Goal: Task Accomplishment & Management: Manage account settings

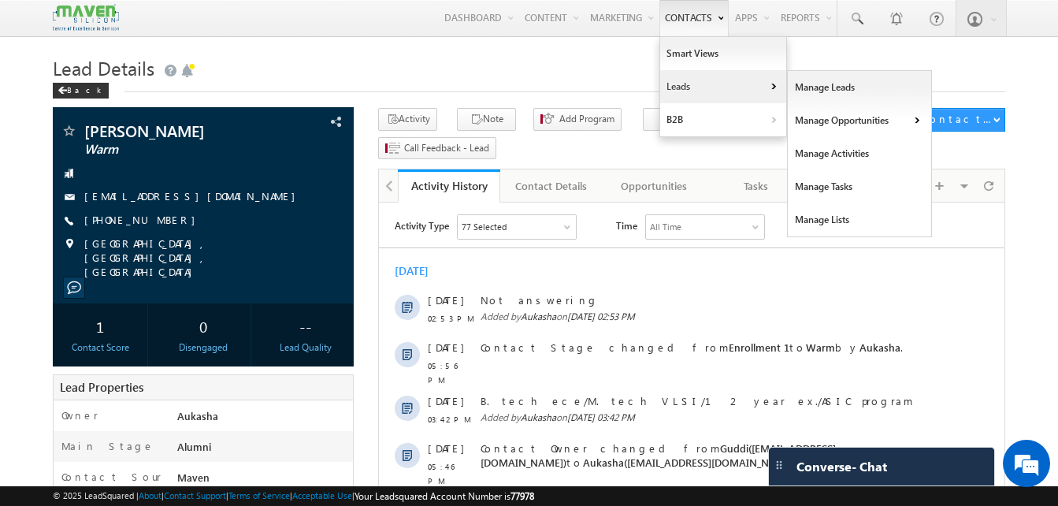
click at [689, 83] on link "Leads" at bounding box center [723, 86] width 126 height 33
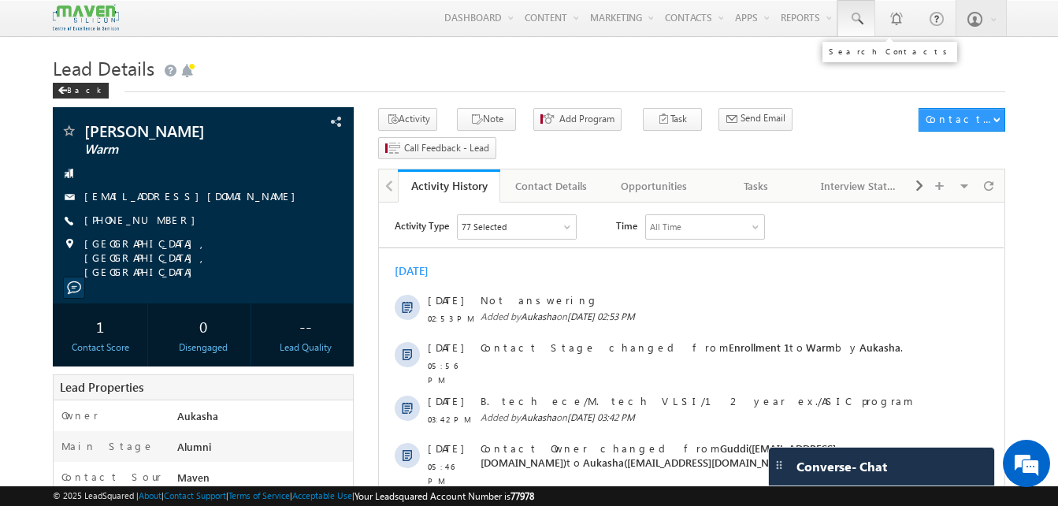
click at [856, 30] on link at bounding box center [856, 18] width 38 height 36
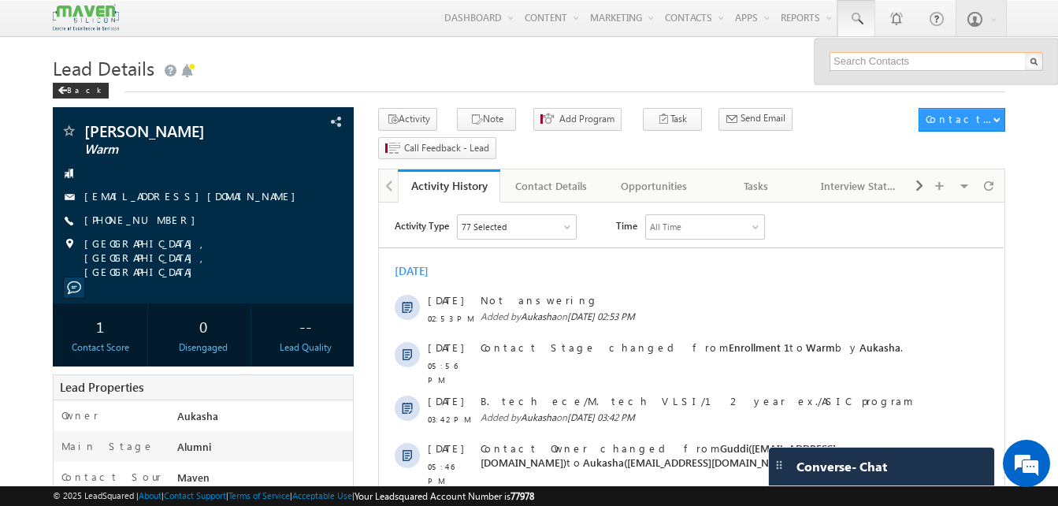
paste input "today you can join with 40k"
type input "today you can join with 40k"
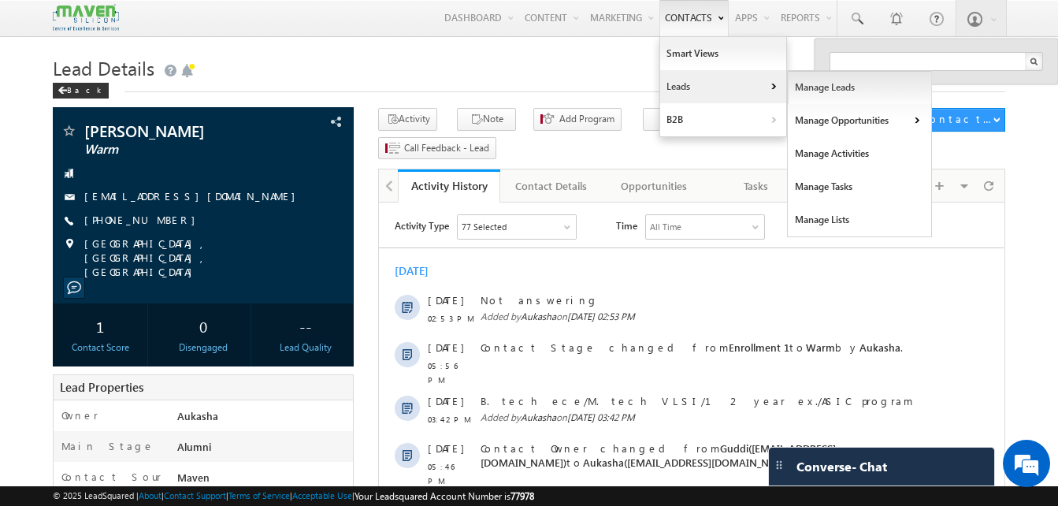
click at [804, 94] on link "Manage Leads" at bounding box center [860, 87] width 144 height 33
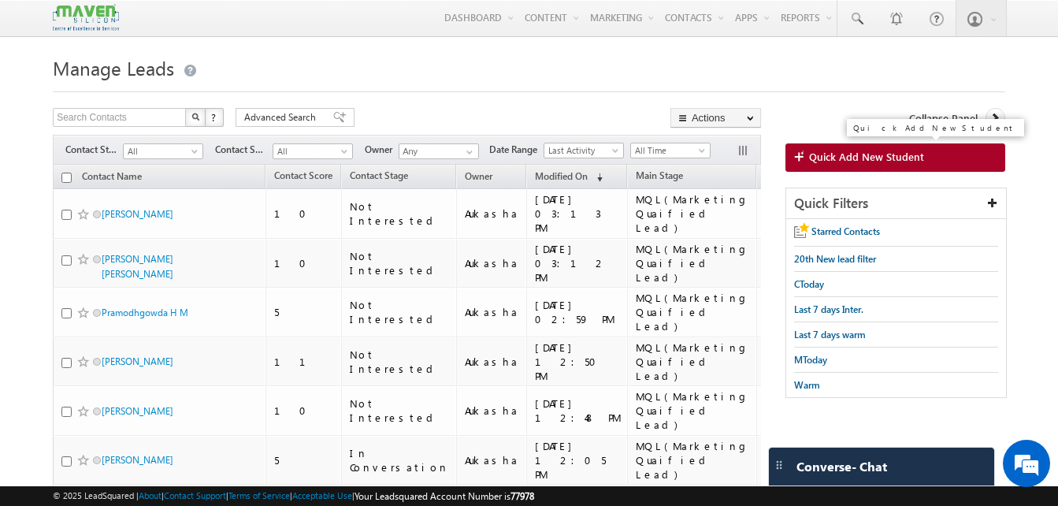
click at [858, 155] on span "Quick Add New Student" at bounding box center [866, 157] width 115 height 14
click at [811, 165] on link "Quick Add New Student" at bounding box center [895, 157] width 220 height 28
click at [836, 75] on h1 "Manage Leads" at bounding box center [529, 66] width 952 height 31
click at [918, 165] on link "Quick Add New Student" at bounding box center [895, 157] width 220 height 28
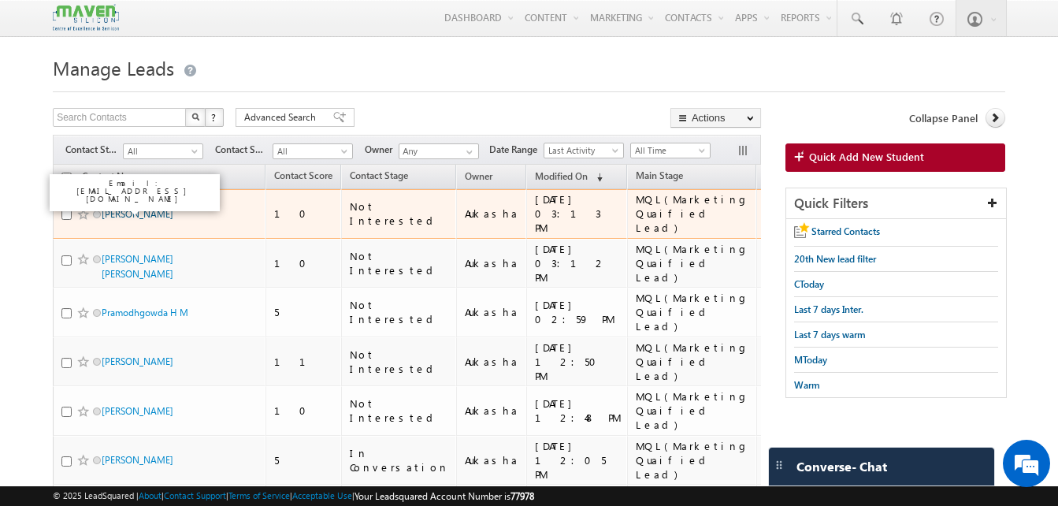
click at [117, 210] on link "Nithin" at bounding box center [138, 214] width 72 height 12
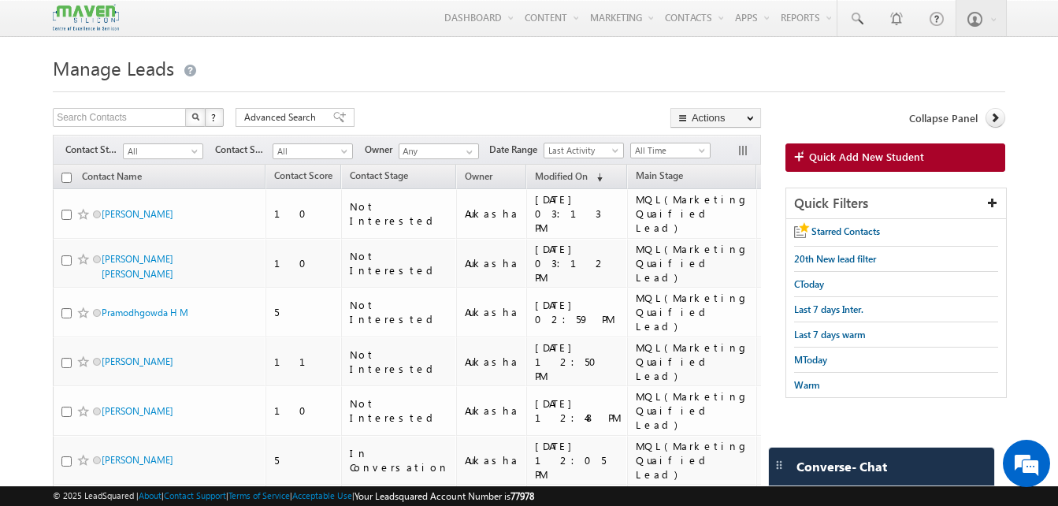
click at [168, 150] on span "All" at bounding box center [161, 151] width 75 height 14
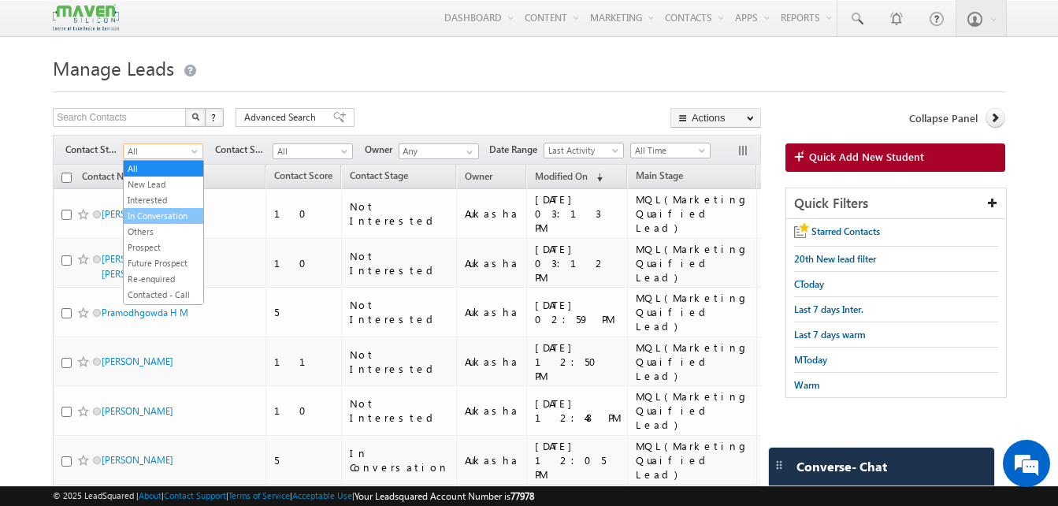
click at [173, 217] on link "In Conversation" at bounding box center [164, 216] width 80 height 14
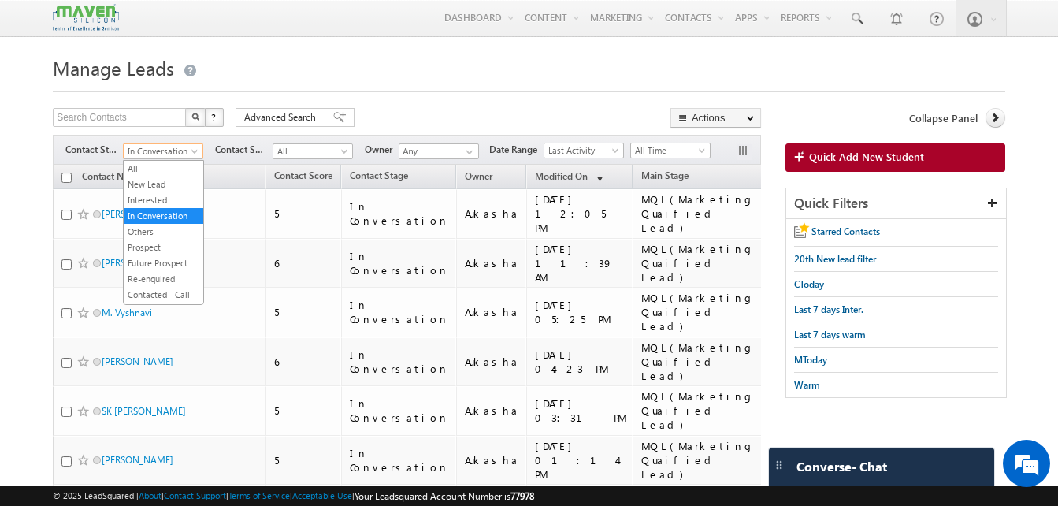
click at [176, 154] on span "In Conversation" at bounding box center [161, 151] width 75 height 14
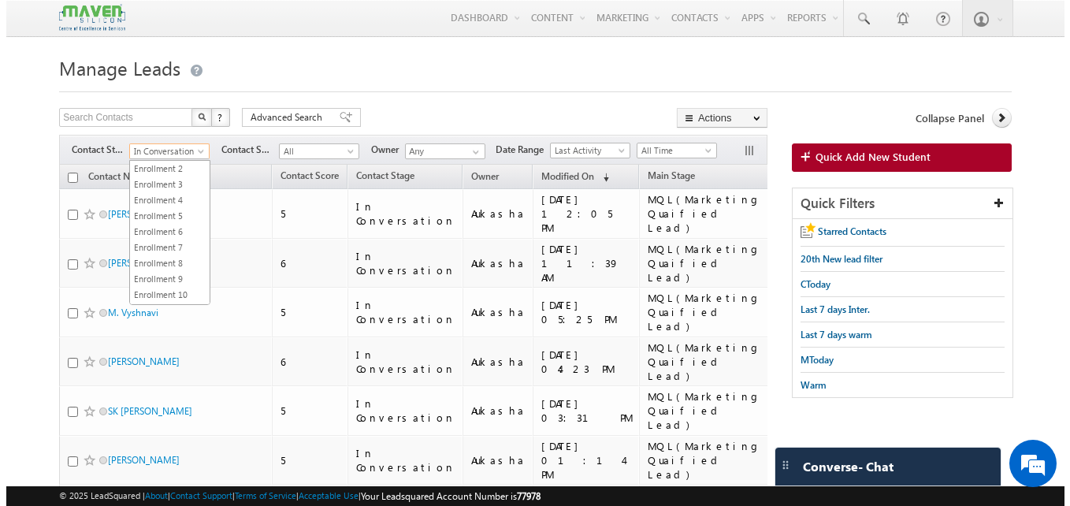
scroll to position [236, 0]
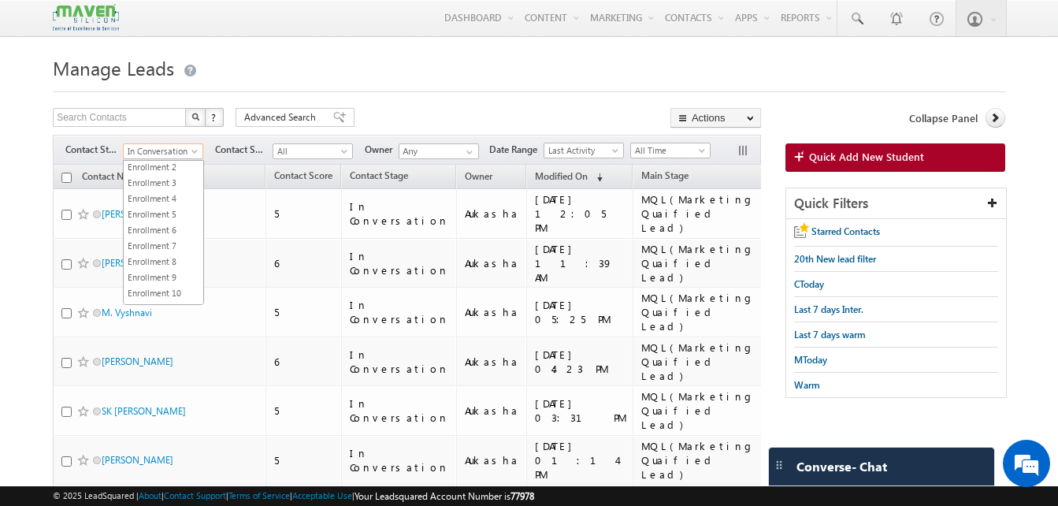
click at [155, 158] on link "Enrollment 1" at bounding box center [164, 151] width 80 height 14
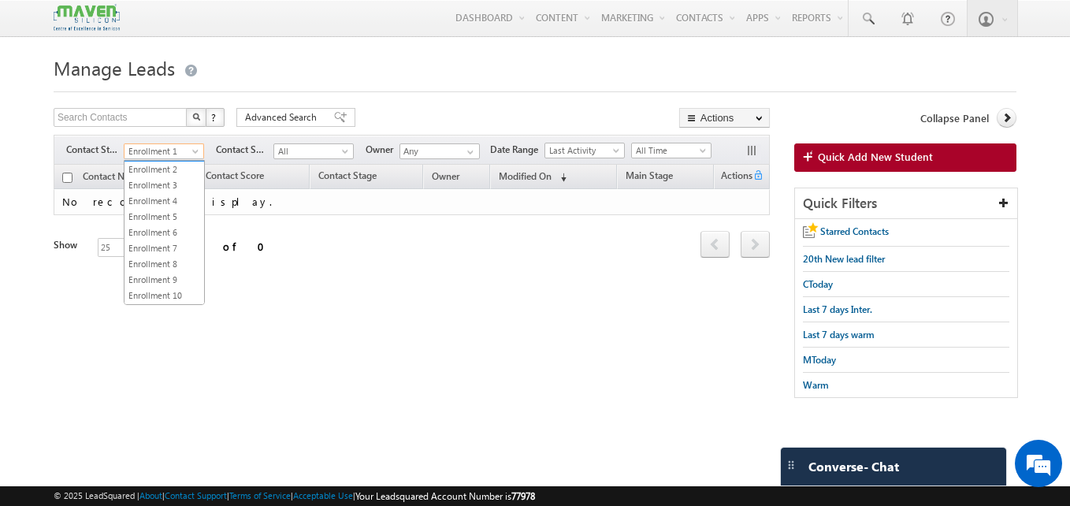
click at [165, 154] on span "Enrollment 1" at bounding box center [161, 151] width 75 height 14
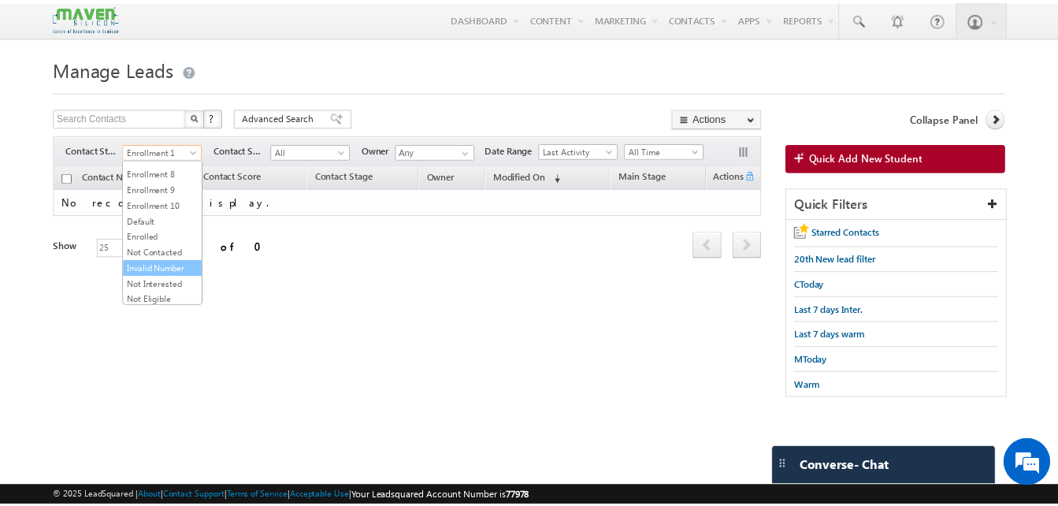
scroll to position [325, 0]
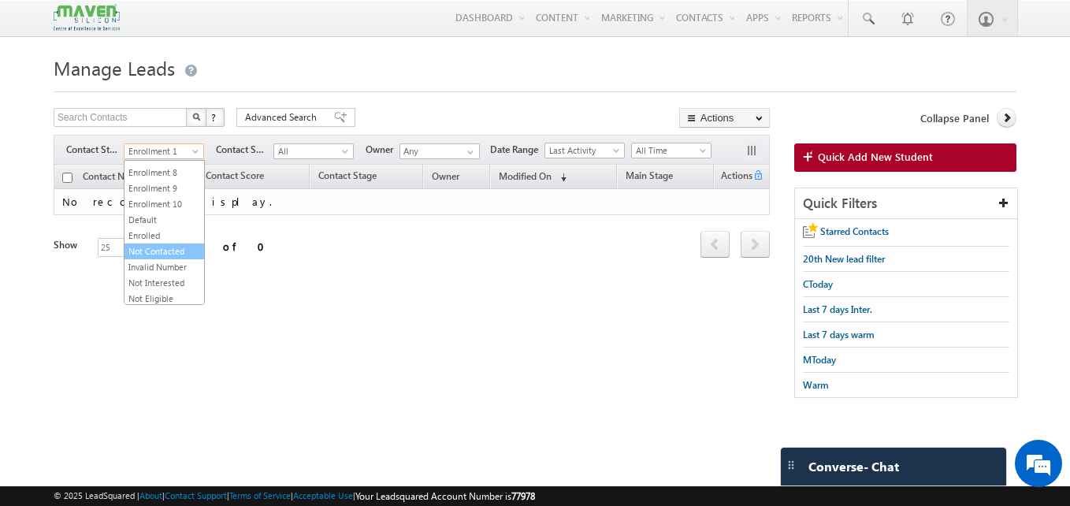
click at [170, 258] on link "Not Contacted" at bounding box center [164, 251] width 80 height 14
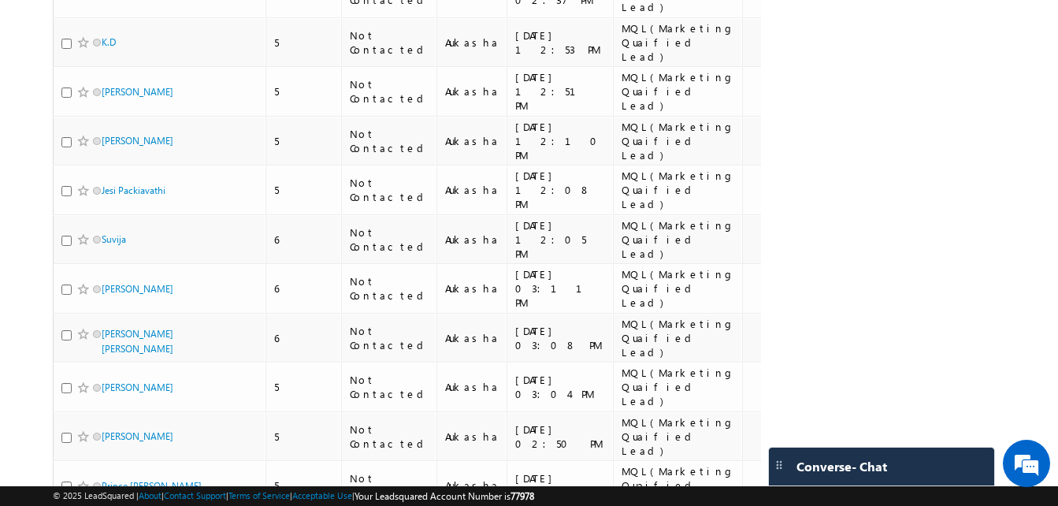
scroll to position [0, 0]
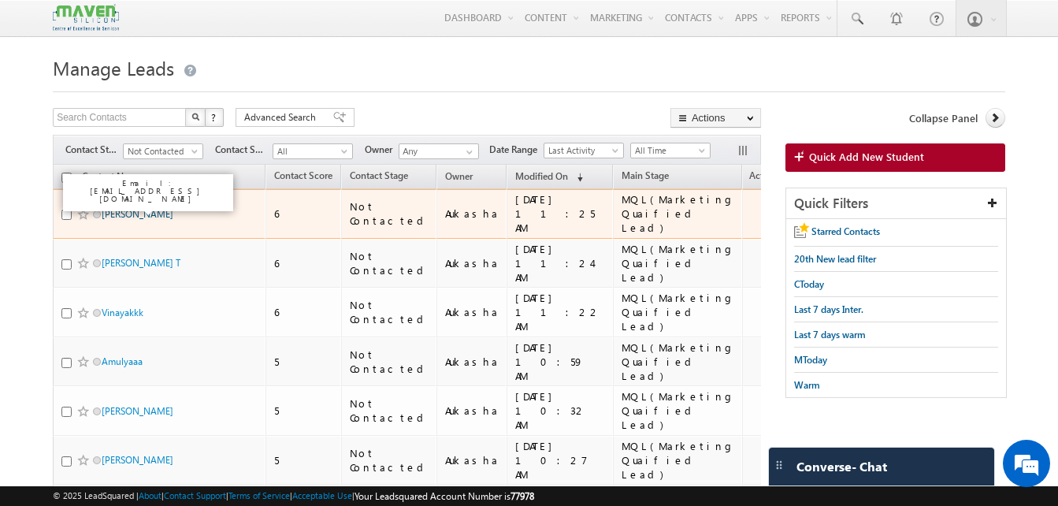
click at [135, 210] on link "[PERSON_NAME]" at bounding box center [138, 214] width 72 height 12
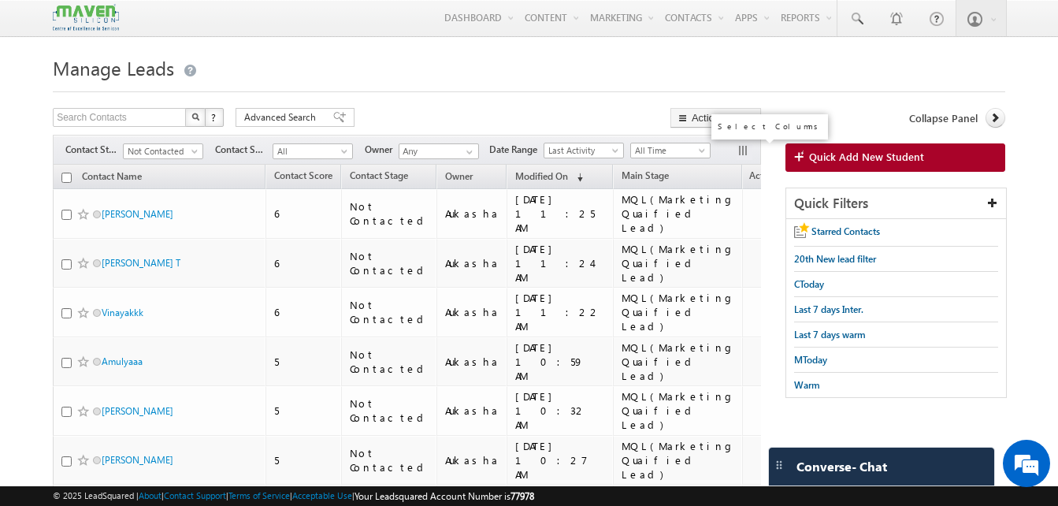
click at [739, 152] on button "button" at bounding box center [744, 152] width 16 height 16
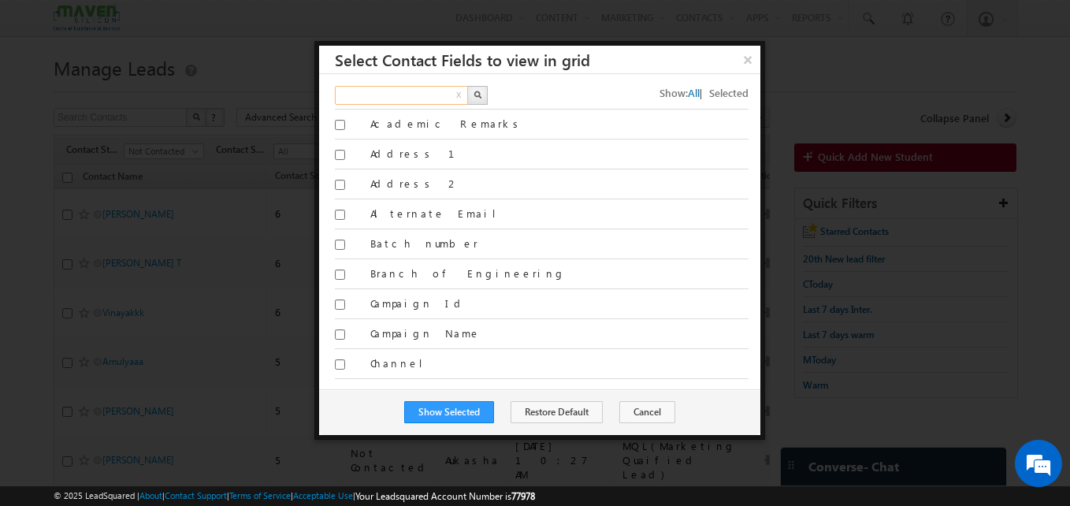
click at [380, 92] on input "text" at bounding box center [402, 95] width 135 height 19
type input "email"
click at [484, 95] on button "button" at bounding box center [477, 95] width 20 height 19
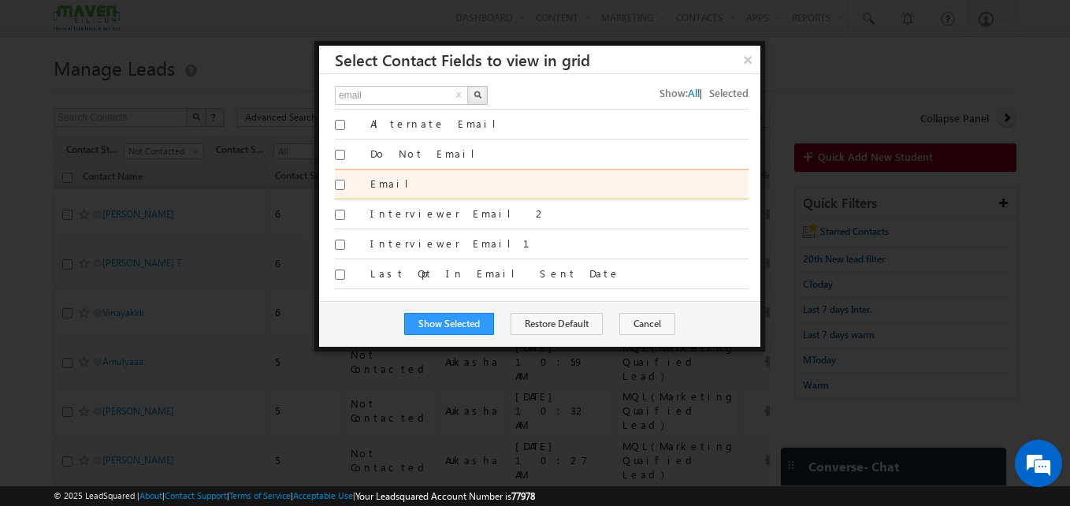
click at [339, 186] on input "Email" at bounding box center [340, 185] width 10 height 10
checkbox input "true"
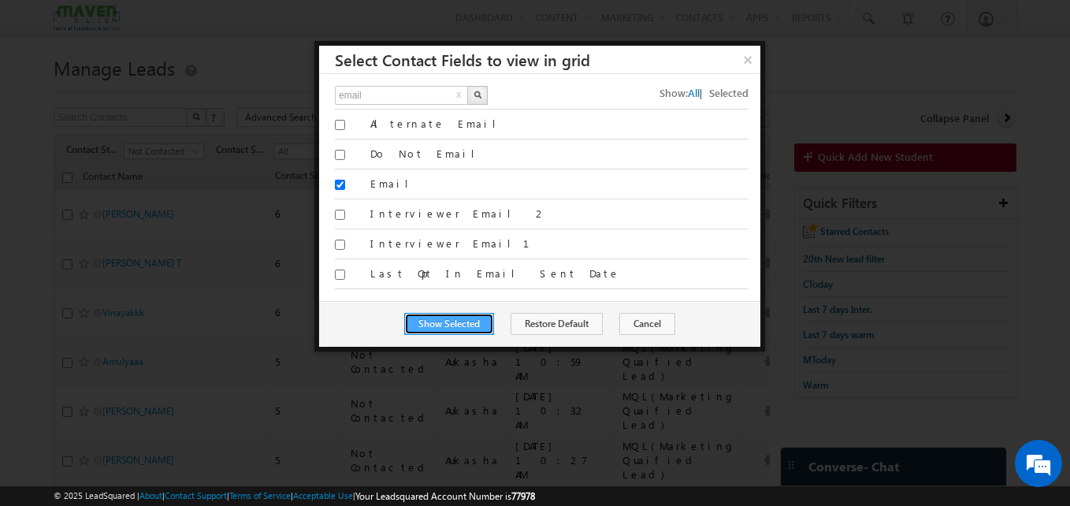
click at [468, 319] on button "Show Selected" at bounding box center [449, 324] width 90 height 22
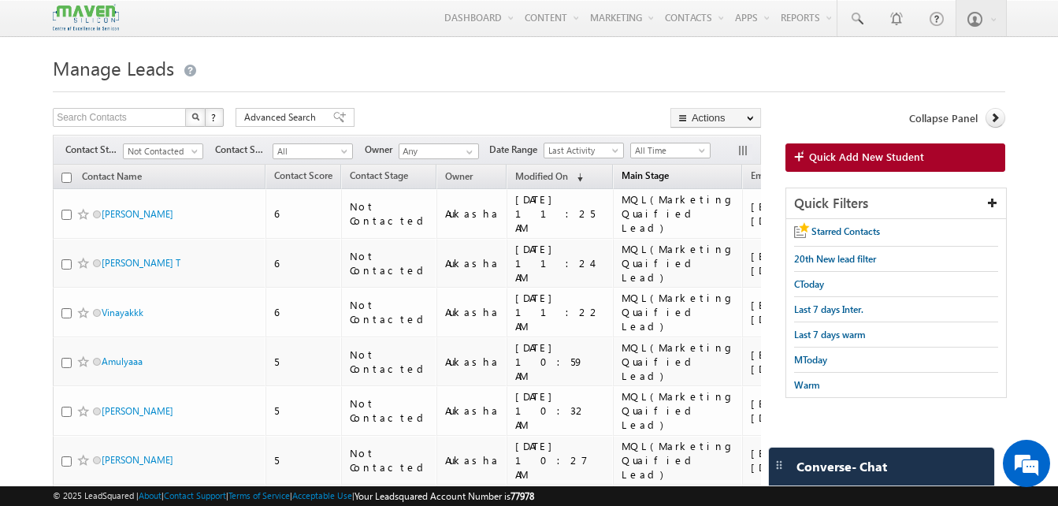
drag, startPoint x: 646, startPoint y: 172, endPoint x: 619, endPoint y: 184, distance: 29.0
click at [339, 175] on link "Contact Score" at bounding box center [303, 177] width 74 height 20
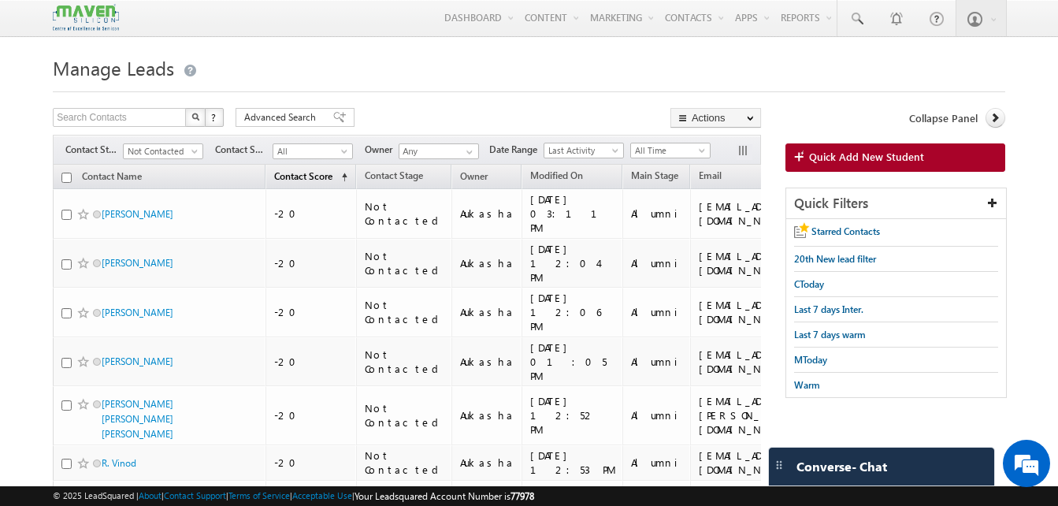
drag, startPoint x: 356, startPoint y: 173, endPoint x: 324, endPoint y: 180, distance: 32.3
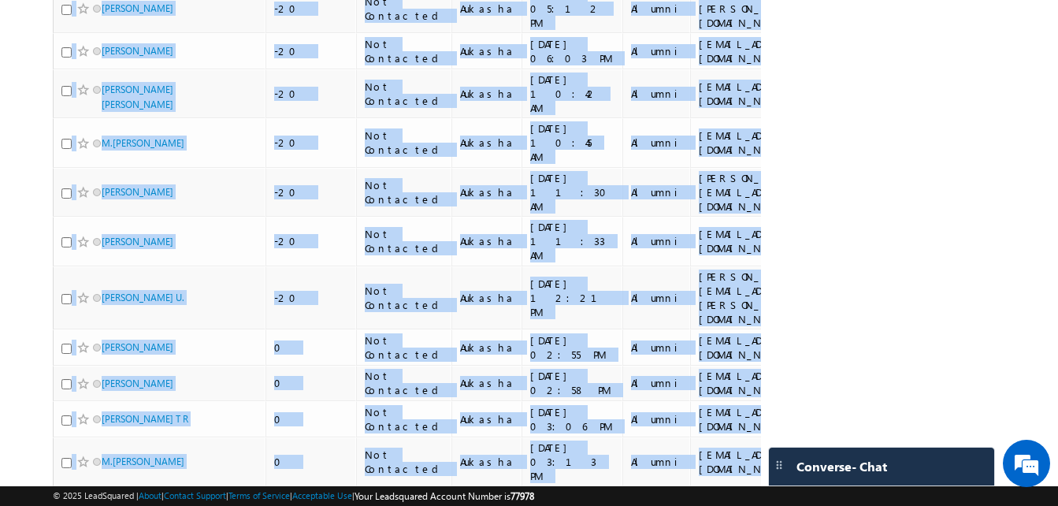
scroll to position [725, 0]
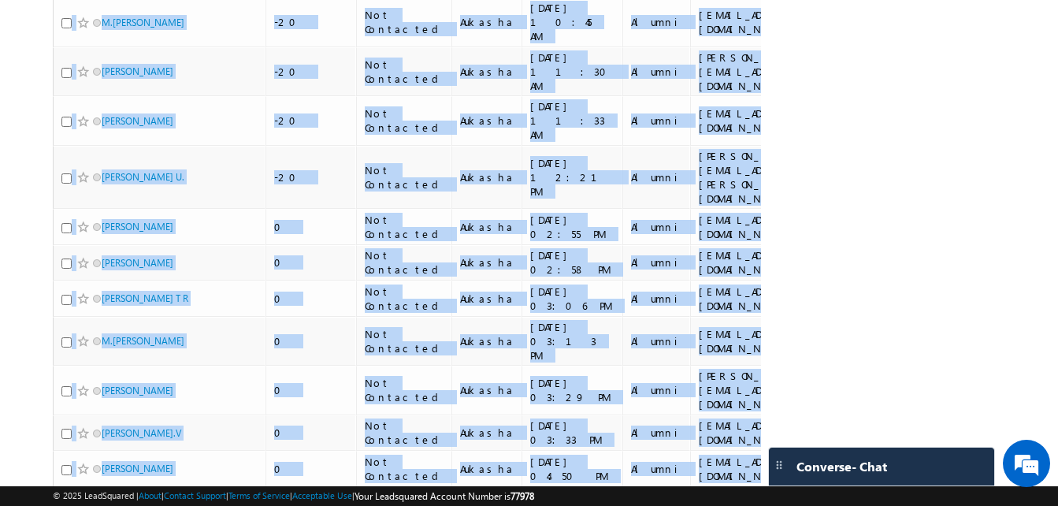
drag, startPoint x: 632, startPoint y: 209, endPoint x: 725, endPoint y: 388, distance: 201.5
click at [725, 388] on div "Contact Name Contact Score (sorted ascending) Contact Stage Owner Modified On (…" at bounding box center [407, 21] width 708 height 1163
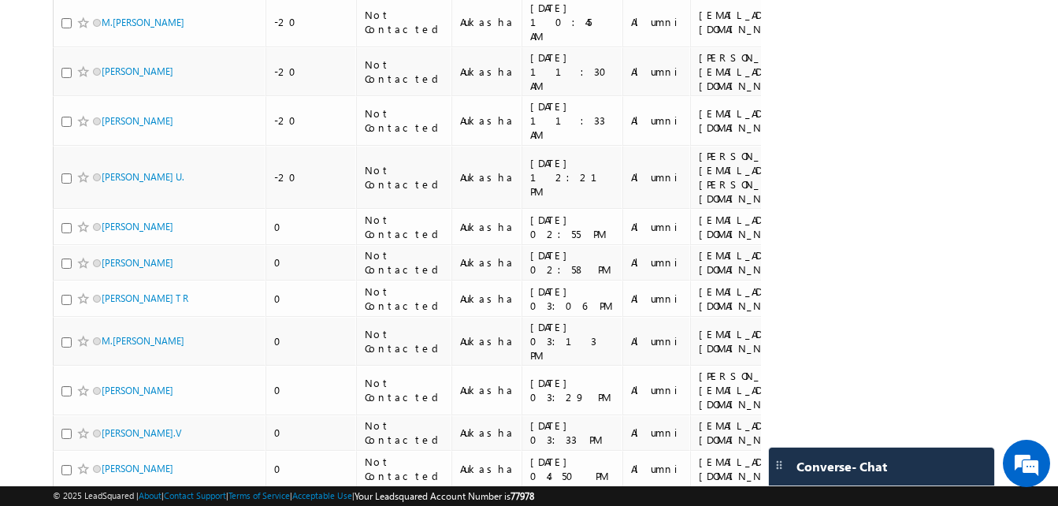
click at [104, 475] on li "200" at bounding box center [107, 481] width 38 height 16
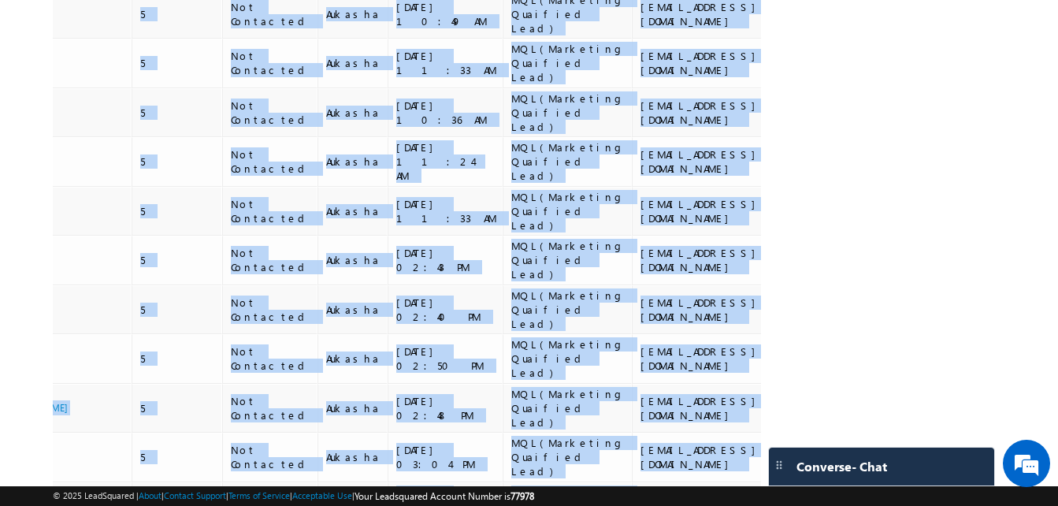
scroll to position [0, 135]
drag, startPoint x: 655, startPoint y: 205, endPoint x: 669, endPoint y: 350, distance: 146.4
copy tbody "ameera_noor2006@yahoo.co.in Kamlesh Mulchandani -20 Not Contacted Aukasha 07/08…"
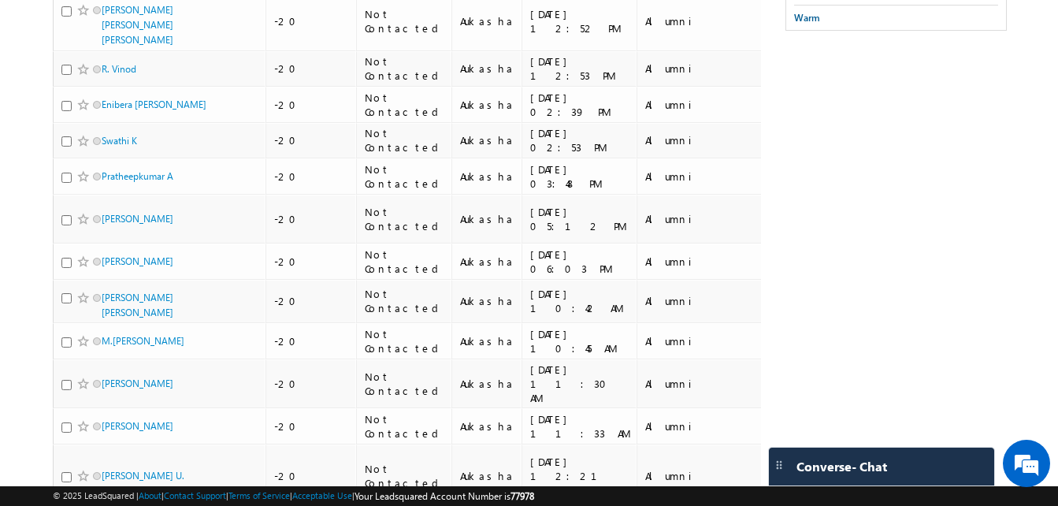
scroll to position [0, 0]
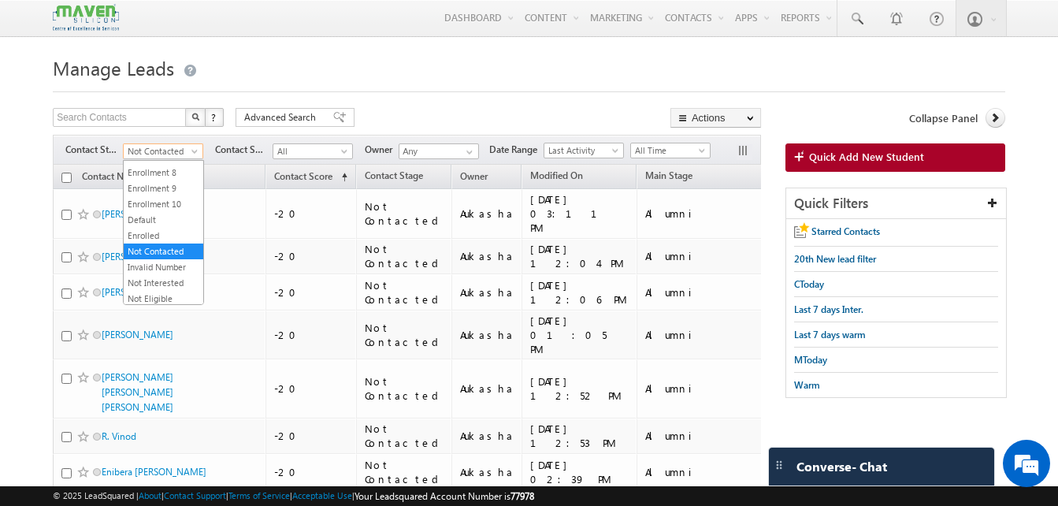
click at [170, 148] on span "Not Contacted" at bounding box center [161, 151] width 75 height 14
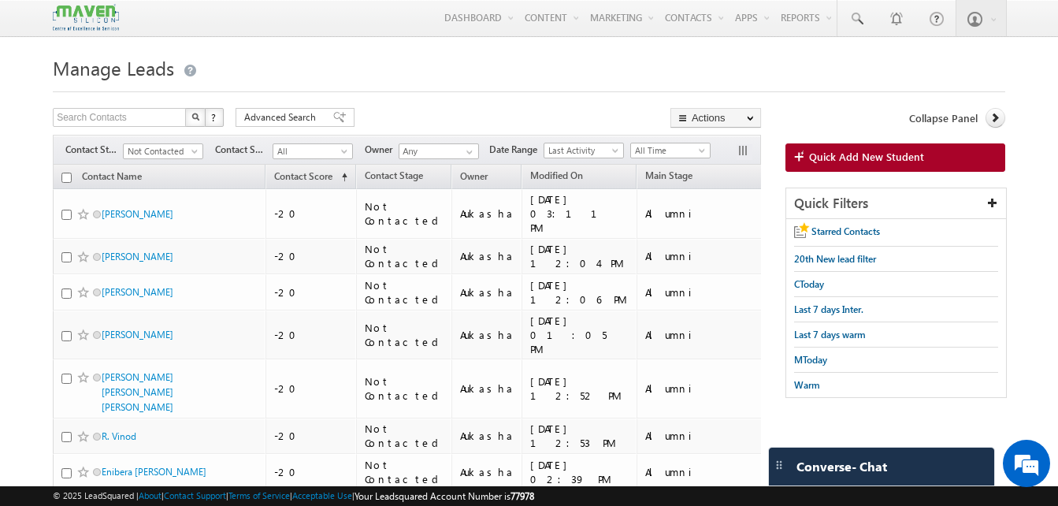
click at [379, 91] on div at bounding box center [529, 87] width 952 height 10
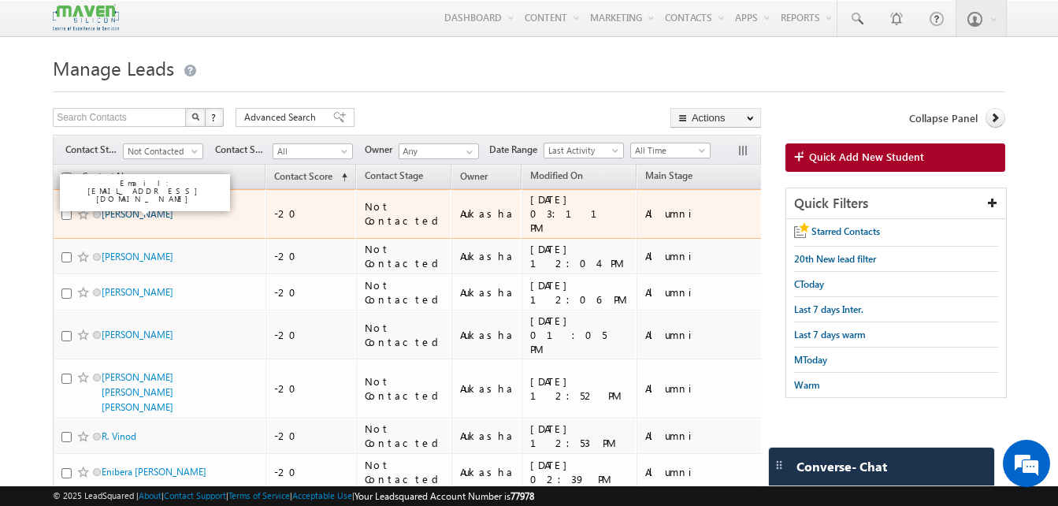
click at [151, 213] on link "Aameera Noor" at bounding box center [138, 214] width 72 height 12
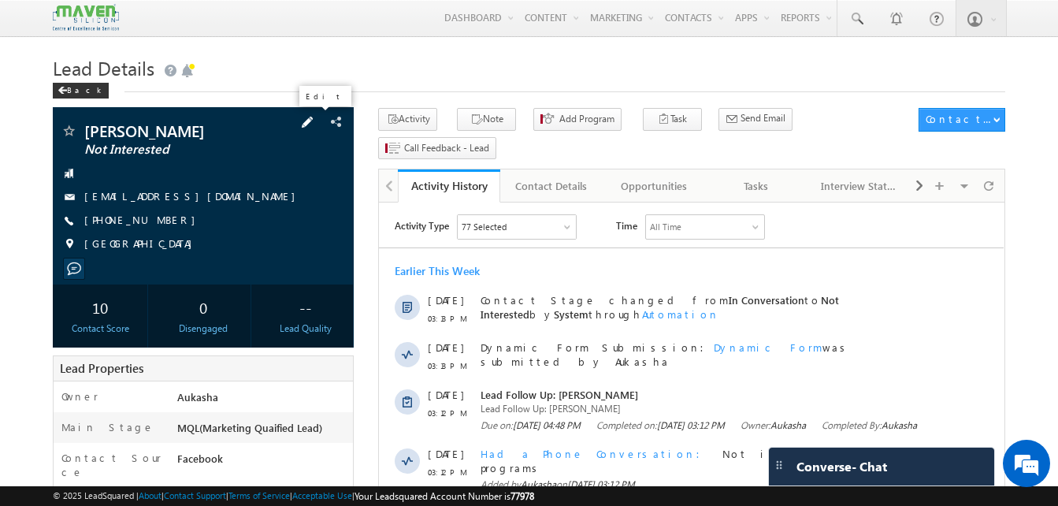
click at [310, 124] on span at bounding box center [307, 121] width 17 height 17
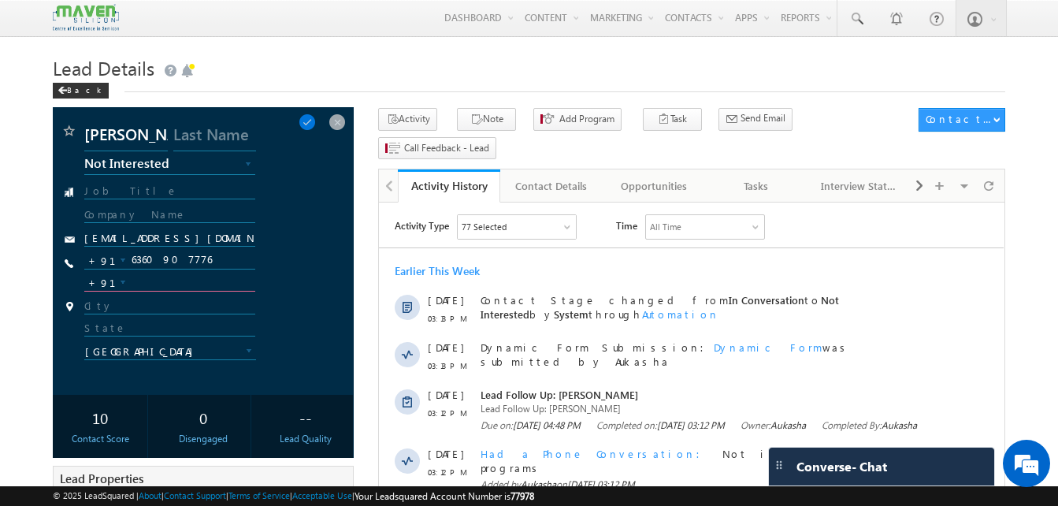
click at [154, 279] on input "text" at bounding box center [169, 282] width 170 height 19
type input "7019616658"
click at [184, 285] on input "7019616658" at bounding box center [169, 282] width 170 height 19
click at [211, 258] on input "6360907776" at bounding box center [169, 259] width 170 height 19
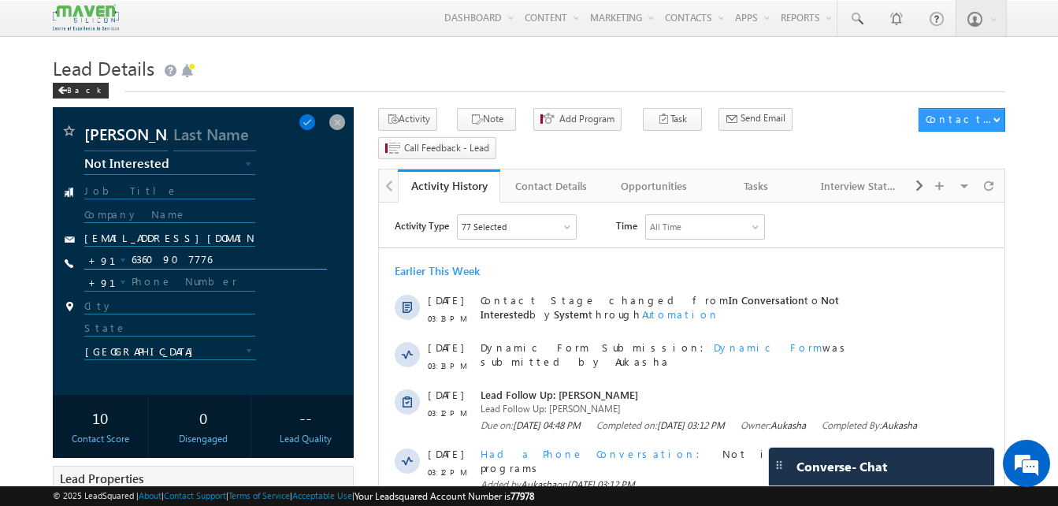
paste input "7019616658"
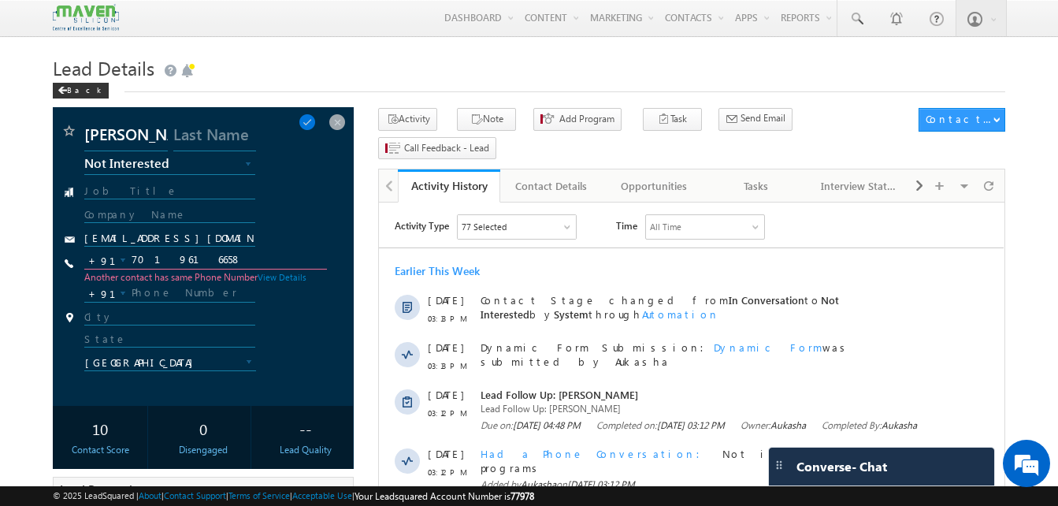
click at [206, 262] on input "7019616658" at bounding box center [205, 259] width 243 height 19
paste input "6360907776"
type input "6360907776"
click at [313, 119] on span at bounding box center [307, 121] width 17 height 17
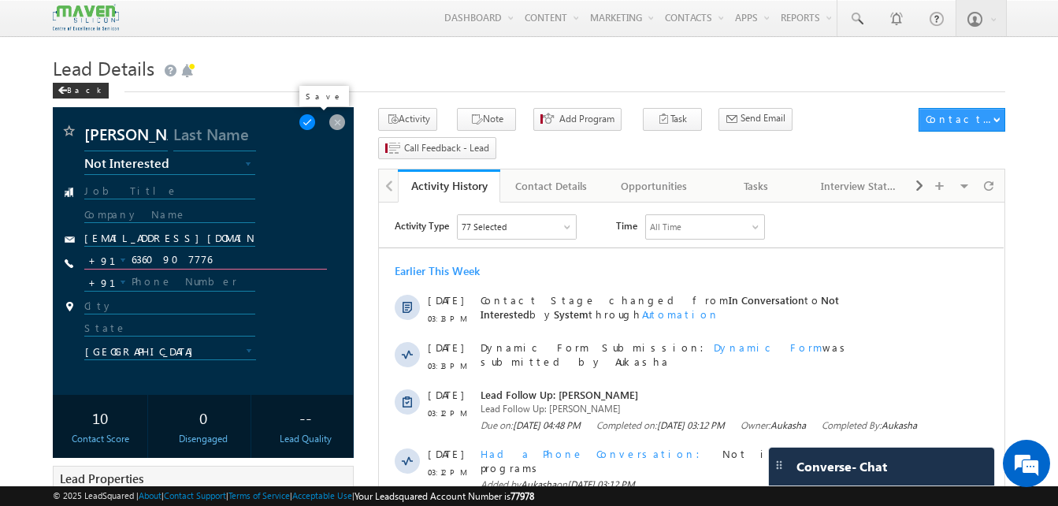
click at [316, 125] on span at bounding box center [307, 121] width 17 height 17
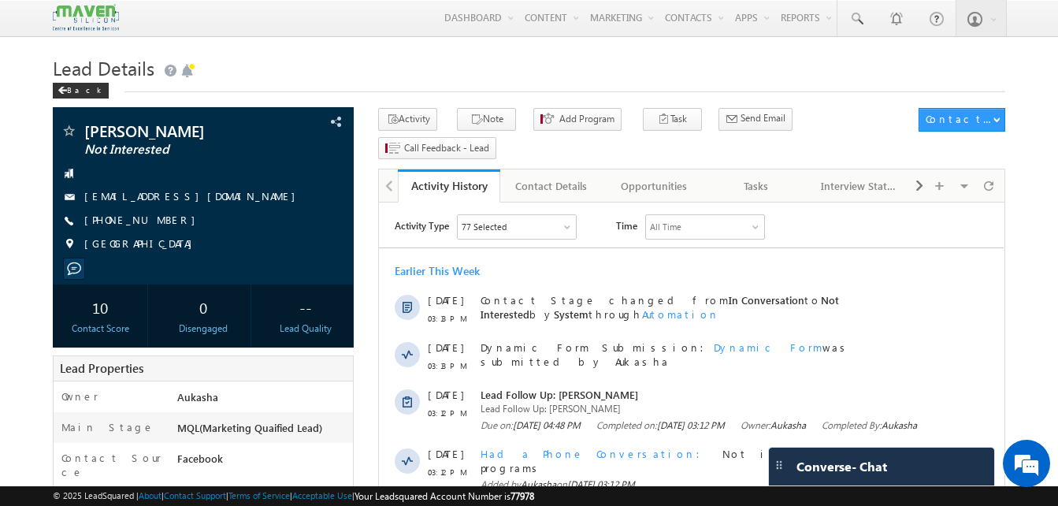
click at [318, 73] on h1 "Lead Details" at bounding box center [529, 66] width 952 height 31
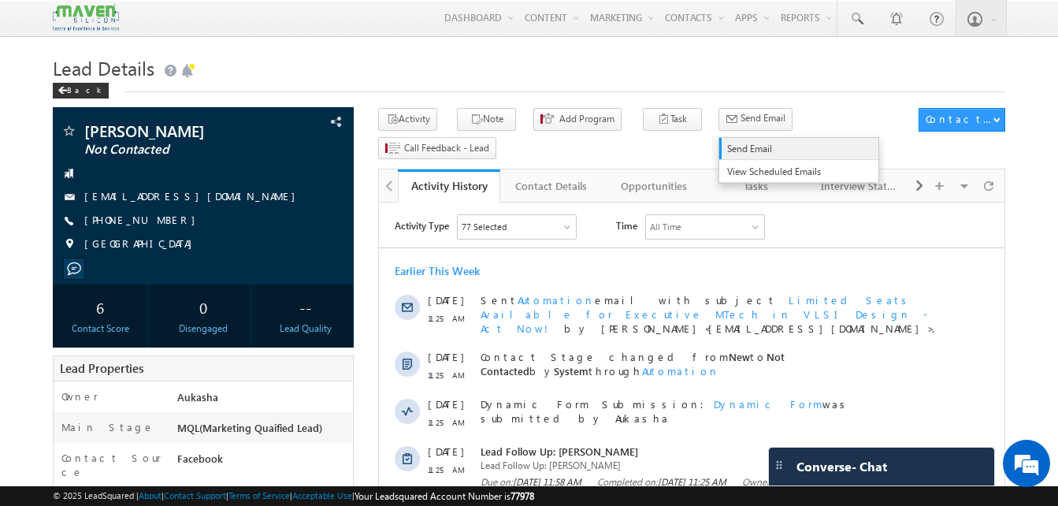
click at [727, 147] on span "Send Email" at bounding box center [795, 149] width 136 height 14
click at [740, 116] on span "Send Email" at bounding box center [762, 118] width 45 height 14
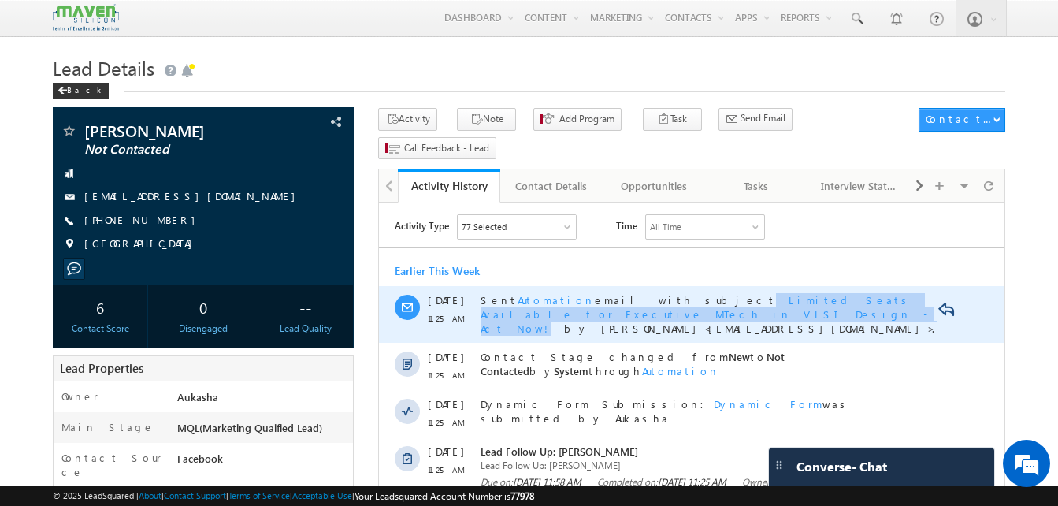
drag, startPoint x: 641, startPoint y: 302, endPoint x: 503, endPoint y: 321, distance: 139.0
click at [503, 321] on div "Sent Automation email with subject Limited Seats Available for Executive MTech …" at bounding box center [708, 314] width 457 height 43
copy div "Limited Seats Available for Executive MTech in VLSI Design - Act Now!"
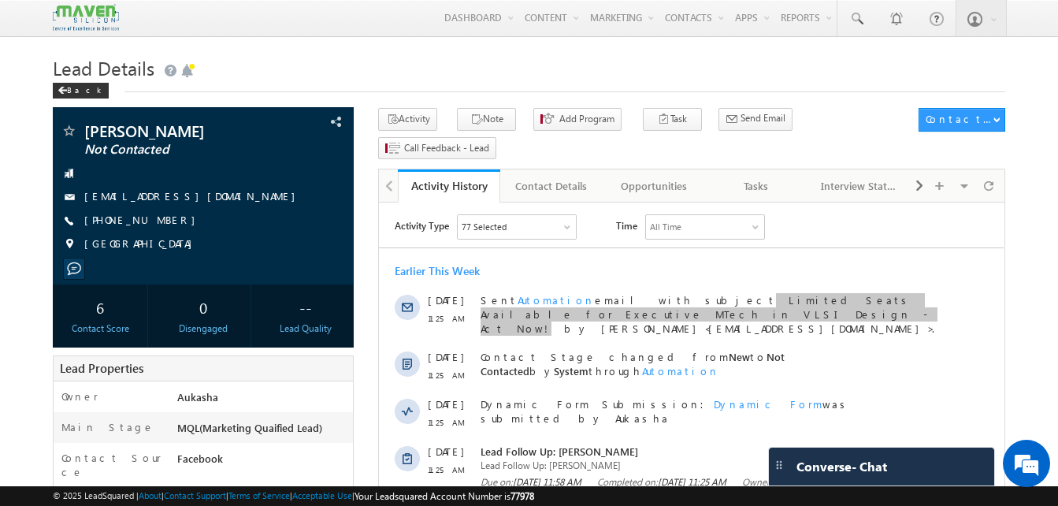
click at [596, 83] on div "Back" at bounding box center [529, 87] width 952 height 10
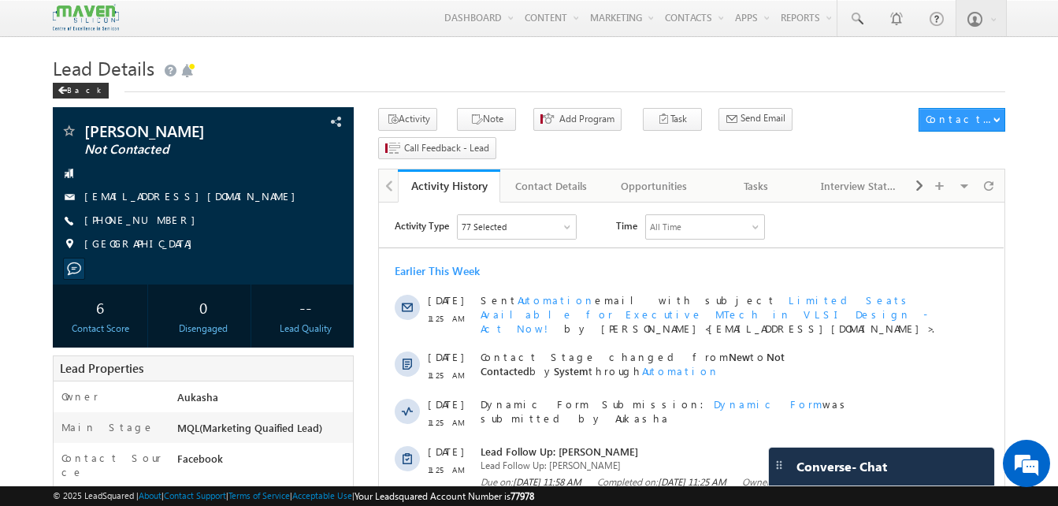
click at [559, 277] on div "Earlier This Week" at bounding box center [691, 271] width 625 height 14
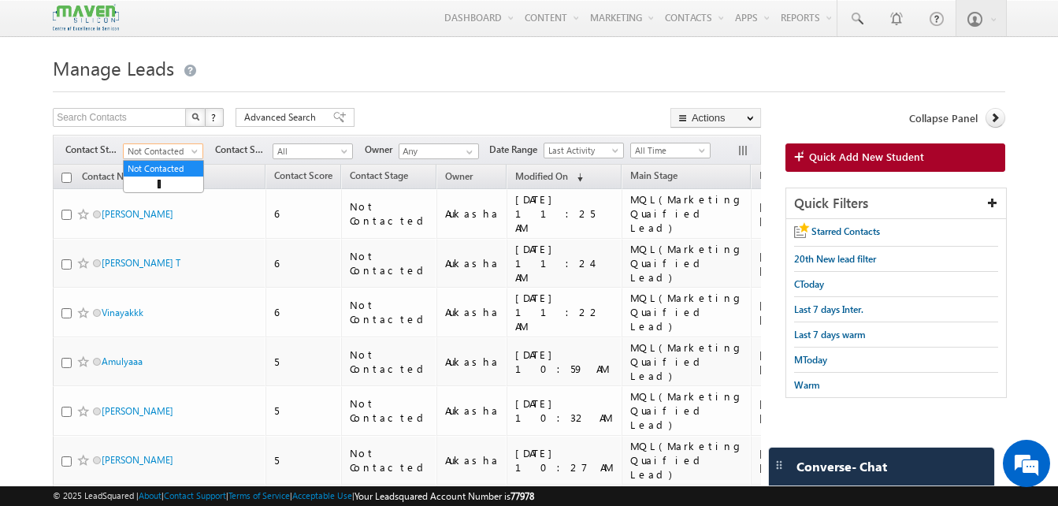
click at [153, 146] on span "Not Contacted" at bounding box center [161, 151] width 75 height 14
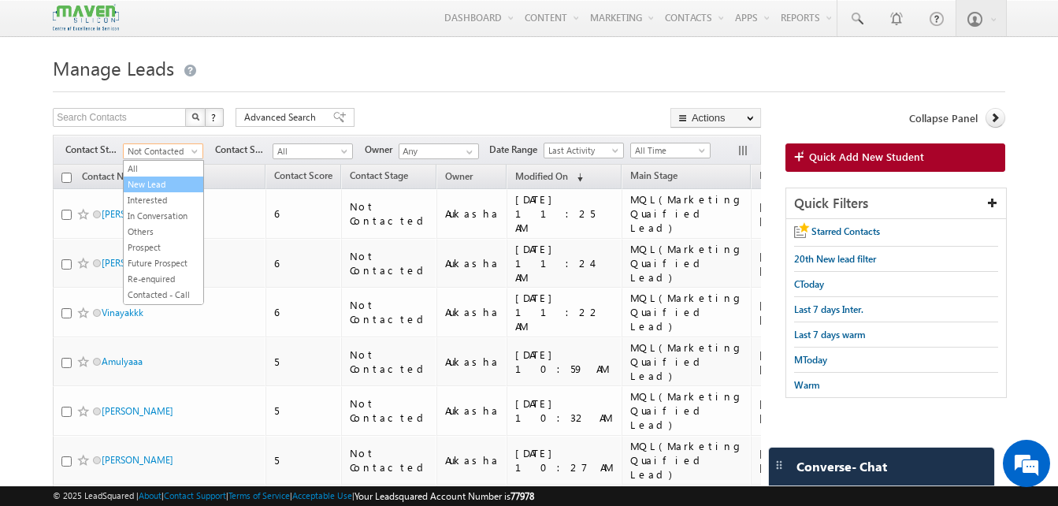
click at [157, 185] on link "New Lead" at bounding box center [164, 184] width 80 height 14
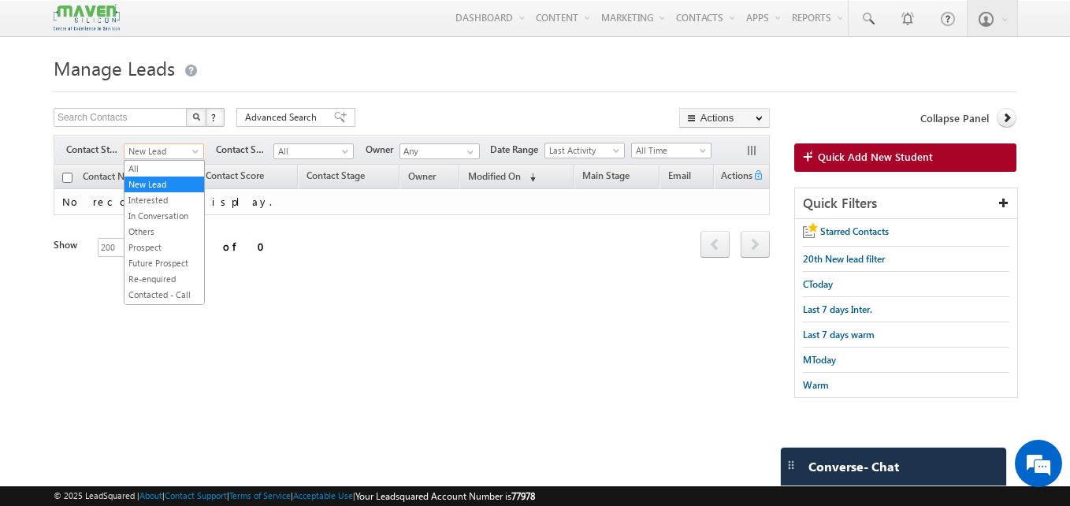
click at [174, 156] on span "New Lead" at bounding box center [161, 151] width 75 height 14
click at [154, 239] on li "Prospect" at bounding box center [164, 247] width 80 height 16
click at [171, 154] on span "Prospect" at bounding box center [161, 151] width 75 height 14
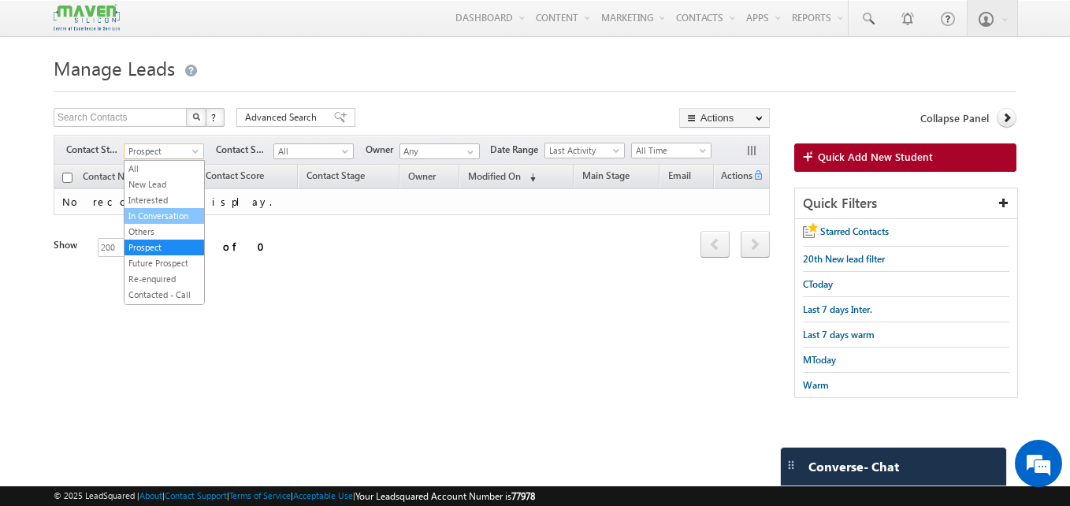
click at [175, 218] on link "In Conversation" at bounding box center [164, 216] width 80 height 14
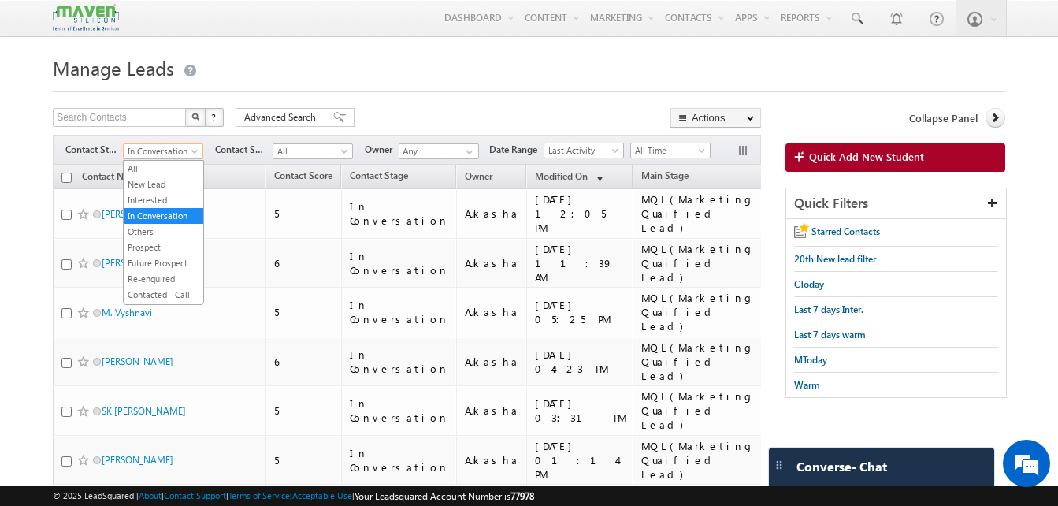
click at [182, 150] on span "In Conversation" at bounding box center [161, 151] width 75 height 14
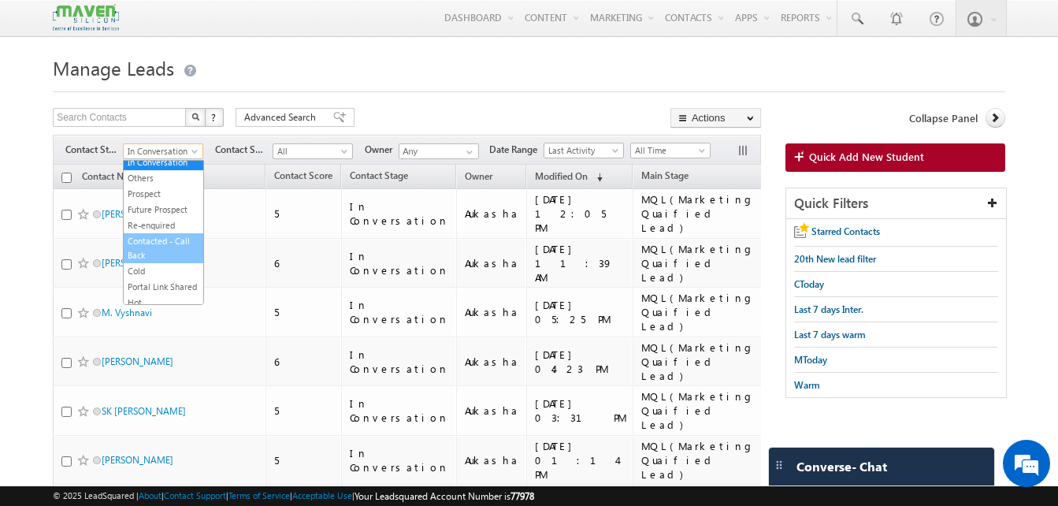
click at [170, 247] on link "Contacted - Call Back" at bounding box center [164, 248] width 80 height 28
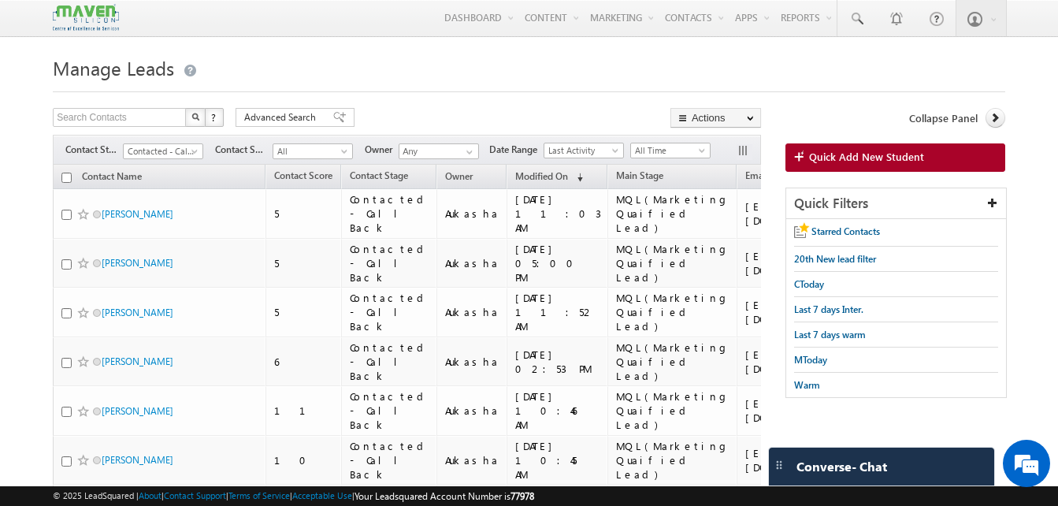
click at [0, 198] on html "Menu Aukasha lsq5@ maven -sili con.c om" at bounding box center [529, 330] width 1058 height 660
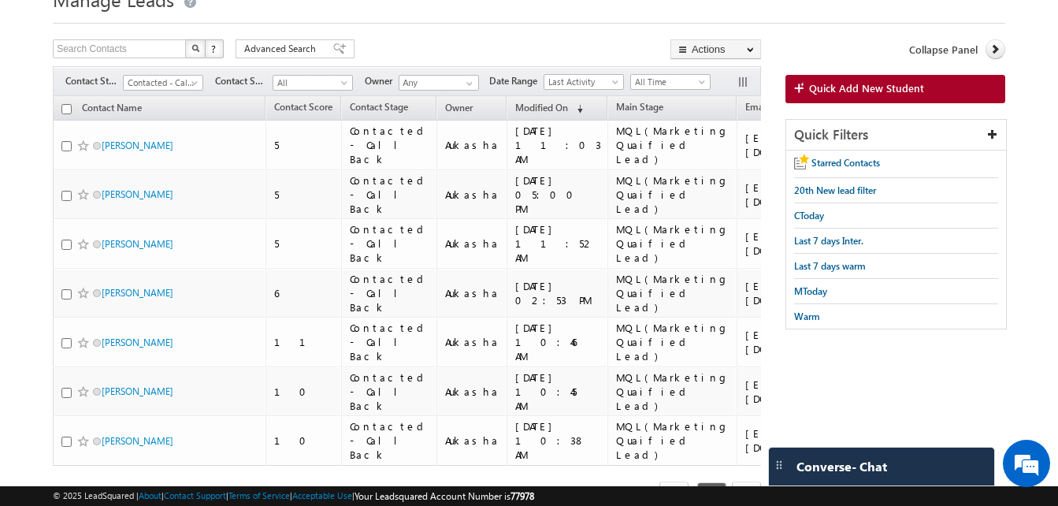
scroll to position [73, 0]
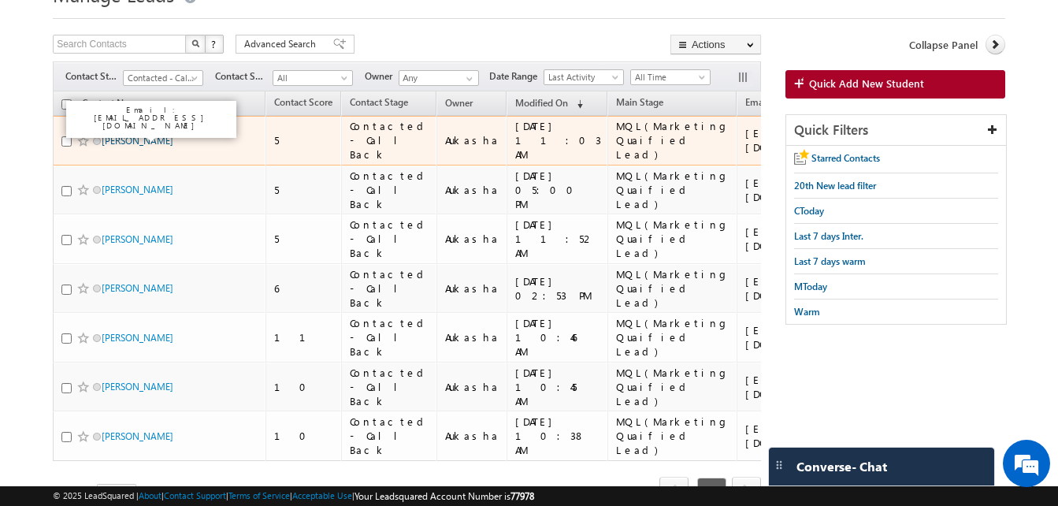
click at [109, 135] on link "[PERSON_NAME]" at bounding box center [138, 141] width 72 height 12
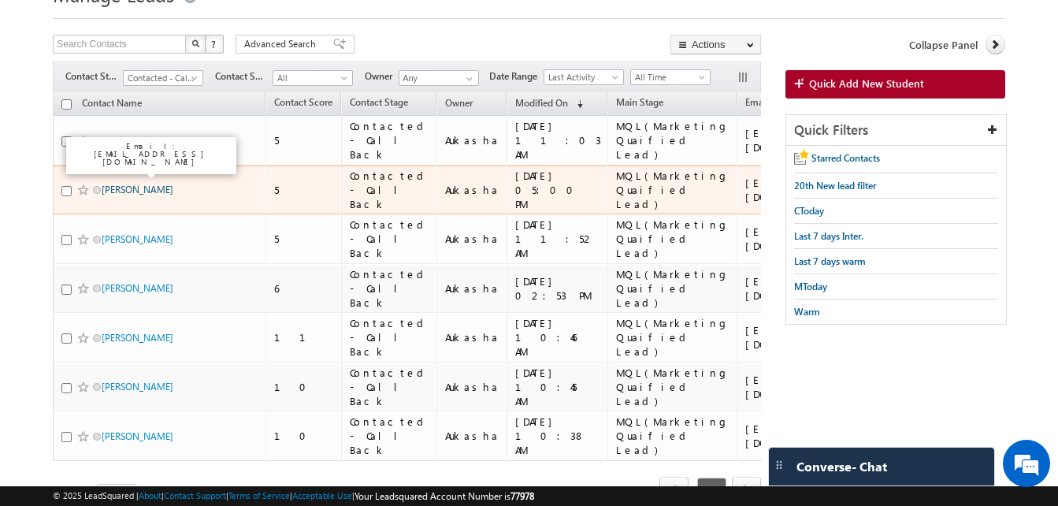
click at [158, 184] on link "[PERSON_NAME]" at bounding box center [138, 190] width 72 height 12
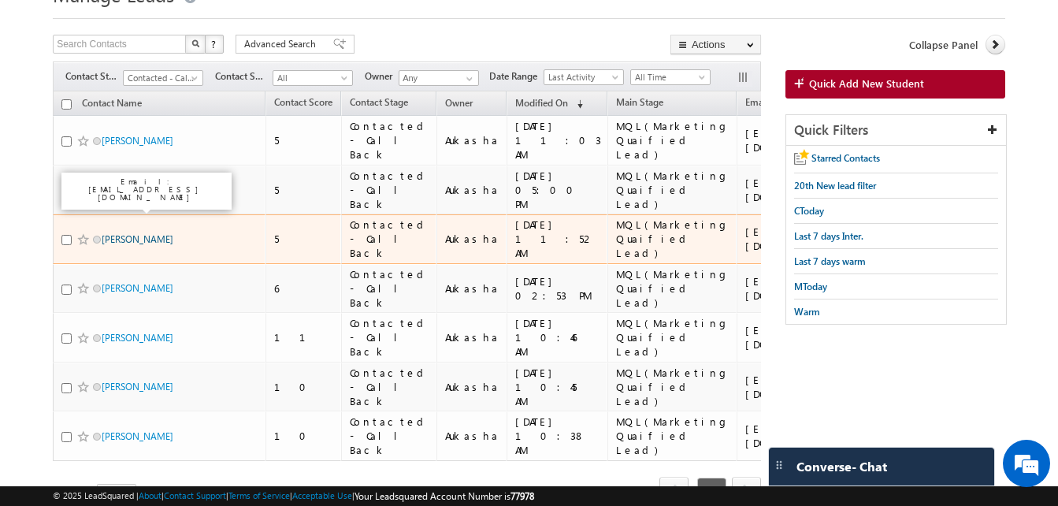
click at [150, 233] on link "nikitha mira" at bounding box center [138, 239] width 72 height 12
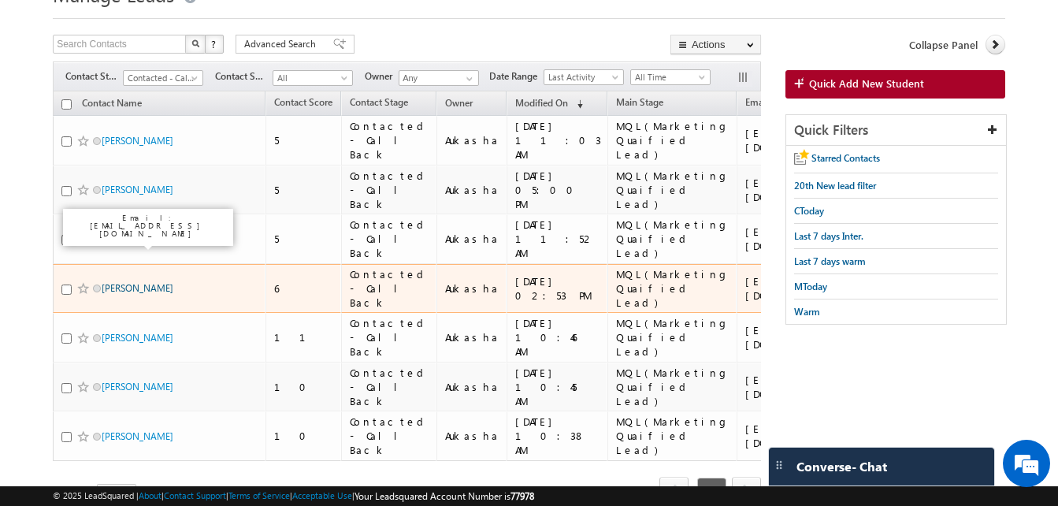
click at [132, 282] on link "Praveen Mandal" at bounding box center [138, 288] width 72 height 12
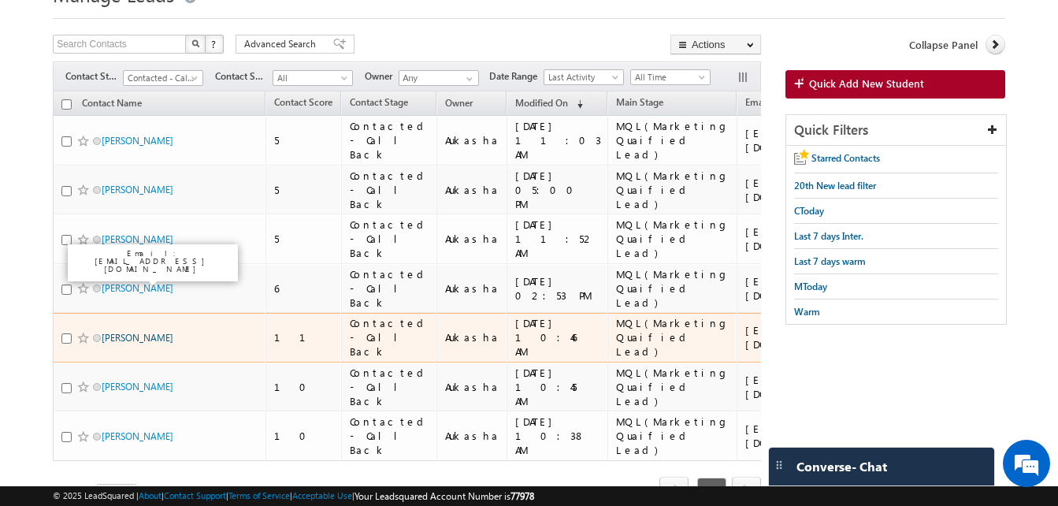
click at [125, 332] on link "Bokkala Abhinaya" at bounding box center [138, 338] width 72 height 12
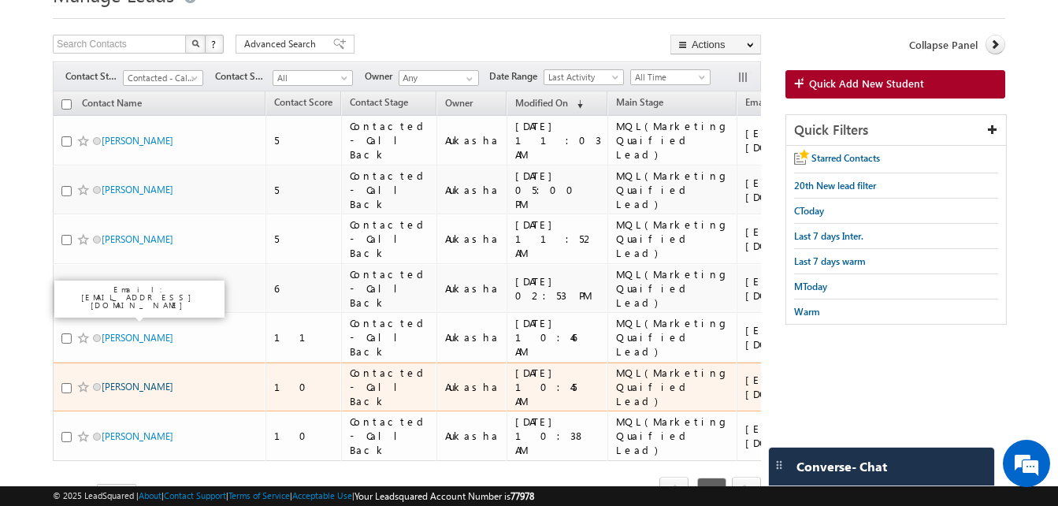
click at [122, 380] on link "Rohith" at bounding box center [138, 386] width 72 height 12
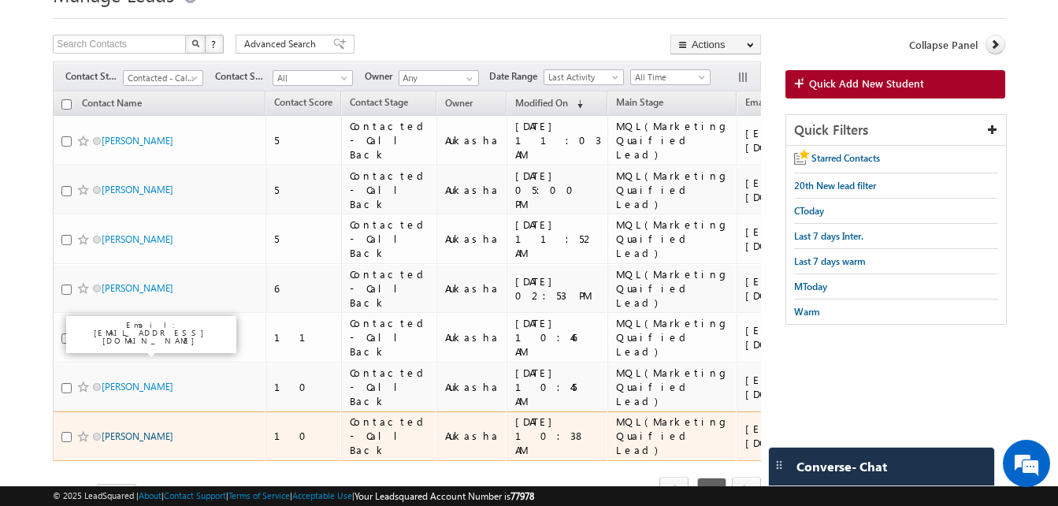
click at [135, 430] on link "Mallikarjun" at bounding box center [138, 436] width 72 height 12
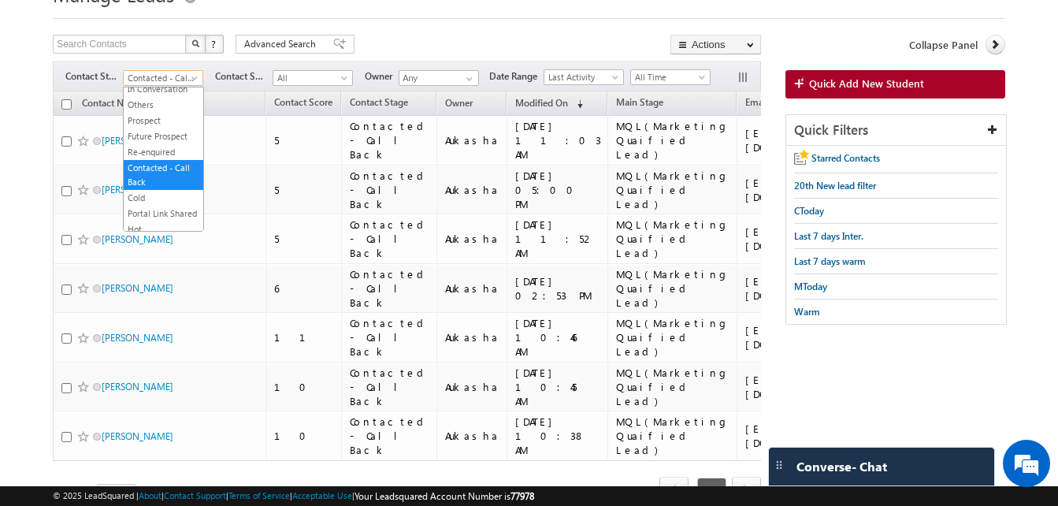
click at [184, 80] on span "Contacted - Call Back" at bounding box center [161, 78] width 75 height 14
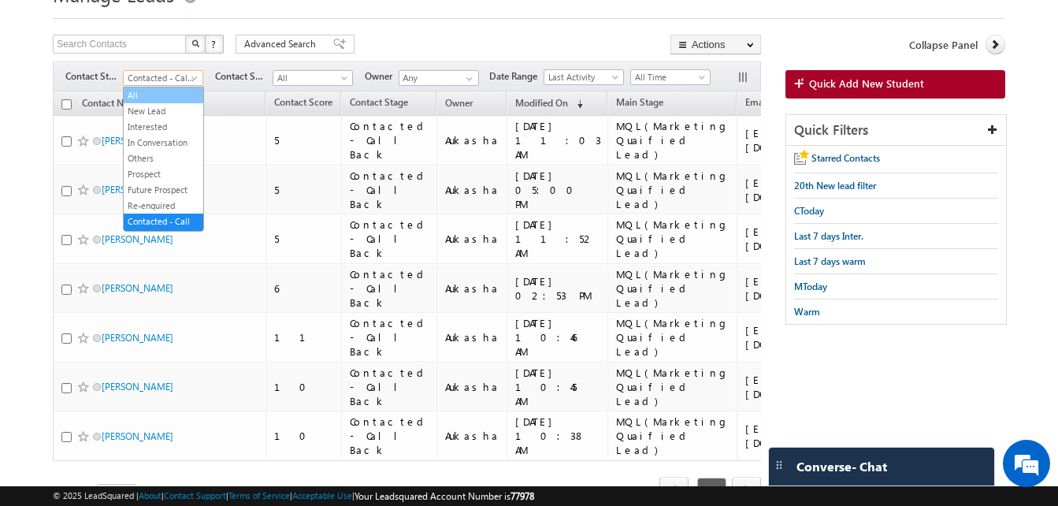
click at [143, 95] on link "All" at bounding box center [164, 95] width 80 height 14
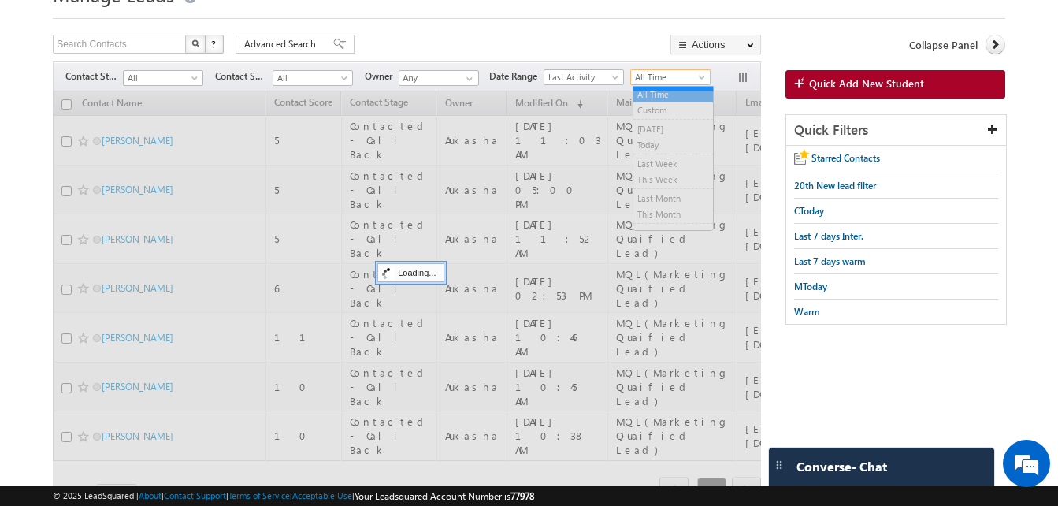
click at [673, 75] on span "All Time" at bounding box center [668, 77] width 75 height 14
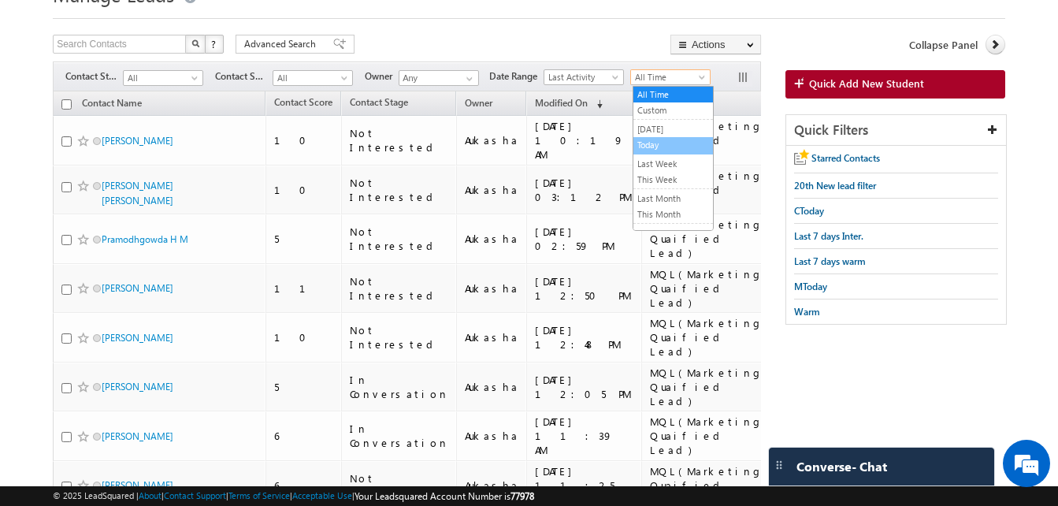
click at [663, 146] on link "Today" at bounding box center [673, 145] width 80 height 14
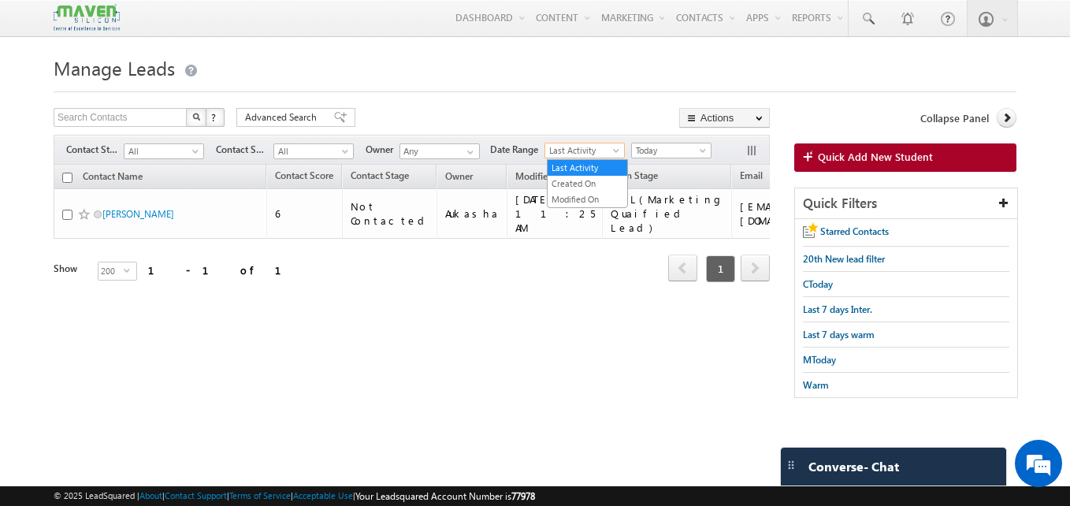
click at [591, 147] on span "Last Activity" at bounding box center [582, 150] width 75 height 14
click at [595, 189] on link "Created On" at bounding box center [587, 183] width 80 height 14
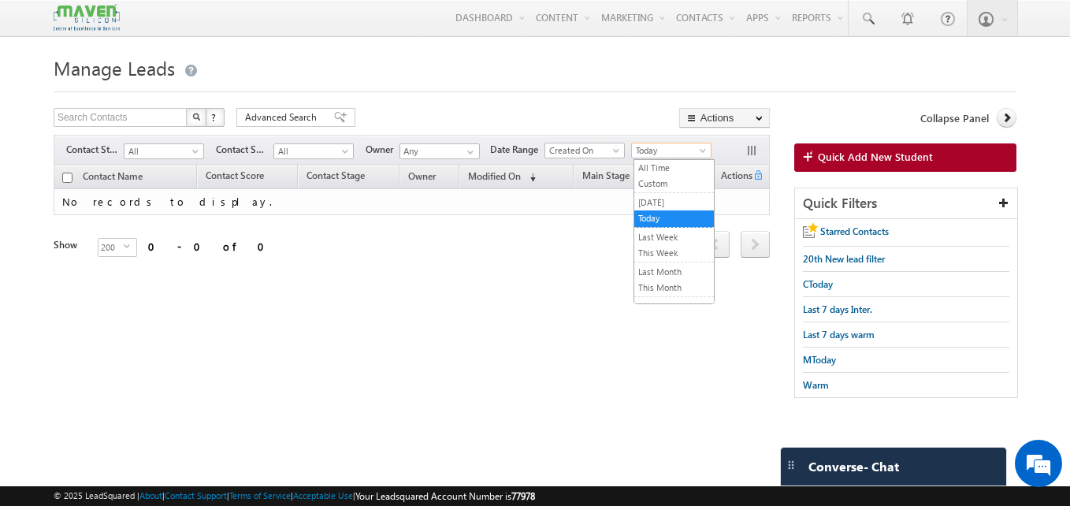
click at [670, 145] on span "Today" at bounding box center [669, 150] width 75 height 14
click at [669, 164] on link "All Time" at bounding box center [674, 168] width 80 height 14
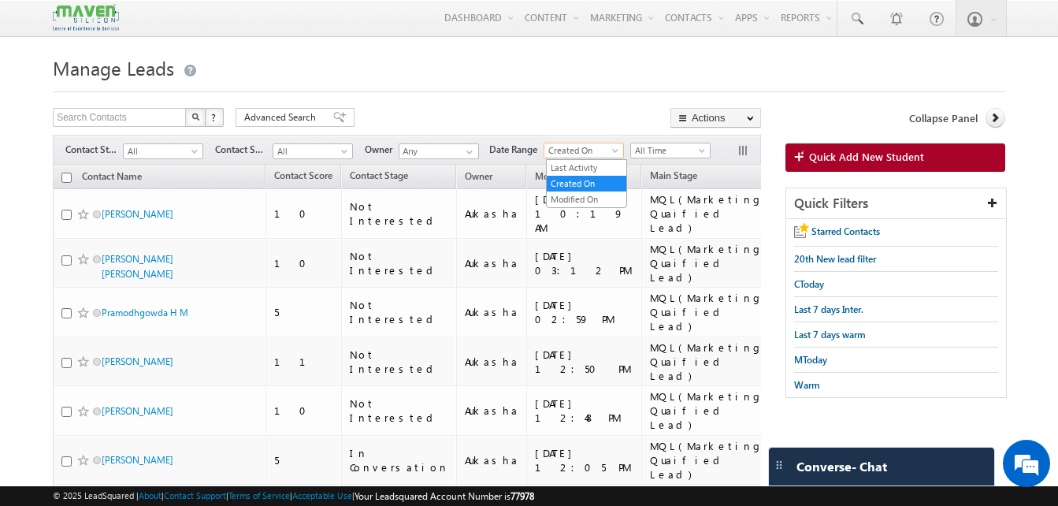
click at [587, 152] on span "Created On" at bounding box center [581, 150] width 75 height 14
click at [570, 199] on link "Modified On" at bounding box center [587, 199] width 80 height 14
click at [595, 152] on span "Modified On" at bounding box center [581, 150] width 75 height 14
click at [588, 164] on link "Last Activity" at bounding box center [587, 168] width 80 height 14
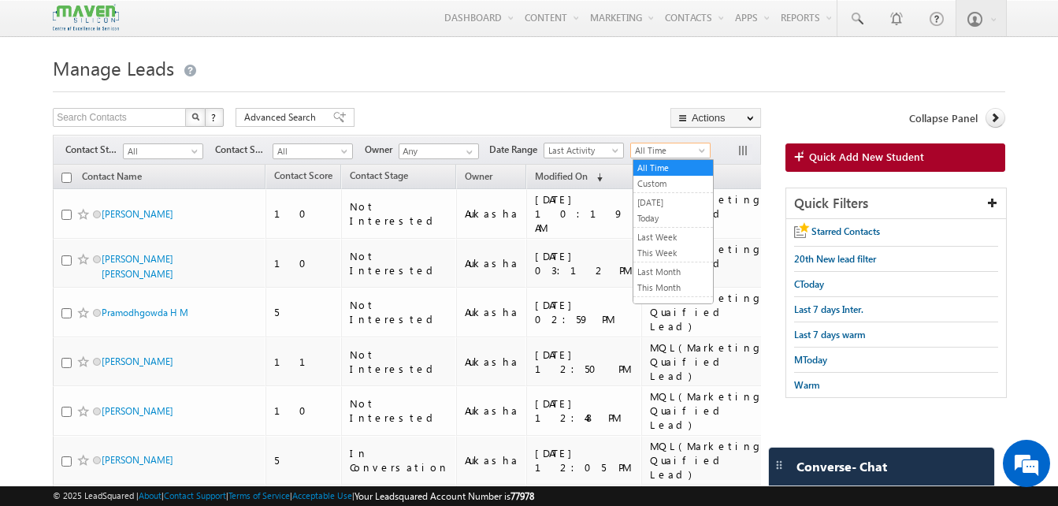
click at [652, 150] on span "All Time" at bounding box center [668, 150] width 75 height 14
click at [667, 224] on link "Today" at bounding box center [673, 218] width 80 height 14
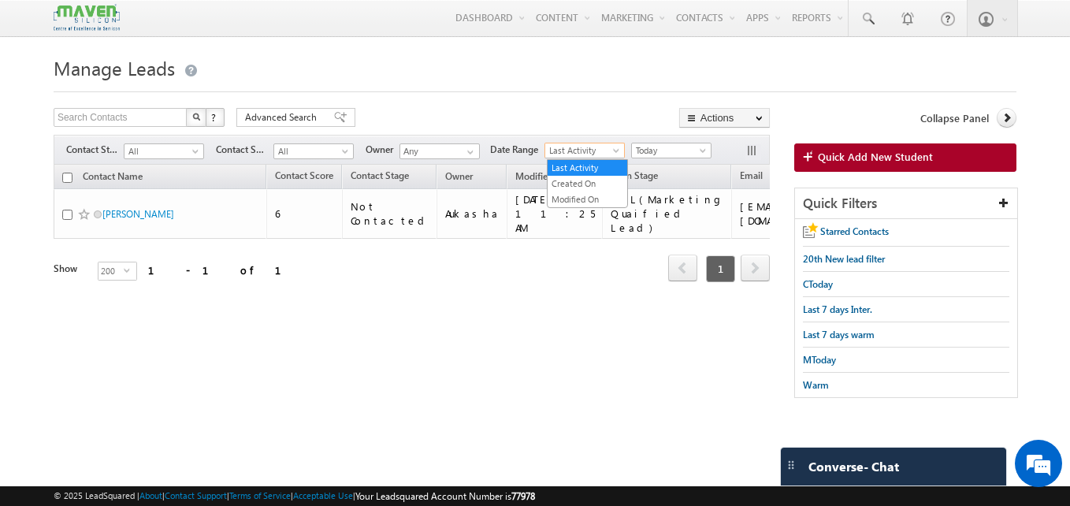
click at [603, 152] on span "Last Activity" at bounding box center [582, 150] width 75 height 14
click at [588, 180] on link "Created On" at bounding box center [587, 183] width 80 height 14
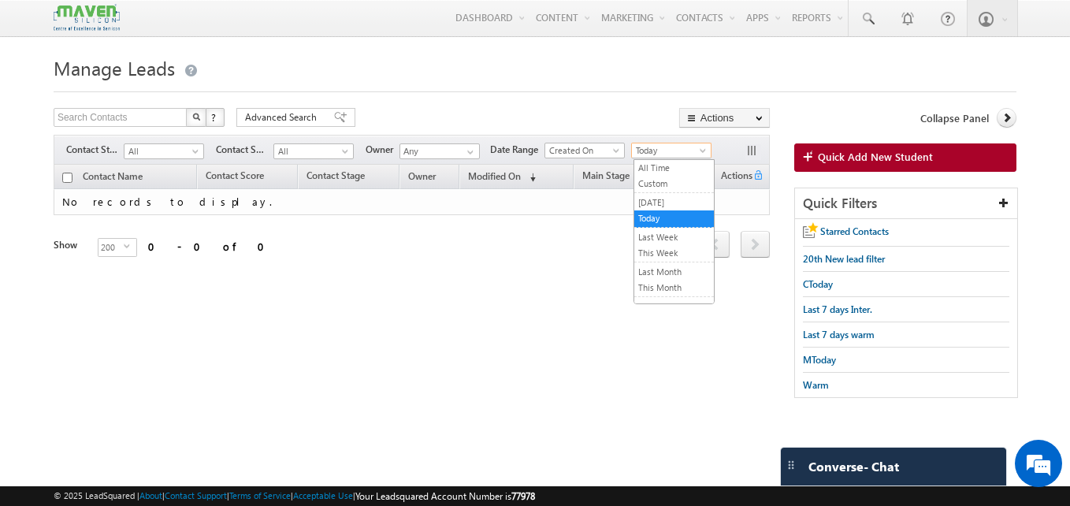
click at [689, 154] on span "Today" at bounding box center [669, 150] width 75 height 14
click at [676, 240] on link "Last Week" at bounding box center [674, 237] width 80 height 14
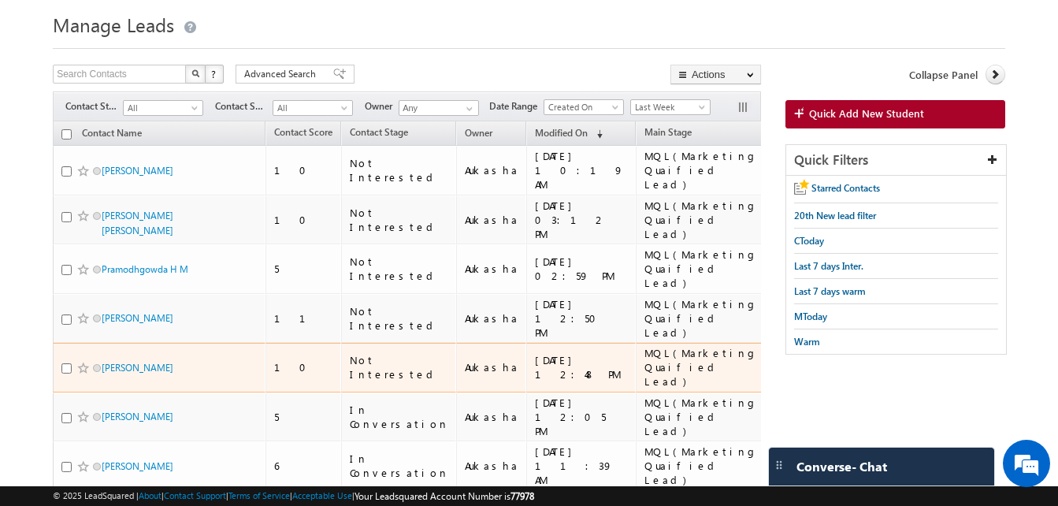
scroll to position [44, 0]
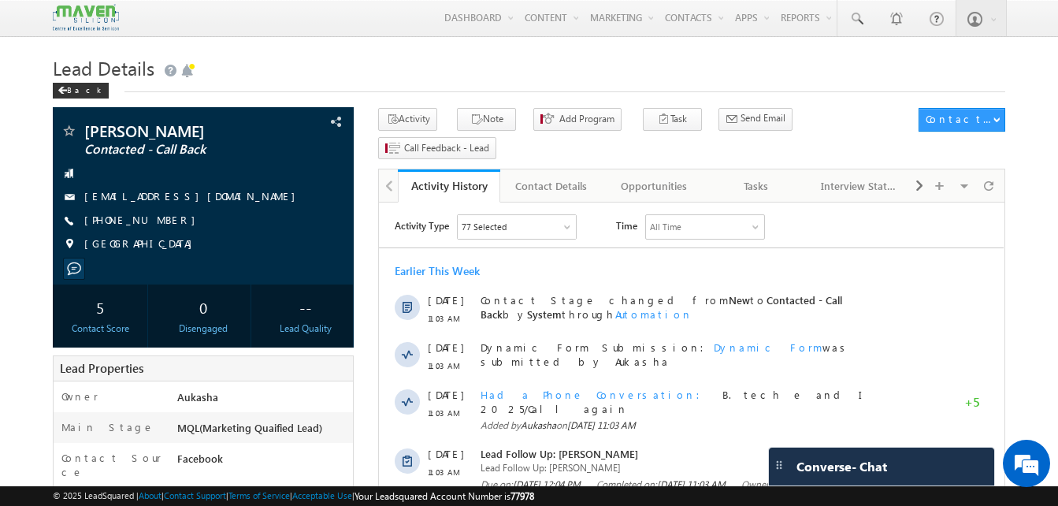
click at [389, 59] on h1 "Lead Details" at bounding box center [529, 66] width 952 height 31
click at [257, 67] on h1 "Lead Details" at bounding box center [529, 66] width 952 height 31
click at [284, 74] on h1 "Lead Details" at bounding box center [529, 66] width 952 height 31
click at [490, 113] on button "Note" at bounding box center [486, 119] width 59 height 23
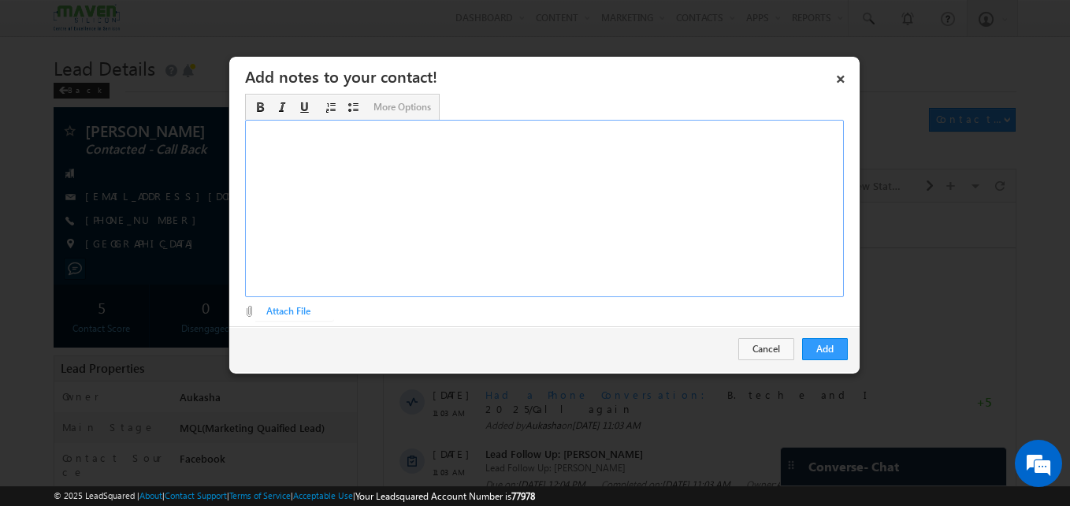
click at [420, 181] on div "Rich Text Editor, Description-inline-editor-div" at bounding box center [544, 208] width 599 height 177
click at [824, 339] on button "Add" at bounding box center [825, 349] width 46 height 22
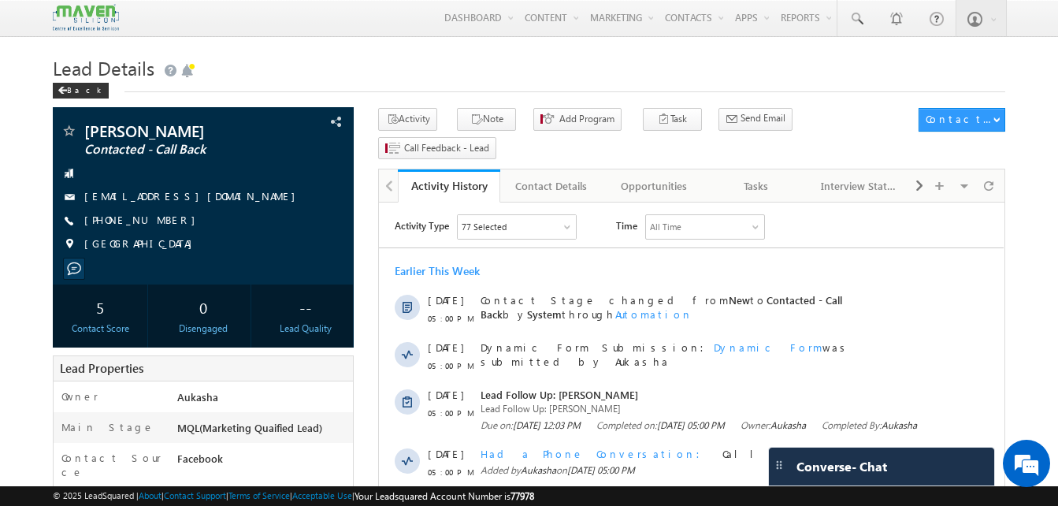
click at [152, 52] on h1 "Lead Details" at bounding box center [529, 66] width 952 height 31
click at [280, 32] on div "Menu Aukasha lsq5@ maven -sili con.c om crmma ven" at bounding box center [529, 18] width 952 height 37
drag, startPoint x: 174, startPoint y: 222, endPoint x: 160, endPoint y: 224, distance: 14.4
click at [160, 224] on div "[PHONE_NUMBER]" at bounding box center [203, 221] width 285 height 16
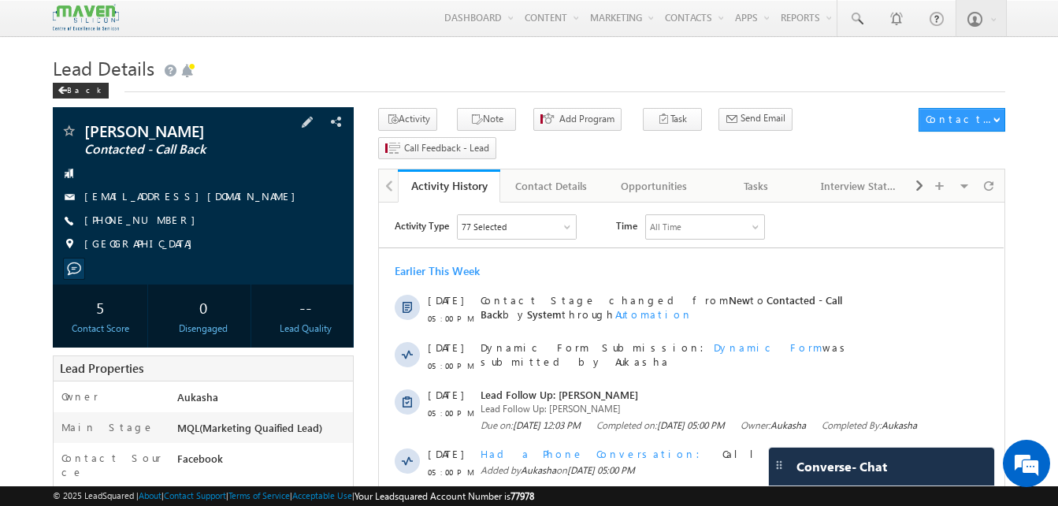
copy div "[PHONE_NUMBER]"
drag, startPoint x: 223, startPoint y: 134, endPoint x: 87, endPoint y: 136, distance: 136.3
click at [87, 136] on span "[PERSON_NAME]" at bounding box center [176, 131] width 185 height 16
copy span "[PERSON_NAME]"
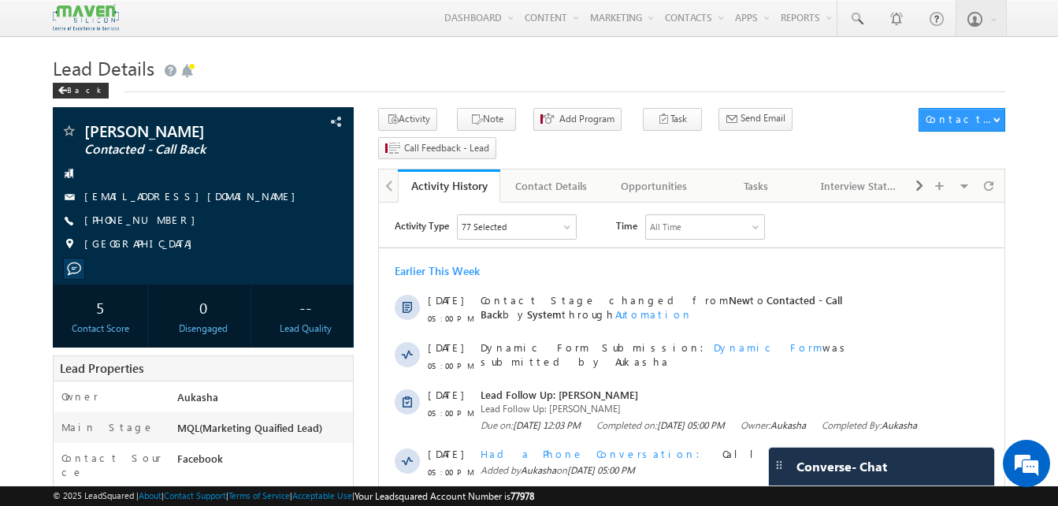
click at [444, 76] on h1 "Lead Details" at bounding box center [529, 66] width 952 height 31
click at [232, 62] on h1 "Lead Details" at bounding box center [529, 66] width 952 height 31
click at [331, 66] on h1 "Lead Details" at bounding box center [529, 66] width 952 height 31
click at [161, 222] on div "[PHONE_NUMBER]" at bounding box center [203, 221] width 285 height 16
copy div "[PHONE_NUMBER]"
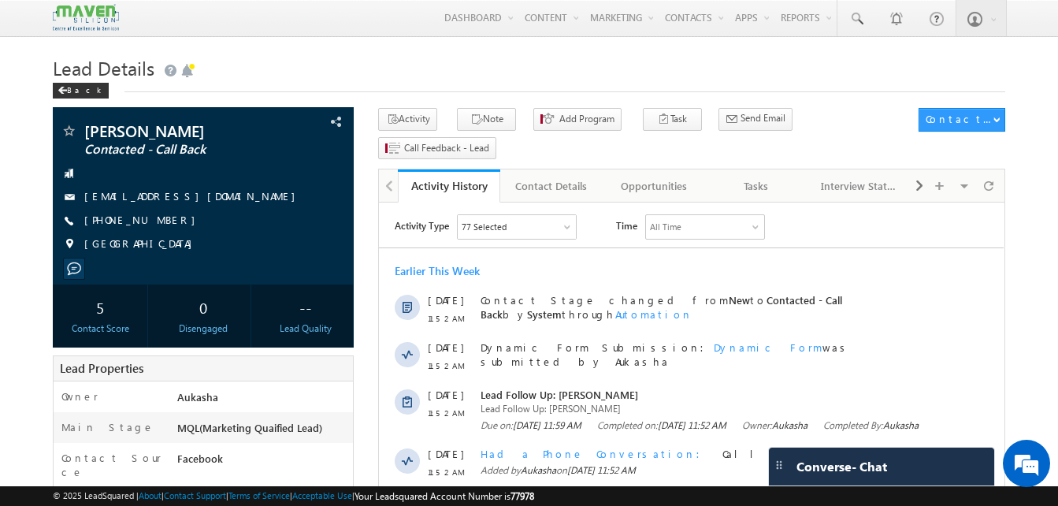
click at [452, 70] on h1 "Lead Details" at bounding box center [529, 66] width 952 height 31
click at [443, 60] on h1 "Lead Details" at bounding box center [529, 66] width 952 height 31
click at [463, 59] on h1 "Lead Details" at bounding box center [529, 66] width 952 height 31
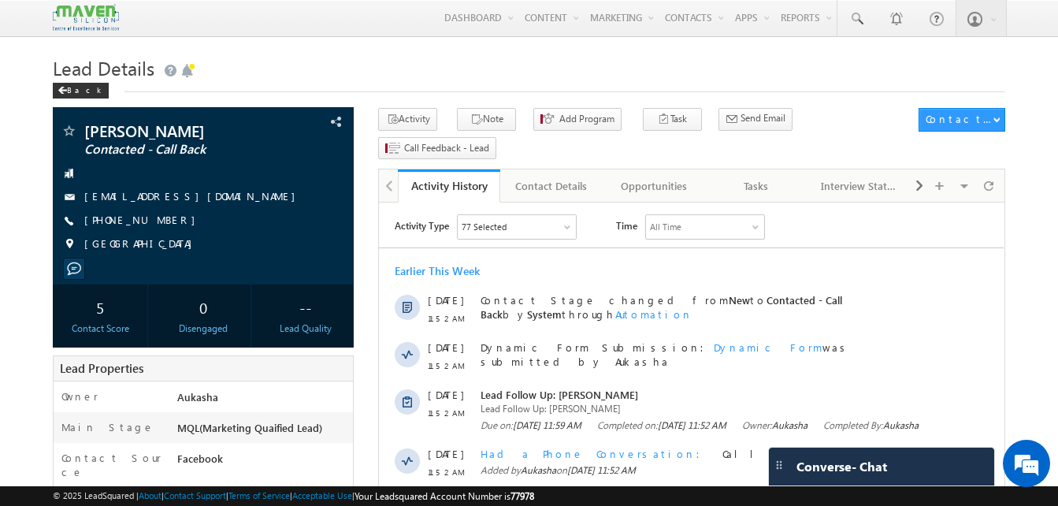
click at [429, 59] on h1 "Lead Details" at bounding box center [529, 66] width 952 height 31
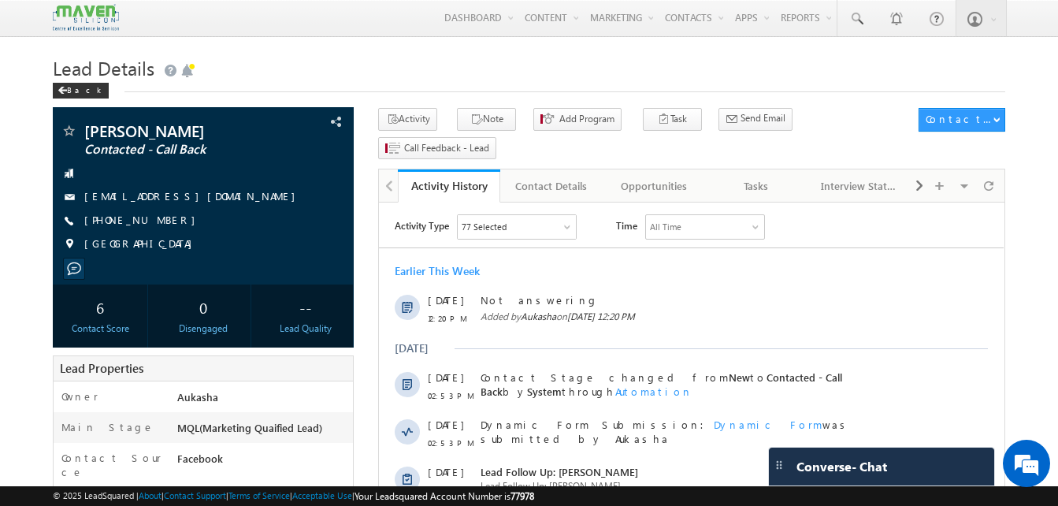
click at [347, 73] on h1 "Lead Details" at bounding box center [529, 66] width 952 height 31
click at [398, 60] on h1 "Lead Details" at bounding box center [529, 66] width 952 height 31
drag, startPoint x: 172, startPoint y: 224, endPoint x: 161, endPoint y: 224, distance: 11.1
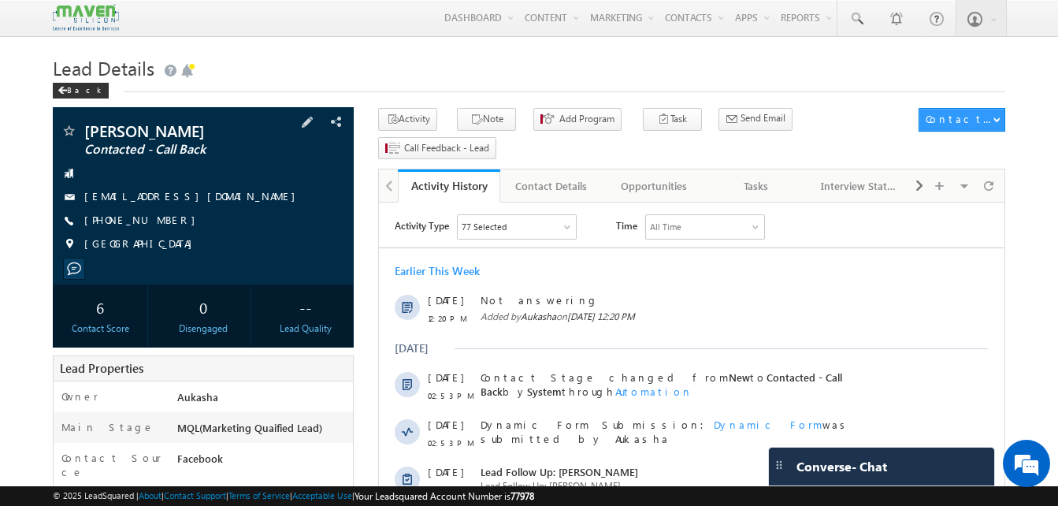
click at [161, 224] on div "+91-7061496345" at bounding box center [203, 221] width 285 height 16
copy div "+91-7061496345"
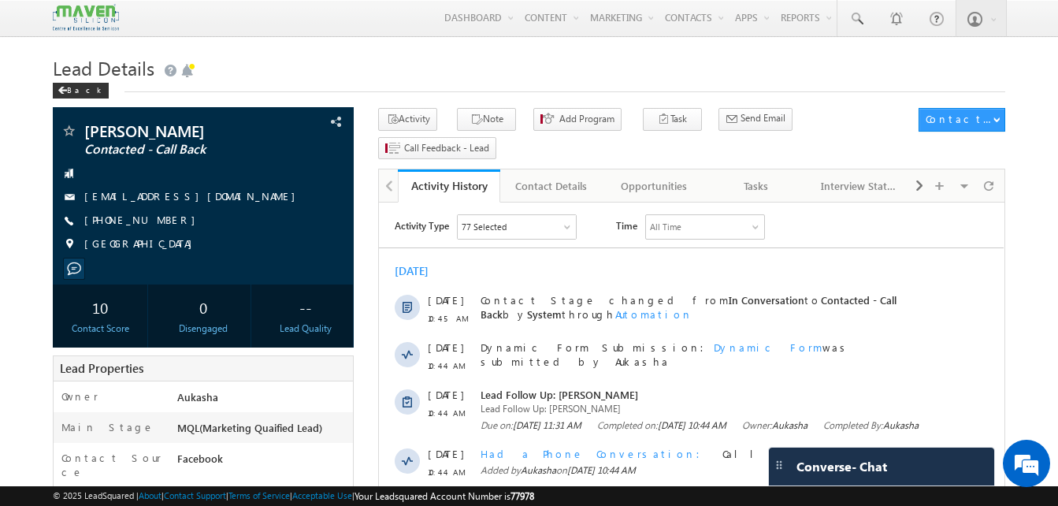
click at [460, 52] on h1 "Lead Details" at bounding box center [529, 66] width 952 height 31
click at [161, 222] on div "[PHONE_NUMBER]" at bounding box center [203, 221] width 285 height 16
copy div "[PHONE_NUMBER]"
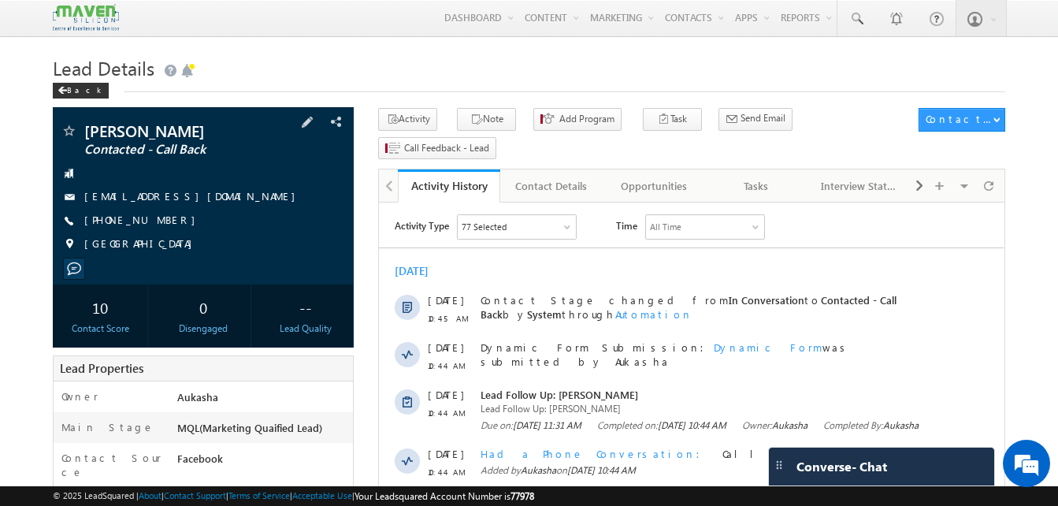
click at [161, 222] on div "[PHONE_NUMBER]" at bounding box center [203, 221] width 285 height 16
copy div "[PHONE_NUMBER]"
click at [374, 62] on h1 "Lead Details" at bounding box center [529, 66] width 952 height 31
drag, startPoint x: 169, startPoint y: 226, endPoint x: 161, endPoint y: 223, distance: 8.5
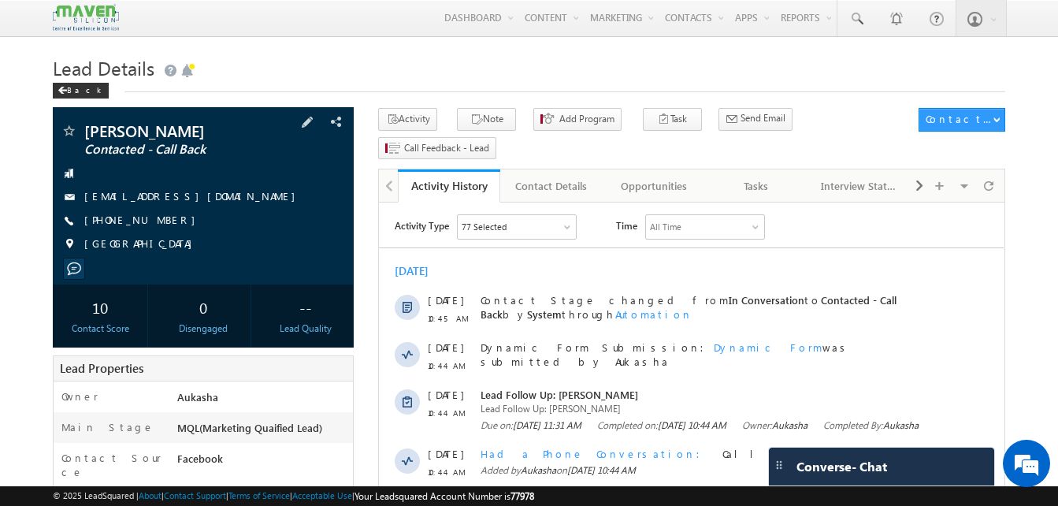
click at [161, 223] on div "[PHONE_NUMBER]" at bounding box center [203, 221] width 285 height 16
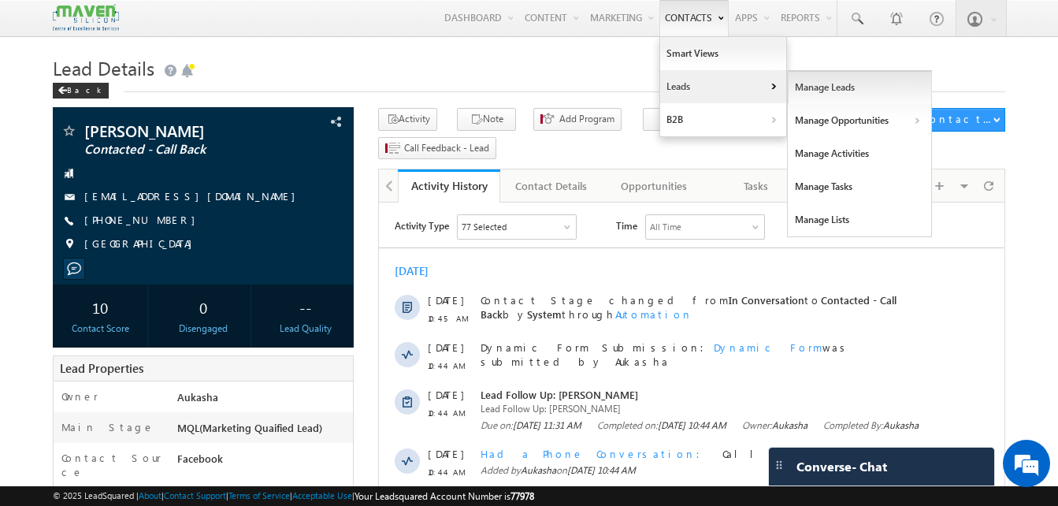
click at [833, 91] on link "Manage Leads" at bounding box center [860, 87] width 144 height 33
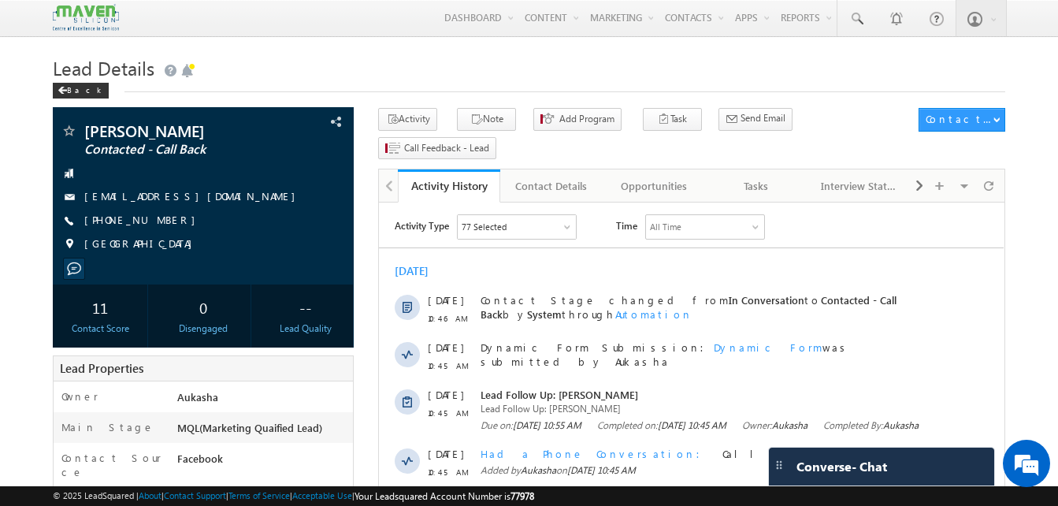
click at [161, 222] on div "+91-7075069257" at bounding box center [203, 221] width 285 height 16
copy div "+91-7075069257"
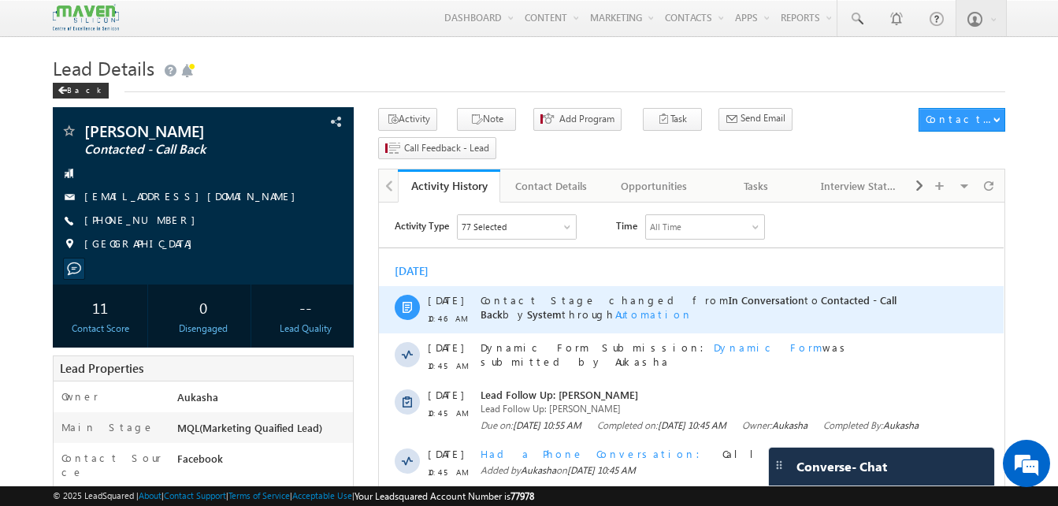
copy div "+91-7075069257"
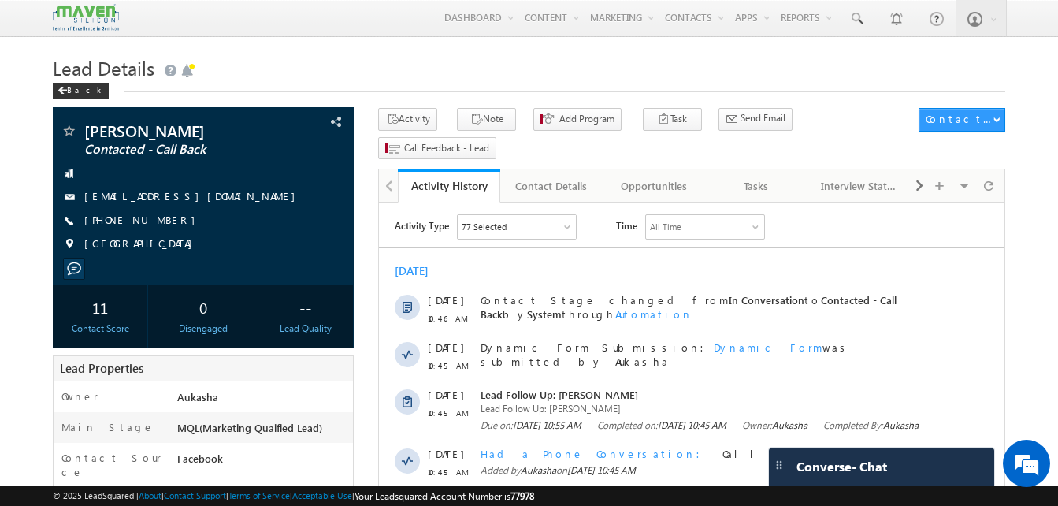
click at [543, 54] on h1 "Lead Details" at bounding box center [529, 66] width 952 height 31
drag, startPoint x: 175, startPoint y: 224, endPoint x: 161, endPoint y: 221, distance: 14.5
click at [161, 221] on div "+91-7075069257" at bounding box center [203, 221] width 285 height 16
copy div "+91-7075069257"
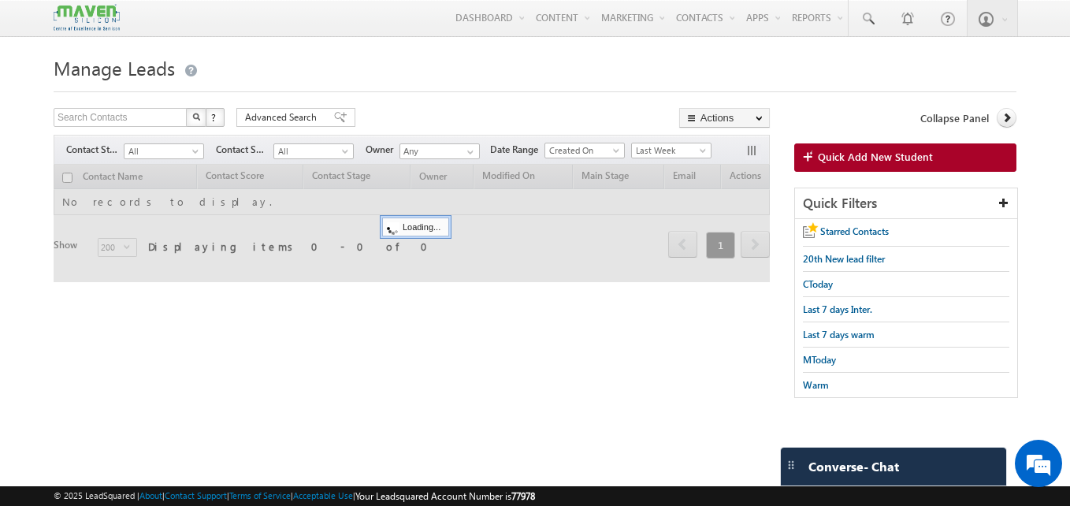
click at [867, 157] on span "Quick Add New Student" at bounding box center [875, 157] width 115 height 14
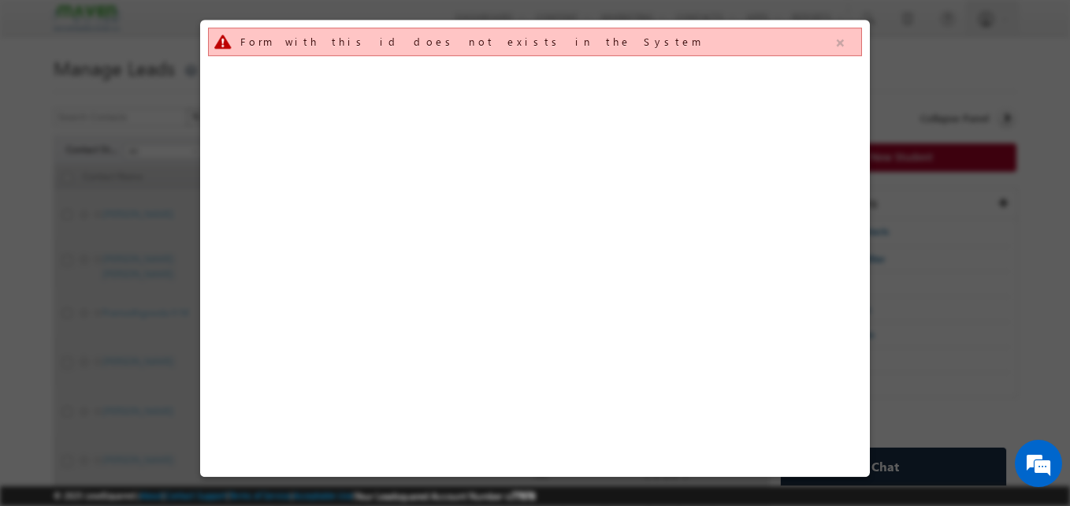
click at [840, 39] on button "button" at bounding box center [840, 43] width 20 height 20
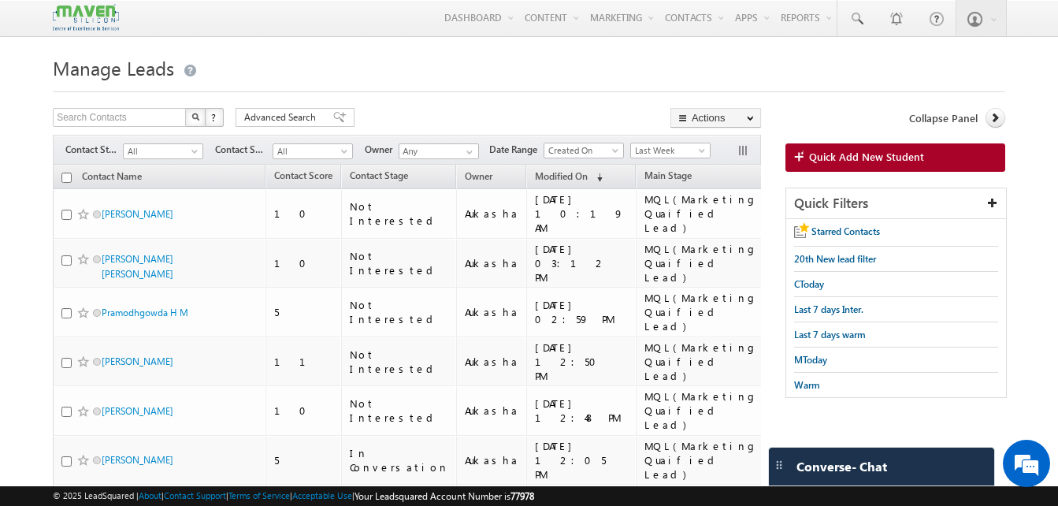
click at [603, 58] on h1 "Manage Leads" at bounding box center [529, 66] width 952 height 31
click at [545, 71] on h1 "Manage Leads" at bounding box center [529, 66] width 952 height 31
click at [432, 84] on div at bounding box center [529, 87] width 952 height 10
click at [377, 92] on div at bounding box center [529, 87] width 952 height 10
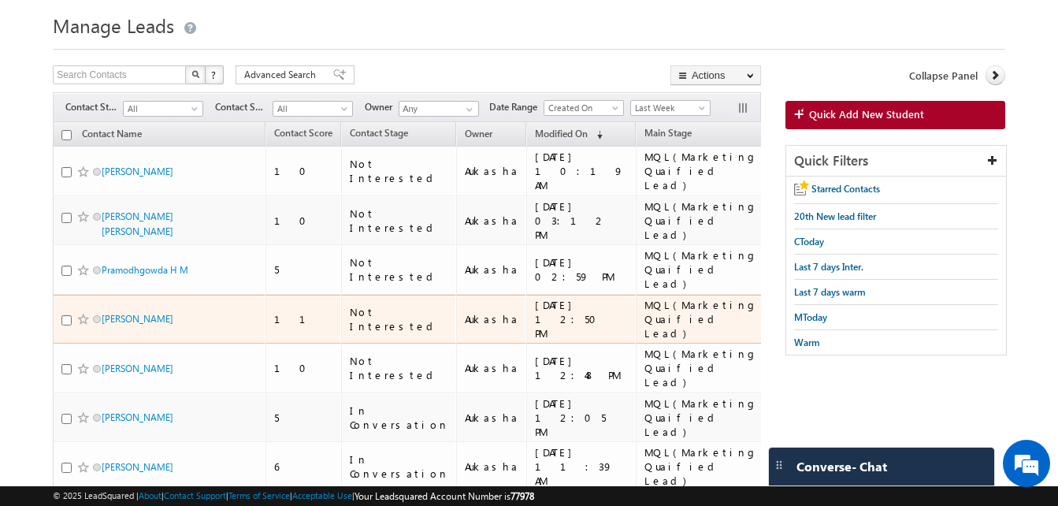
scroll to position [42, 0]
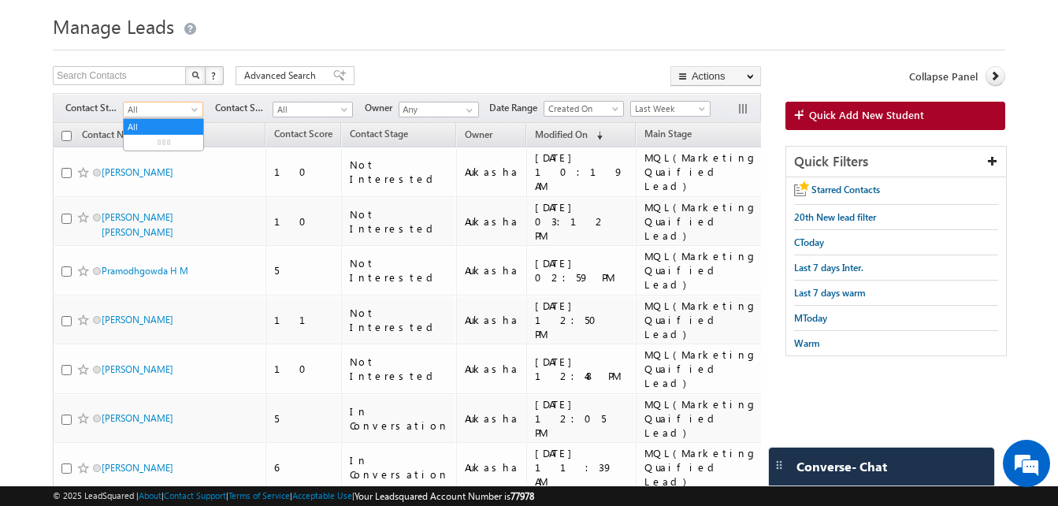
click at [176, 110] on span "All" at bounding box center [161, 109] width 75 height 14
click at [173, 168] on link "In Conversation" at bounding box center [164, 174] width 80 height 14
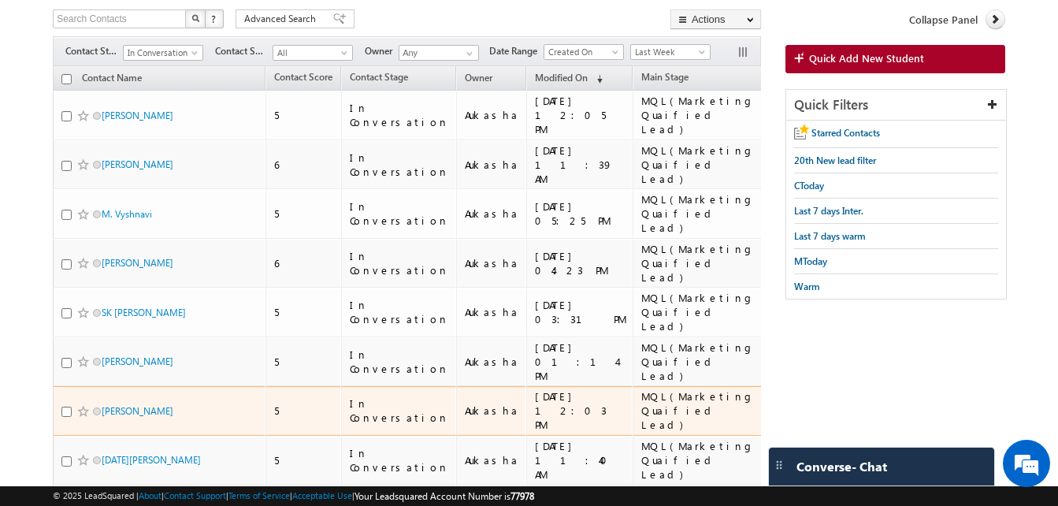
scroll to position [102, 0]
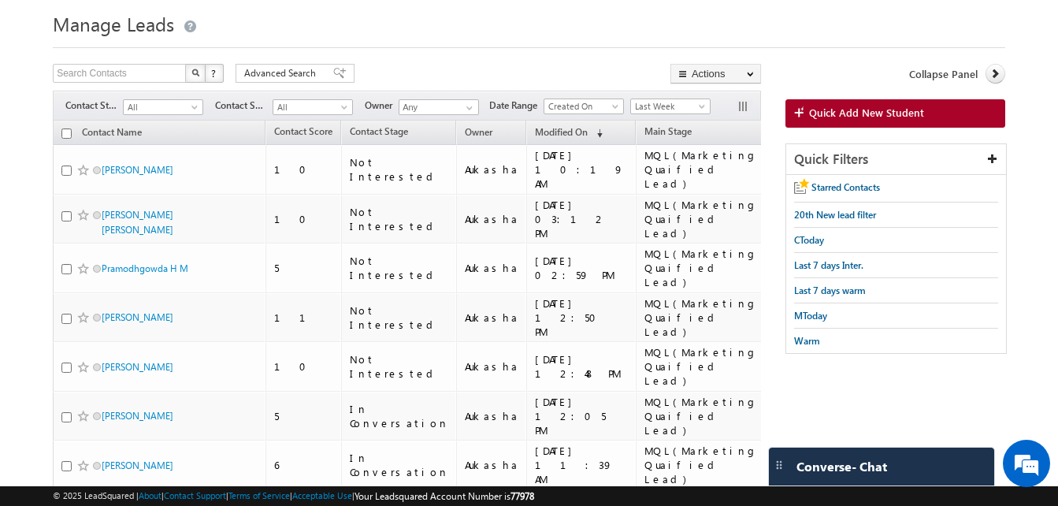
scroll to position [44, 0]
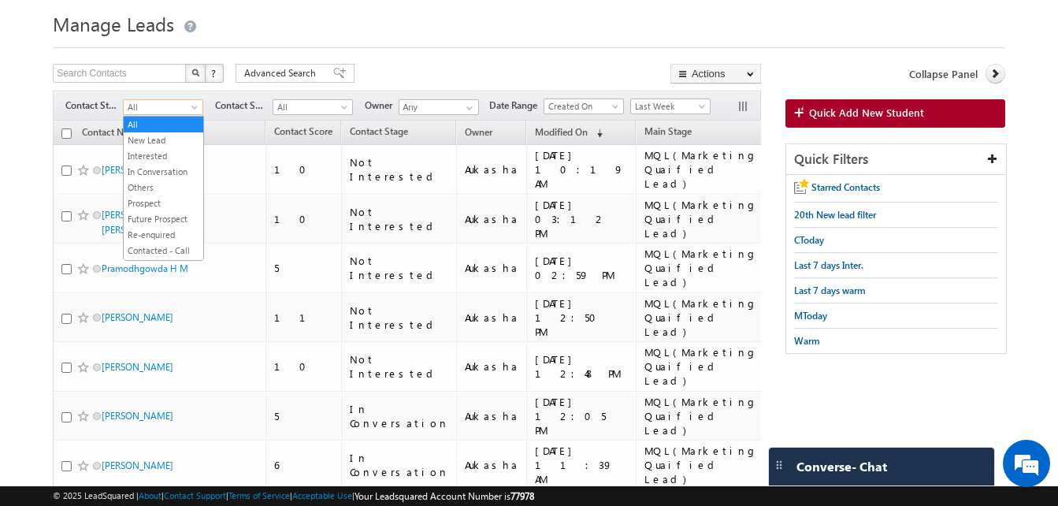
click at [163, 107] on span "All" at bounding box center [161, 107] width 75 height 14
click at [157, 121] on link "All" at bounding box center [164, 124] width 80 height 14
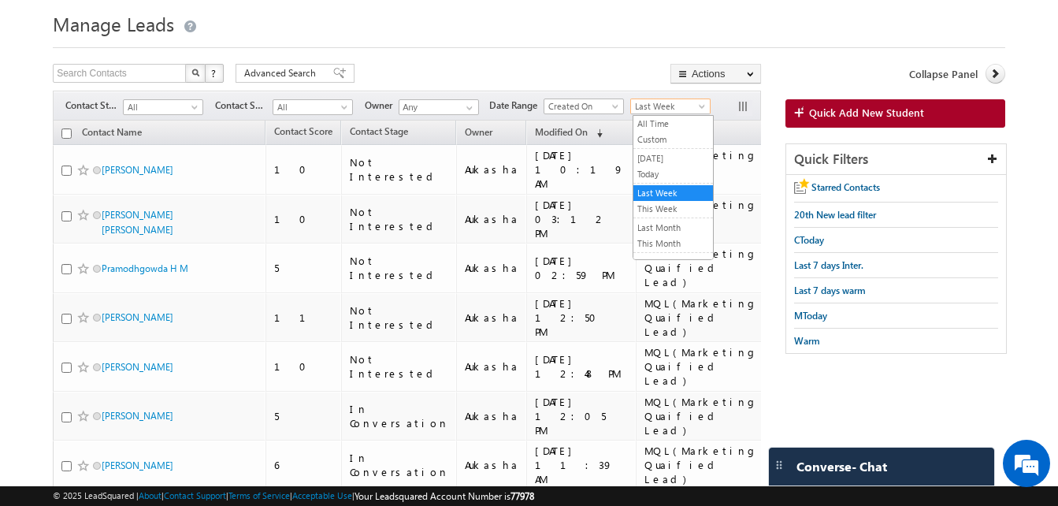
click at [685, 110] on span "Last Week" at bounding box center [668, 106] width 75 height 14
click at [659, 121] on link "All Time" at bounding box center [673, 124] width 80 height 14
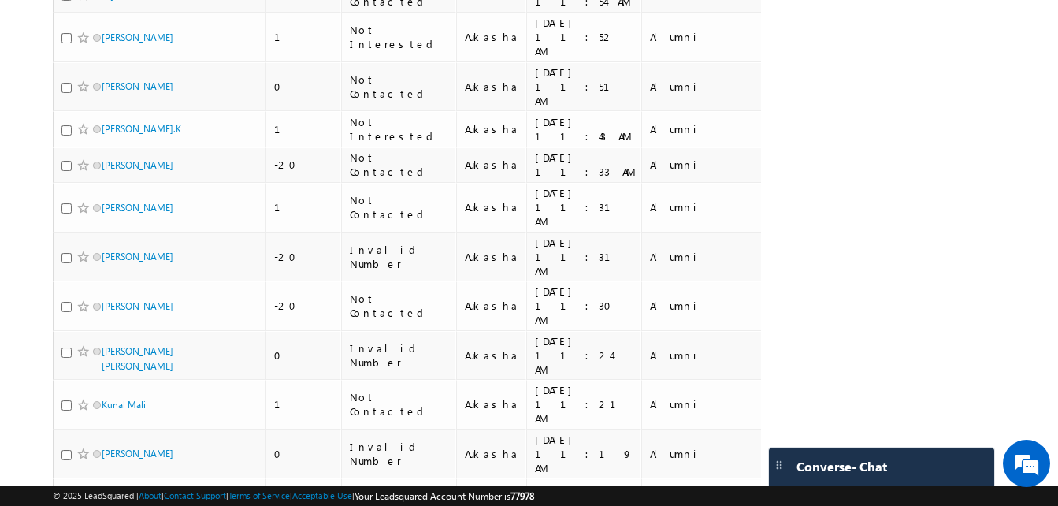
scroll to position [7022, 0]
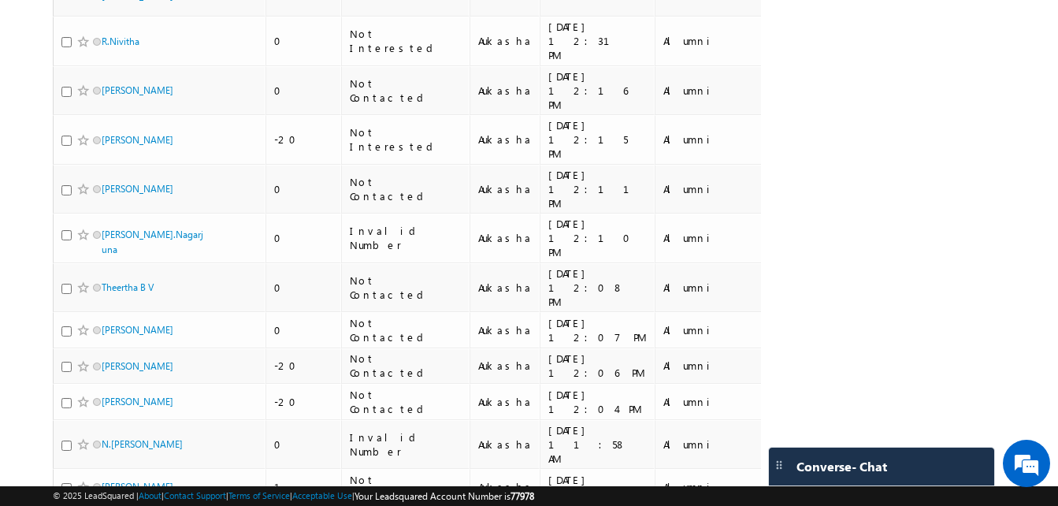
scroll to position [2685, 0]
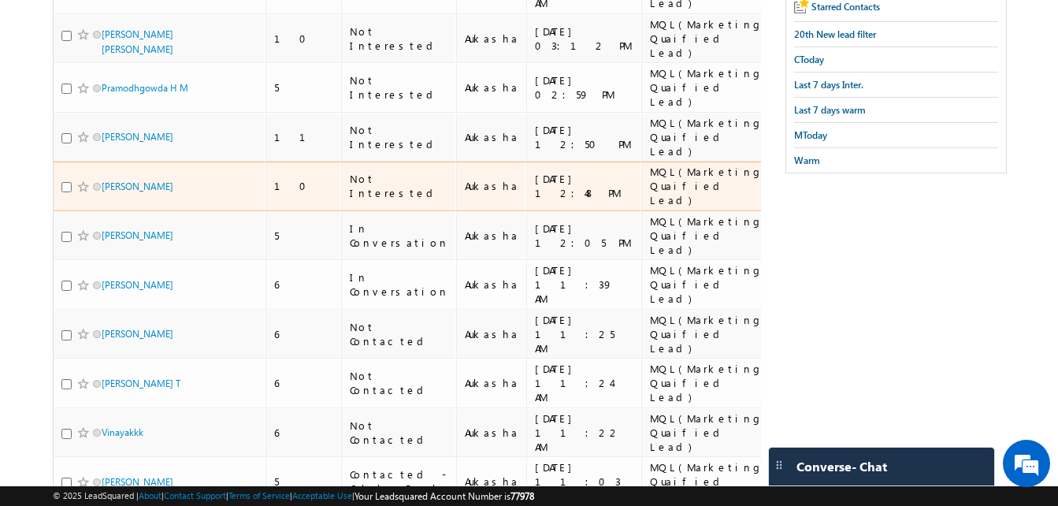
scroll to position [0, 0]
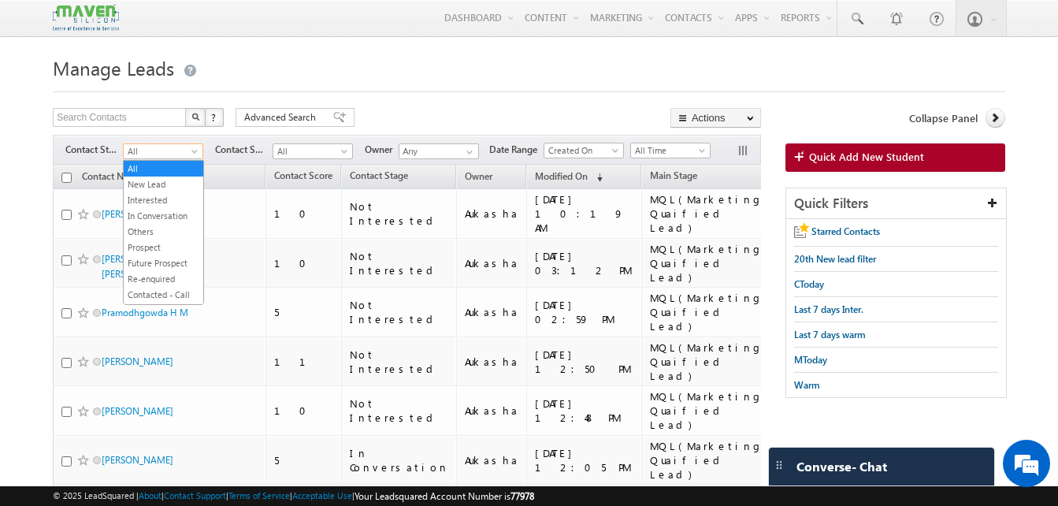
click at [156, 147] on span "All" at bounding box center [161, 151] width 75 height 14
click at [164, 222] on link "In Conversation" at bounding box center [164, 216] width 80 height 14
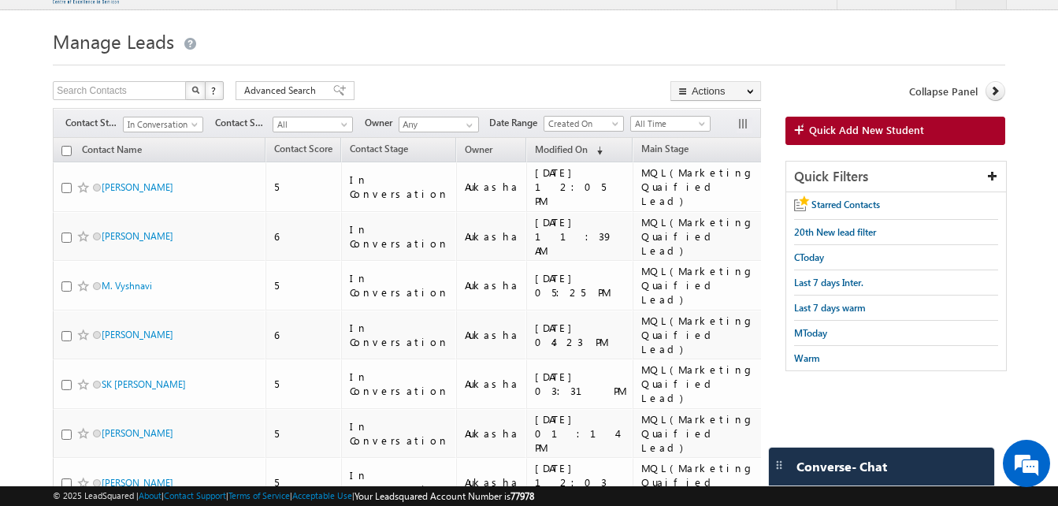
scroll to position [26, 0]
click at [263, 51] on h1 "Manage Leads" at bounding box center [529, 40] width 952 height 31
click at [352, 41] on h1 "Manage Leads" at bounding box center [529, 40] width 952 height 31
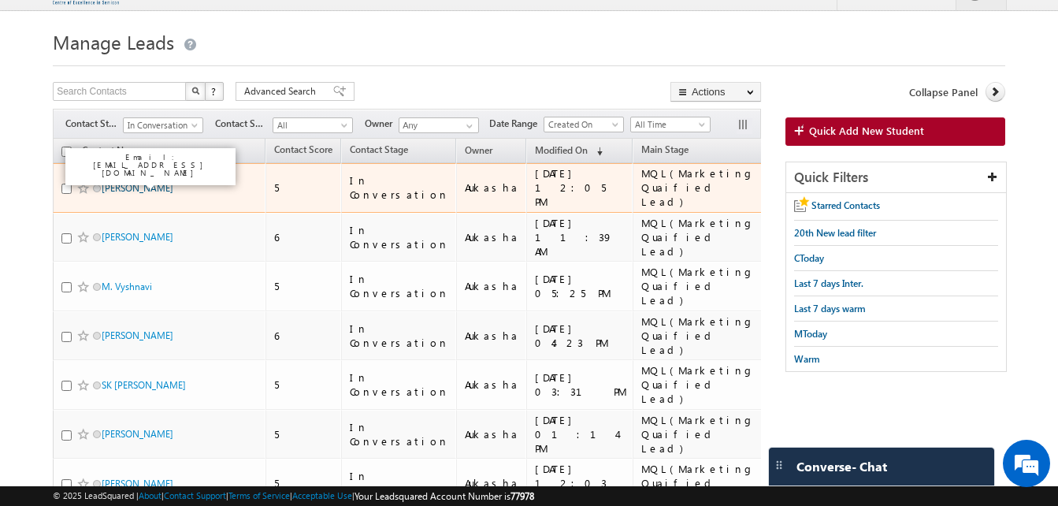
click at [157, 182] on link "Dharani Kandula" at bounding box center [138, 188] width 72 height 12
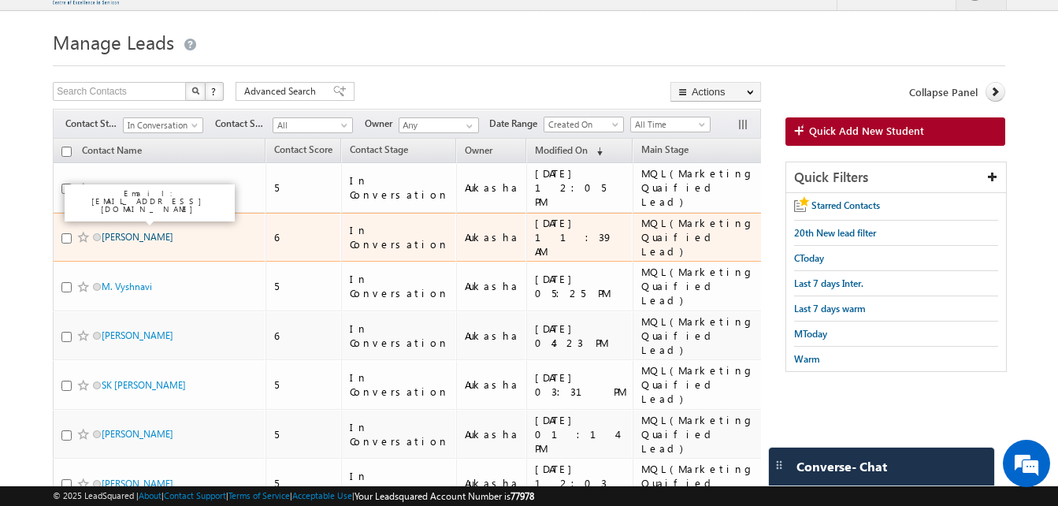
click at [128, 231] on link "navya kamuni" at bounding box center [138, 237] width 72 height 12
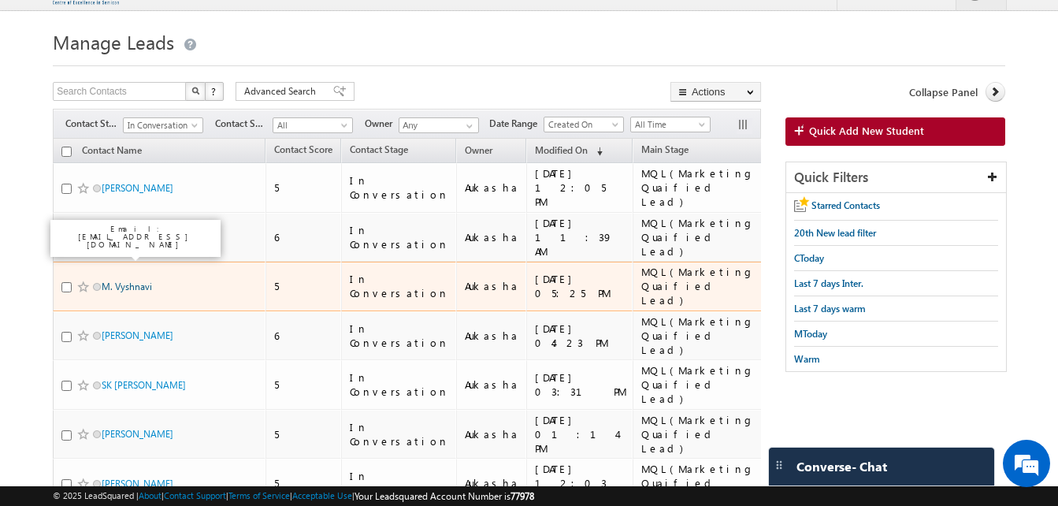
click at [109, 280] on link "M. Vyshnavi" at bounding box center [127, 286] width 50 height 12
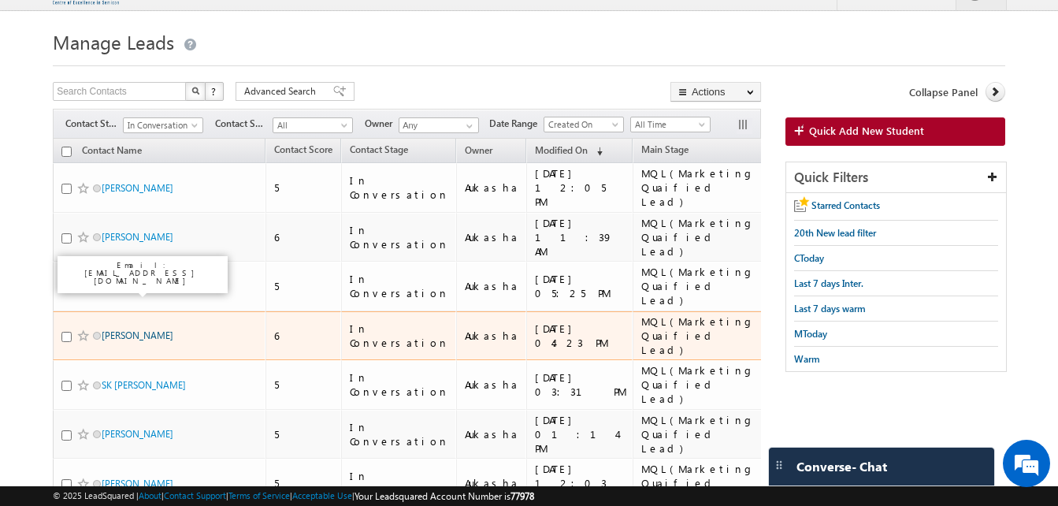
click at [115, 329] on link "Chandan Kumar" at bounding box center [138, 335] width 72 height 12
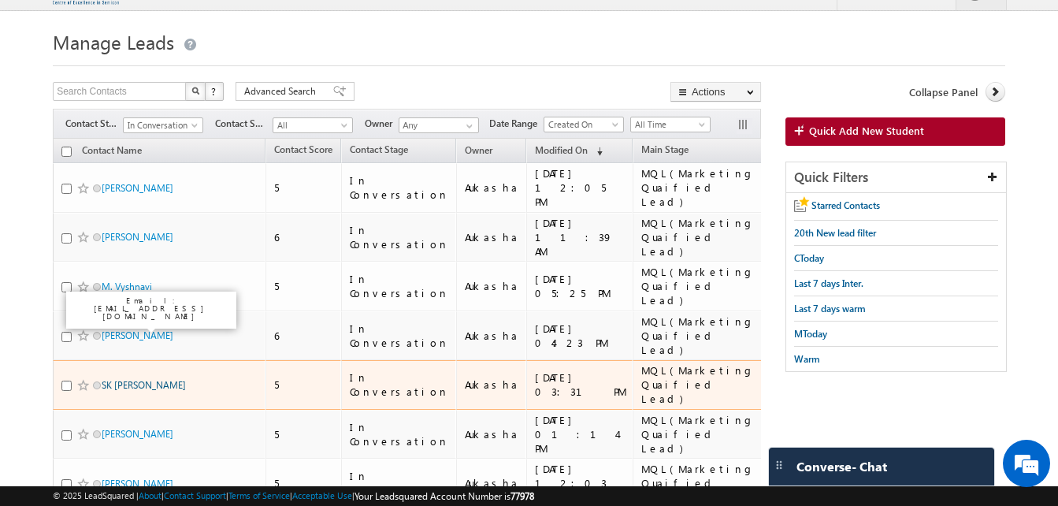
click at [153, 379] on link "SK Mahammad Anish" at bounding box center [144, 385] width 84 height 12
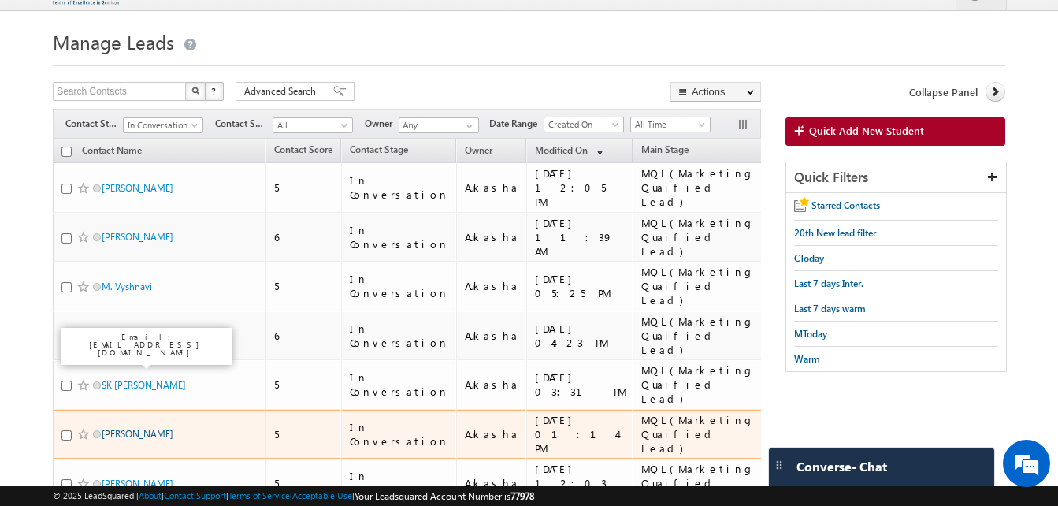
click at [142, 428] on link "[PERSON_NAME]" at bounding box center [138, 434] width 72 height 12
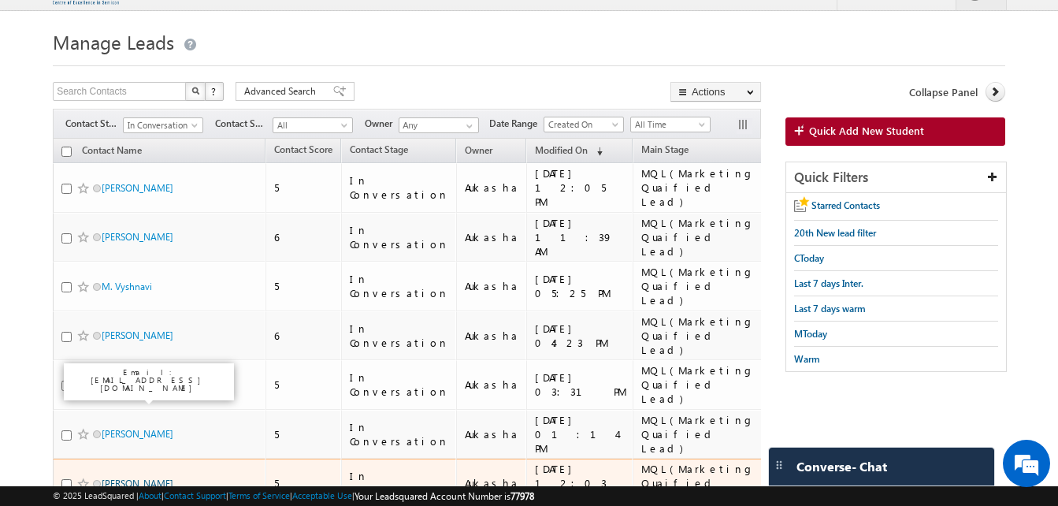
click at [142, 477] on link "Gaurav Kanojiya" at bounding box center [138, 483] width 72 height 12
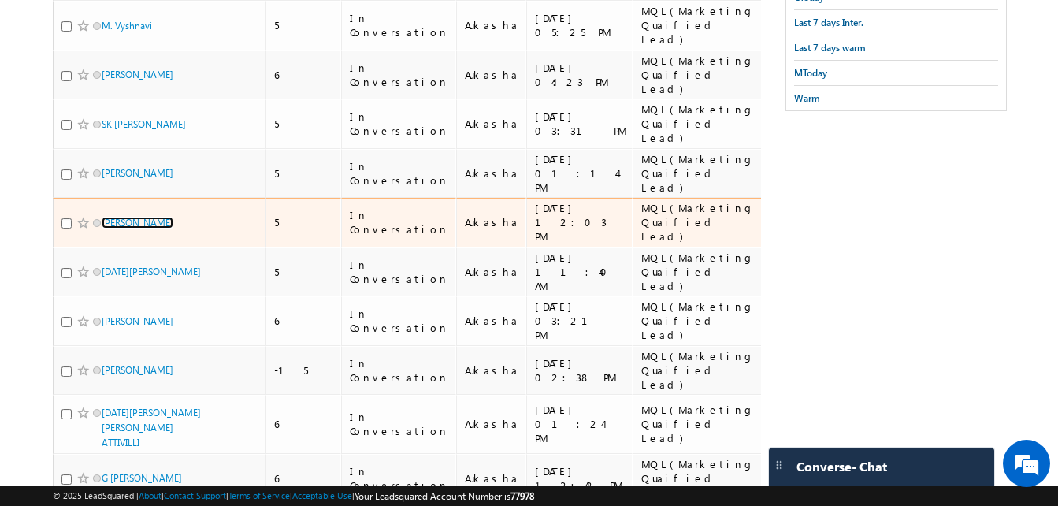
scroll to position [288, 0]
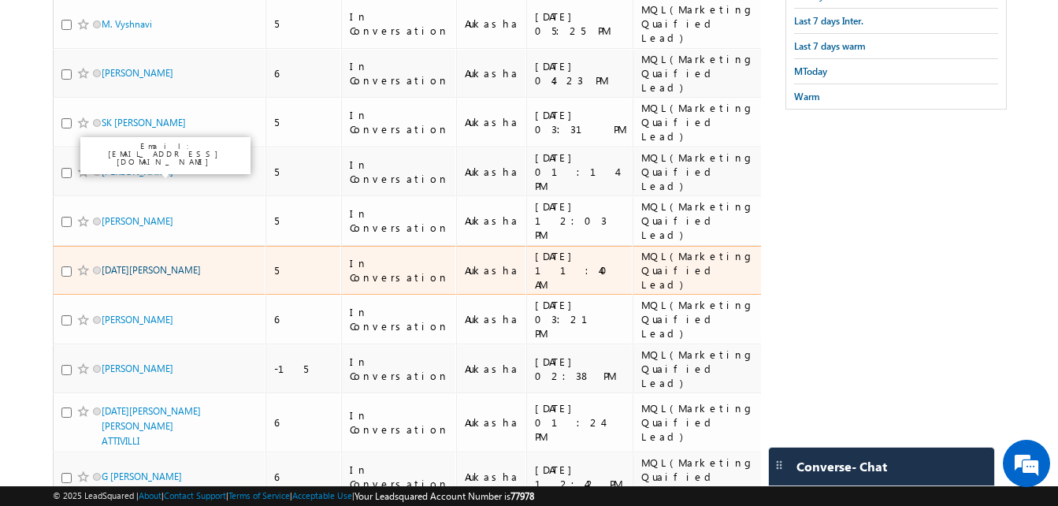
click at [128, 264] on link "Dhanu Deshmukh" at bounding box center [151, 270] width 99 height 12
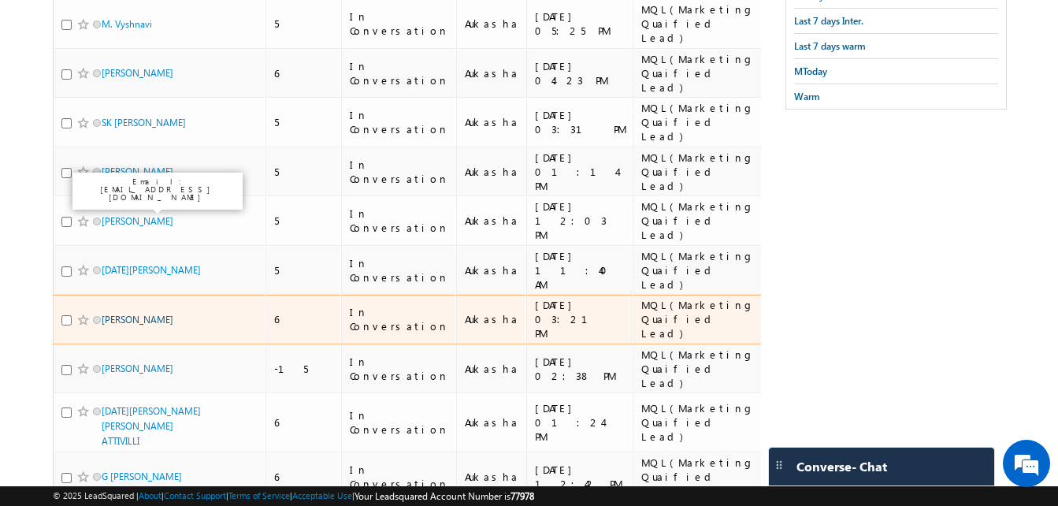
click at [159, 313] on link "Rama Krishna Naidu" at bounding box center [138, 319] width 72 height 12
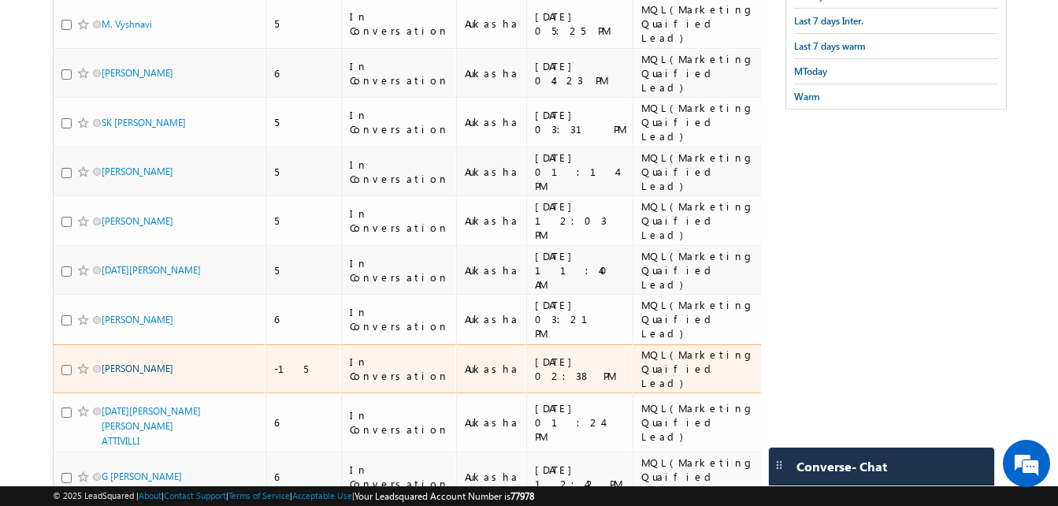
click at [115, 362] on link "vamsi" at bounding box center [138, 368] width 72 height 12
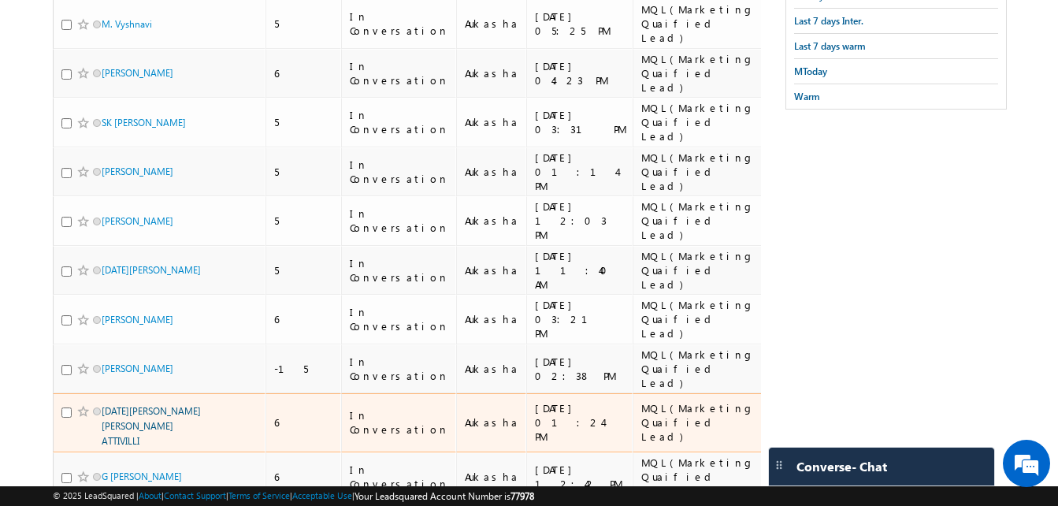
click at [135, 405] on link "RAJA SEKHAR VARDAN ATTIVILLI" at bounding box center [151, 426] width 99 height 42
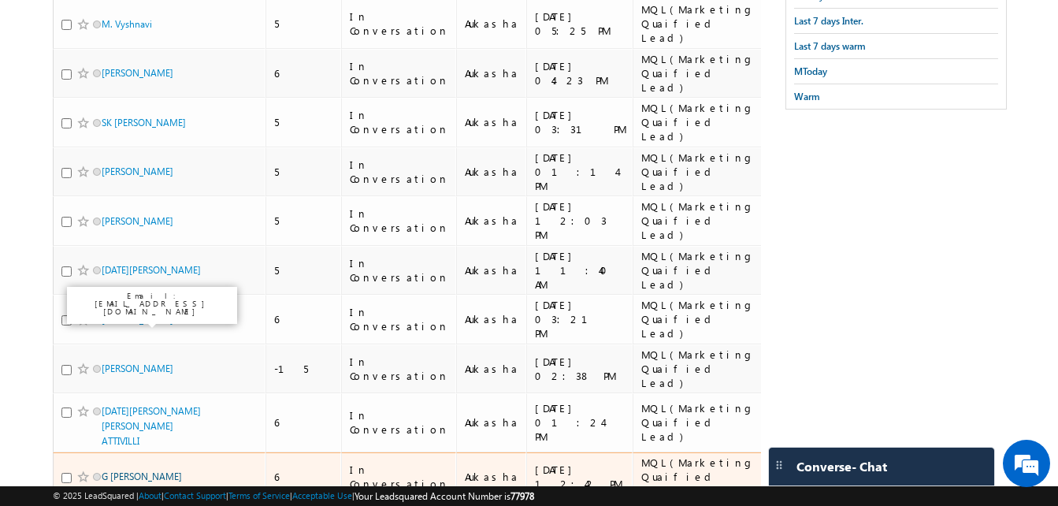
click at [133, 470] on link "G vijay vittal" at bounding box center [142, 476] width 80 height 12
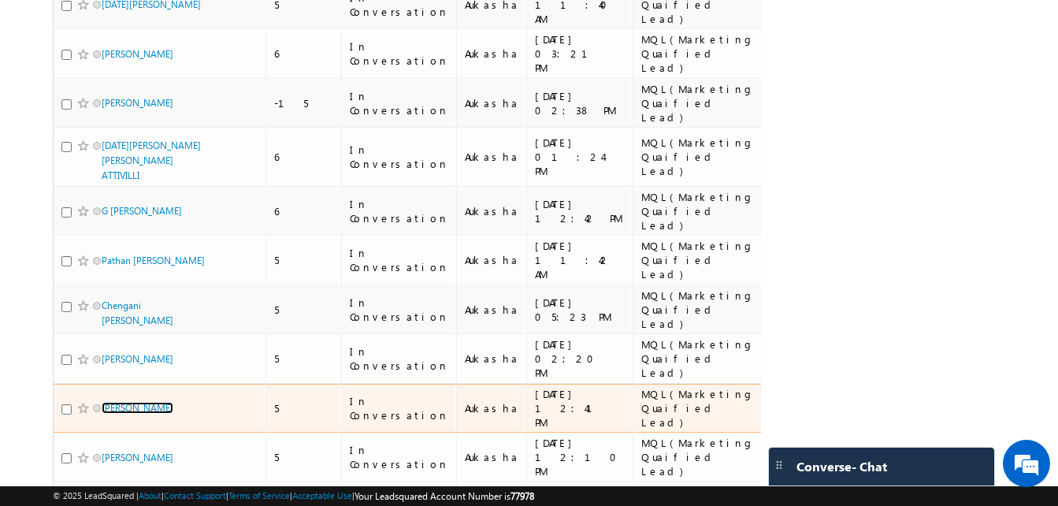
scroll to position [556, 0]
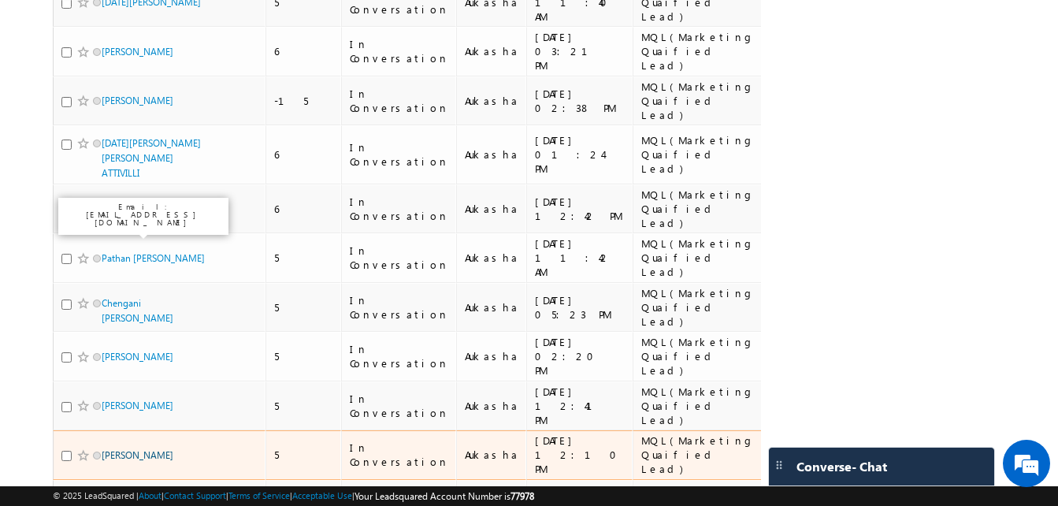
click at [130, 449] on link "Harsh Tiwari" at bounding box center [138, 455] width 72 height 12
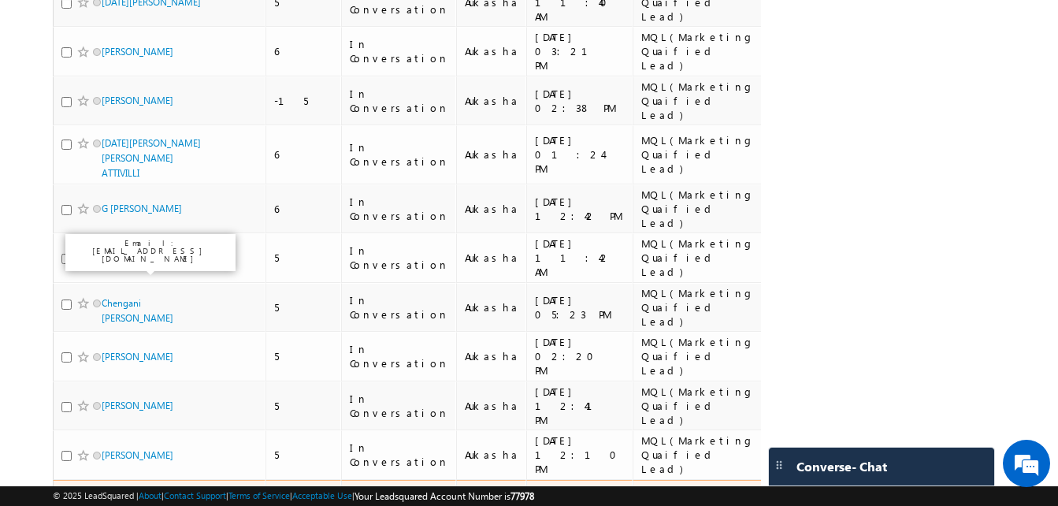
click at [113, 498] on link "Sriram Karthik S" at bounding box center [141, 504] width 79 height 12
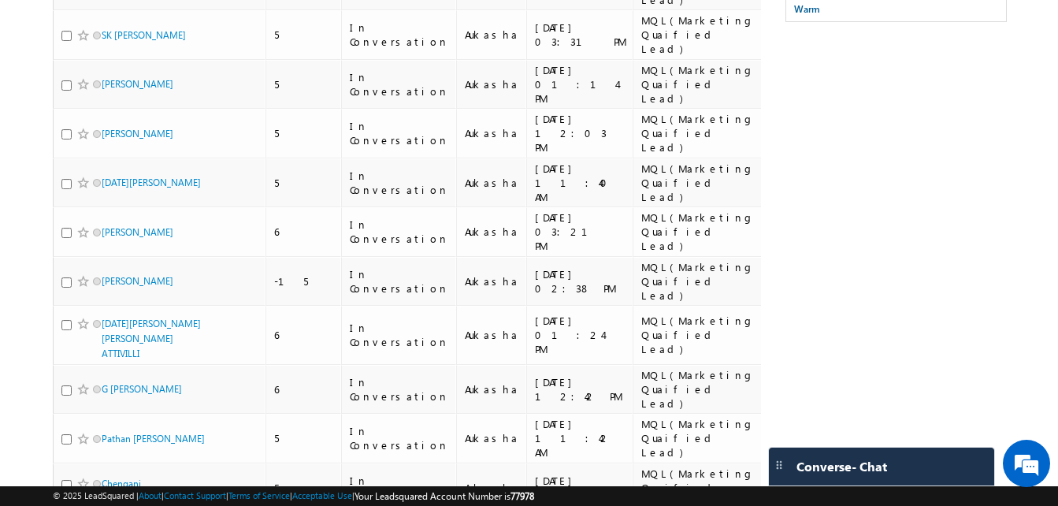
scroll to position [375, 0]
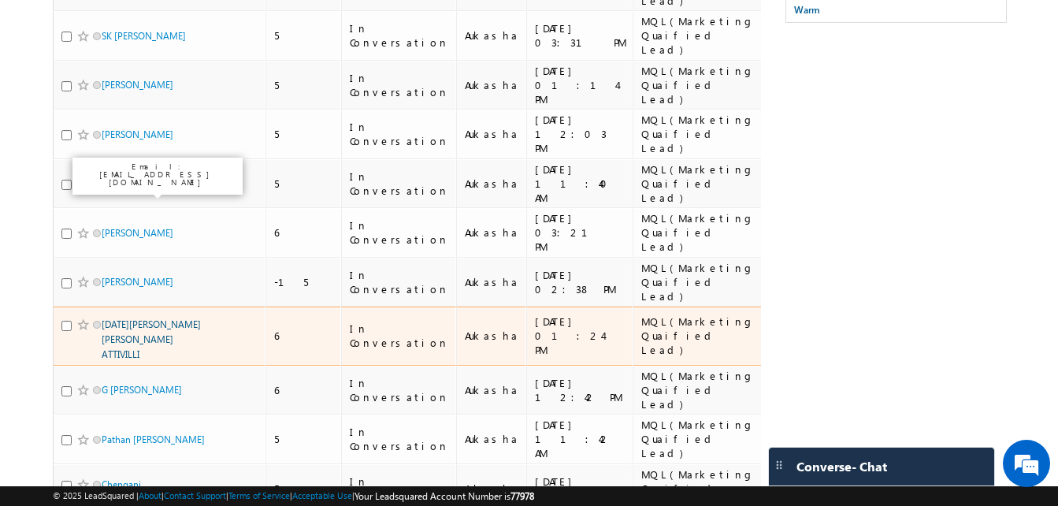
click at [152, 318] on link "RAJA SEKHAR VARDAN ATTIVILLI" at bounding box center [151, 339] width 99 height 42
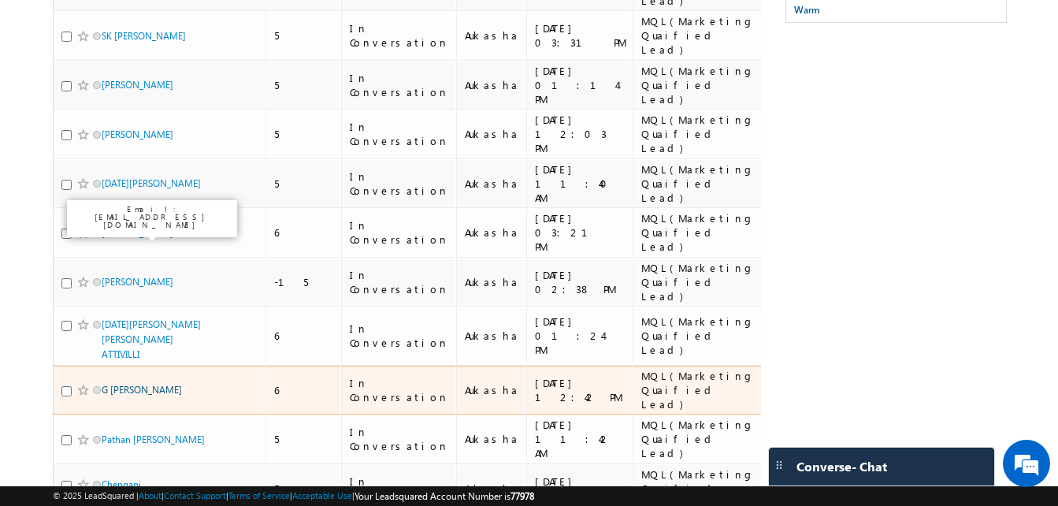
click at [143, 384] on link "G vijay vittal" at bounding box center [142, 390] width 80 height 12
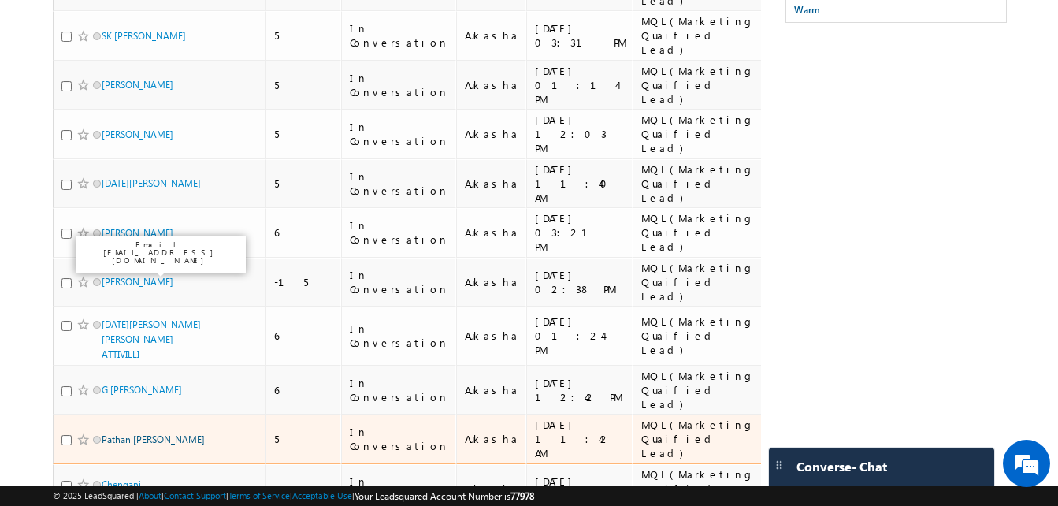
click at [146, 433] on link "Pathan Fardin Khan" at bounding box center [153, 439] width 103 height 12
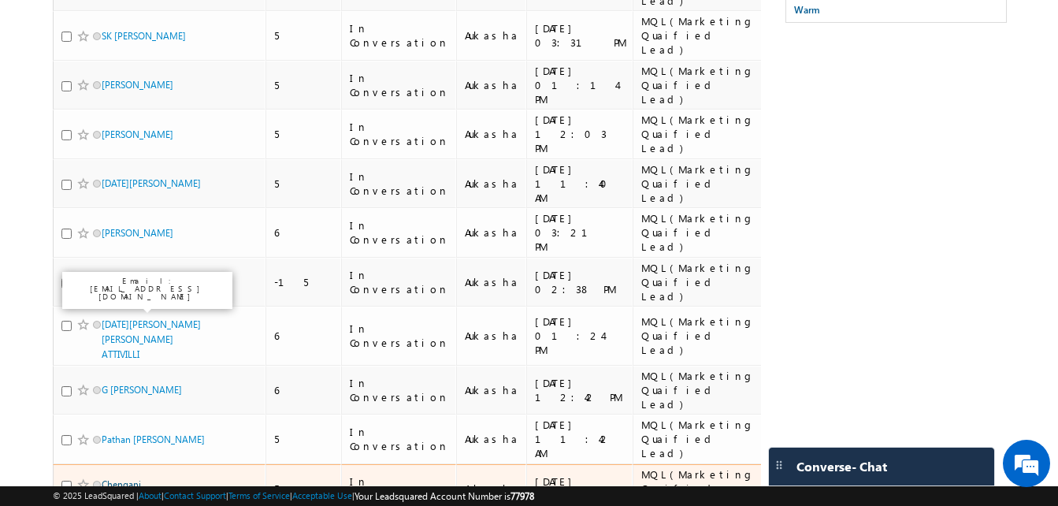
click at [131, 478] on link "Chengani samatha" at bounding box center [138, 491] width 72 height 27
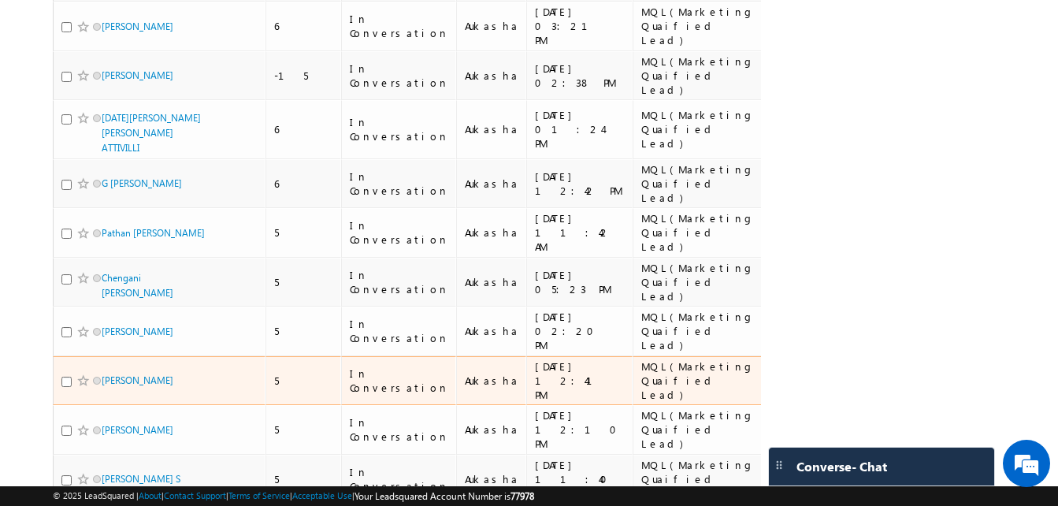
scroll to position [582, 0]
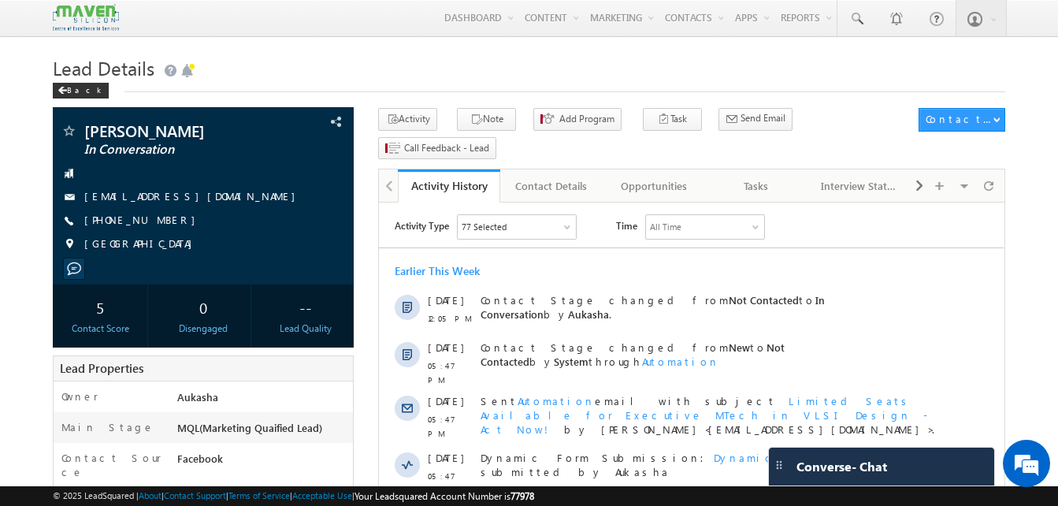
click at [491, 73] on h1 "Lead Details" at bounding box center [529, 66] width 952 height 31
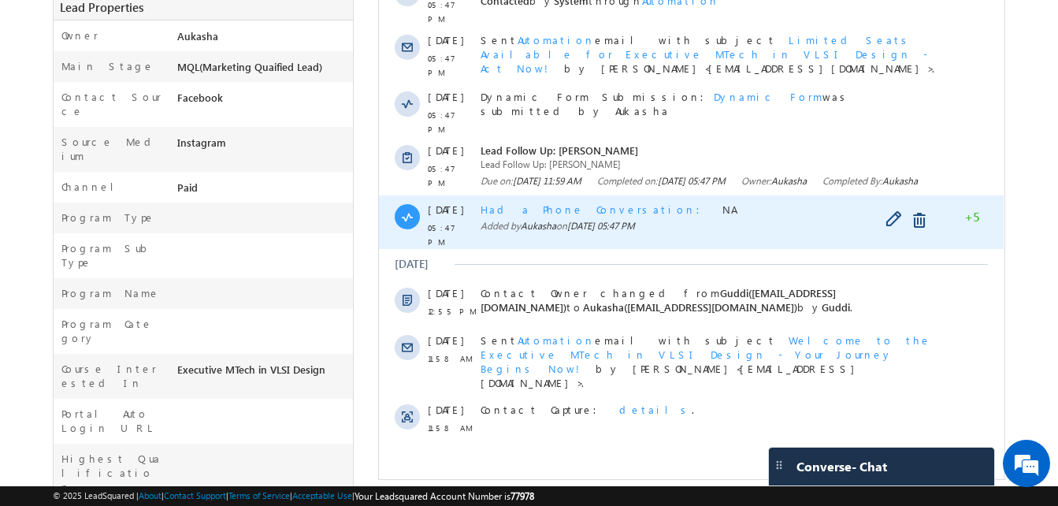
click at [517, 202] on span "Had a Phone Conversation" at bounding box center [594, 208] width 229 height 13
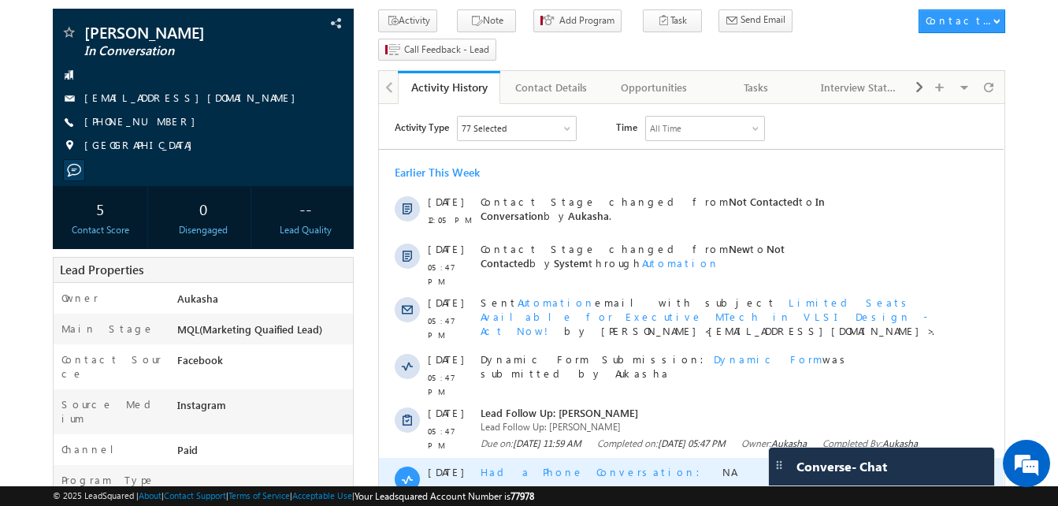
scroll to position [100, 0]
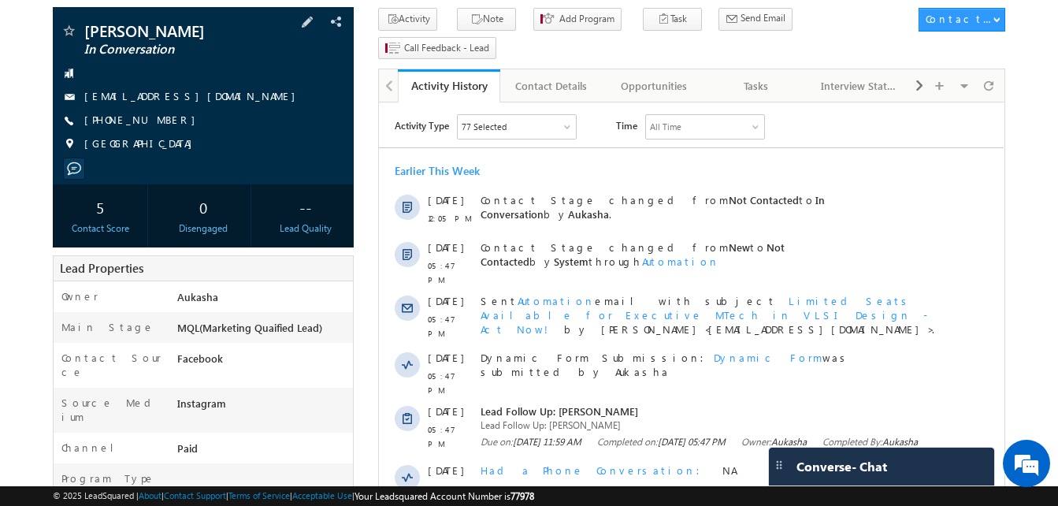
drag, startPoint x: 174, startPoint y: 124, endPoint x: 161, endPoint y: 123, distance: 13.4
click at [161, 123] on div "+91-7780784064" at bounding box center [203, 121] width 285 height 16
copy div "+91-7780784064"
click at [17, 269] on body "Menu Aukasha lsq5@ maven -sili con.c om" at bounding box center [529, 487] width 1058 height 1174
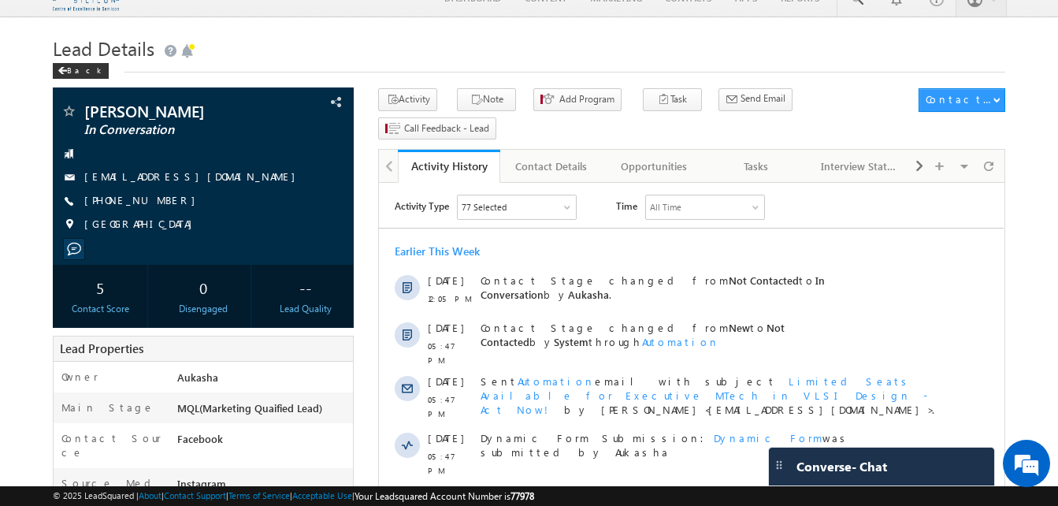
scroll to position [19, 0]
drag, startPoint x: 213, startPoint y: 108, endPoint x: 85, endPoint y: 102, distance: 128.5
click at [85, 102] on div "Dharani Kandula In Conversation dharanikandula77@gmail.com" at bounding box center [203, 176] width 301 height 177
copy div "Dharani Kandula"
click at [161, 202] on div "+91-7780784064" at bounding box center [203, 202] width 285 height 16
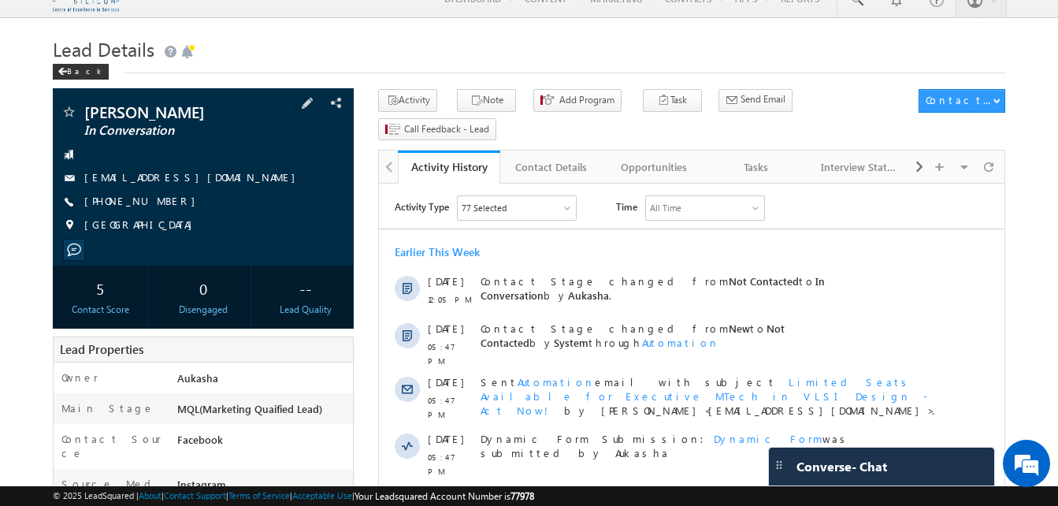
copy div "+91-7780784064"
click at [768, 155] on link "Tasks" at bounding box center [757, 166] width 102 height 33
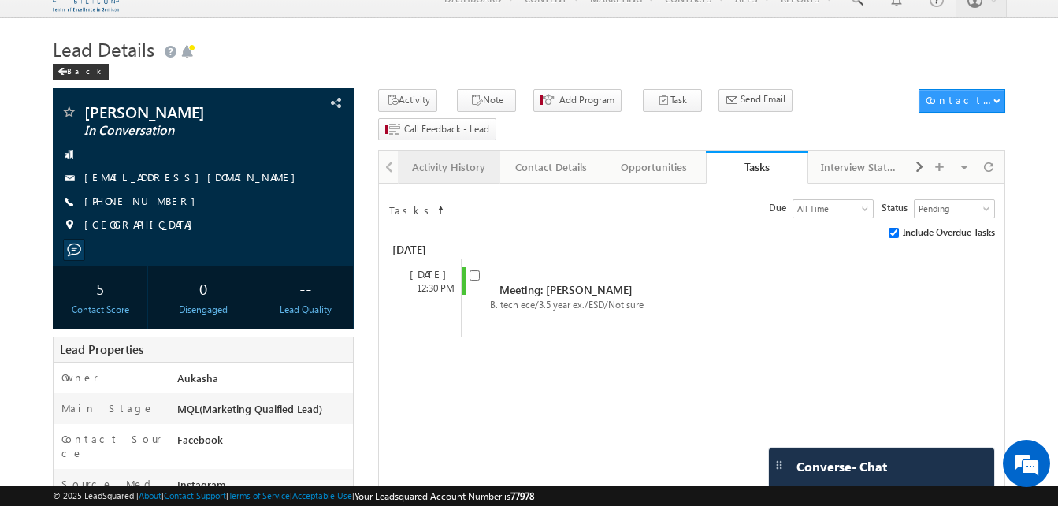
click at [444, 158] on div "Activity History" at bounding box center [448, 167] width 76 height 19
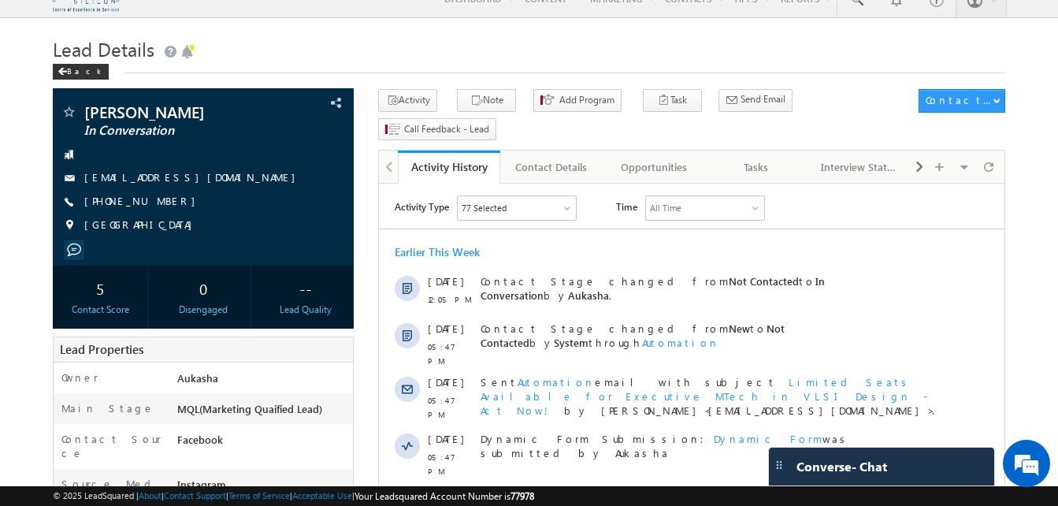
click at [161, 202] on div "+91-7780784064" at bounding box center [203, 202] width 285 height 16
copy div "+91-7780784064"
click at [346, 46] on h1 "Lead Details" at bounding box center [529, 47] width 952 height 31
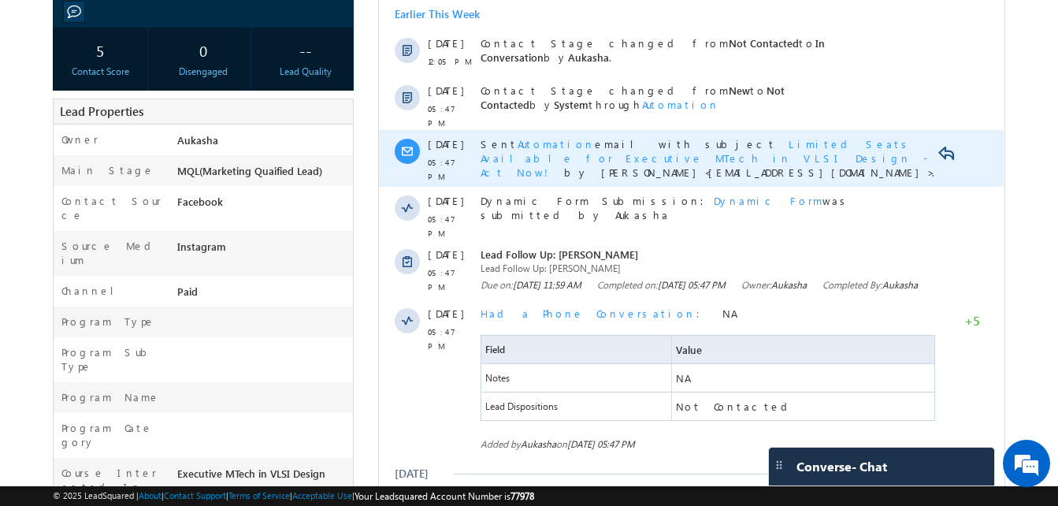
scroll to position [0, 0]
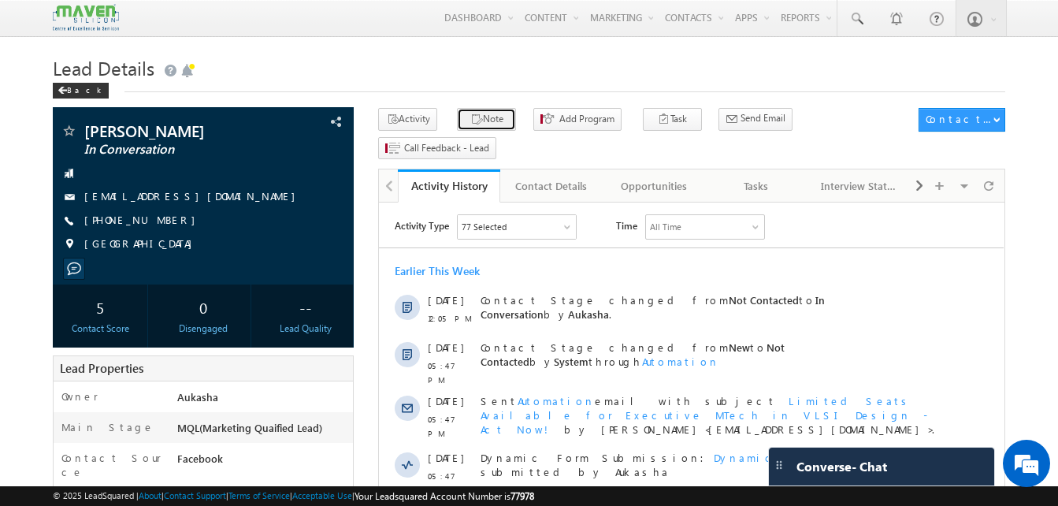
click at [457, 123] on button "Note" at bounding box center [486, 119] width 59 height 23
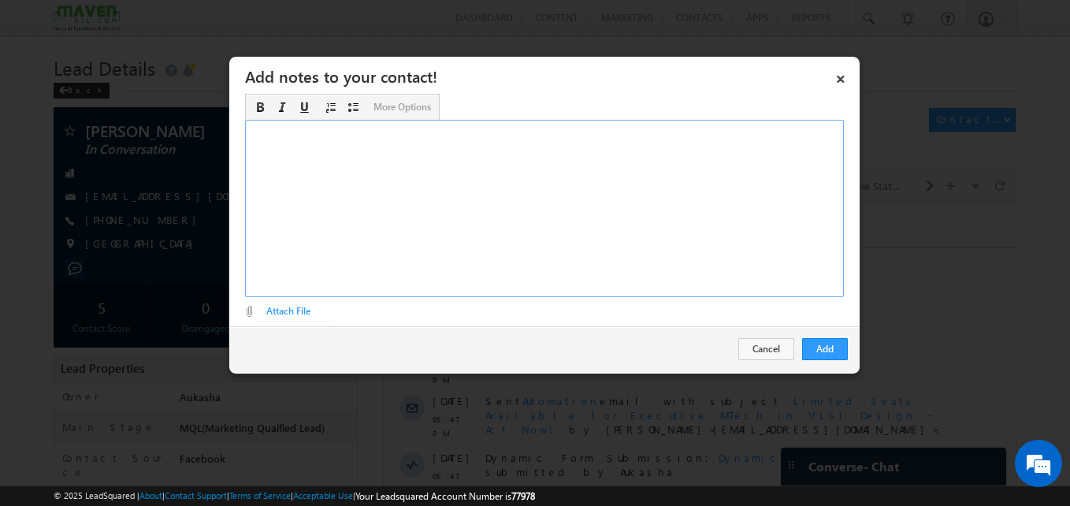
click at [569, 155] on div "Rich Text Editor, Description-inline-editor-div" at bounding box center [544, 208] width 599 height 177
click at [828, 350] on button "Add" at bounding box center [825, 349] width 46 height 22
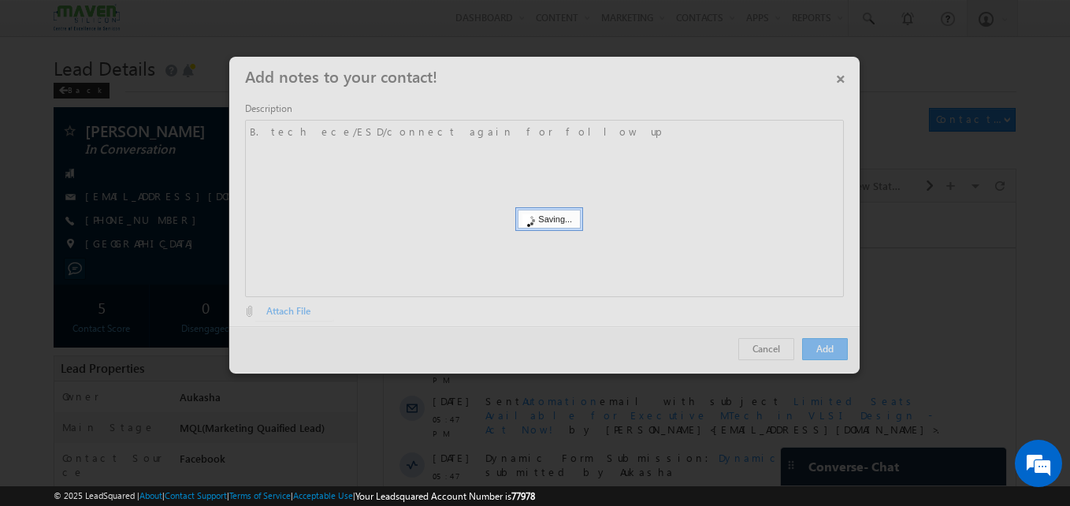
click at [135, 313] on div at bounding box center [535, 253] width 1070 height 506
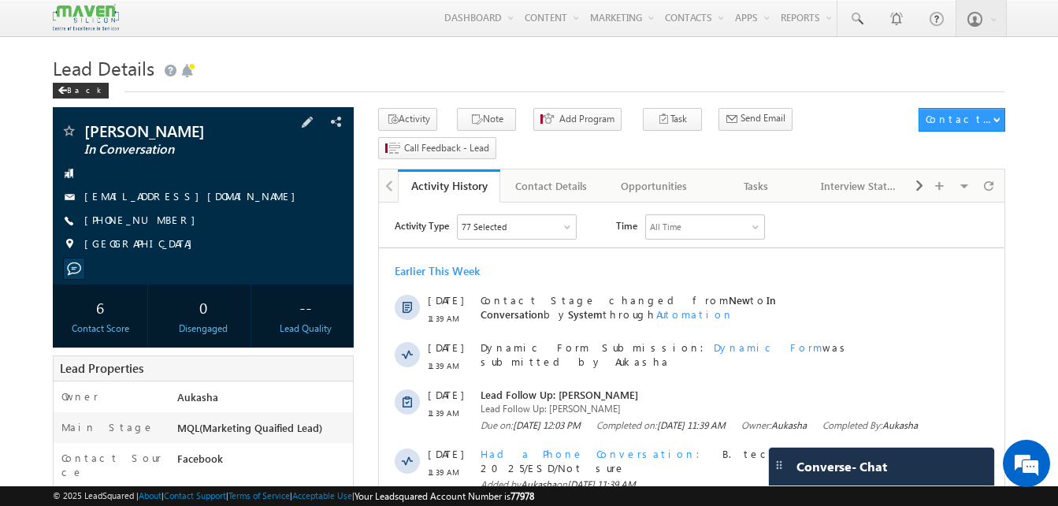
click at [158, 223] on div "+91-7075068165" at bounding box center [203, 221] width 285 height 16
copy div "+91-7075068165"
click at [161, 221] on div "[PHONE_NUMBER]" at bounding box center [203, 221] width 285 height 16
copy div "[PHONE_NUMBER]"
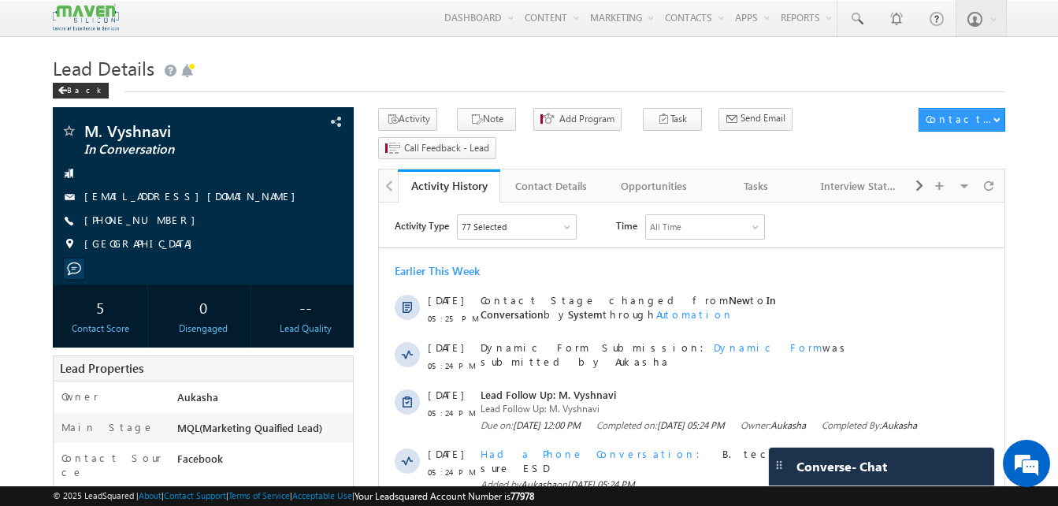
click at [572, 80] on h1 "Lead Details" at bounding box center [529, 66] width 952 height 31
click at [373, 53] on h1 "Lead Details" at bounding box center [529, 66] width 952 height 31
drag, startPoint x: 172, startPoint y: 221, endPoint x: 161, endPoint y: 224, distance: 12.0
click at [161, 224] on div "[PHONE_NUMBER]" at bounding box center [203, 221] width 285 height 16
copy div "[PHONE_NUMBER]"
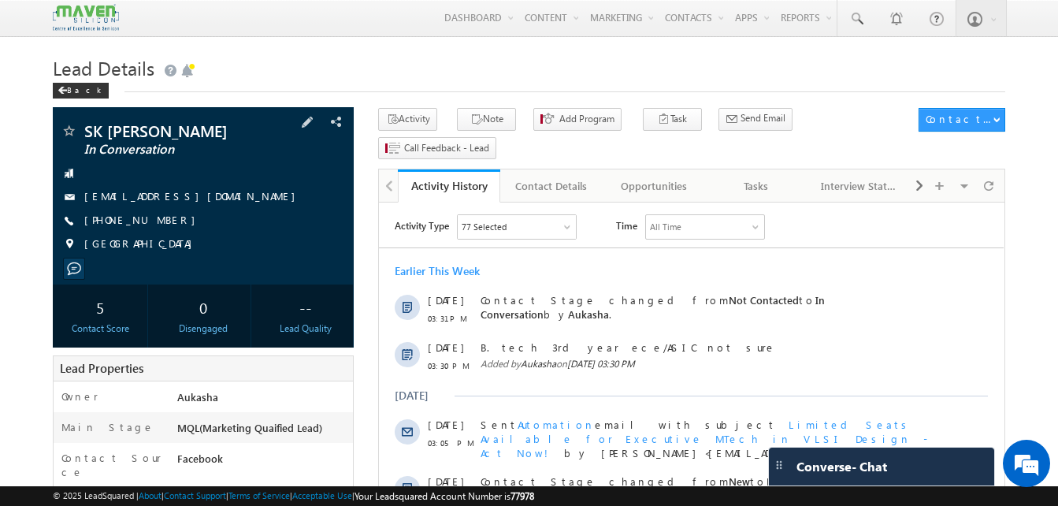
click at [161, 224] on div "[PHONE_NUMBER]" at bounding box center [203, 221] width 285 height 16
copy div "[PHONE_NUMBER]"
drag, startPoint x: 166, startPoint y: 221, endPoint x: 158, endPoint y: 224, distance: 8.8
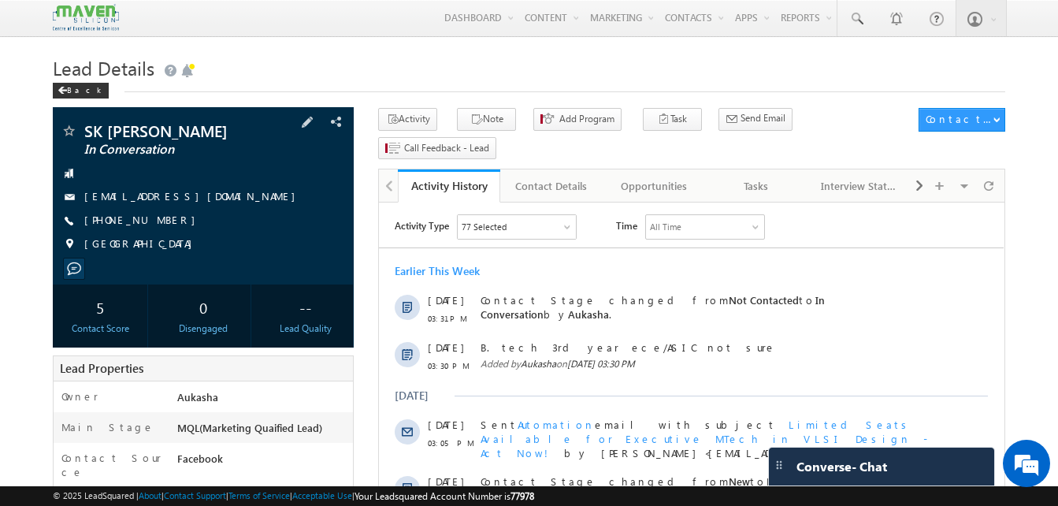
click at [158, 224] on div "[PHONE_NUMBER]" at bounding box center [203, 221] width 285 height 16
copy div "[PHONE_NUMBER]"
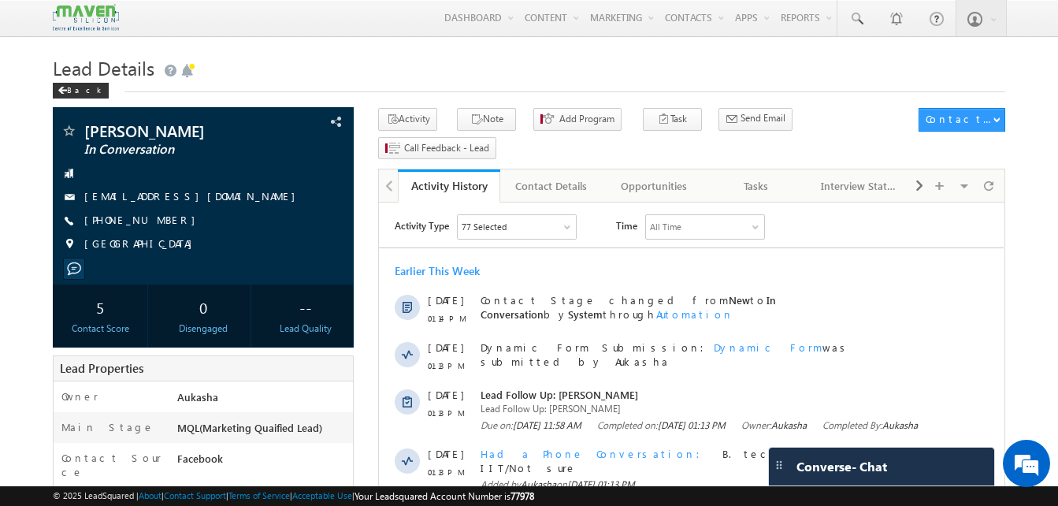
drag, startPoint x: 171, startPoint y: 217, endPoint x: 160, endPoint y: 221, distance: 11.5
click at [160, 221] on div "[PHONE_NUMBER]" at bounding box center [203, 221] width 285 height 16
copy div "[PHONE_NUMBER]"
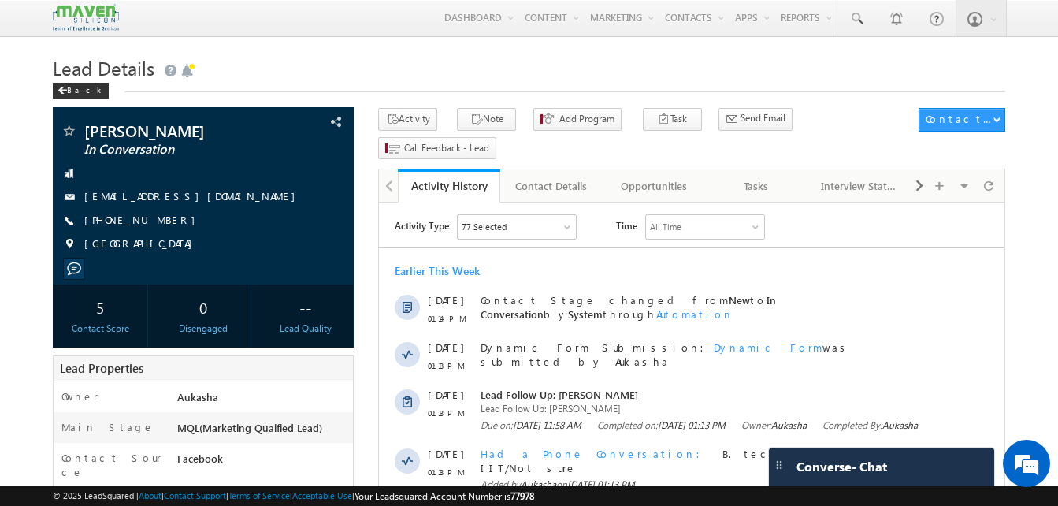
click at [301, 80] on h1 "Lead Details" at bounding box center [529, 66] width 952 height 31
click at [499, 91] on div "Back" at bounding box center [529, 87] width 952 height 10
drag, startPoint x: 176, startPoint y: 223, endPoint x: 161, endPoint y: 221, distance: 15.9
click at [161, 221] on div "[PHONE_NUMBER]" at bounding box center [203, 221] width 285 height 16
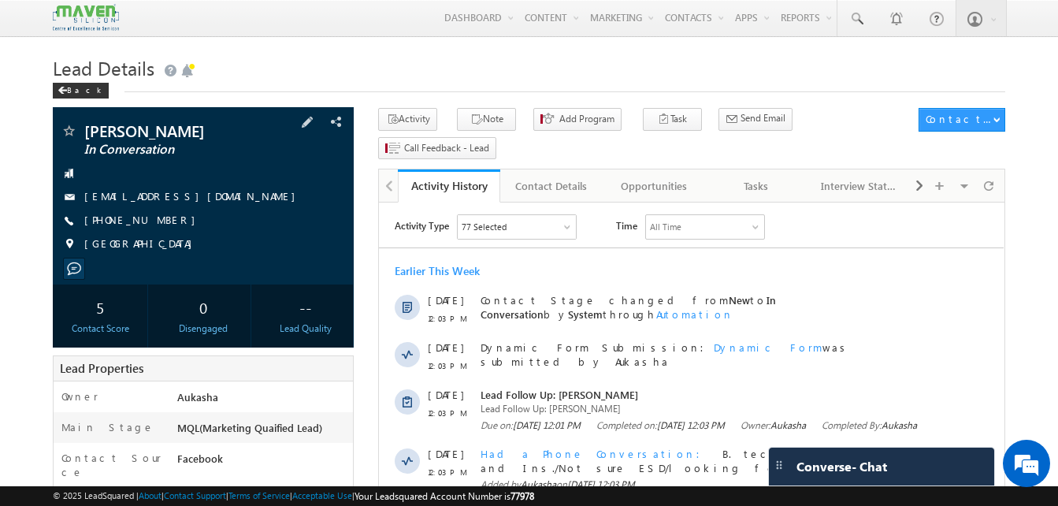
copy div "[PHONE_NUMBER]"
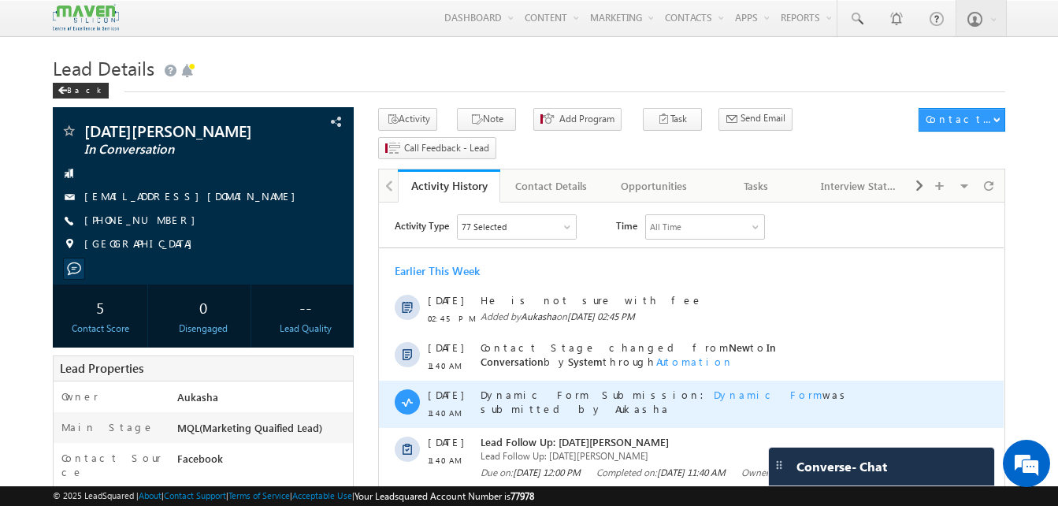
click at [426, 417] on div "[DATE] 11:40 AM Dynamic Form Submission: Dynamic Form was submitted by Aukasha" at bounding box center [691, 403] width 625 height 47
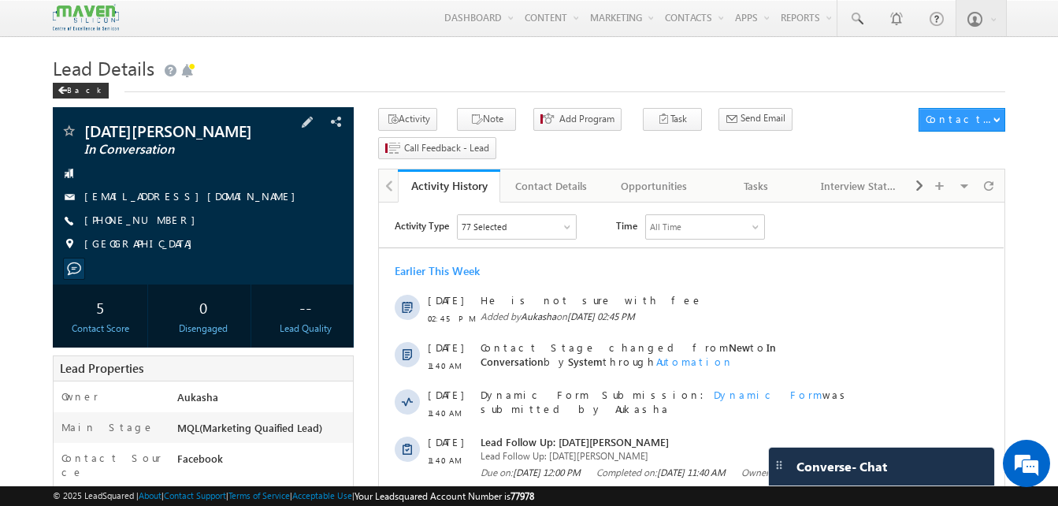
drag, startPoint x: 169, startPoint y: 223, endPoint x: 160, endPoint y: 222, distance: 9.5
click at [160, 222] on div "[PHONE_NUMBER]" at bounding box center [203, 221] width 285 height 16
copy div "[PHONE_NUMBER]"
click at [324, 64] on h1 "Lead Details" at bounding box center [529, 66] width 952 height 31
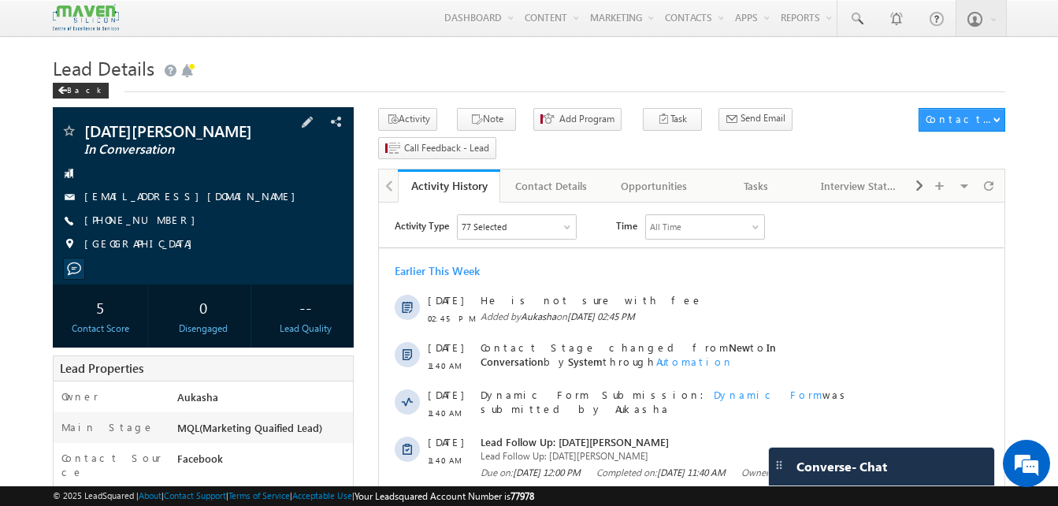
click at [160, 222] on div "[PHONE_NUMBER]" at bounding box center [203, 221] width 285 height 16
copy div "[PHONE_NUMBER]"
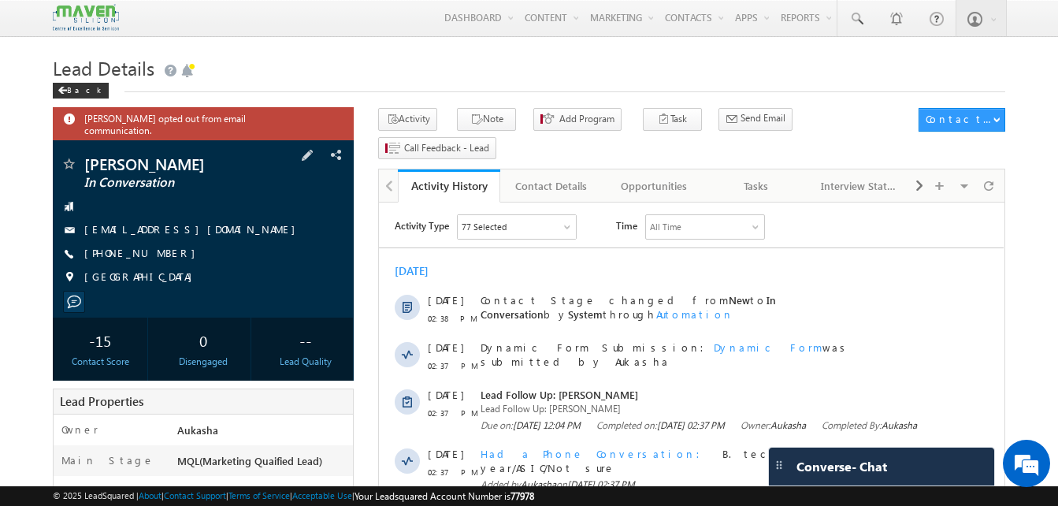
drag, startPoint x: 171, startPoint y: 247, endPoint x: 161, endPoint y: 244, distance: 10.5
click at [161, 246] on div "[PHONE_NUMBER]" at bounding box center [203, 254] width 285 height 16
copy div "[PHONE_NUMBER]"
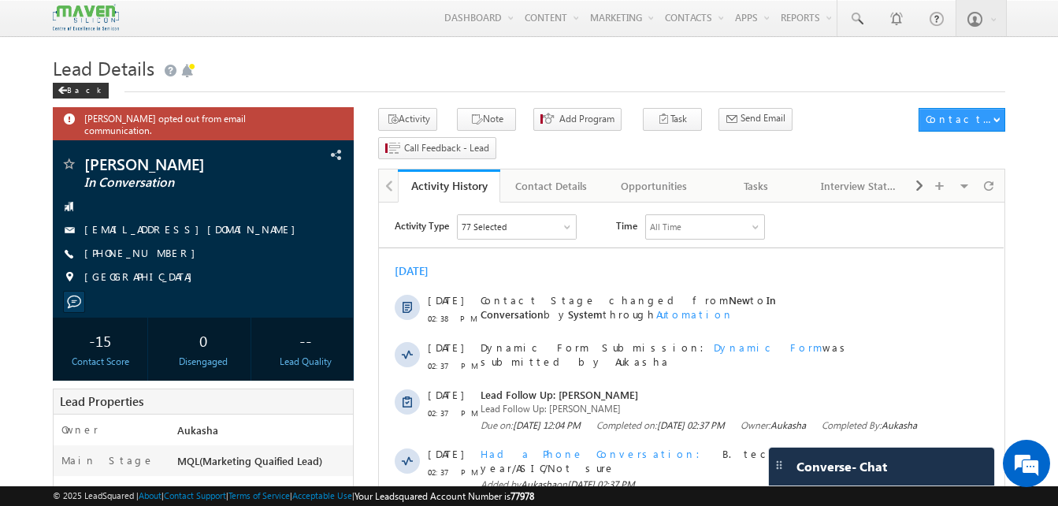
click at [459, 54] on h1 "Lead Details" at bounding box center [529, 66] width 952 height 31
click at [596, 69] on h1 "Lead Details" at bounding box center [529, 66] width 952 height 31
click at [573, 86] on div "Back" at bounding box center [529, 87] width 952 height 10
click at [545, 76] on h1 "Lead Details" at bounding box center [529, 66] width 952 height 31
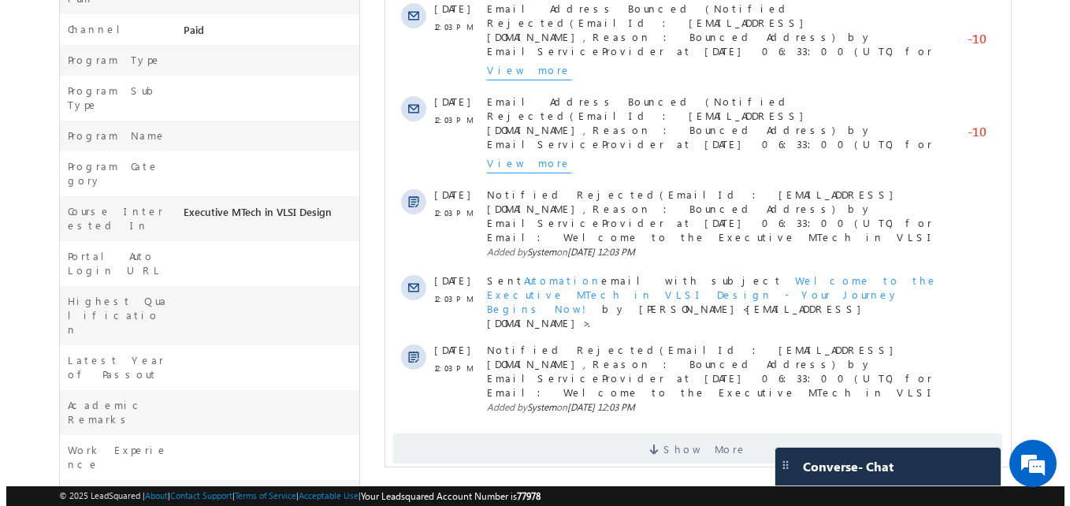
scroll to position [562, 0]
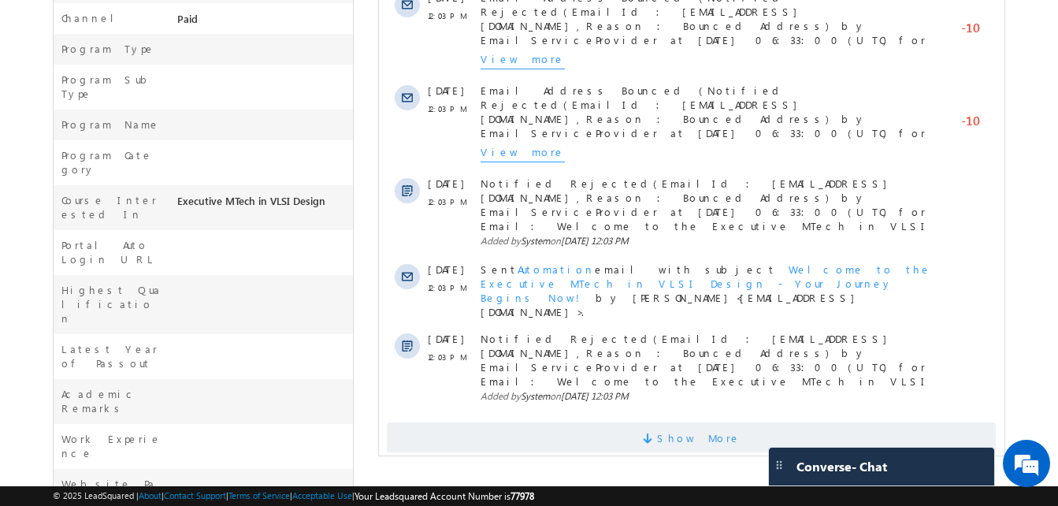
click at [692, 422] on span "Show More" at bounding box center [698, 438] width 83 height 32
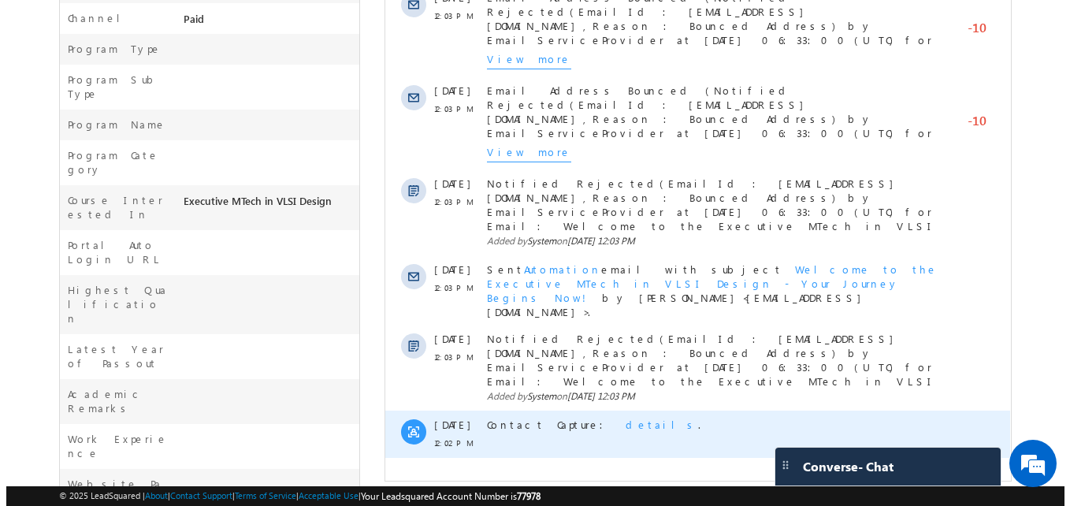
click at [625, 417] on span "details" at bounding box center [661, 423] width 72 height 13
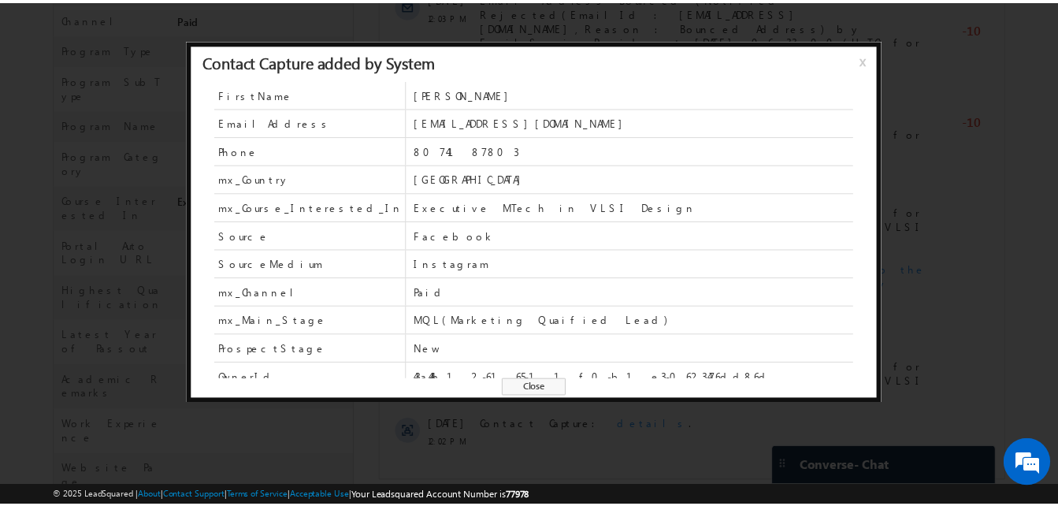
scroll to position [69, 0]
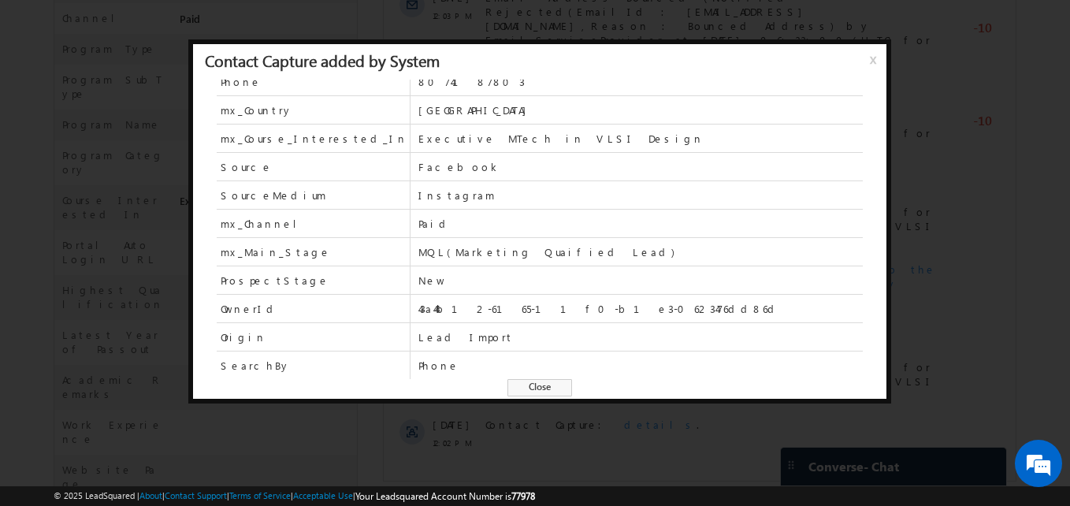
click at [540, 393] on span "Close" at bounding box center [539, 387] width 65 height 17
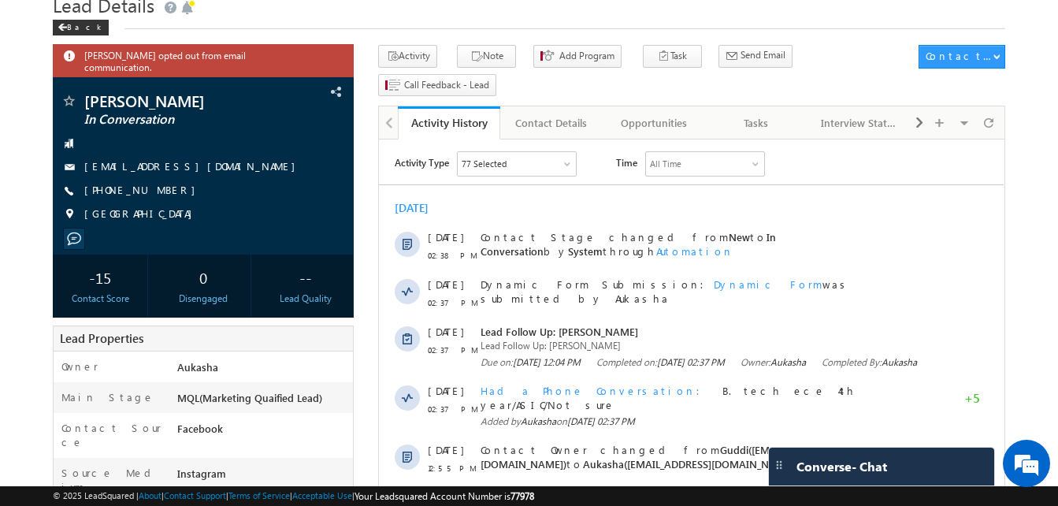
scroll to position [0, 0]
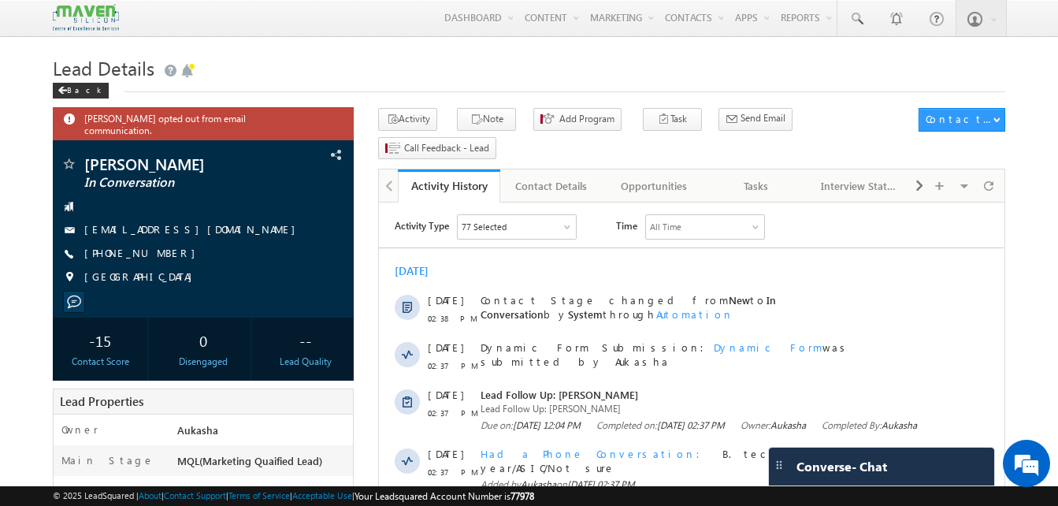
click at [533, 78] on h1 "Lead Details" at bounding box center [529, 66] width 952 height 31
click at [161, 246] on div "+91-8074187803" at bounding box center [203, 254] width 285 height 16
copy div "+91-8074187803"
click at [496, 61] on h1 "Lead Details" at bounding box center [529, 66] width 952 height 31
click at [402, 82] on h1 "Lead Details" at bounding box center [529, 66] width 952 height 31
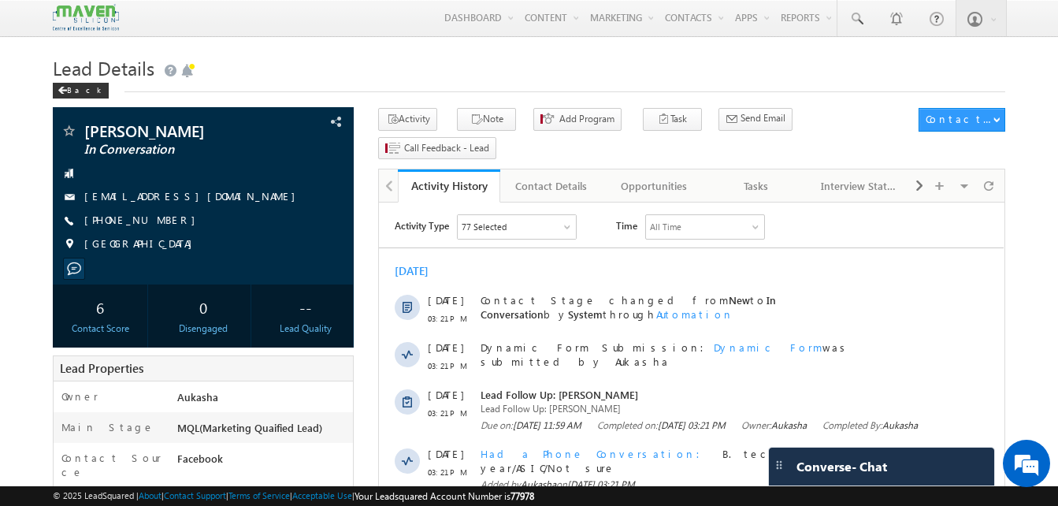
click at [361, 58] on h1 "Lead Details" at bounding box center [529, 66] width 952 height 31
click at [161, 223] on div "+91-6303001558" at bounding box center [203, 221] width 285 height 16
copy div "+91-6303001558"
click at [468, 53] on h1 "Lead Details" at bounding box center [529, 66] width 952 height 31
click at [161, 221] on div "+91-6303001558" at bounding box center [203, 221] width 285 height 16
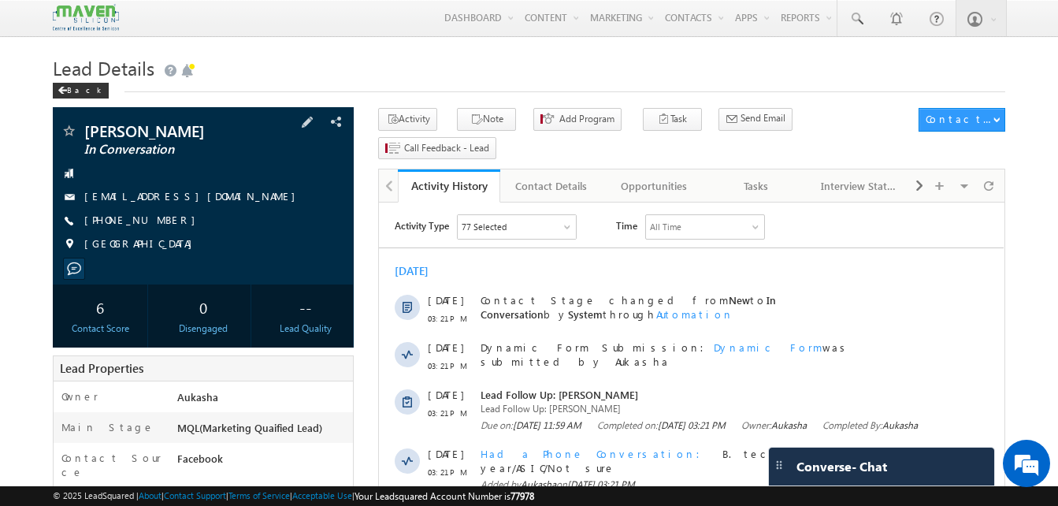
copy div "+91-6303001558"
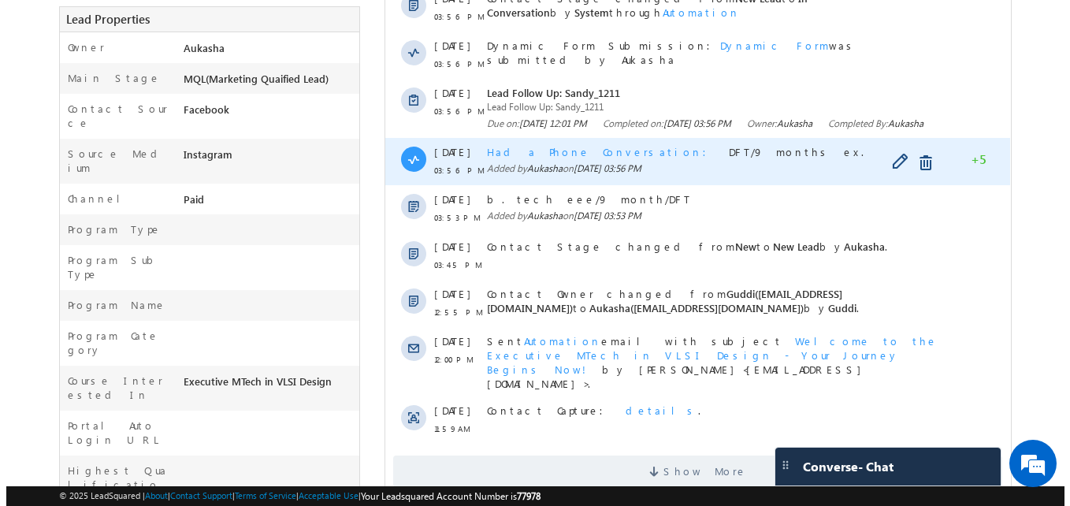
scroll to position [350, 0]
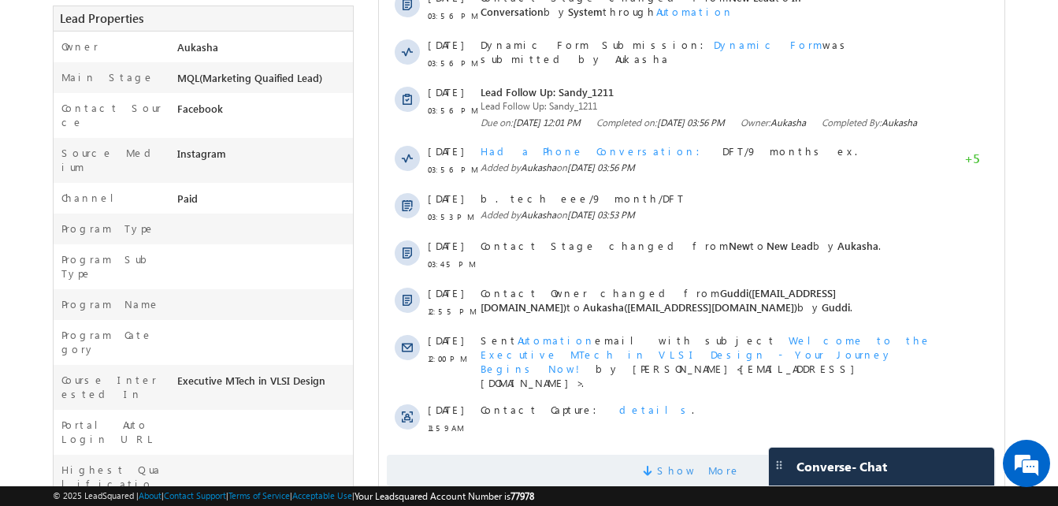
click at [657, 465] on span at bounding box center [650, 472] width 14 height 15
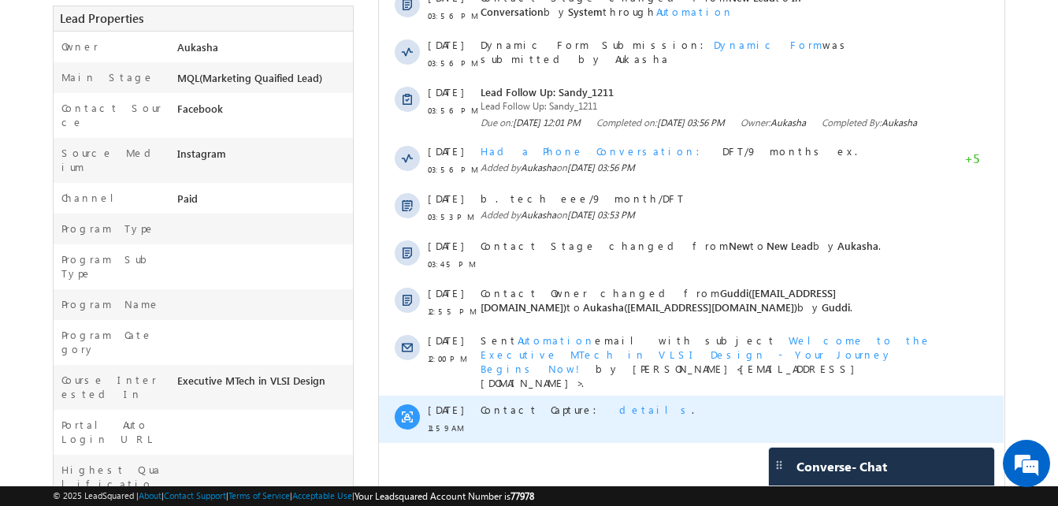
click at [619, 402] on span "details" at bounding box center [655, 408] width 72 height 13
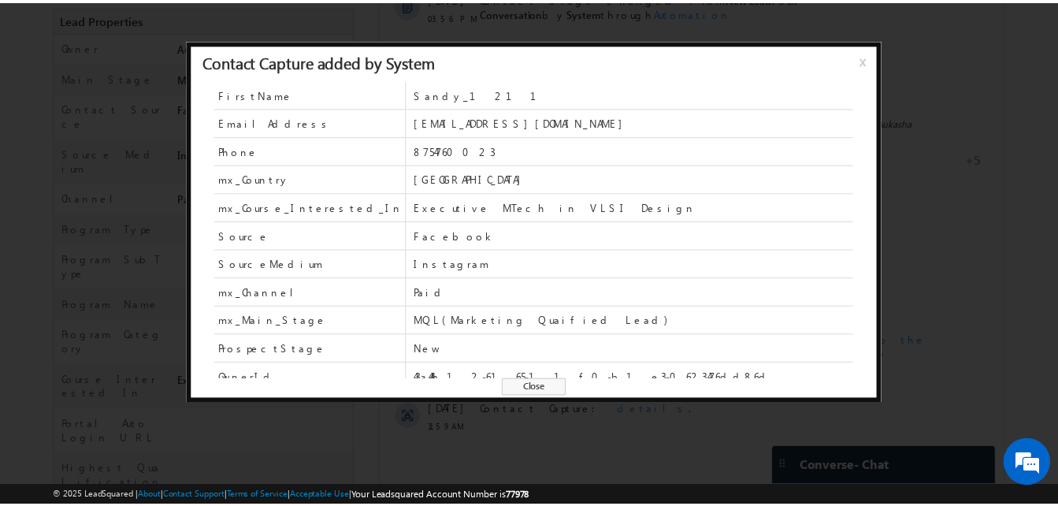
scroll to position [69, 0]
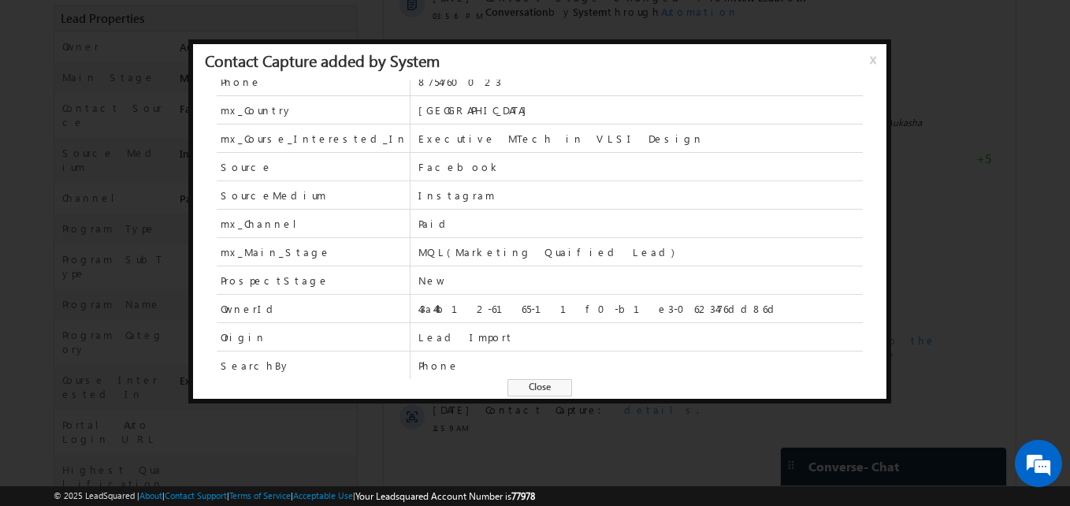
click at [528, 391] on span "Close" at bounding box center [539, 387] width 65 height 17
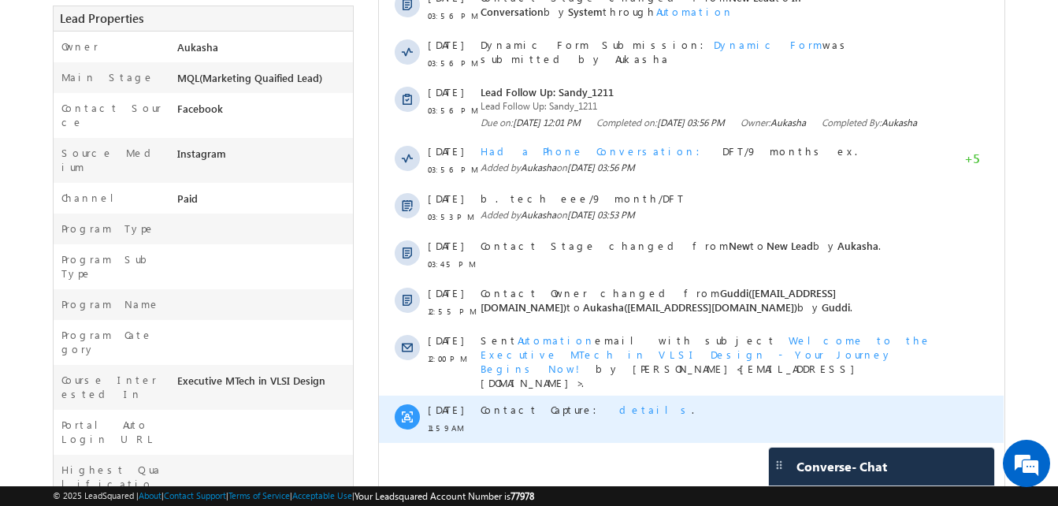
scroll to position [0, 0]
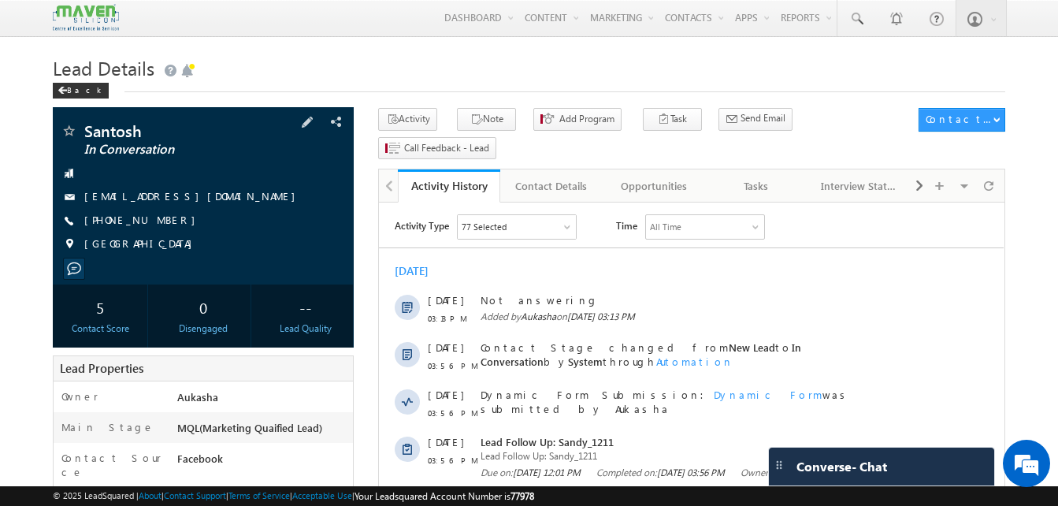
drag, startPoint x: 174, startPoint y: 223, endPoint x: 159, endPoint y: 222, distance: 15.0
click at [159, 222] on div "+91-8754760023" at bounding box center [203, 221] width 285 height 16
copy div "+91-8754760023"
click at [474, 82] on h1 "Lead Details" at bounding box center [529, 66] width 952 height 31
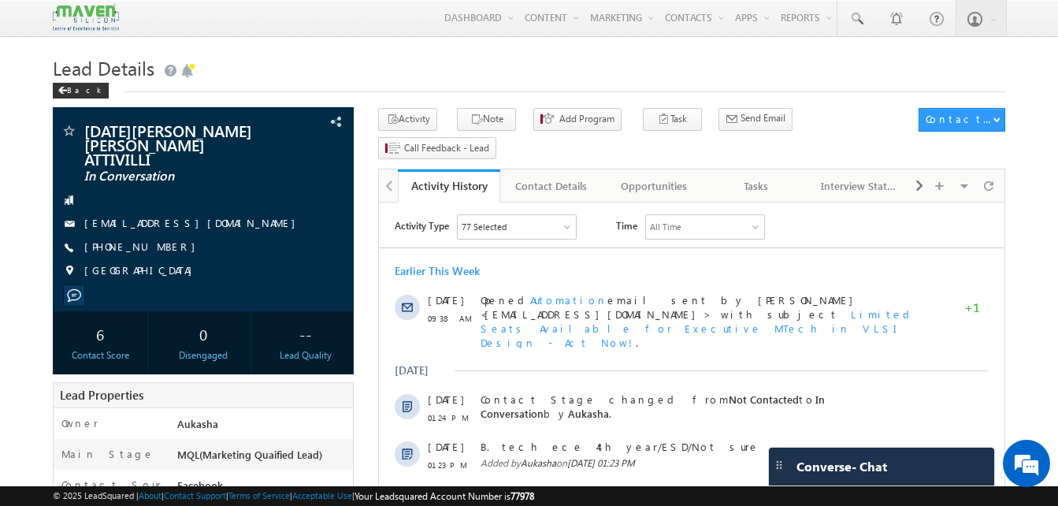
click at [254, 69] on h1 "Lead Details" at bounding box center [529, 66] width 952 height 31
drag, startPoint x: 169, startPoint y: 232, endPoint x: 160, endPoint y: 235, distance: 9.0
click at [160, 239] on div "[PHONE_NUMBER]" at bounding box center [203, 247] width 285 height 16
copy div "[PHONE_NUMBER]"
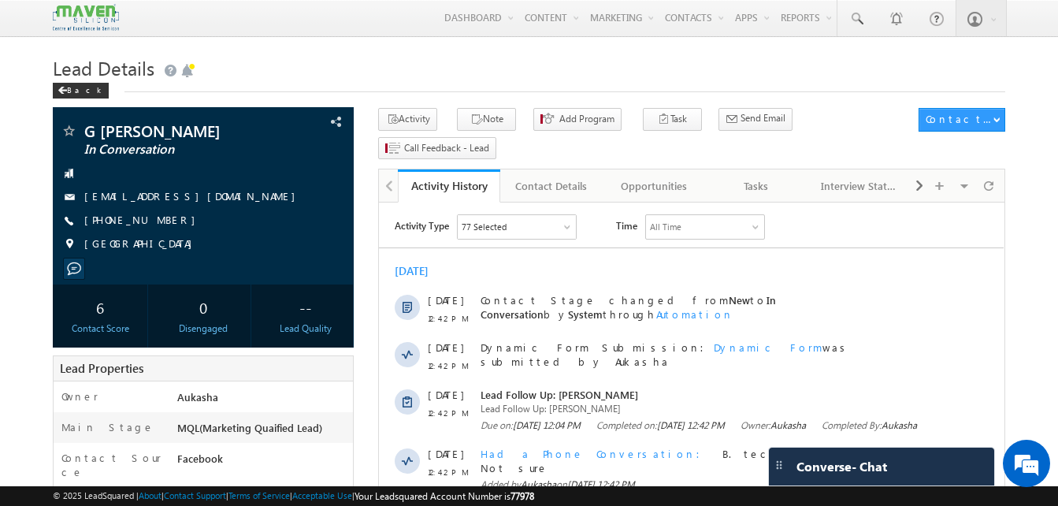
click at [620, 78] on h1 "Lead Details" at bounding box center [529, 66] width 952 height 31
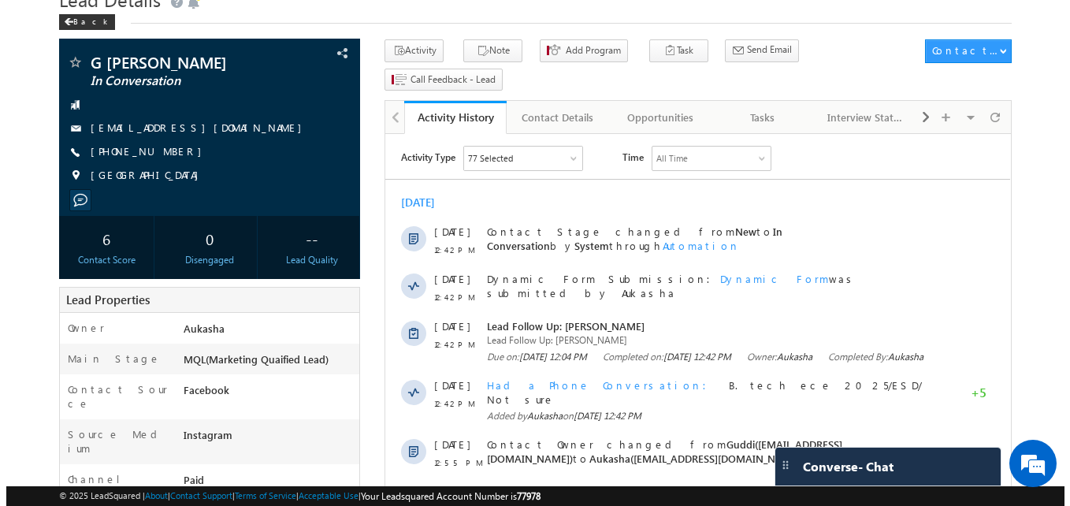
scroll to position [67, 0]
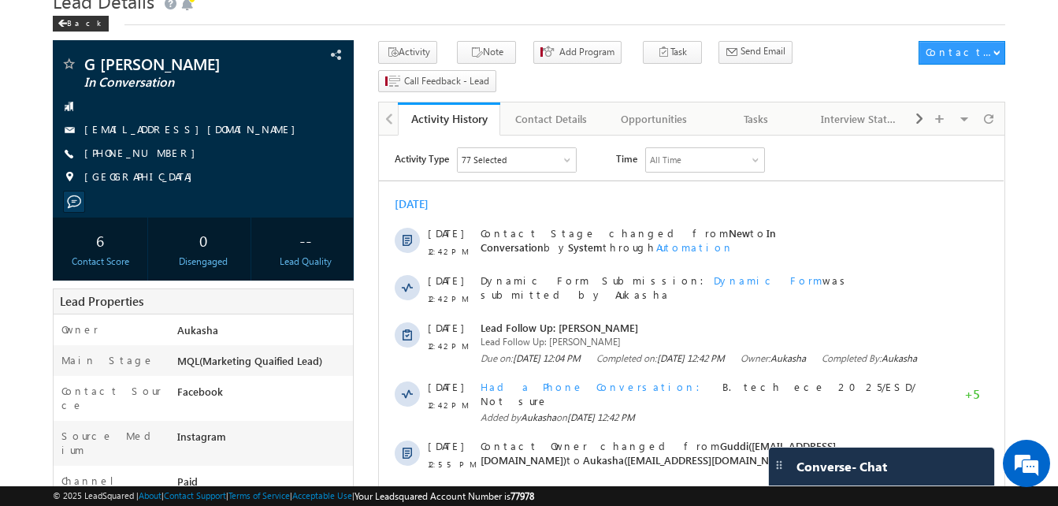
drag, startPoint x: 929, startPoint y: 230, endPoint x: 457, endPoint y: 164, distance: 476.4
click at [457, 164] on div "77 Selected Select All Sales Activities 1 Sales Activity Opportunities 1 Progra…" at bounding box center [517, 159] width 120 height 25
drag, startPoint x: 169, startPoint y: 158, endPoint x: 159, endPoint y: 152, distance: 10.9
click at [159, 152] on div "+91-8217799744" at bounding box center [203, 154] width 285 height 16
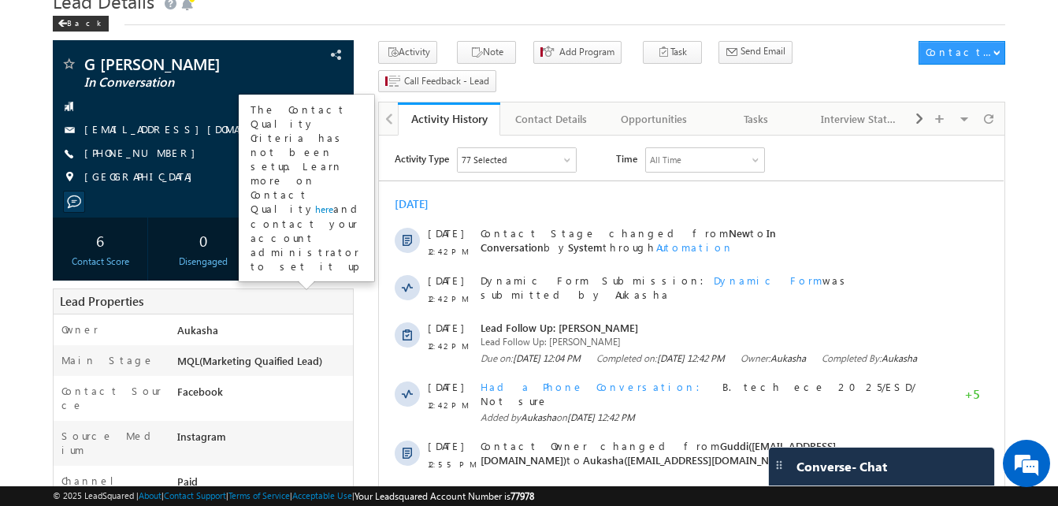
copy div "+91-8217799744"
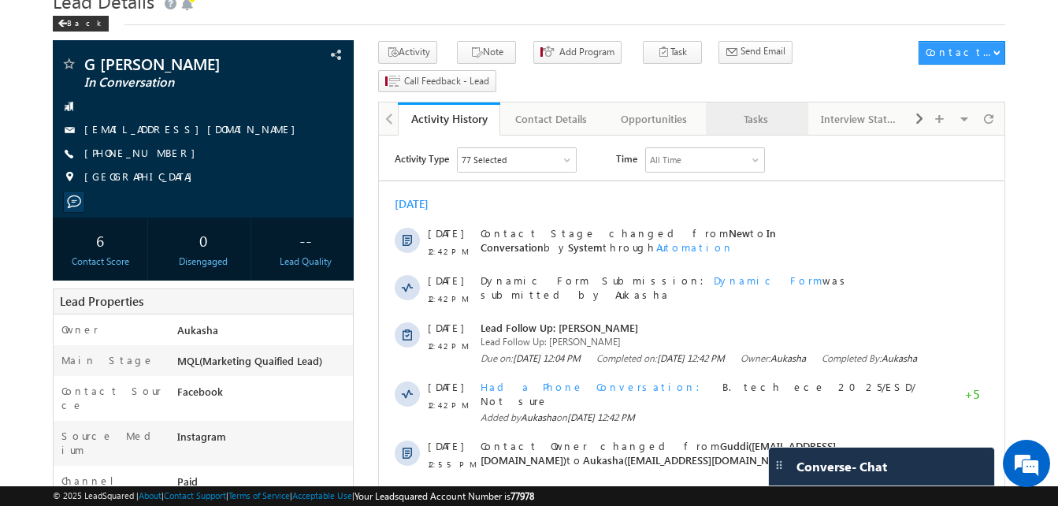
click at [763, 109] on div "Tasks" at bounding box center [756, 118] width 76 height 19
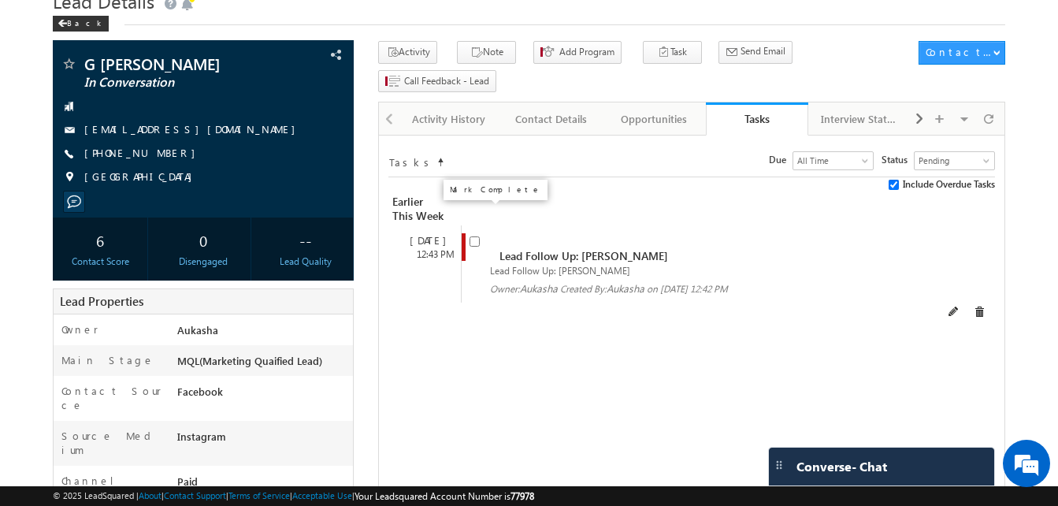
click at [470, 236] on input "checkbox" at bounding box center [474, 241] width 10 height 10
checkbox input "false"
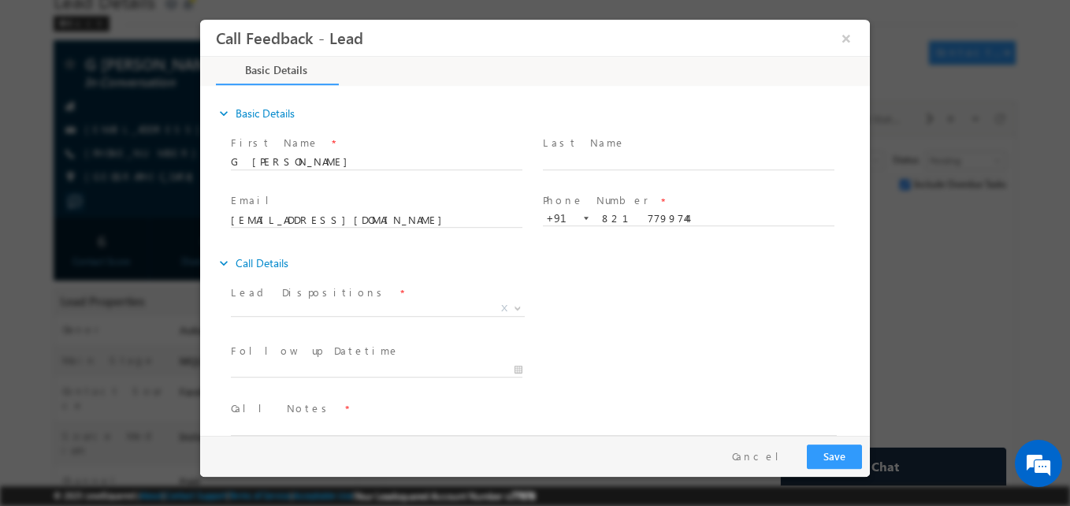
scroll to position [0, 0]
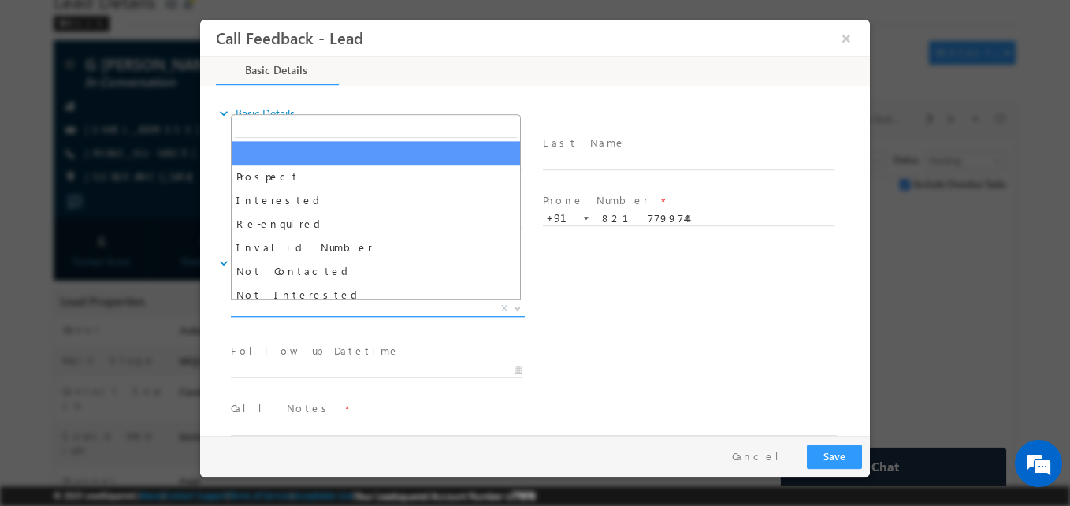
click at [445, 312] on span "X" at bounding box center [378, 309] width 294 height 16
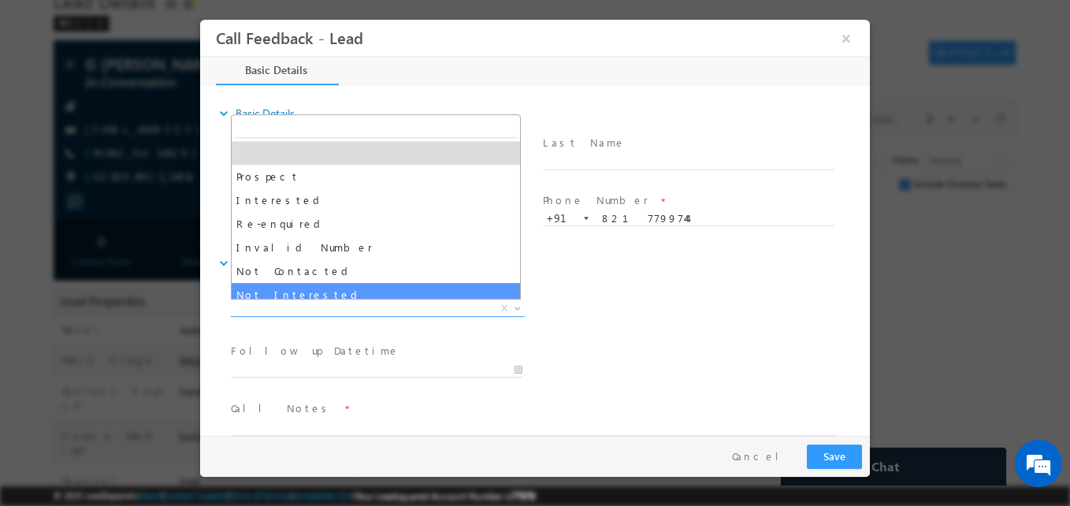
select select "Not Interested"
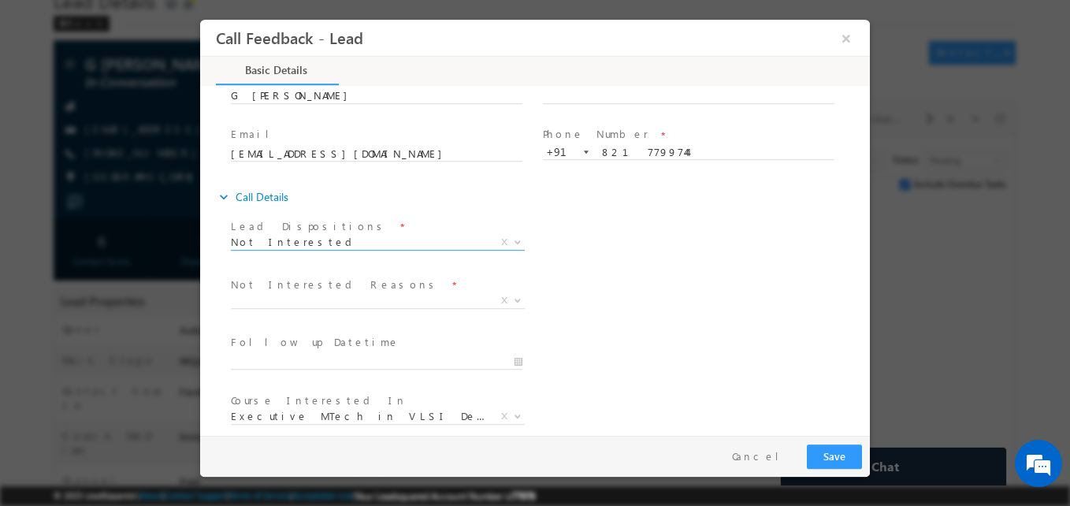
scroll to position [101, 0]
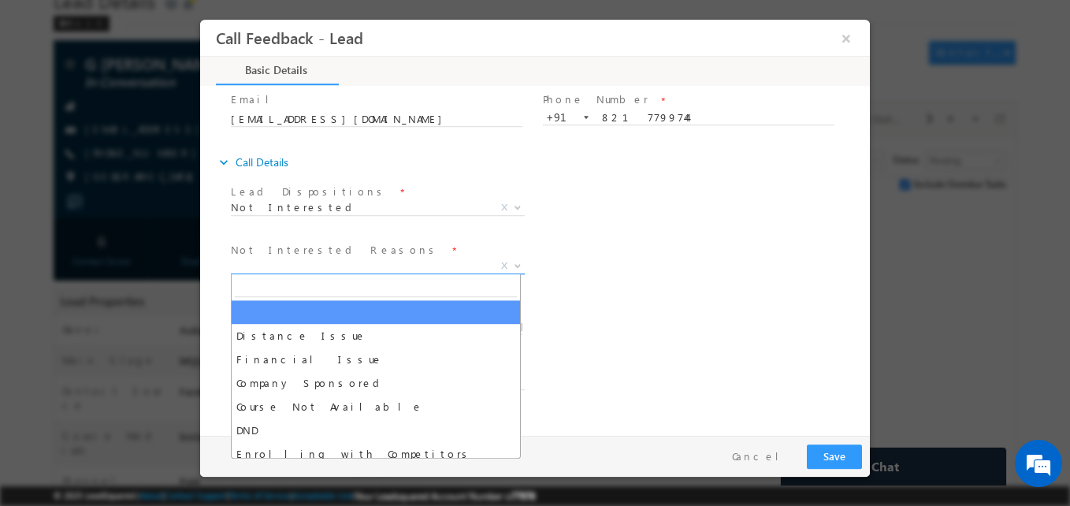
click at [369, 267] on span "X" at bounding box center [378, 266] width 294 height 16
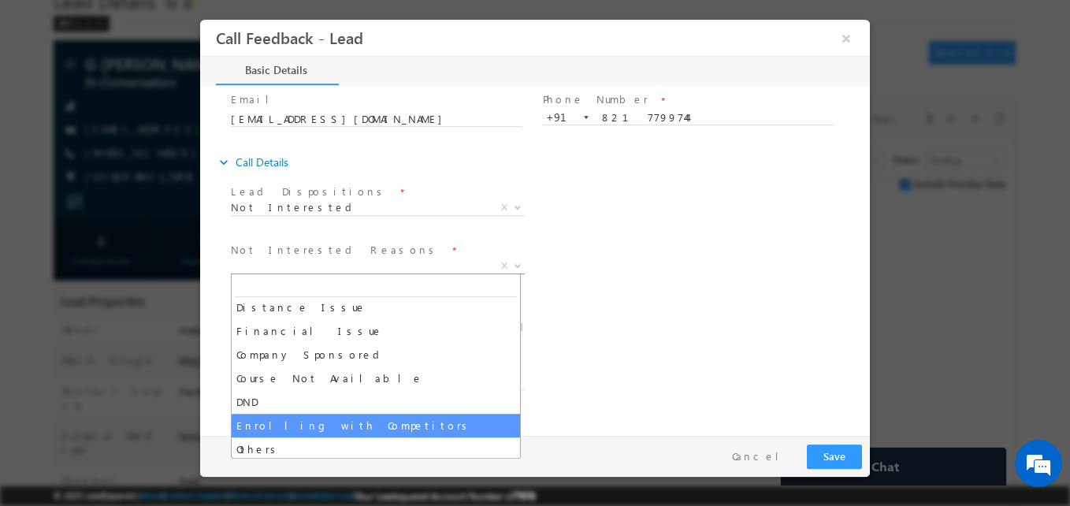
scroll to position [32, 0]
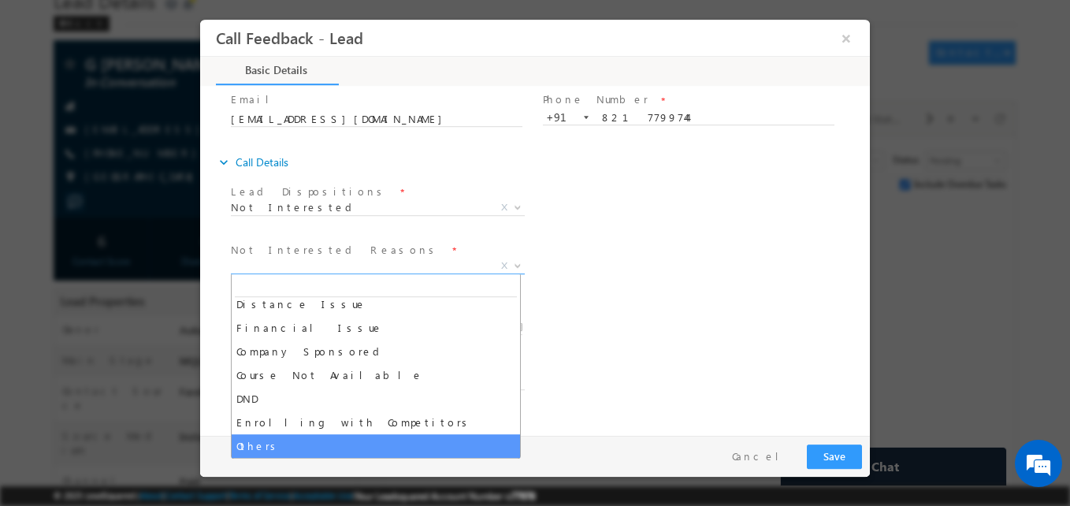
select select "Others"
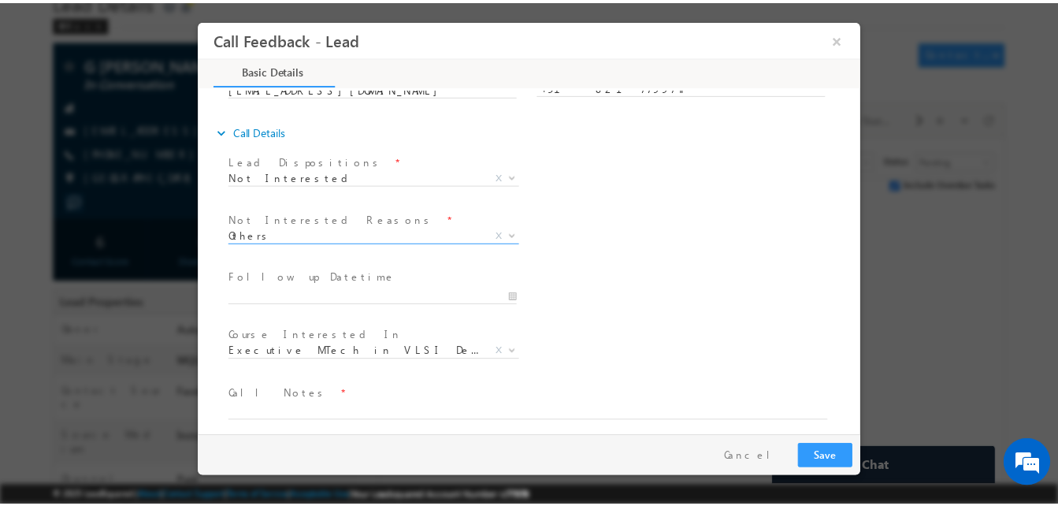
scroll to position [134, 0]
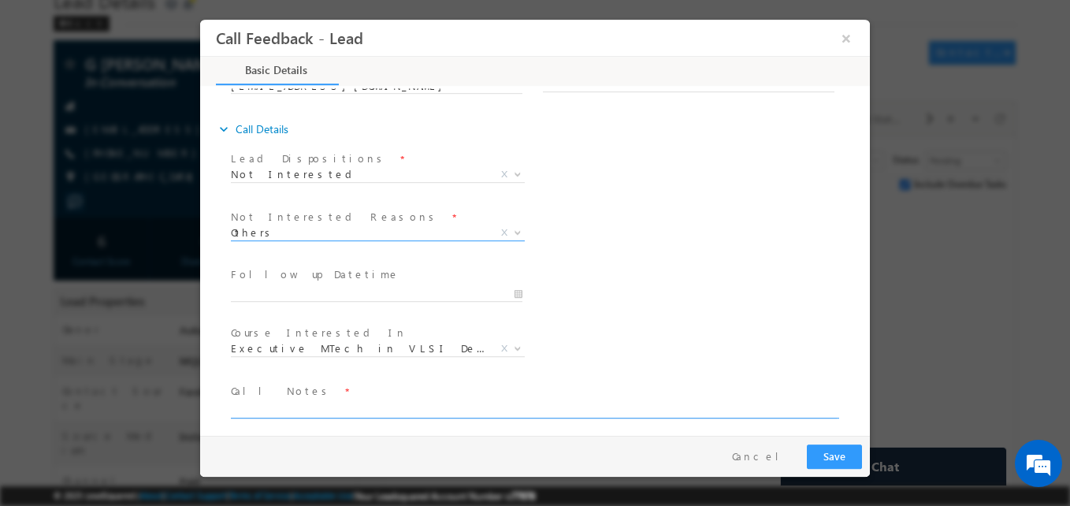
click at [316, 406] on textarea at bounding box center [534, 409] width 606 height 18
type textarea "T"
click at [385, 409] on textarea "Not interested for ece career" at bounding box center [534, 409] width 606 height 18
type textarea "Not interested for ece career"
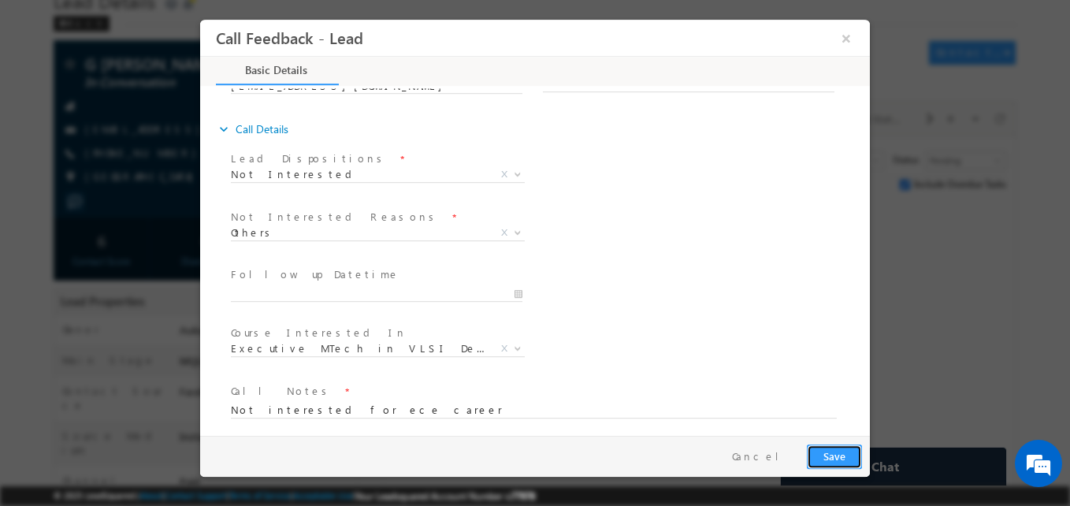
click at [835, 454] on button "Save" at bounding box center [834, 456] width 55 height 24
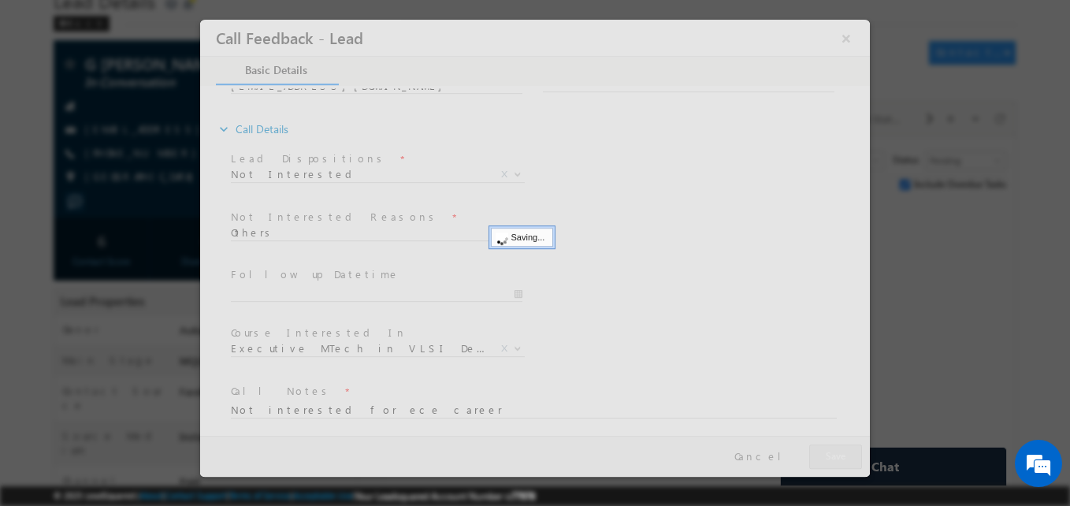
click at [0, 0] on div at bounding box center [0, 0] width 0 height 0
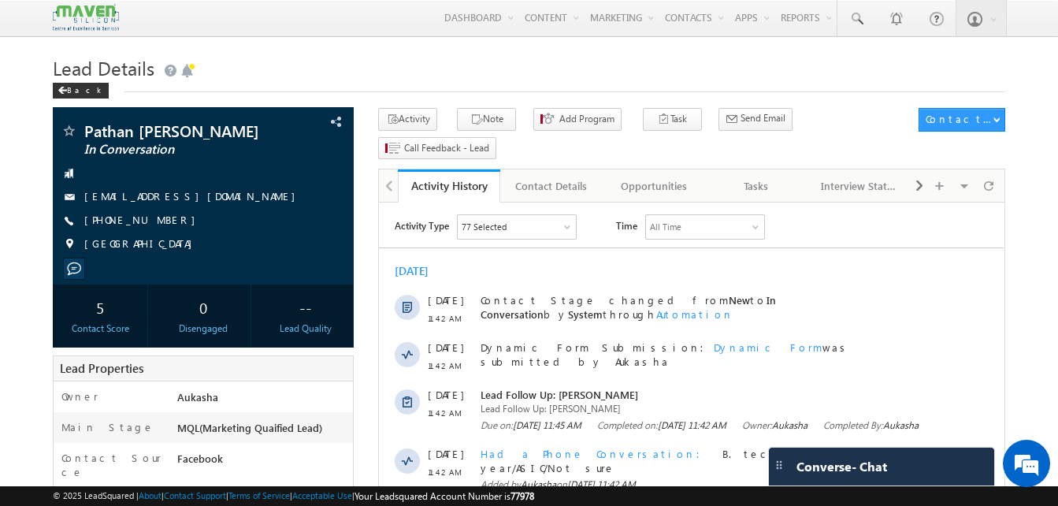
click at [307, 58] on h1 "Lead Details" at bounding box center [529, 66] width 952 height 31
drag, startPoint x: 171, startPoint y: 224, endPoint x: 160, endPoint y: 222, distance: 11.1
click at [160, 222] on div "[PHONE_NUMBER]" at bounding box center [203, 221] width 285 height 16
copy div "[PHONE_NUMBER]"
click at [849, 16] on span at bounding box center [856, 19] width 16 height 16
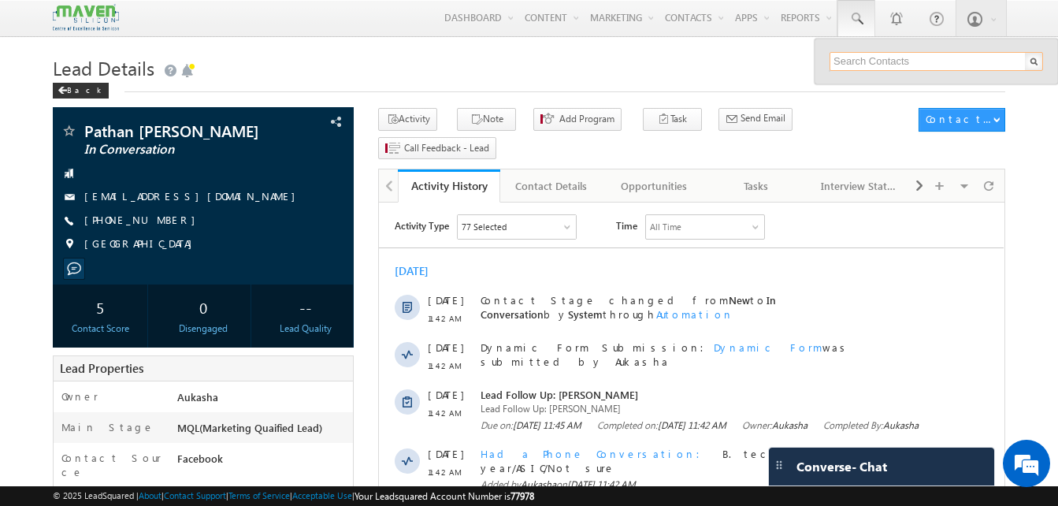
click at [884, 57] on input "text" at bounding box center [935, 61] width 213 height 19
paste input "94938 81381"
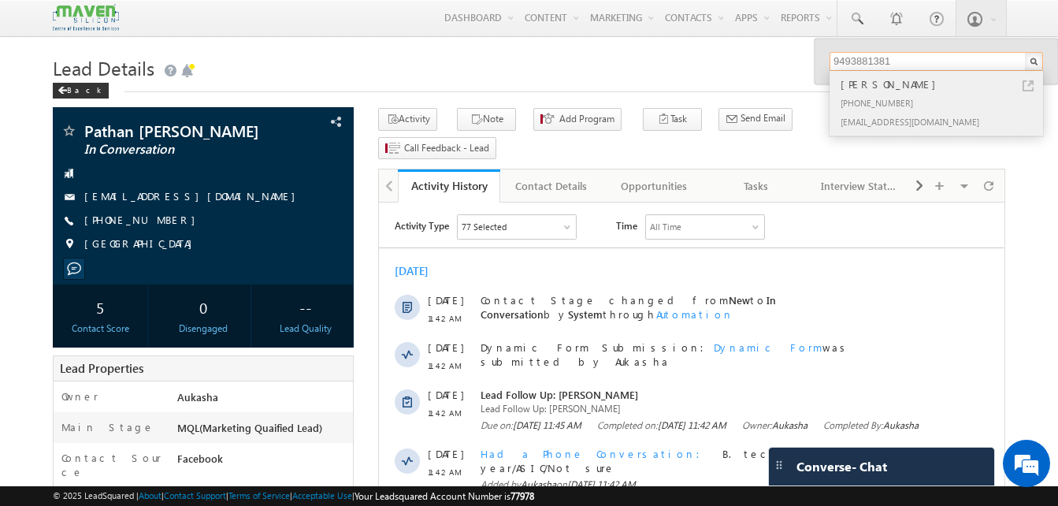
type input "9493881381"
click at [1026, 85] on link at bounding box center [1027, 85] width 11 height 11
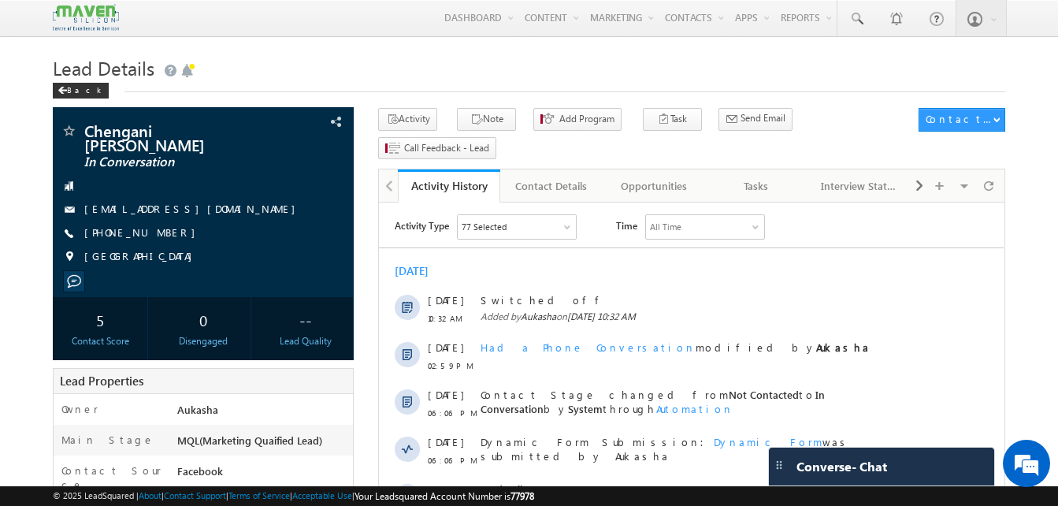
click at [486, 75] on h1 "Lead Details" at bounding box center [529, 66] width 952 height 31
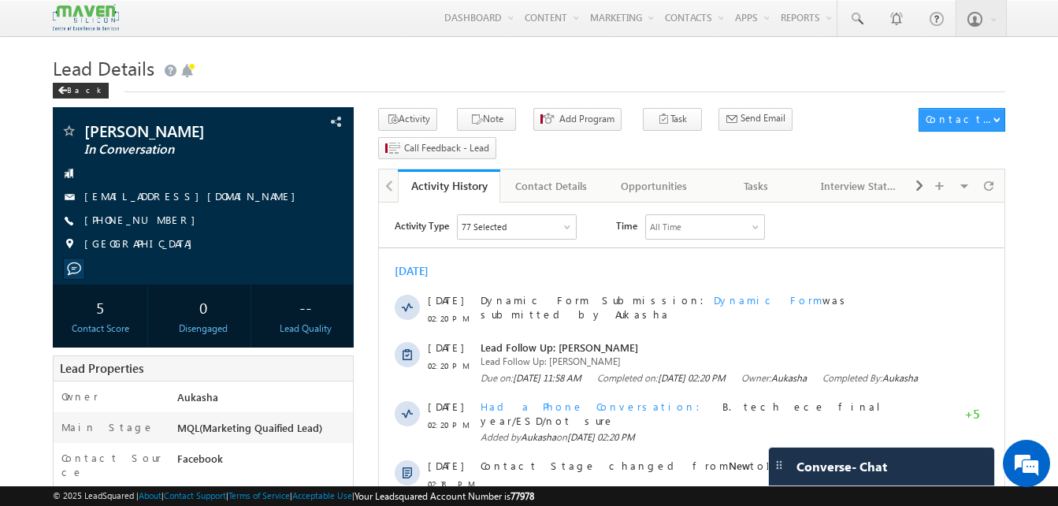
click at [342, 68] on h1 "Lead Details" at bounding box center [529, 66] width 952 height 31
click at [350, 37] on div "Menu Aukasha lsq5@ maven -sili con.c om crmma ven" at bounding box center [529, 18] width 952 height 37
click at [161, 221] on div "+91-7276395258" at bounding box center [203, 221] width 285 height 16
copy div "+91-7276395258"
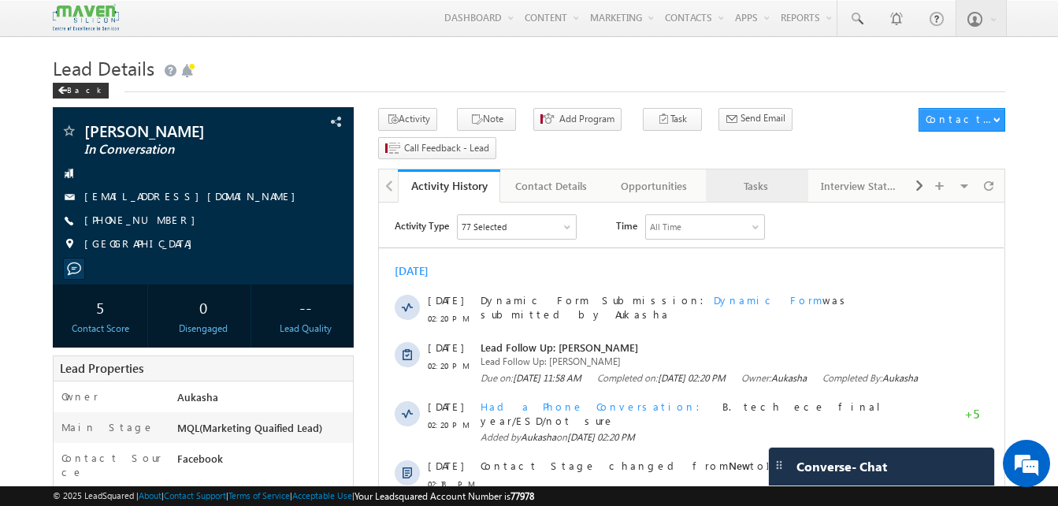
click at [758, 172] on link "Tasks" at bounding box center [757, 185] width 102 height 33
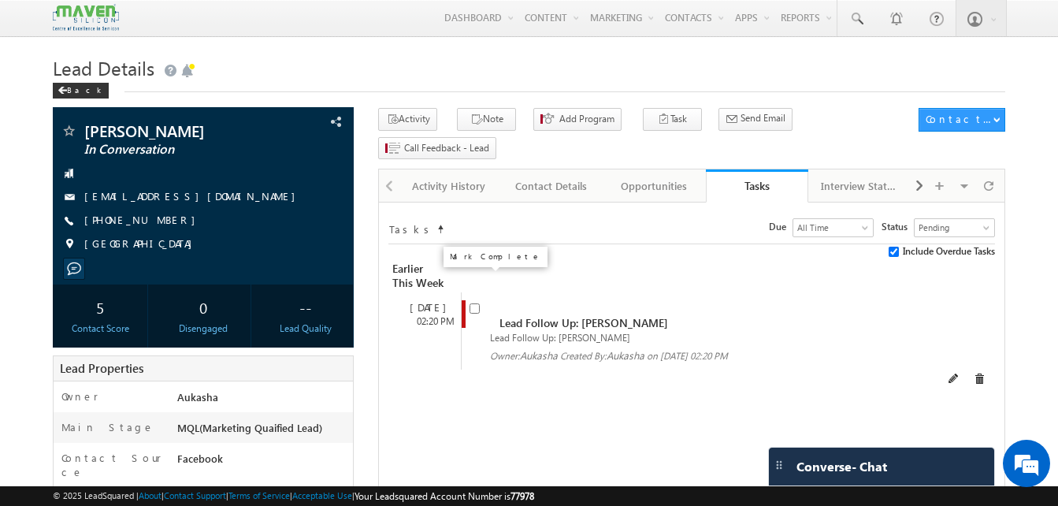
click at [479, 303] on input "checkbox" at bounding box center [474, 308] width 10 height 10
checkbox input "false"
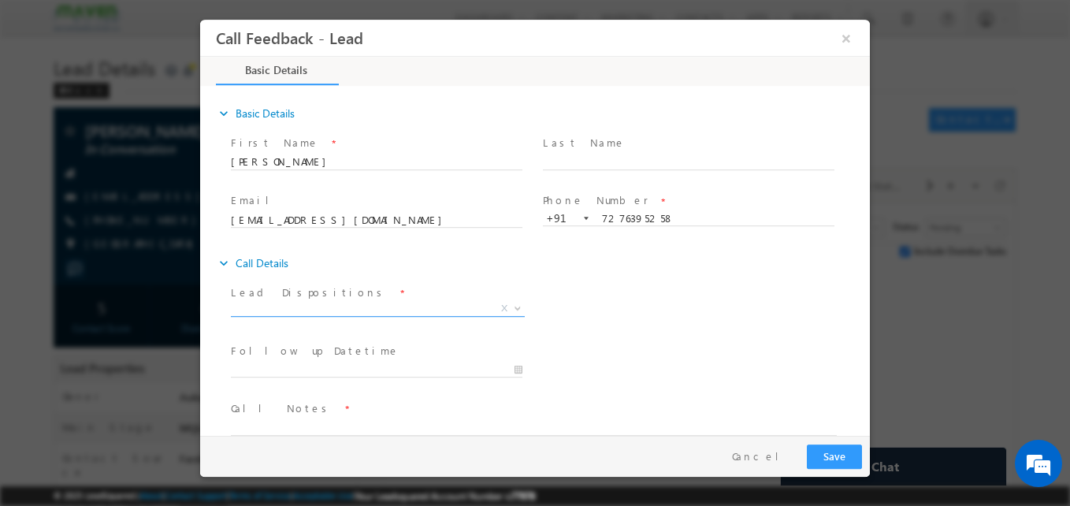
click at [385, 310] on span "X" at bounding box center [378, 309] width 294 height 16
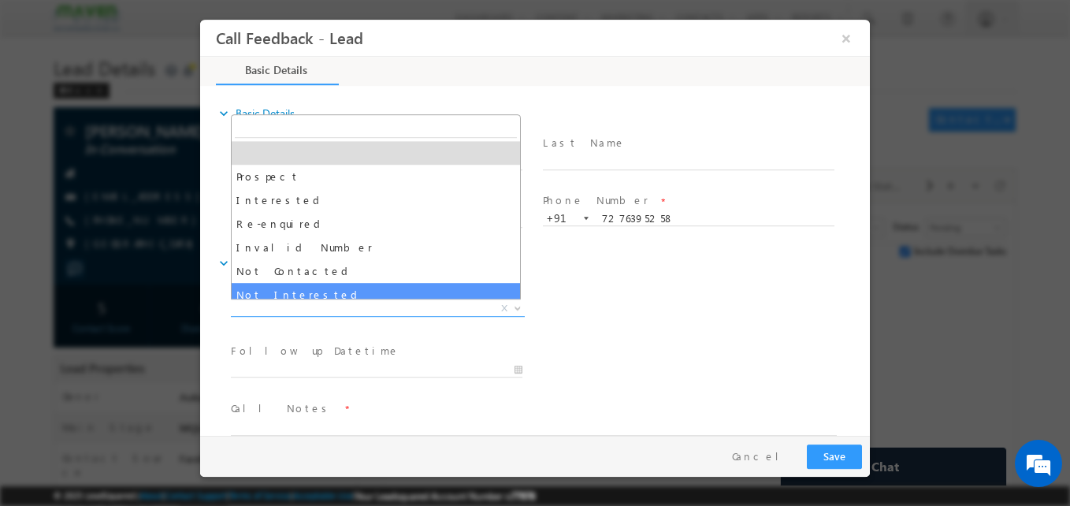
select select "Not Interested"
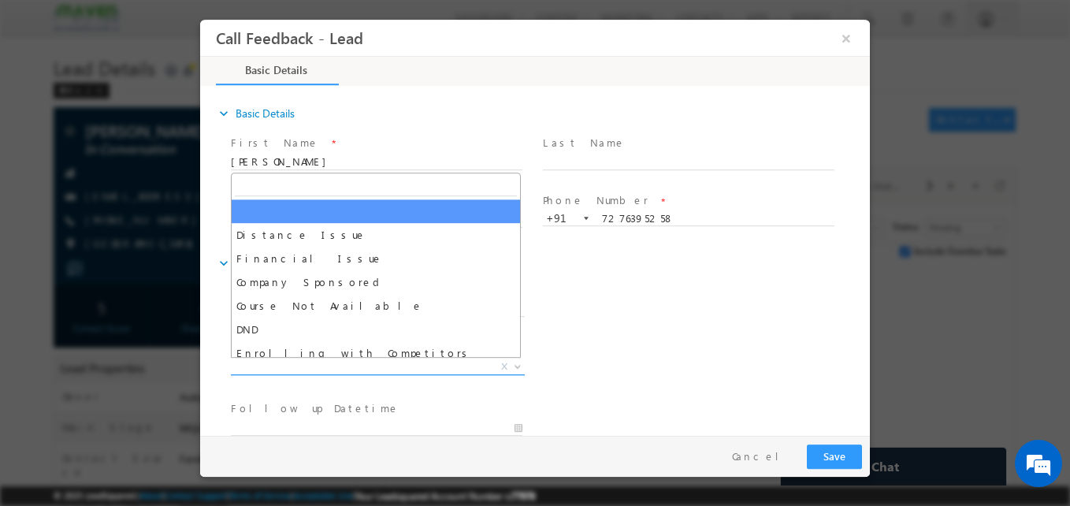
click at [354, 369] on span "X" at bounding box center [378, 367] width 294 height 16
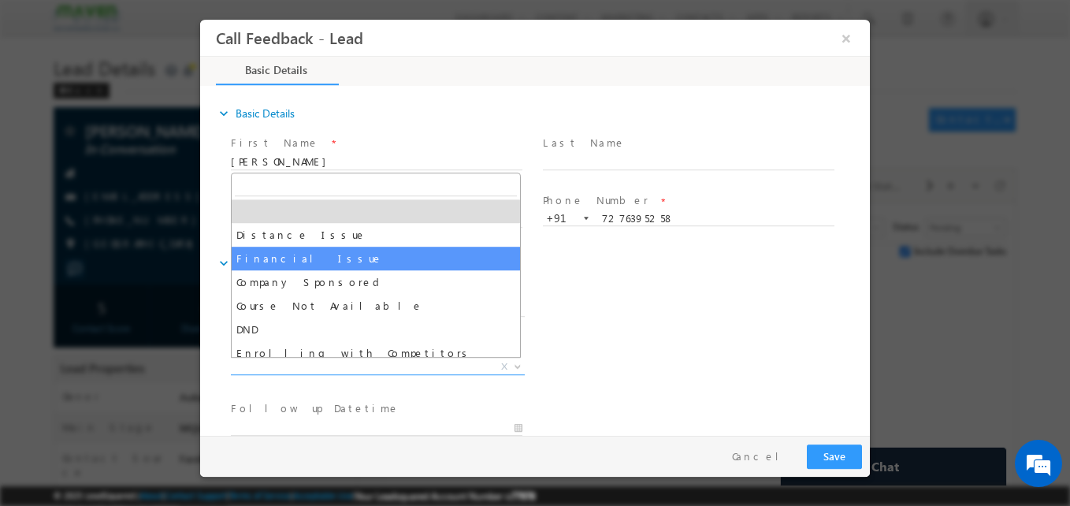
select select "Financial Issue"
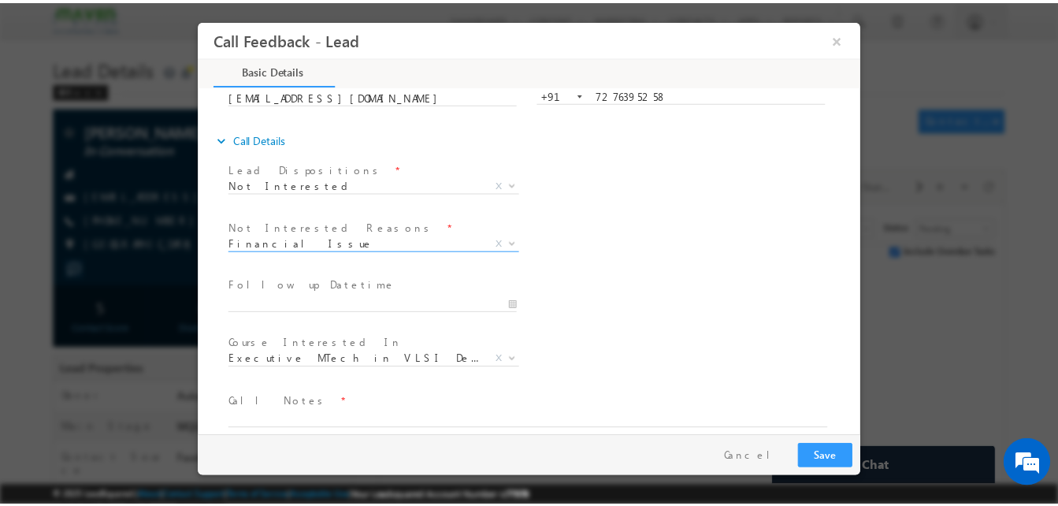
scroll to position [142, 0]
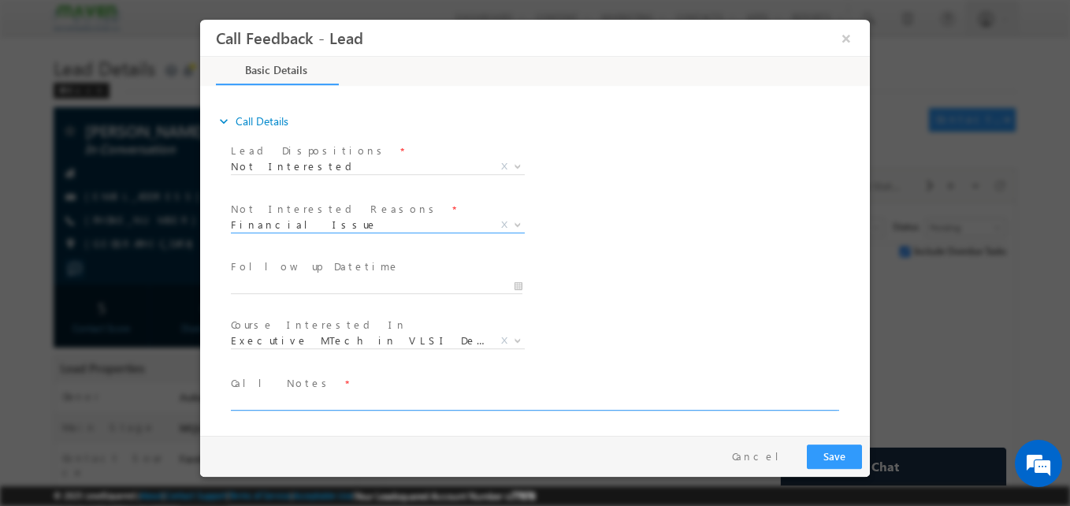
click at [373, 402] on textarea at bounding box center [534, 401] width 606 height 18
type textarea "Not interested now"
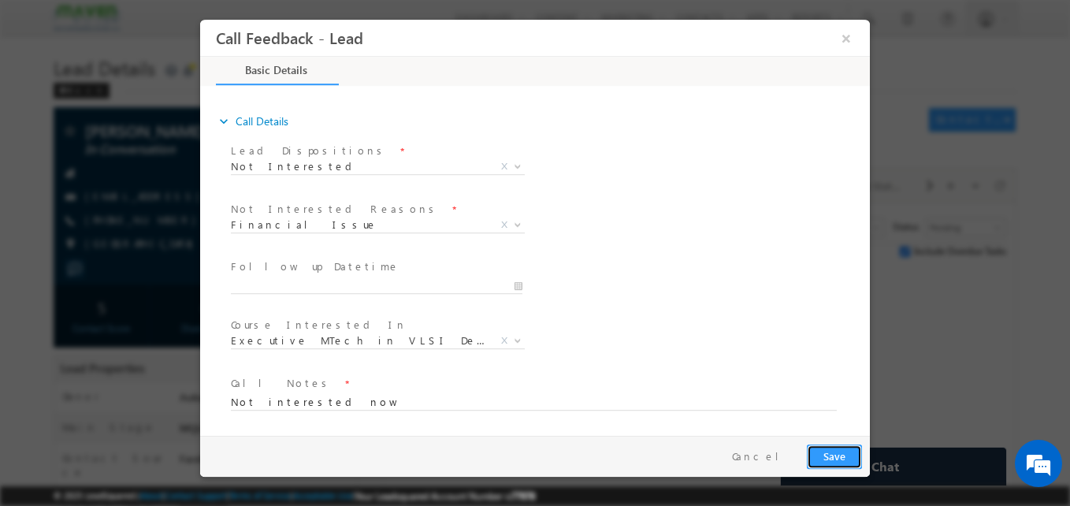
click at [828, 460] on button "Save" at bounding box center [834, 456] width 55 height 24
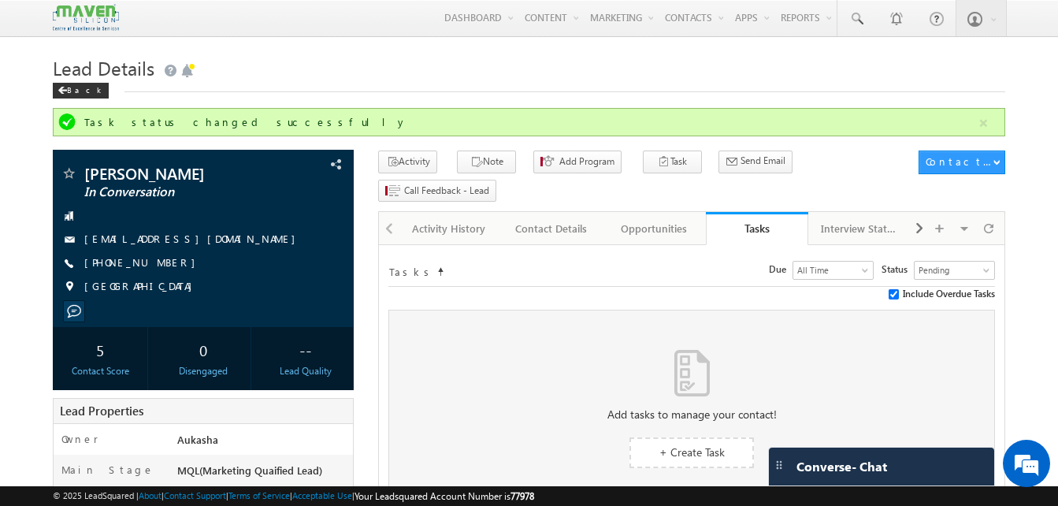
click at [490, 68] on h1 "Lead Details" at bounding box center [529, 66] width 952 height 31
click at [432, 219] on div "Activity History" at bounding box center [448, 228] width 76 height 19
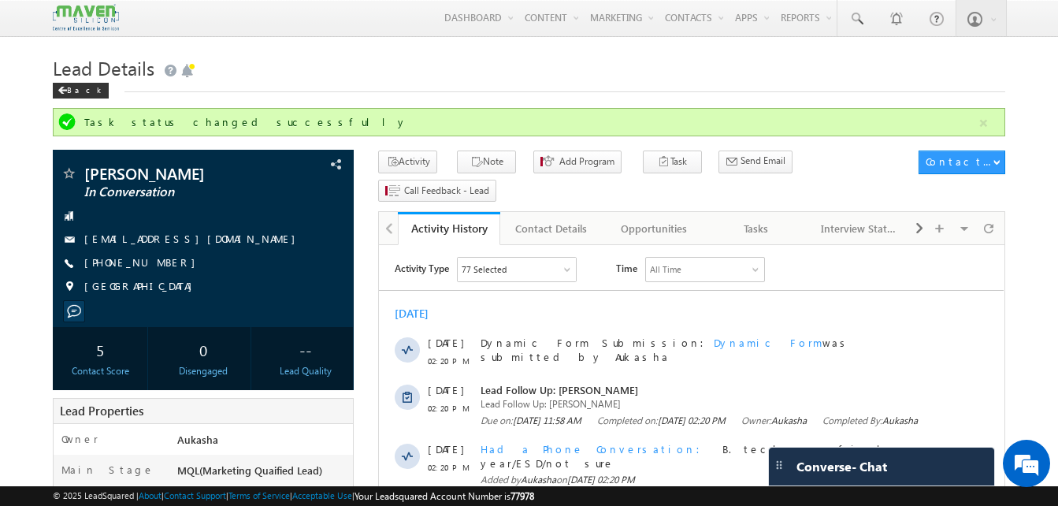
click at [369, 74] on h1 "Lead Details" at bounding box center [529, 66] width 952 height 31
click at [484, 98] on div "Lead Details Back" at bounding box center [529, 79] width 952 height 57
click at [322, 68] on h1 "Lead Details" at bounding box center [529, 66] width 952 height 31
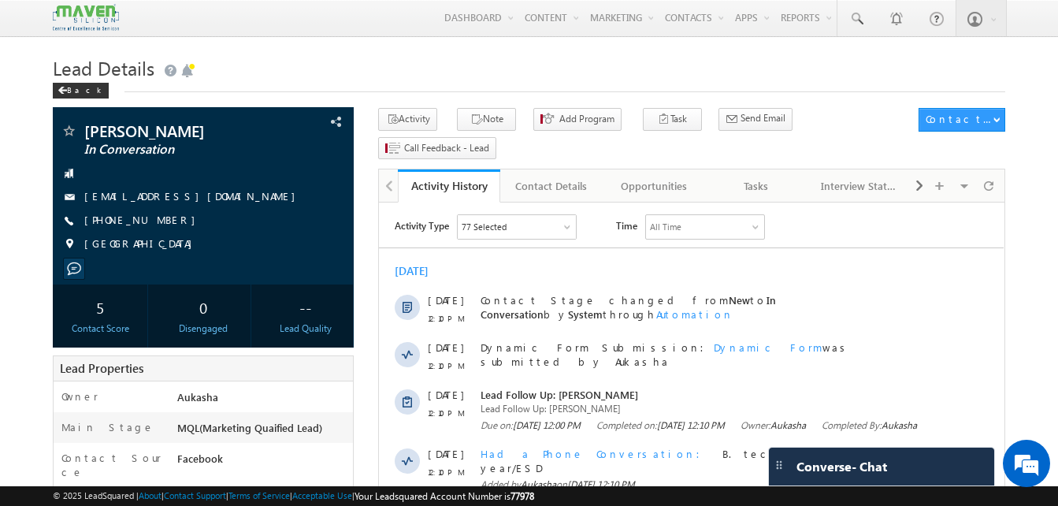
click at [473, 76] on h1 "Lead Details" at bounding box center [529, 66] width 952 height 31
click at [358, 69] on h1 "Lead Details" at bounding box center [529, 66] width 952 height 31
click at [355, 66] on h1 "Lead Details" at bounding box center [529, 66] width 952 height 31
drag, startPoint x: 172, startPoint y: 221, endPoint x: 160, endPoint y: 222, distance: 11.9
click at [160, 222] on div "+91-8978318705" at bounding box center [203, 221] width 285 height 16
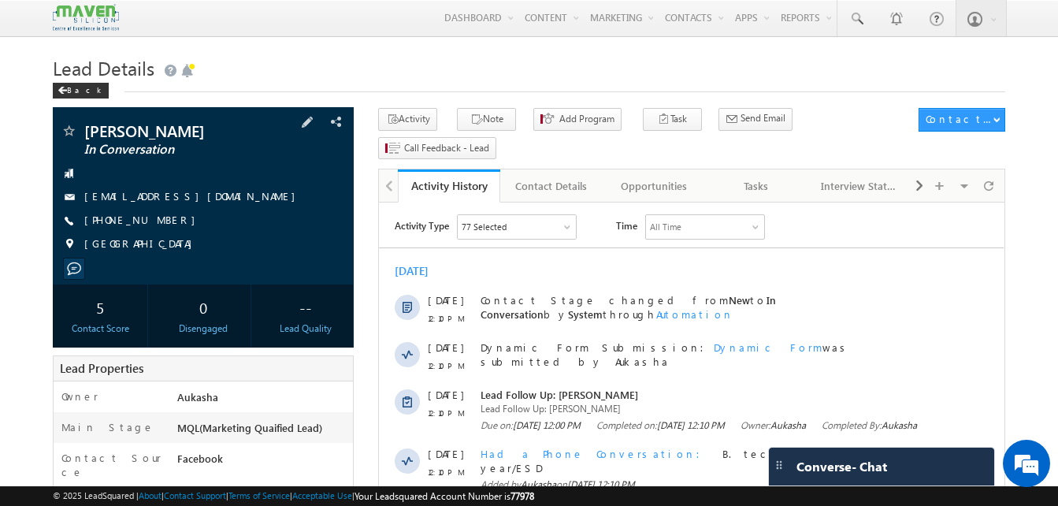
copy div "+91-8978318705"
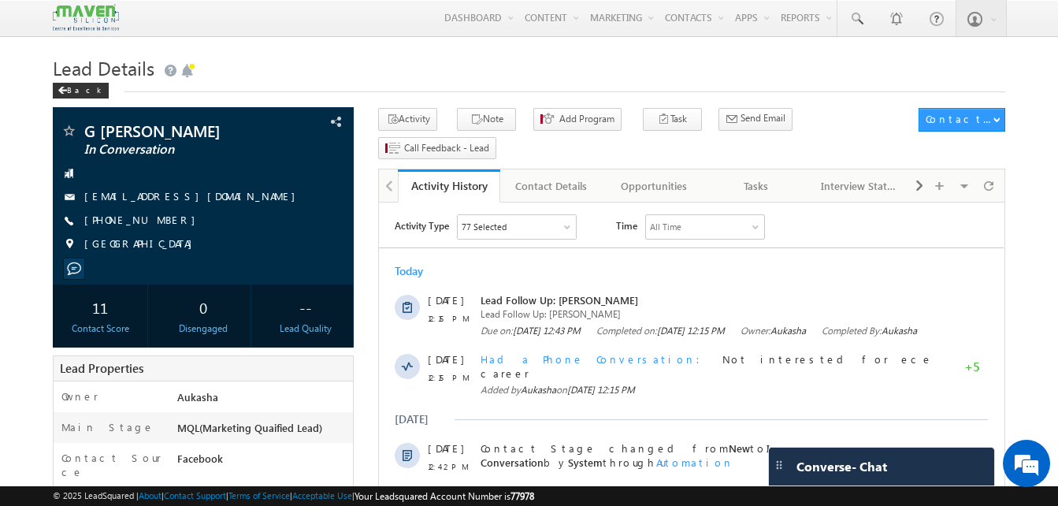
click at [399, 56] on h1 "Lead Details" at bounding box center [529, 66] width 952 height 31
click at [746, 176] on div "Tasks" at bounding box center [756, 185] width 76 height 19
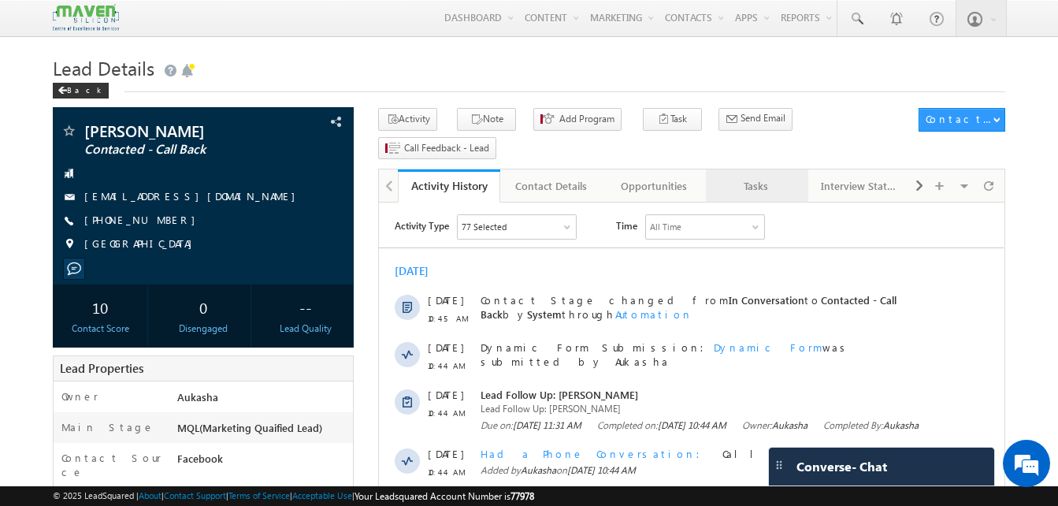
click at [777, 176] on div "Tasks" at bounding box center [756, 185] width 76 height 19
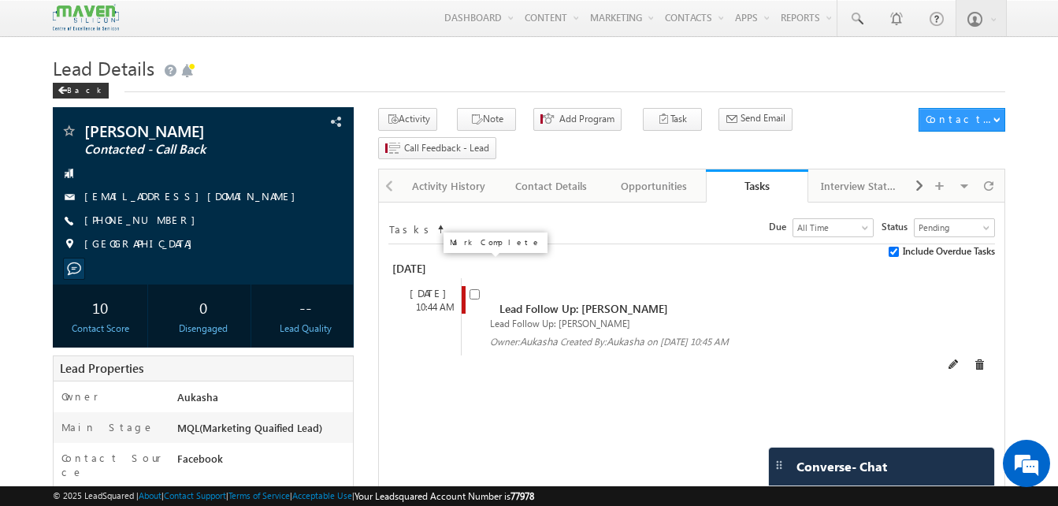
click at [473, 289] on input "checkbox" at bounding box center [474, 294] width 10 height 10
checkbox input "false"
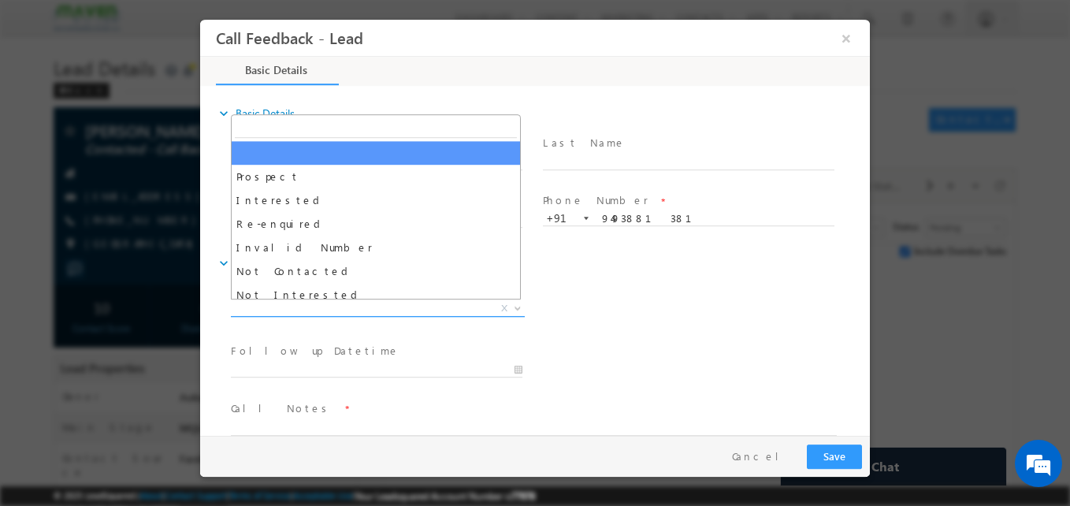
click at [344, 303] on span "X" at bounding box center [378, 309] width 294 height 16
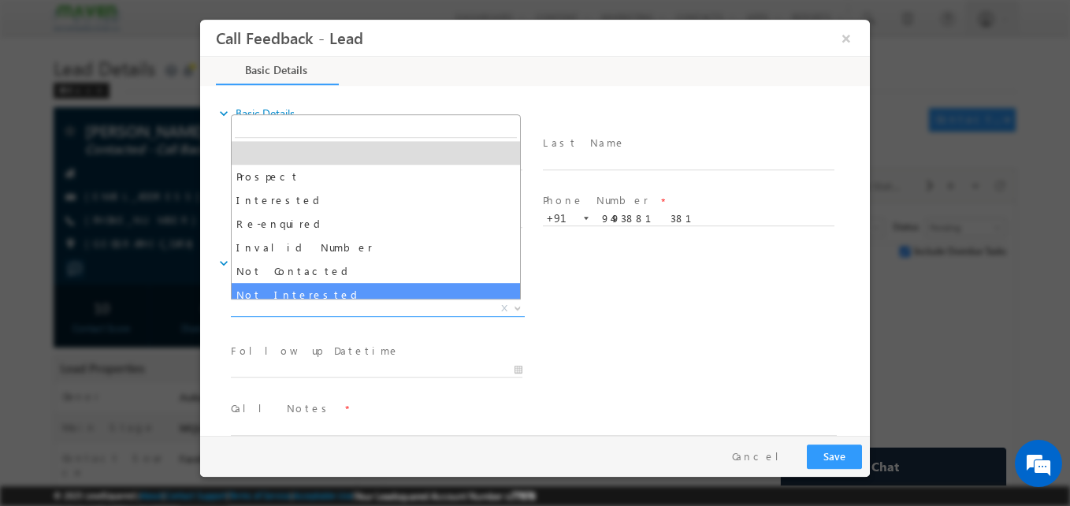
select select "Not Interested"
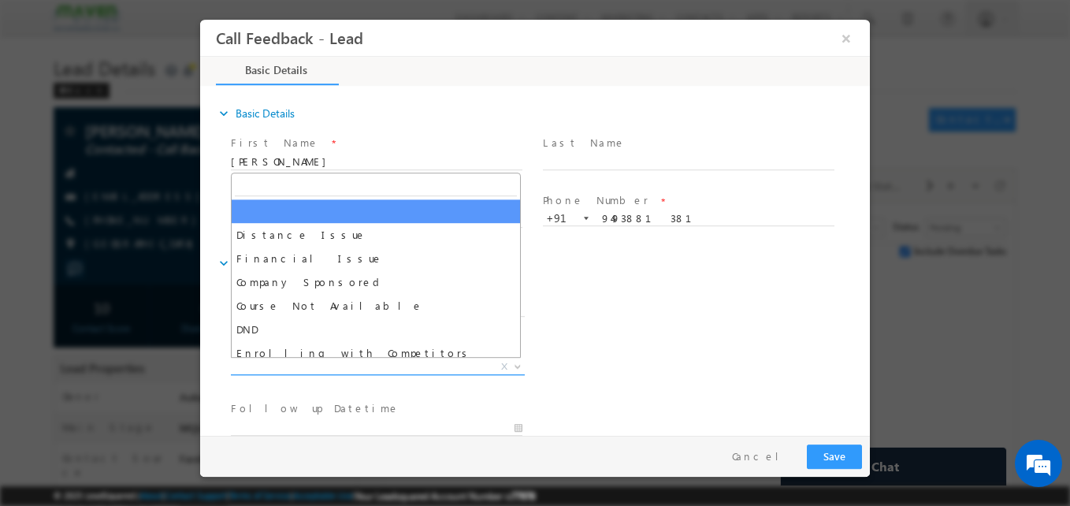
click at [375, 371] on span "X" at bounding box center [378, 367] width 294 height 16
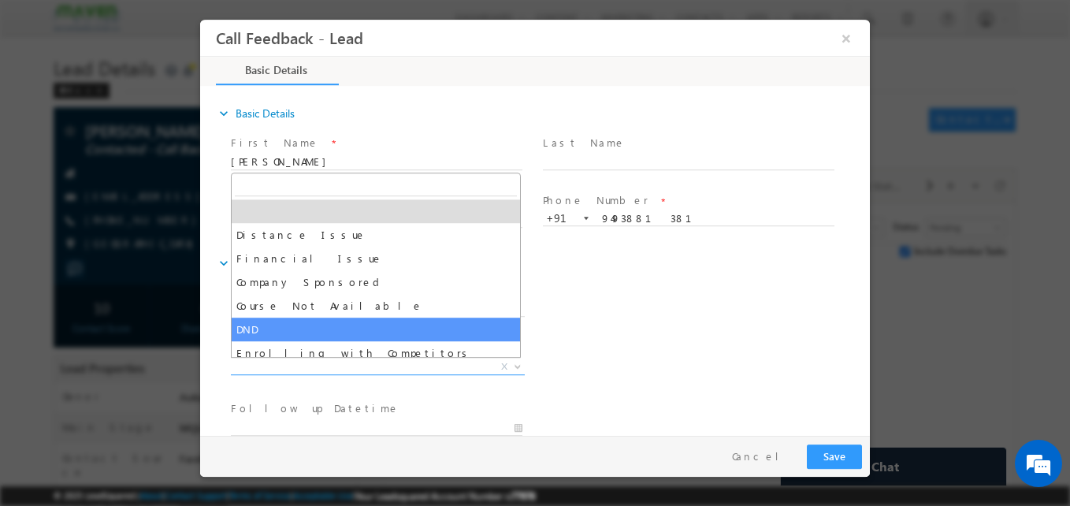
scroll to position [32, 0]
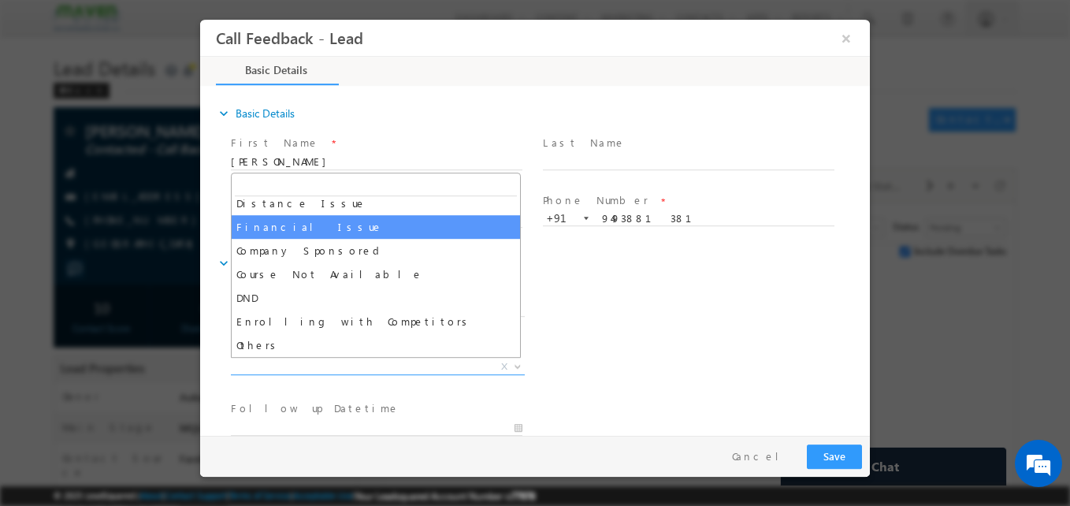
select select "Financial Issue"
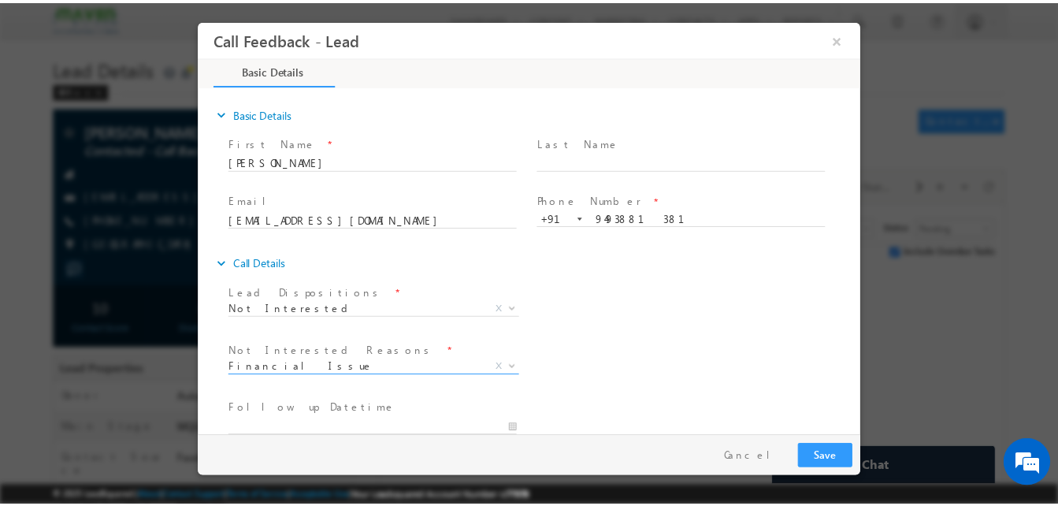
scroll to position [142, 0]
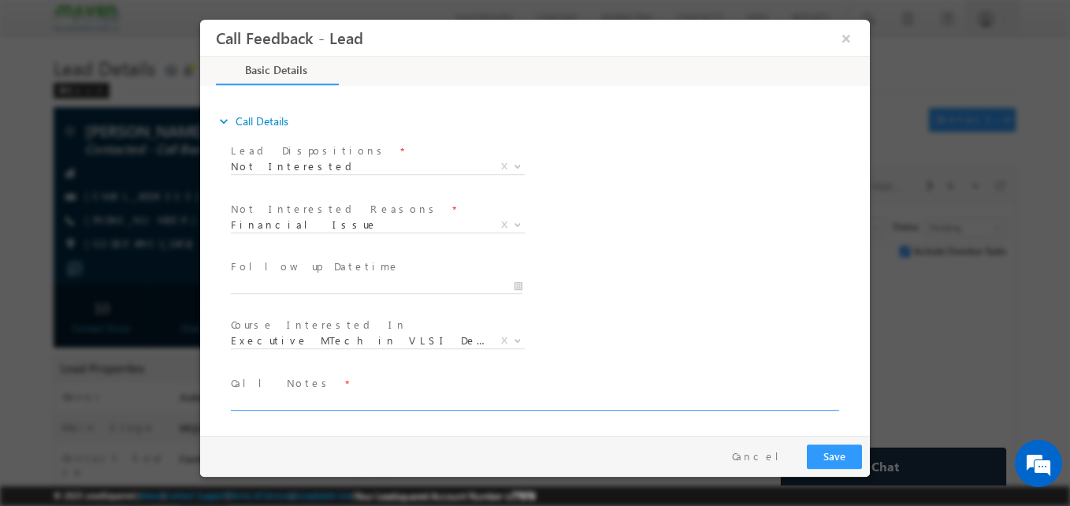
click at [292, 395] on textarea at bounding box center [534, 401] width 606 height 18
type textarea "Not interested fee is high"
click at [824, 469] on div "Pay & Save Save Cancel" at bounding box center [538, 456] width 677 height 41
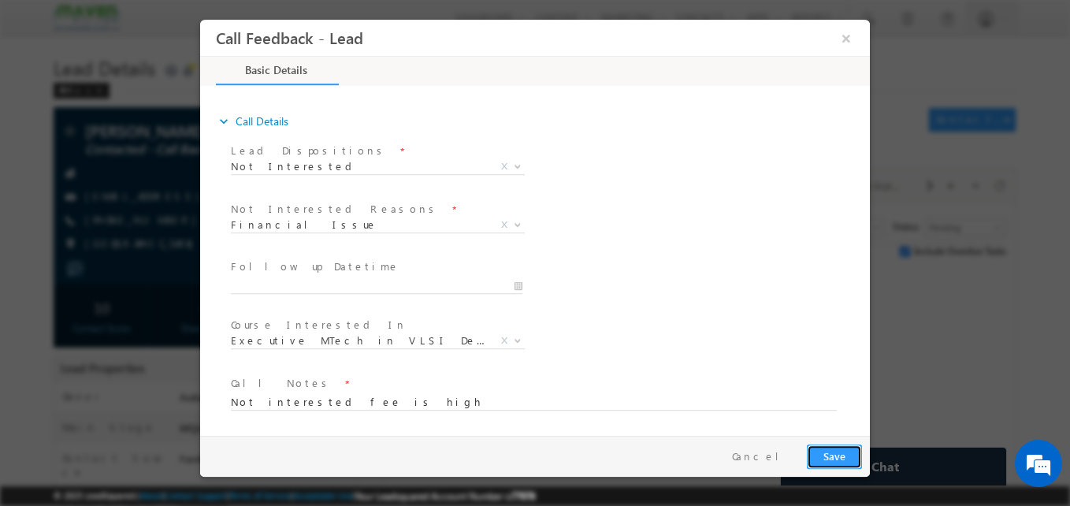
click at [830, 463] on button "Save" at bounding box center [834, 456] width 55 height 24
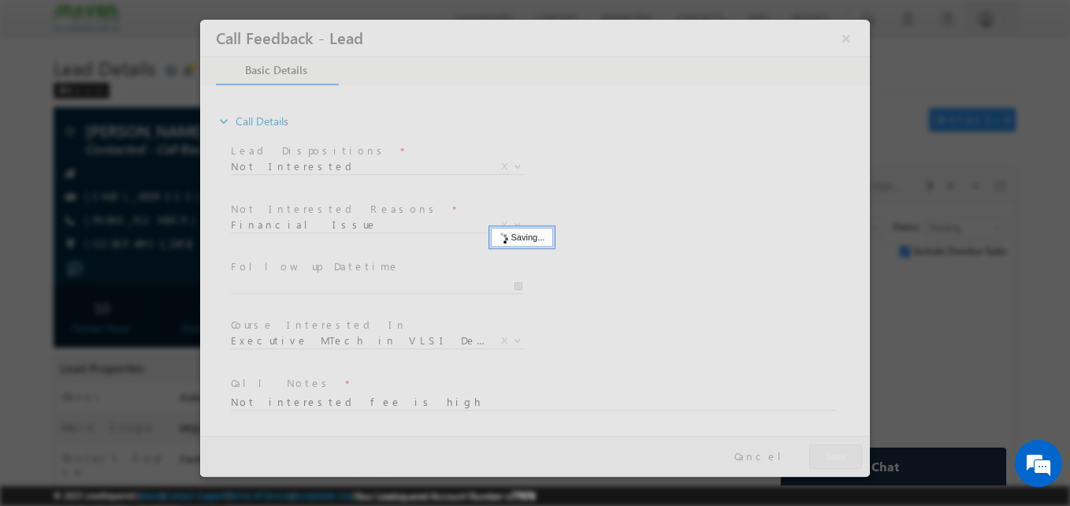
click at [0, 0] on div at bounding box center [0, 0] width 0 height 0
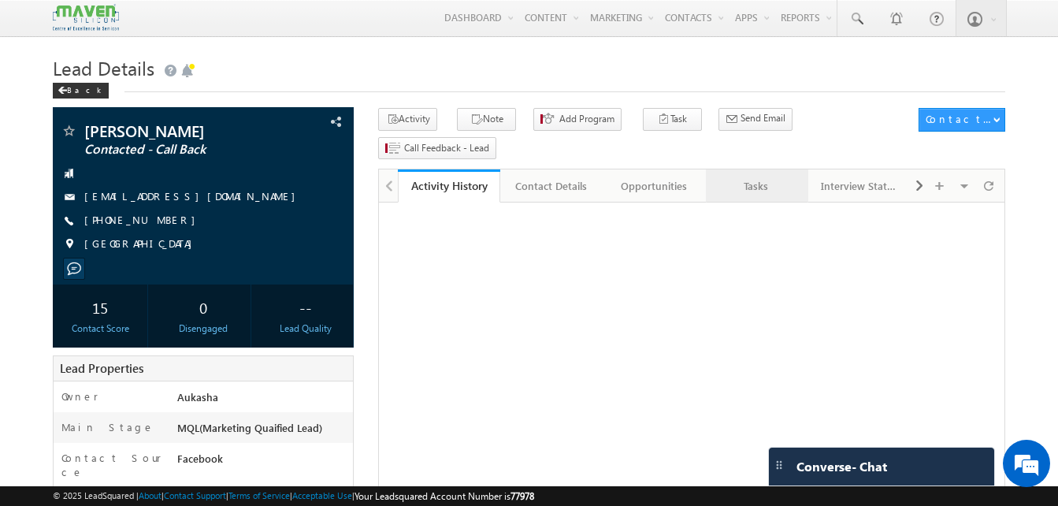
click at [729, 169] on link "Tasks" at bounding box center [757, 185] width 102 height 33
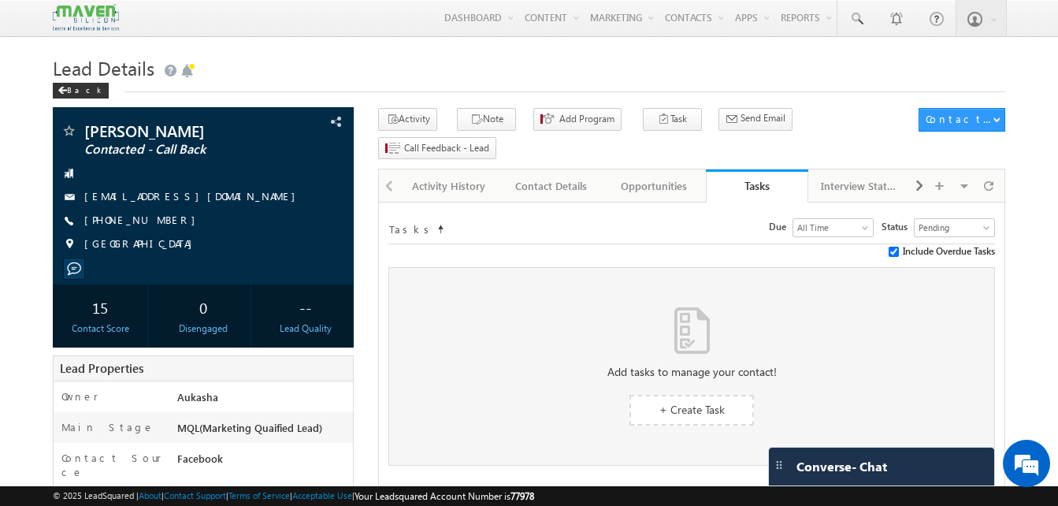
click at [471, 55] on h1 "Lead Details" at bounding box center [529, 66] width 952 height 31
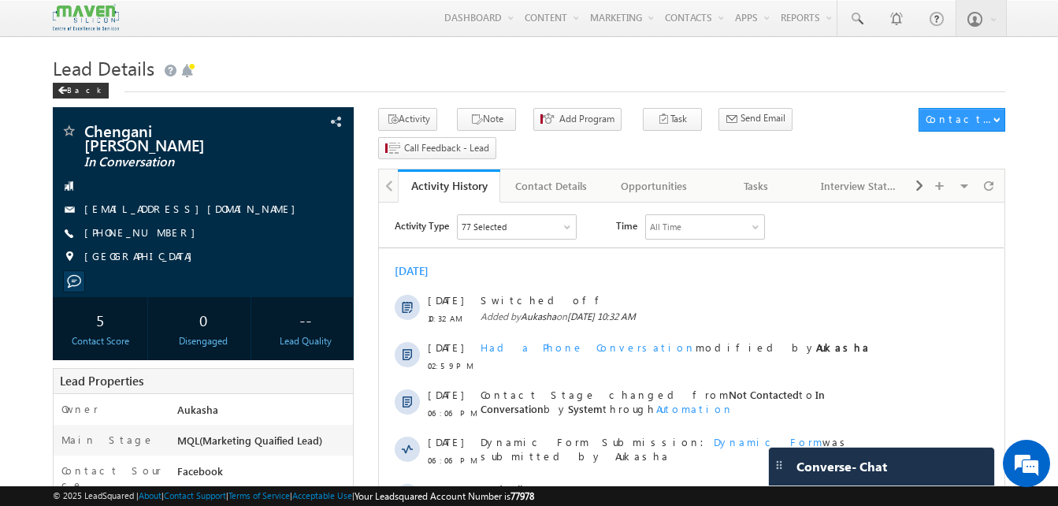
click at [416, 69] on h1 "Lead Details" at bounding box center [529, 66] width 952 height 31
click at [161, 225] on div "+91-9704802897" at bounding box center [203, 233] width 285 height 16
copy div "+91-9704802897"
drag, startPoint x: 251, startPoint y: 200, endPoint x: 238, endPoint y: 199, distance: 13.4
click at [238, 202] on div "chenaganisamatha125@gmail.com" at bounding box center [203, 210] width 285 height 16
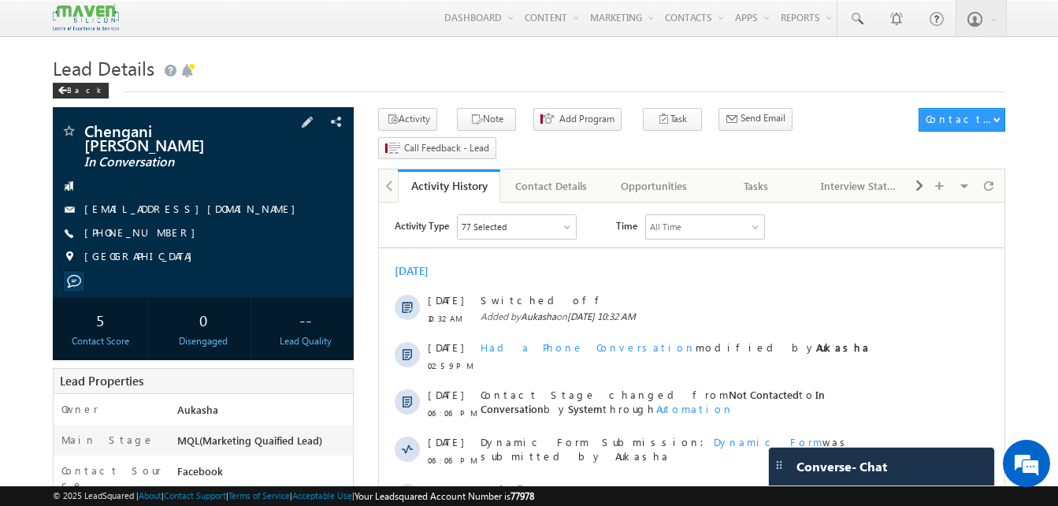
copy div "chenaganisamatha125@gmail.com"
click at [740, 176] on div "Tasks" at bounding box center [756, 185] width 76 height 19
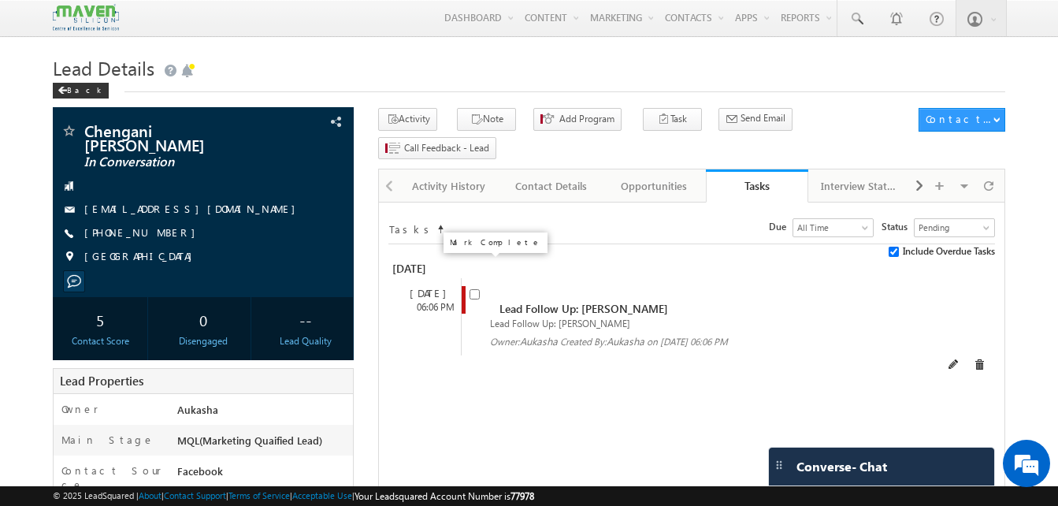
click at [470, 289] on input "checkbox" at bounding box center [474, 294] width 10 height 10
checkbox input "false"
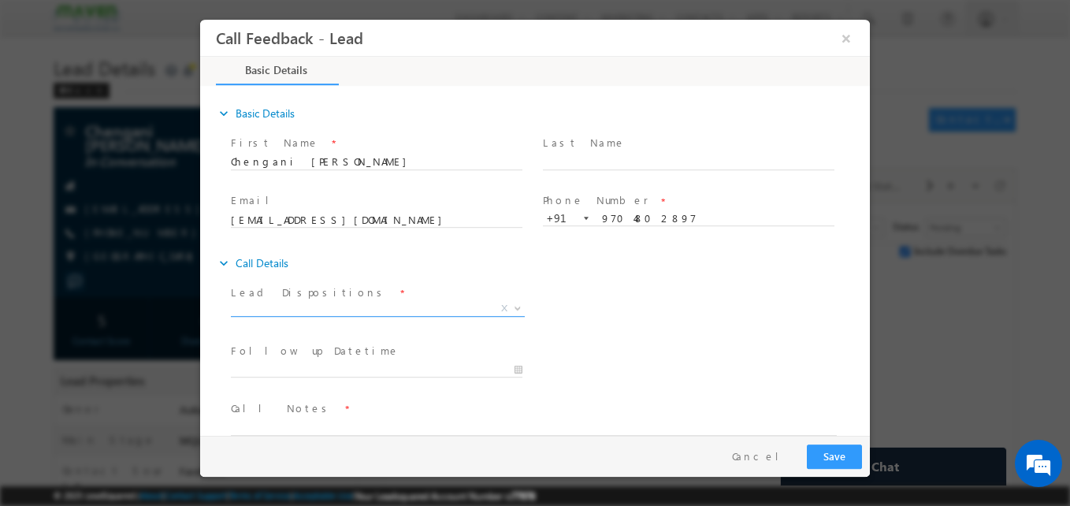
click at [343, 314] on span "X" at bounding box center [378, 309] width 294 height 16
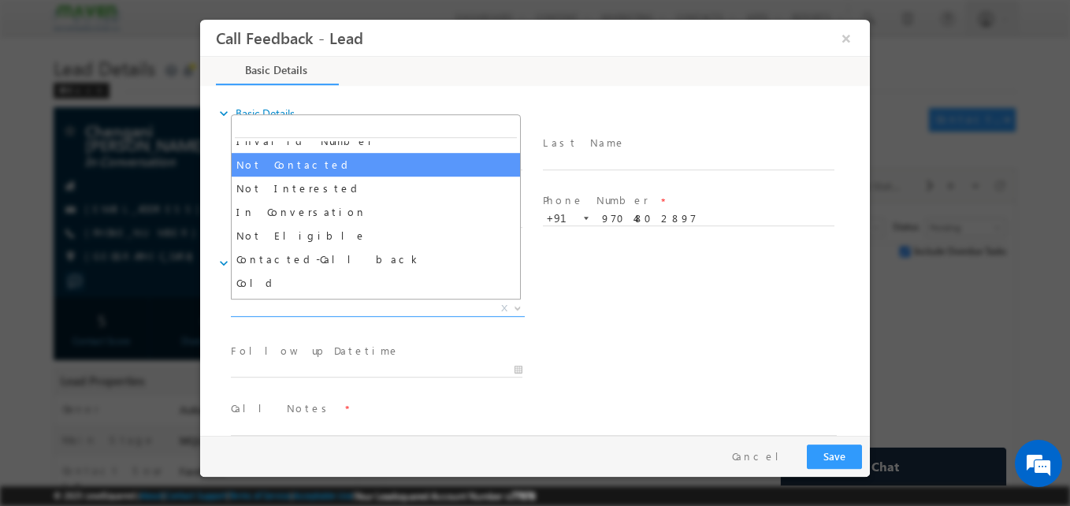
scroll to position [150, 0]
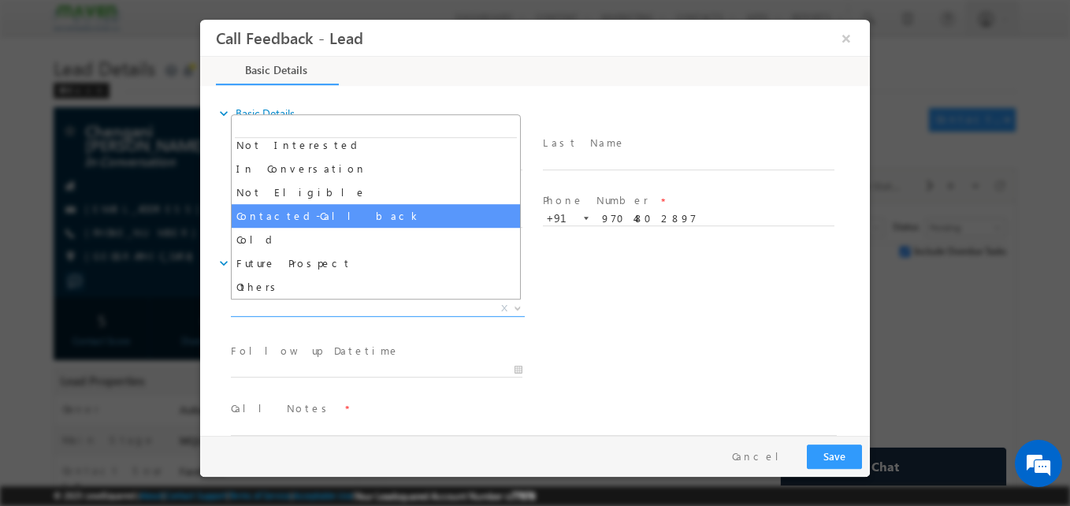
select select "Contacted-Call back"
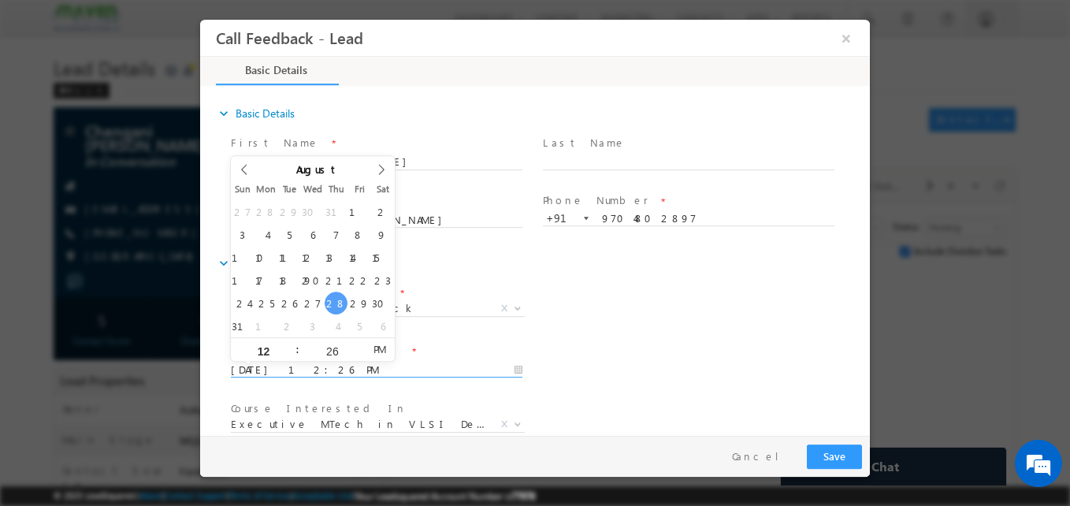
click at [343, 371] on input "28/08/2025 12:26 PM" at bounding box center [376, 370] width 291 height 16
type input "01/09/2025 12:26 PM"
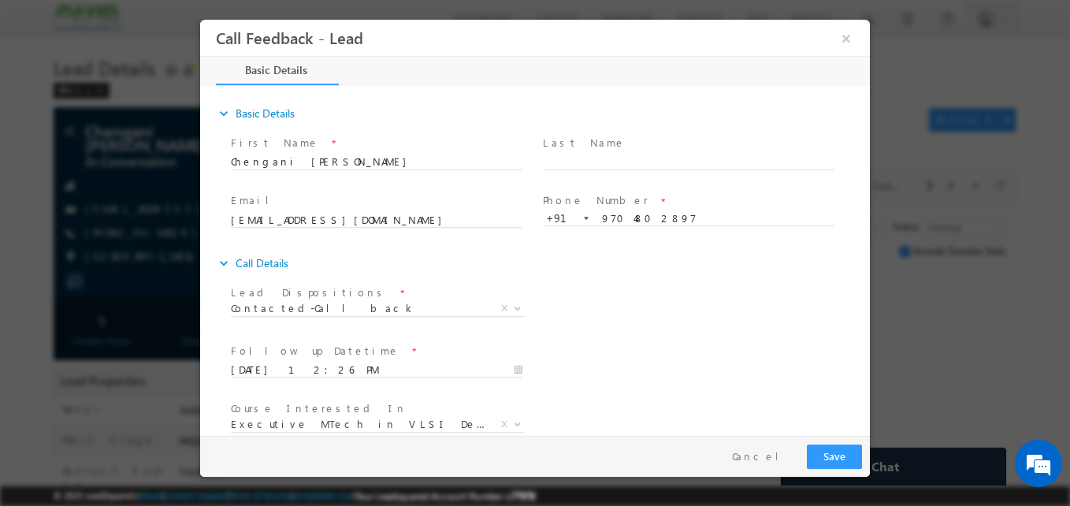
click at [619, 324] on div "Lead Dispositions * Prospect Interested Re-enquired Invalid Number Not Contacte…" at bounding box center [549, 310] width 642 height 58
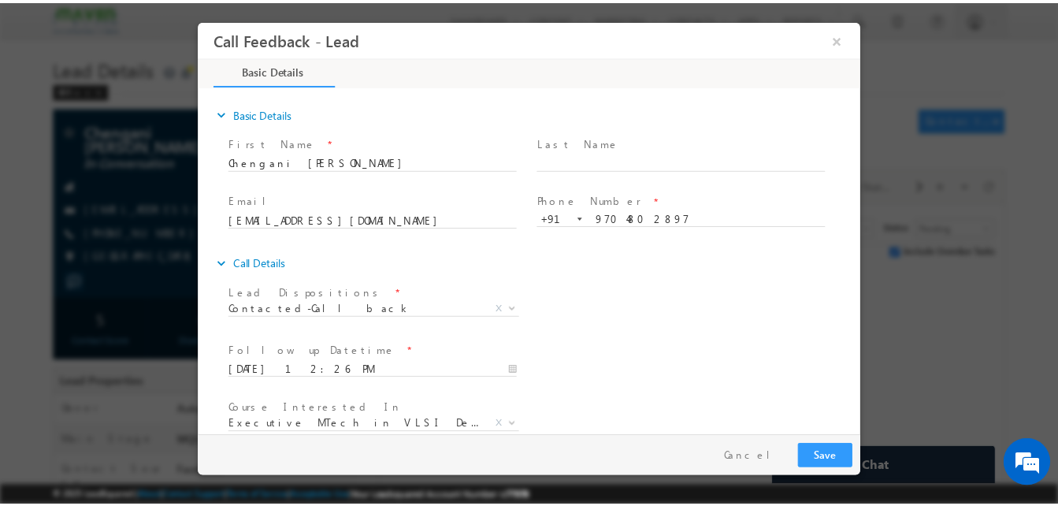
scroll to position [83, 0]
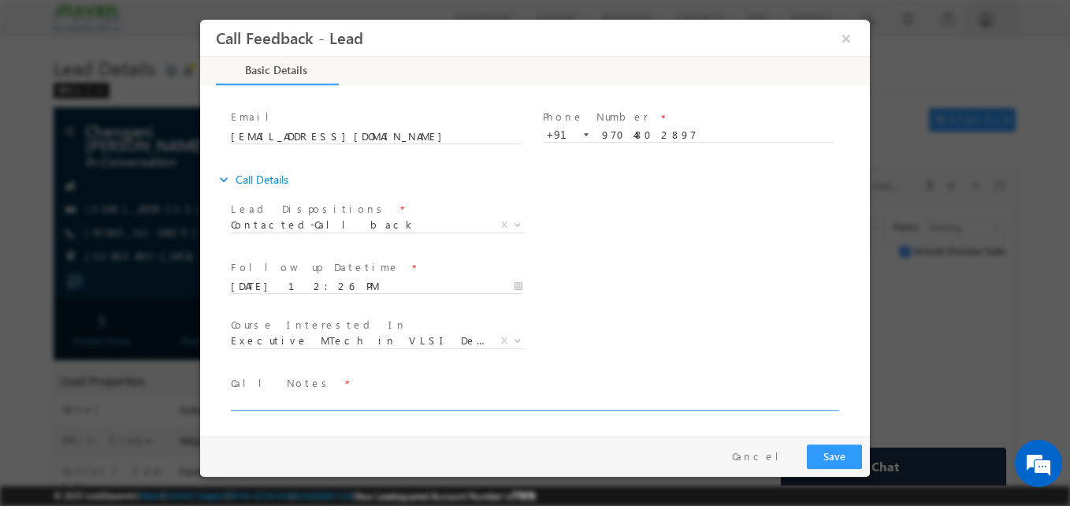
click at [487, 395] on textarea at bounding box center [534, 401] width 606 height 18
type textarea "Call again NA"
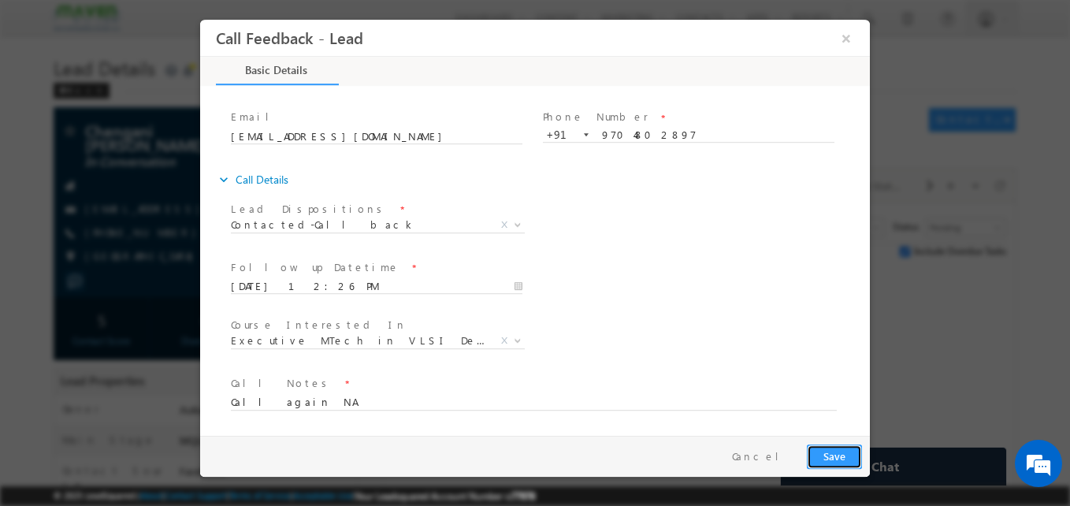
click at [841, 464] on button "Save" at bounding box center [834, 456] width 55 height 24
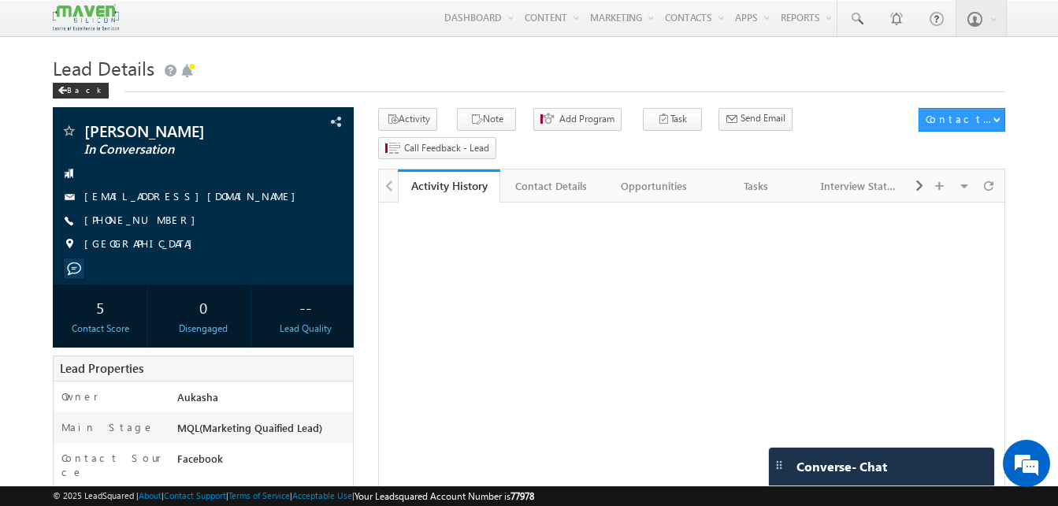
click at [395, 74] on h1 "Lead Details" at bounding box center [529, 66] width 952 height 31
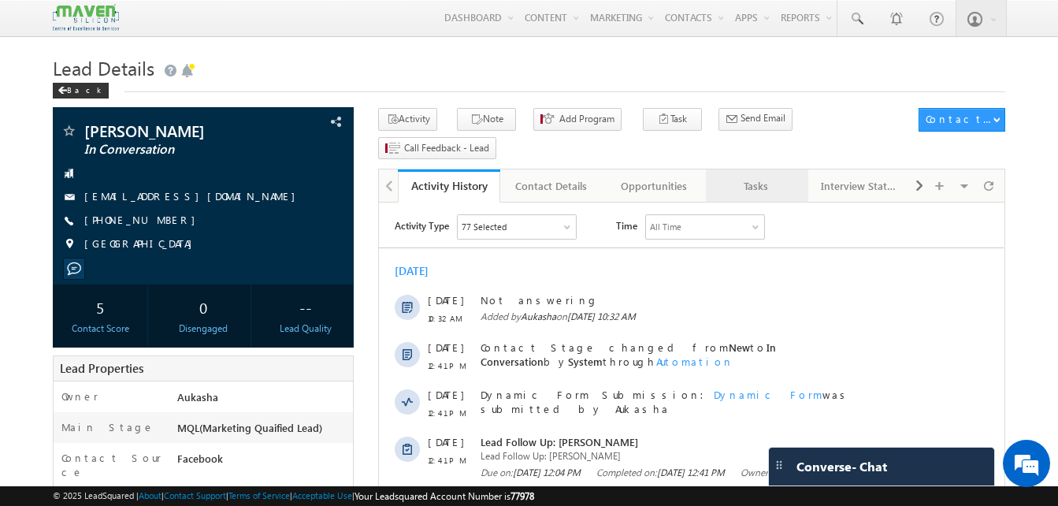
click at [747, 176] on div "Tasks" at bounding box center [756, 185] width 76 height 19
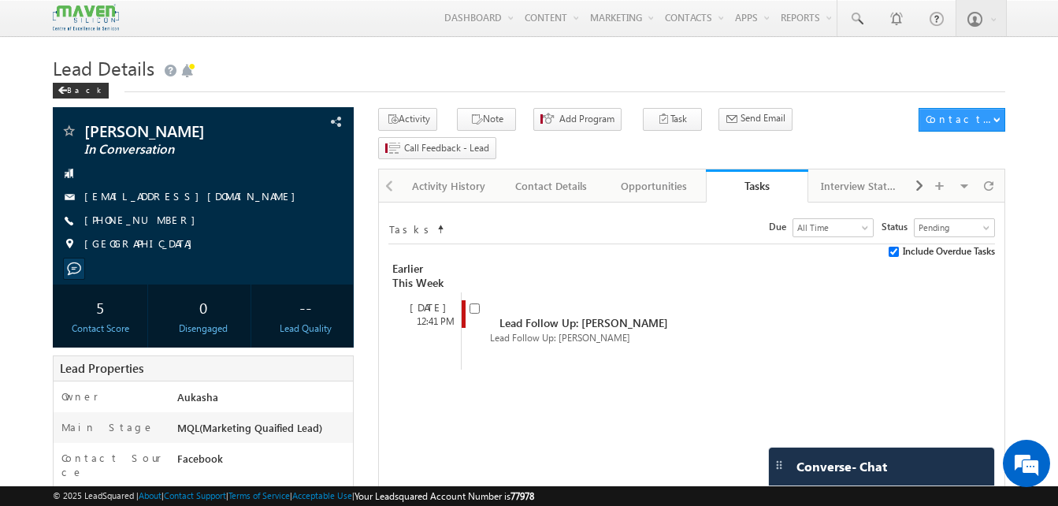
click at [453, 78] on h1 "Lead Details" at bounding box center [529, 66] width 952 height 31
click at [444, 57] on h1 "Lead Details" at bounding box center [529, 66] width 952 height 31
click at [454, 176] on div "Activity History" at bounding box center [448, 185] width 76 height 19
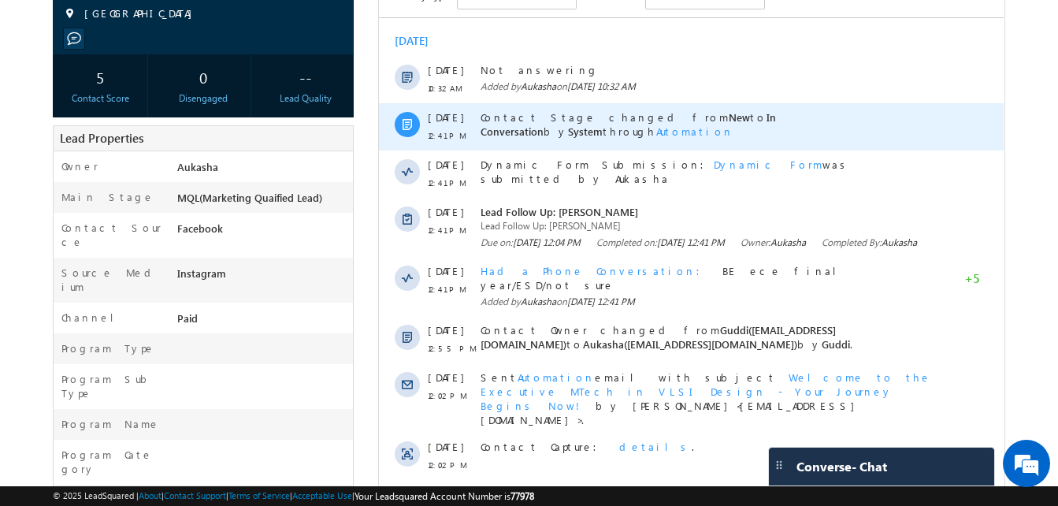
scroll to position [229, 0]
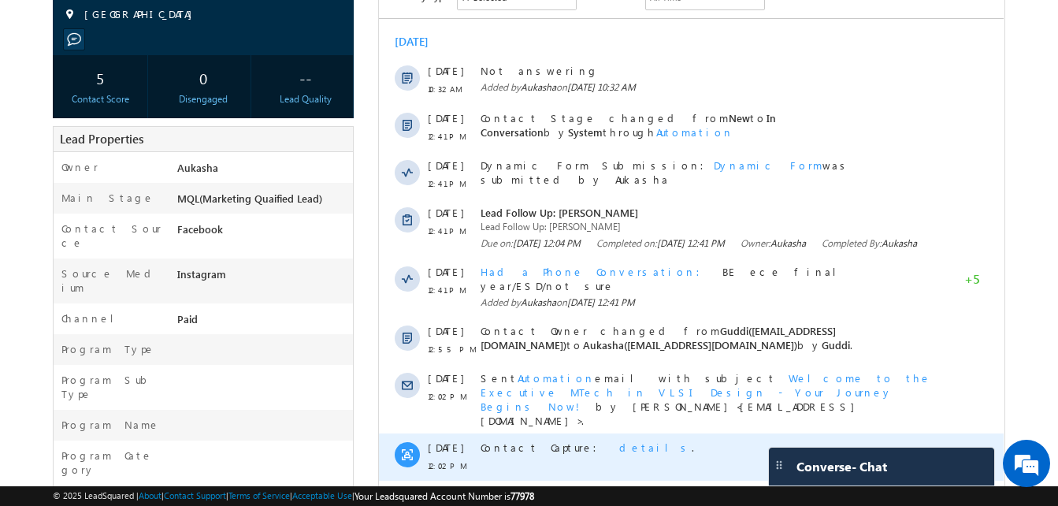
click at [619, 440] on span "details" at bounding box center [655, 446] width 72 height 13
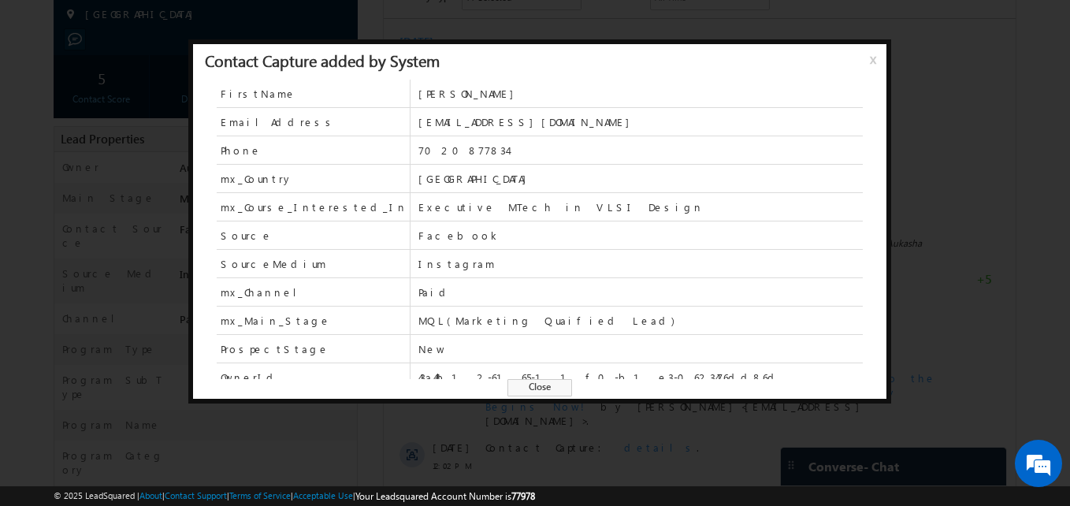
click at [543, 384] on span "Close" at bounding box center [539, 387] width 65 height 17
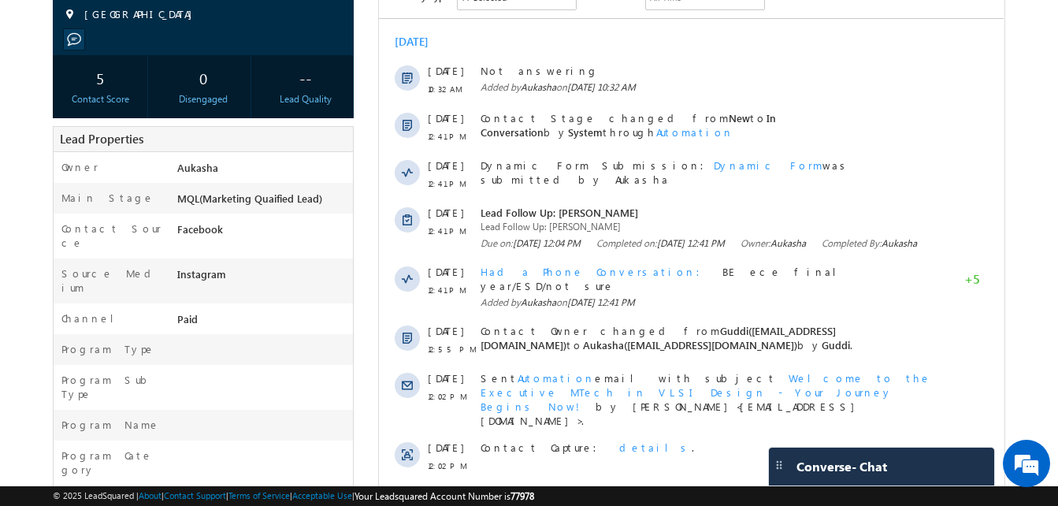
click at [370, 306] on div "Rushi Solanke In Conversation India" at bounding box center [529, 412] width 952 height 1066
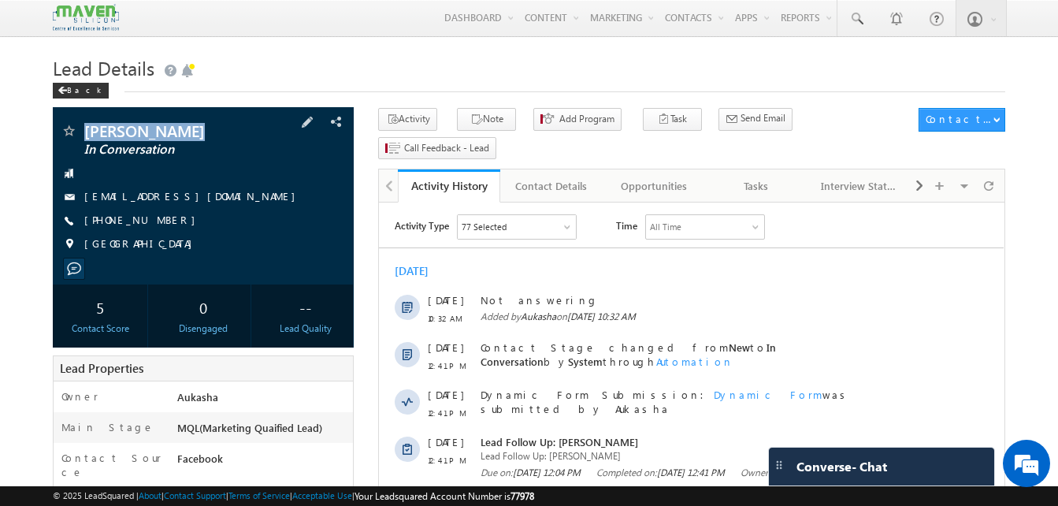
drag, startPoint x: 190, startPoint y: 132, endPoint x: 85, endPoint y: 136, distance: 104.8
click at [85, 136] on span "Rushi Solanke" at bounding box center [176, 131] width 185 height 16
copy span "Rushi Solanke"
click at [159, 222] on div "+91-7020877834" at bounding box center [203, 221] width 285 height 16
copy div "+91-7020877834"
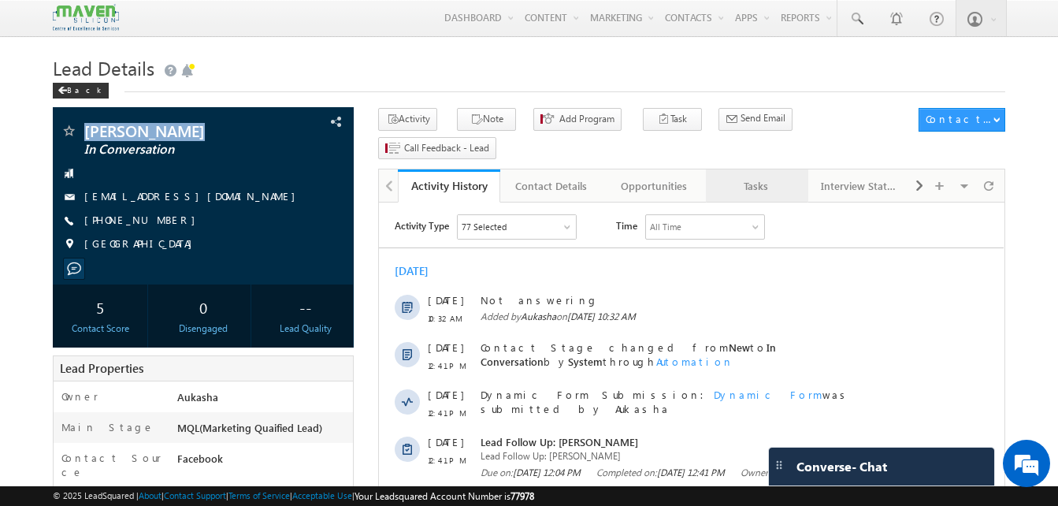
click at [764, 169] on link "Tasks" at bounding box center [757, 185] width 102 height 33
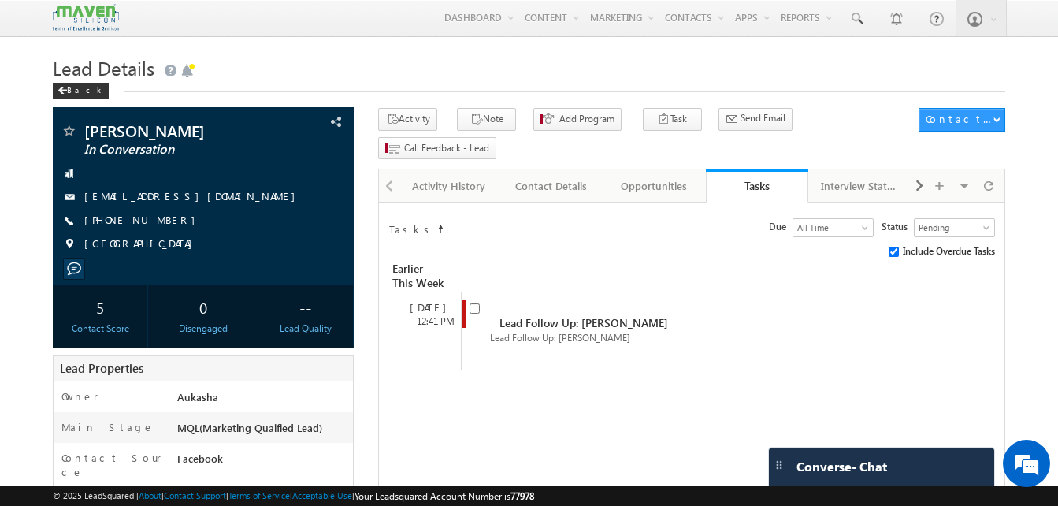
click at [456, 176] on div "Activity History" at bounding box center [448, 185] width 76 height 19
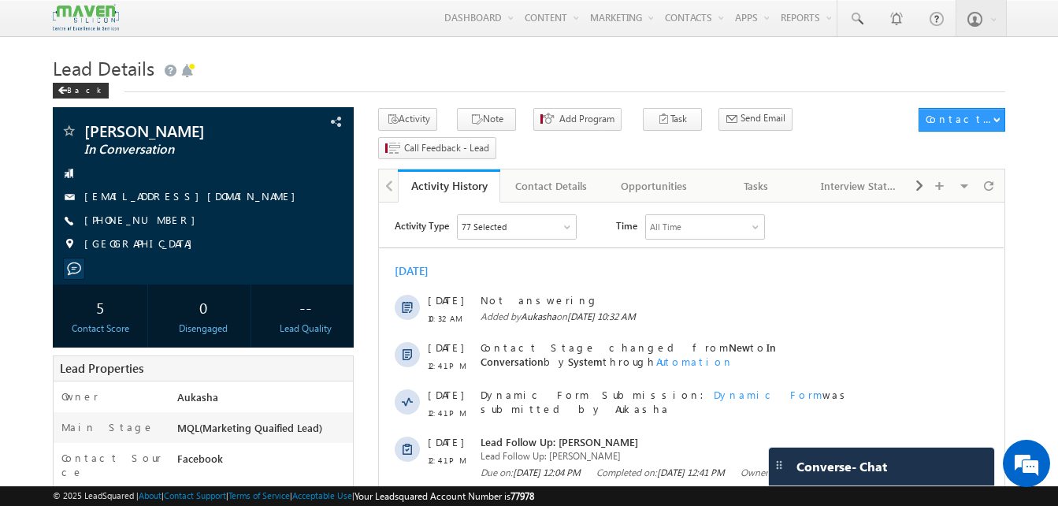
click at [446, 53] on h1 "Lead Details" at bounding box center [529, 66] width 952 height 31
drag, startPoint x: 170, startPoint y: 222, endPoint x: 161, endPoint y: 222, distance: 9.5
click at [161, 222] on div "+91-7020877834" at bounding box center [203, 221] width 285 height 16
copy div "+91-7020877834"
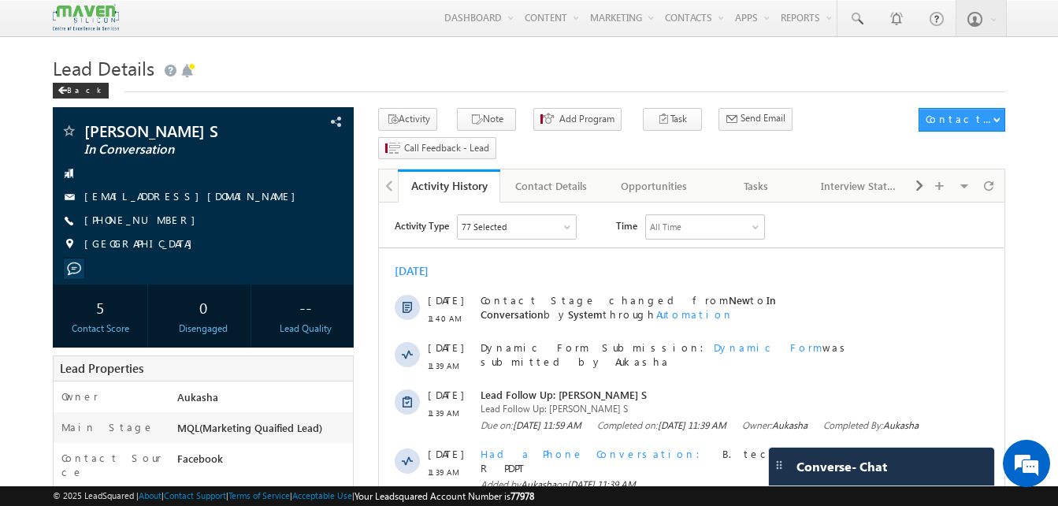
drag, startPoint x: 0, startPoint y: 0, endPoint x: 490, endPoint y: 67, distance: 494.5
click at [490, 67] on h1 "Lead Details" at bounding box center [529, 66] width 952 height 31
click at [161, 223] on div "+91-9789592408" at bounding box center [203, 221] width 285 height 16
copy div "+91-9789592408"
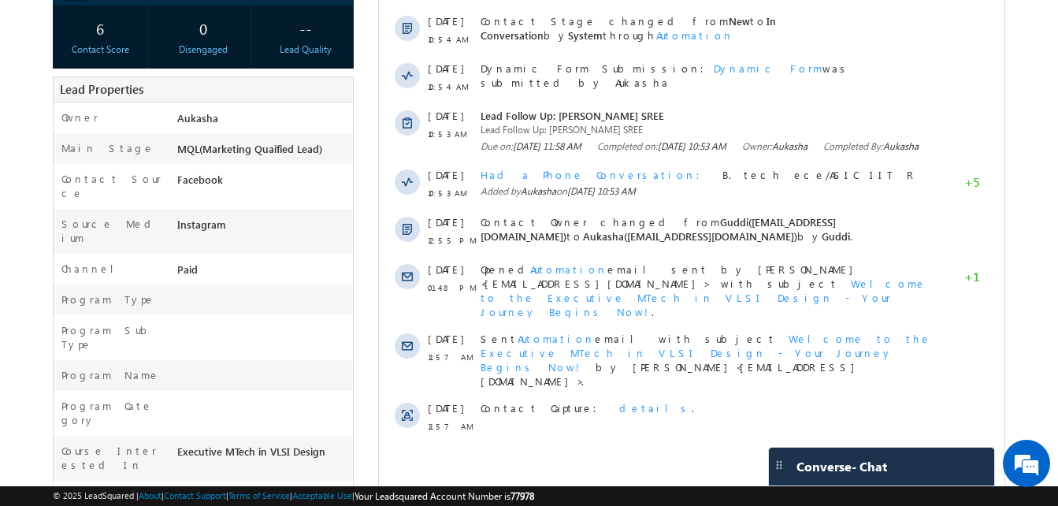
scroll to position [280, 0]
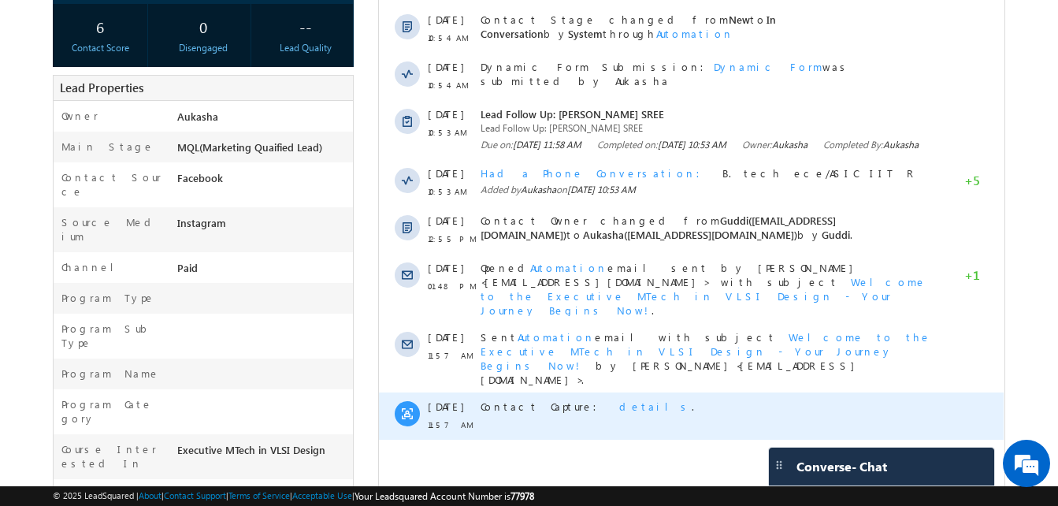
click at [619, 399] on span "details" at bounding box center [655, 405] width 72 height 13
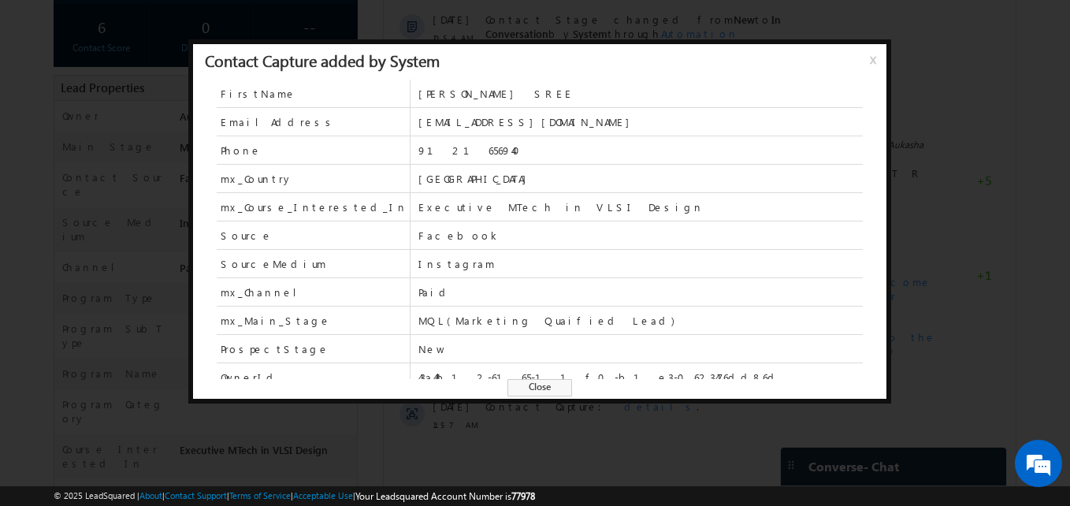
click at [869, 61] on div "Contact Capture added by System x" at bounding box center [539, 61] width 693 height 35
click at [870, 61] on span "x" at bounding box center [876, 65] width 13 height 28
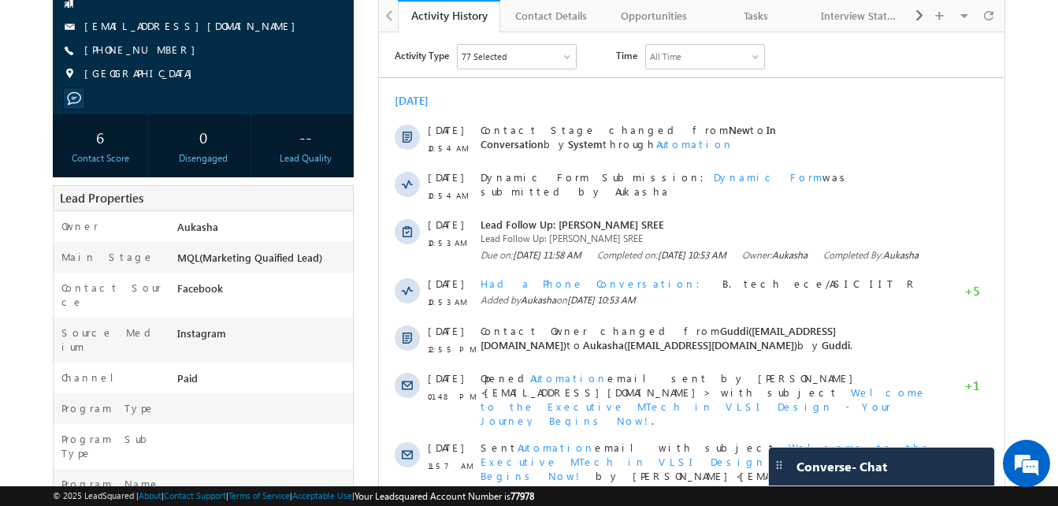
scroll to position [0, 0]
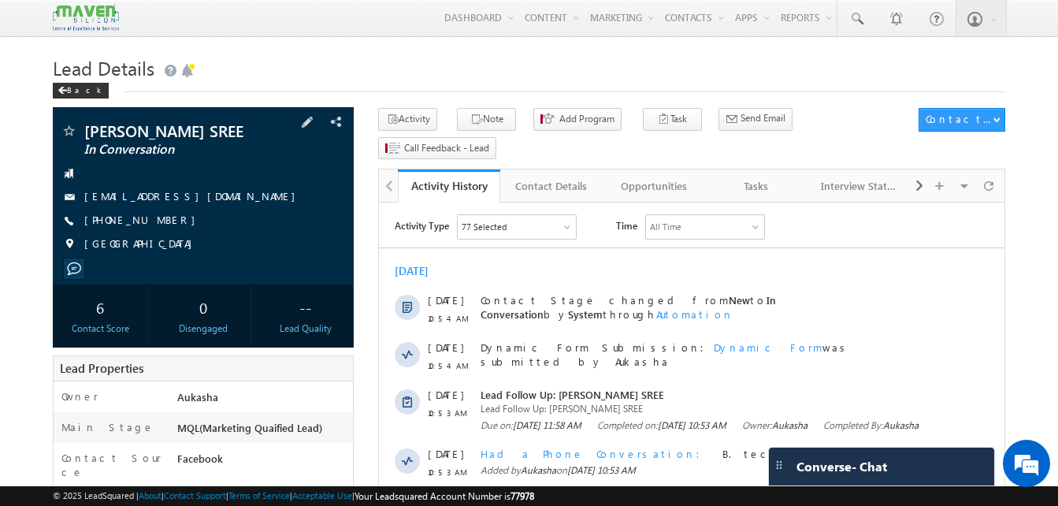
drag, startPoint x: 168, startPoint y: 222, endPoint x: 160, endPoint y: 224, distance: 8.0
click at [160, 224] on div "[PHONE_NUMBER]" at bounding box center [203, 221] width 285 height 16
copy div "[PHONE_NUMBER]"
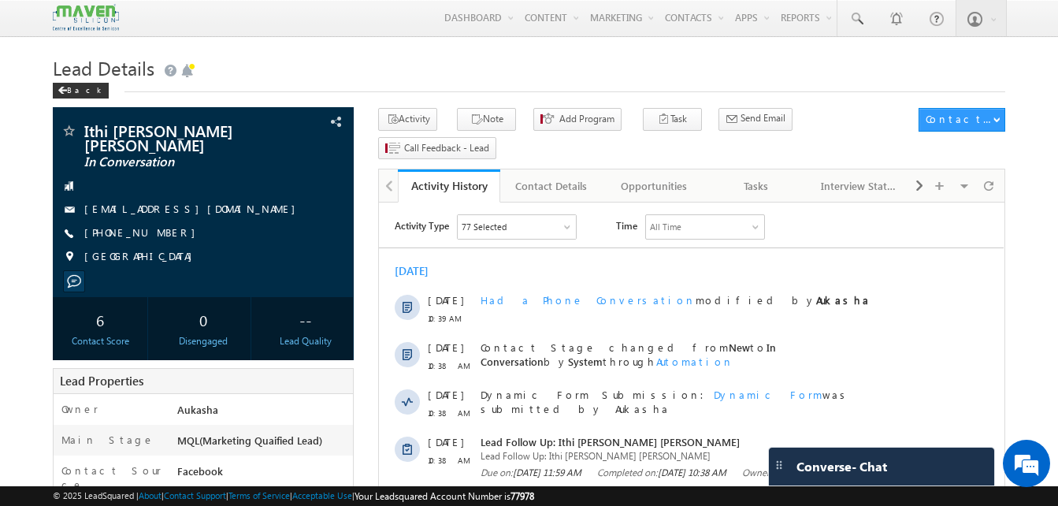
drag, startPoint x: 0, startPoint y: 0, endPoint x: -3, endPoint y: 167, distance: 167.0
click at [425, 68] on h1 "Lead Details" at bounding box center [529, 66] width 952 height 31
click at [161, 234] on div "[PHONE_NUMBER]" at bounding box center [203, 233] width 285 height 16
copy div "[PHONE_NUMBER]"
